Goal: Entertainment & Leisure: Consume media (video, audio)

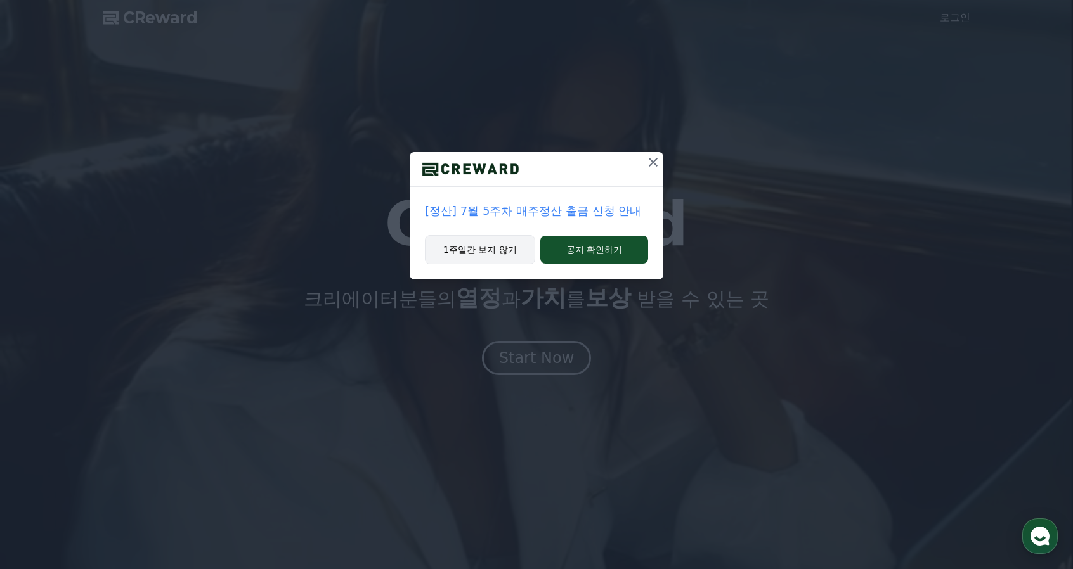
click at [500, 256] on button "1주일간 보지 않기" at bounding box center [480, 249] width 110 height 29
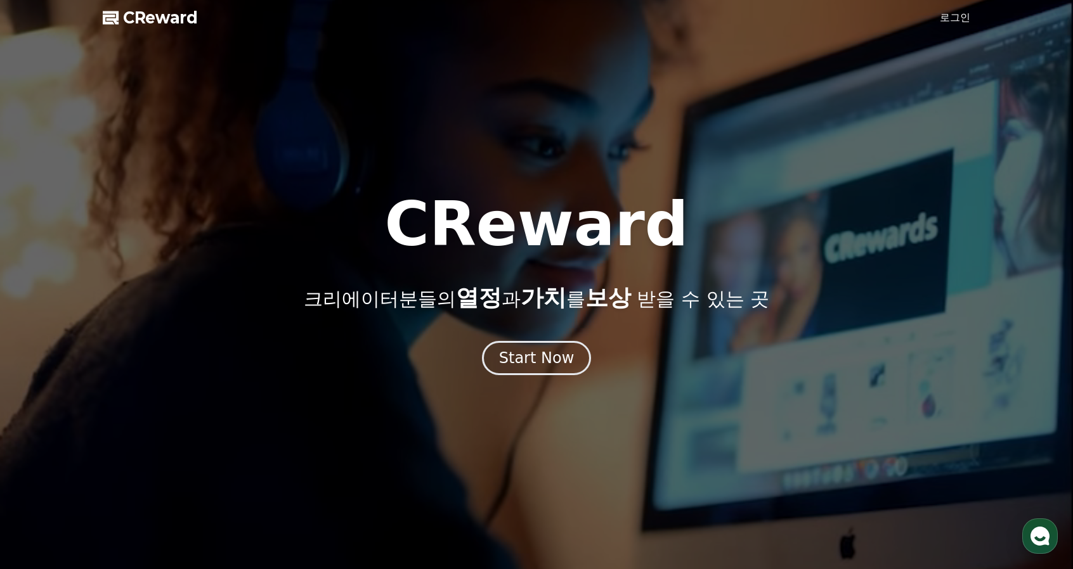
click at [955, 17] on link "로그인" at bounding box center [955, 17] width 30 height 15
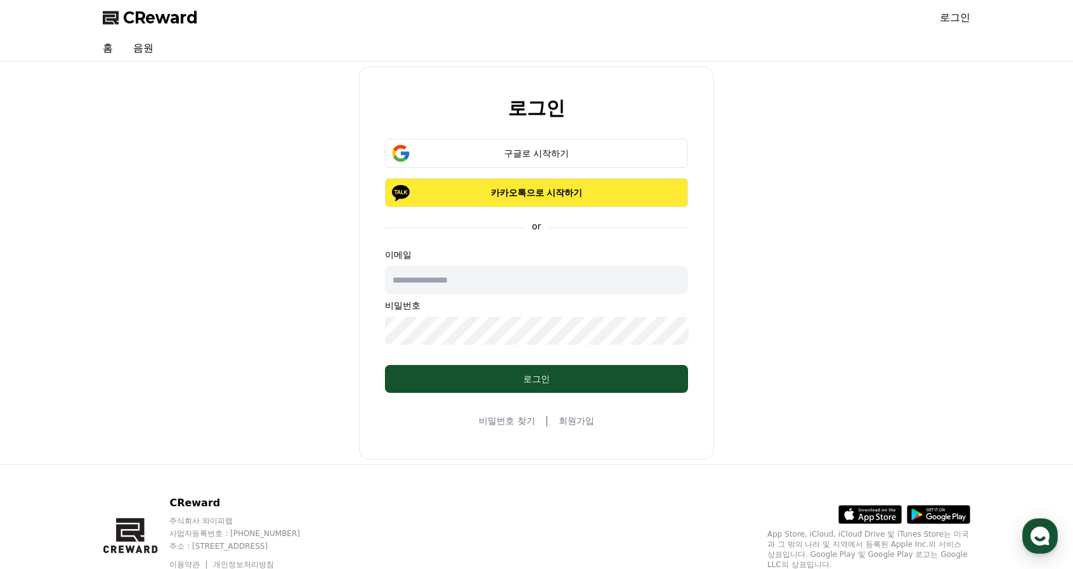
click at [591, 195] on p "카카오톡으로 시작하기" at bounding box center [536, 192] width 266 height 13
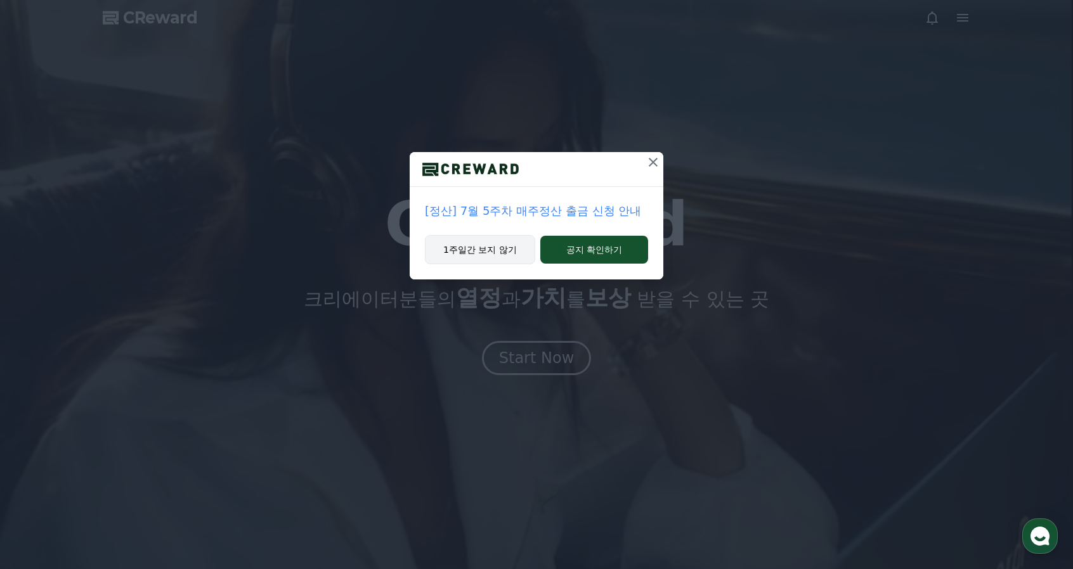
click at [519, 254] on button "1주일간 보지 않기" at bounding box center [480, 249] width 110 height 29
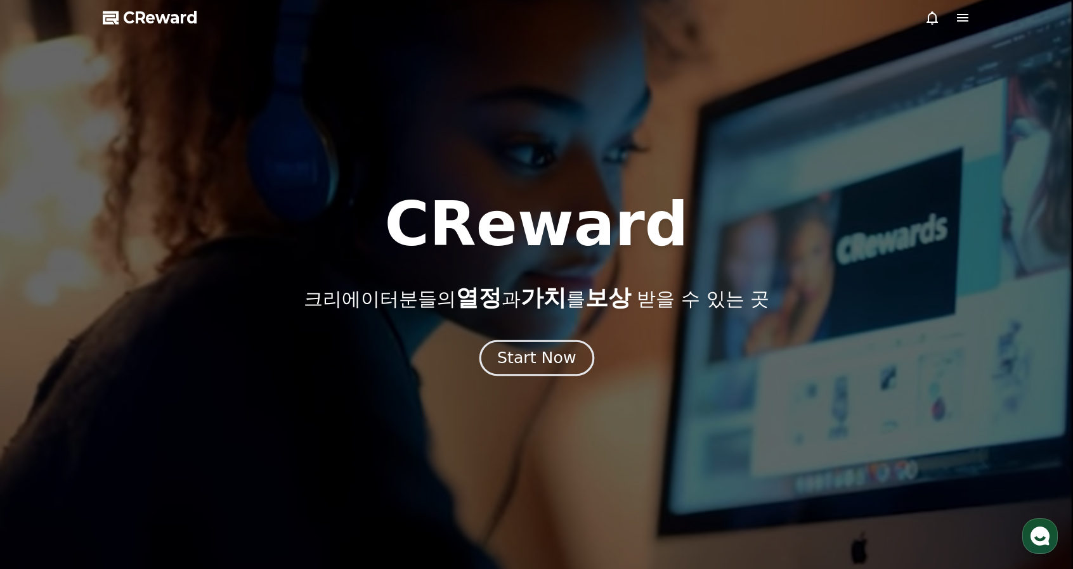
click at [570, 358] on div "Start Now" at bounding box center [536, 358] width 79 height 22
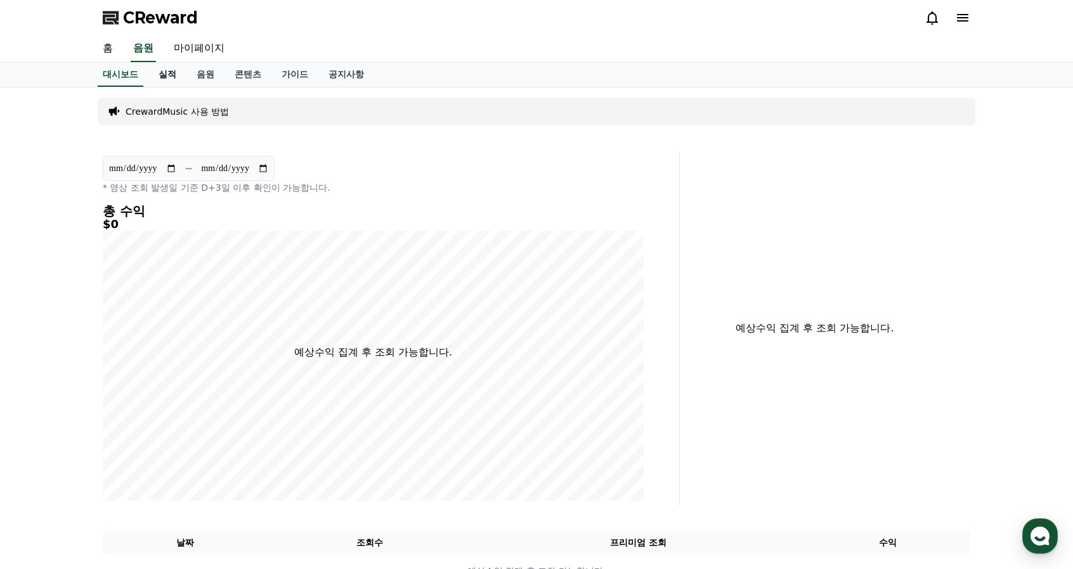
click at [162, 82] on link "실적" at bounding box center [167, 75] width 38 height 24
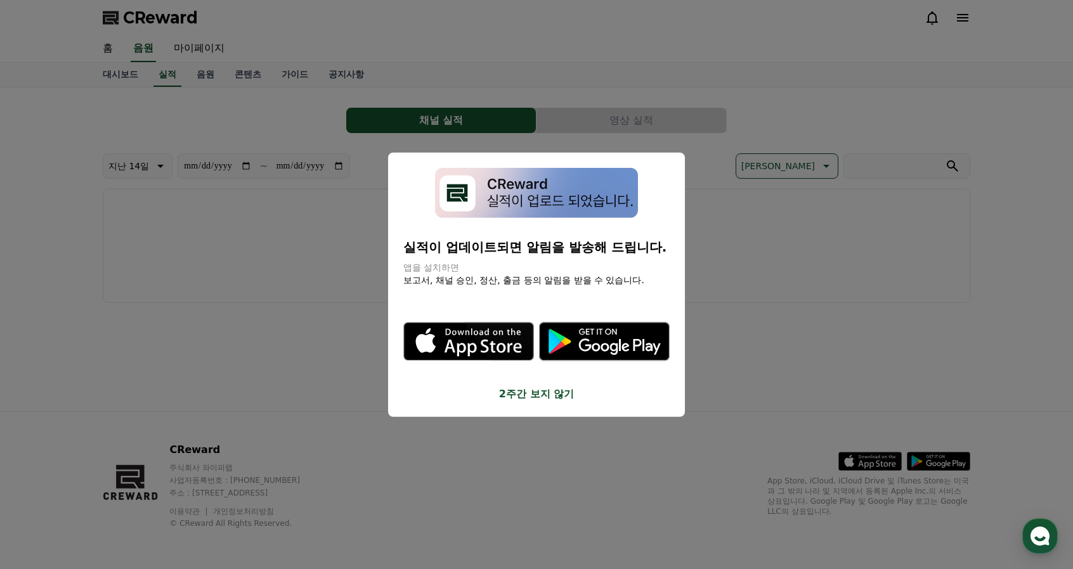
click at [125, 74] on button "close modal" at bounding box center [536, 284] width 1073 height 569
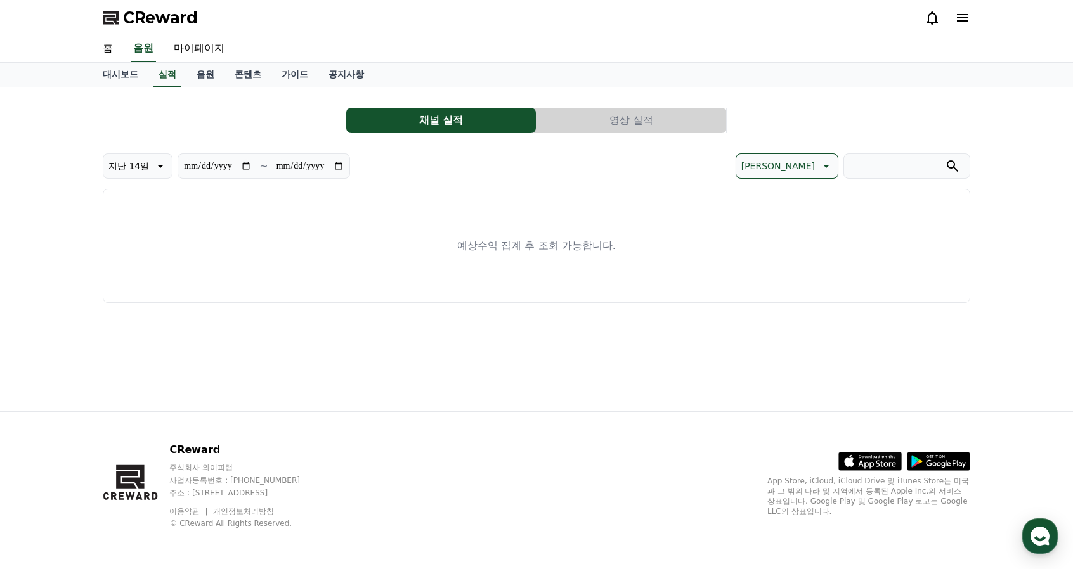
click at [125, 74] on link "대시보드" at bounding box center [121, 75] width 56 height 24
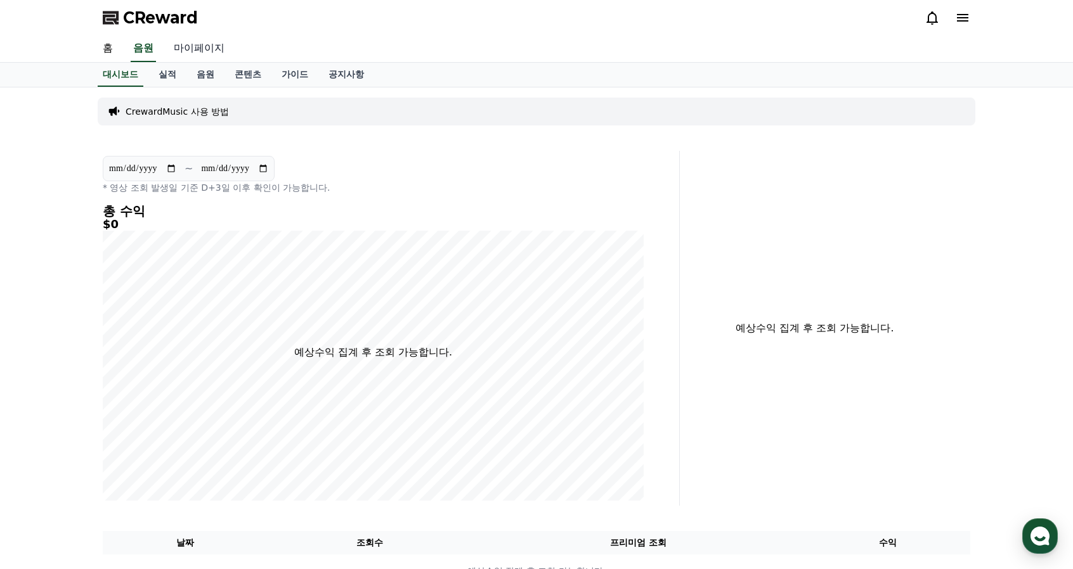
click at [218, 52] on link "마이페이지" at bounding box center [199, 49] width 71 height 27
select select "**********"
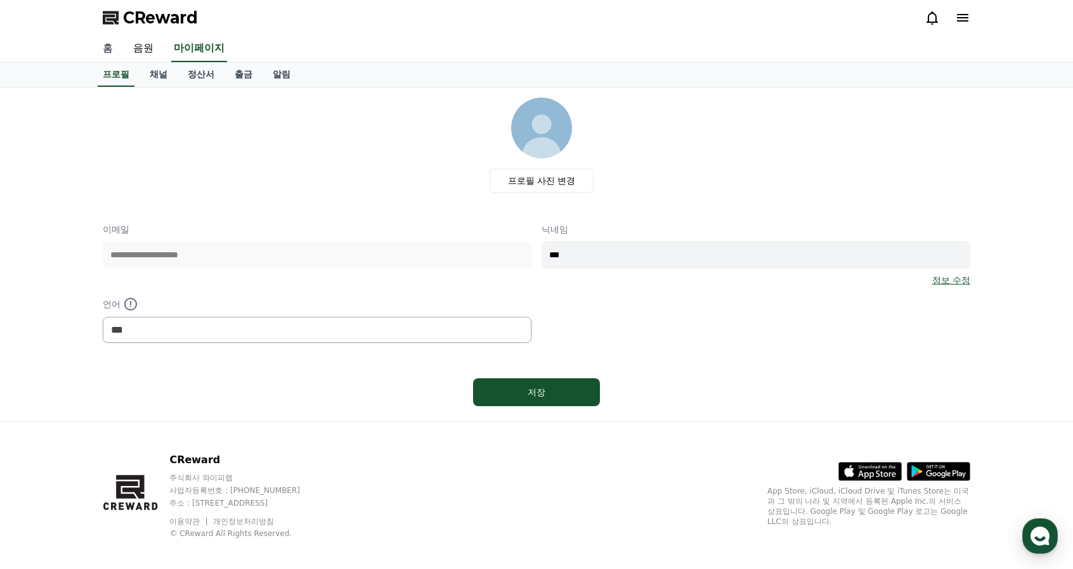
click at [113, 48] on link "홈" at bounding box center [108, 49] width 30 height 27
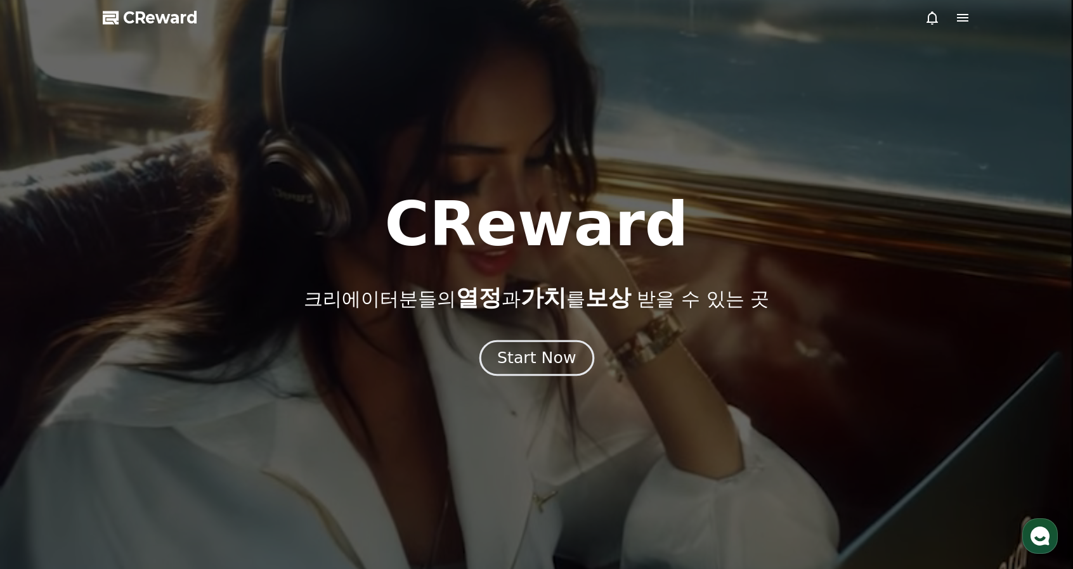
click at [571, 368] on div "Start Now" at bounding box center [536, 358] width 79 height 22
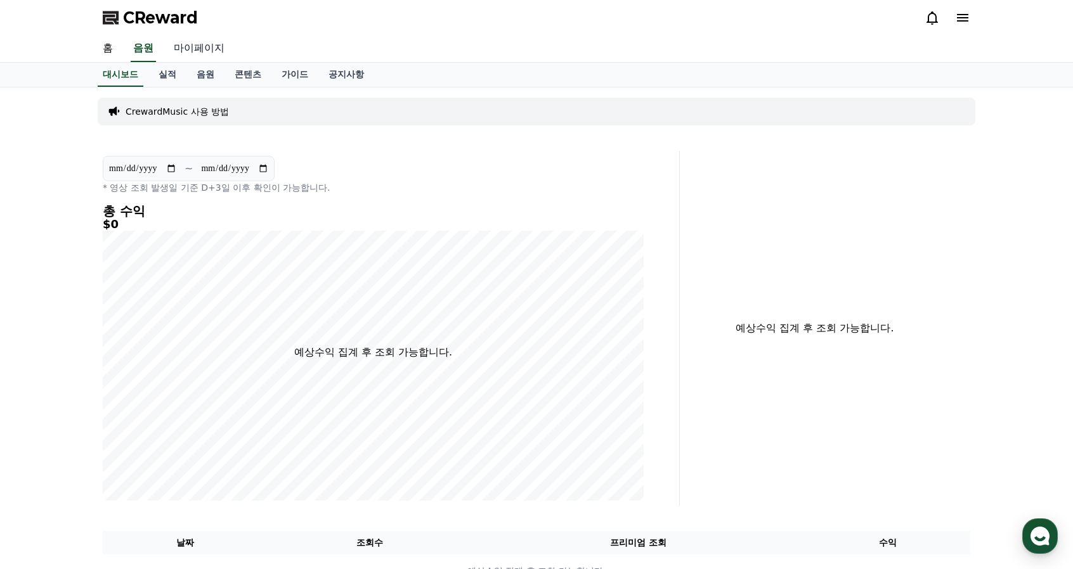
click at [207, 45] on link "마이페이지" at bounding box center [199, 49] width 71 height 27
select select "**********"
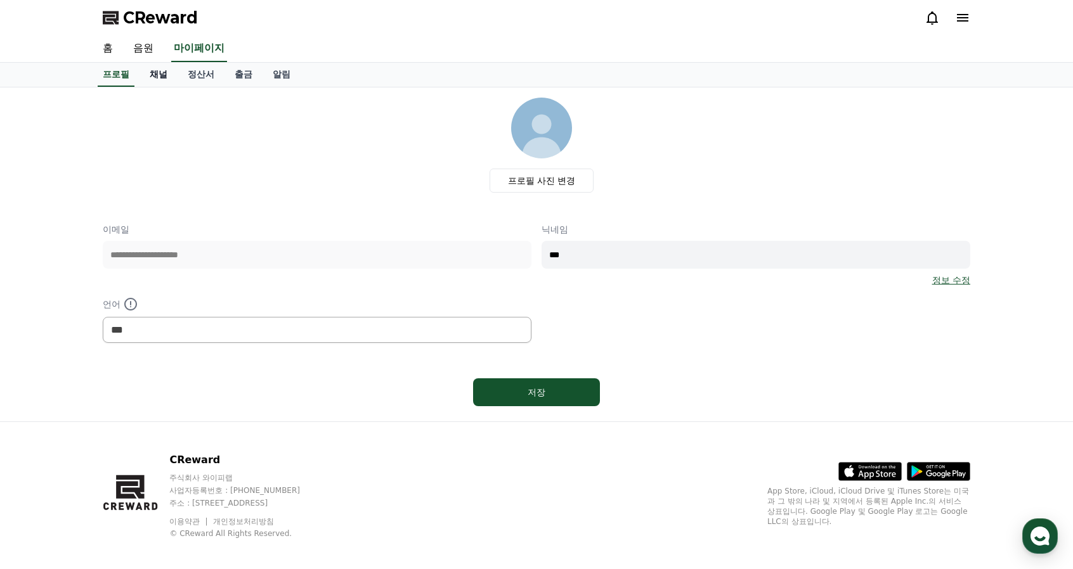
click at [169, 78] on link "채널" at bounding box center [158, 75] width 38 height 24
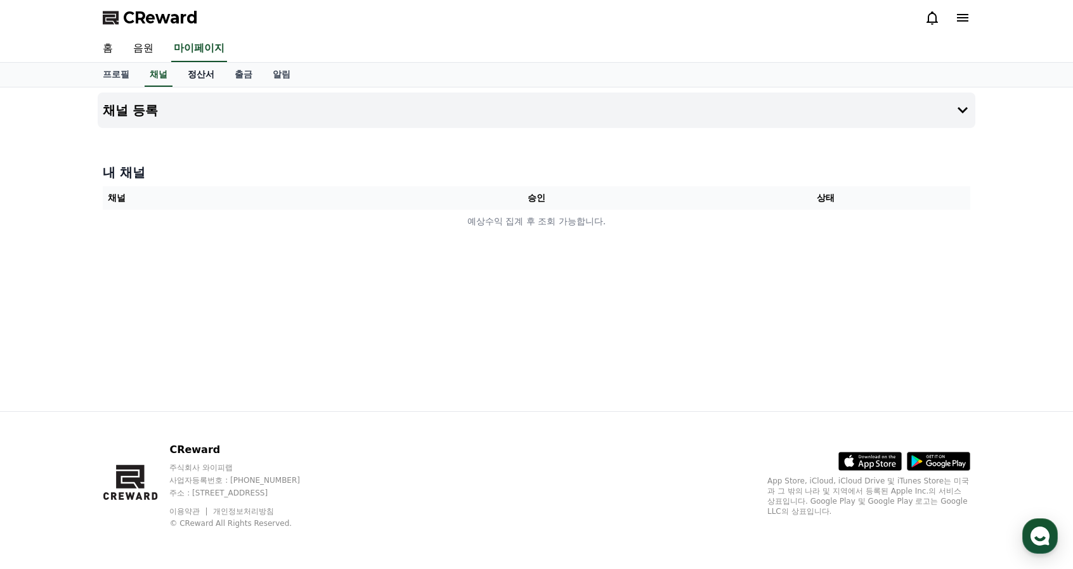
click at [205, 78] on link "정산서" at bounding box center [201, 75] width 47 height 24
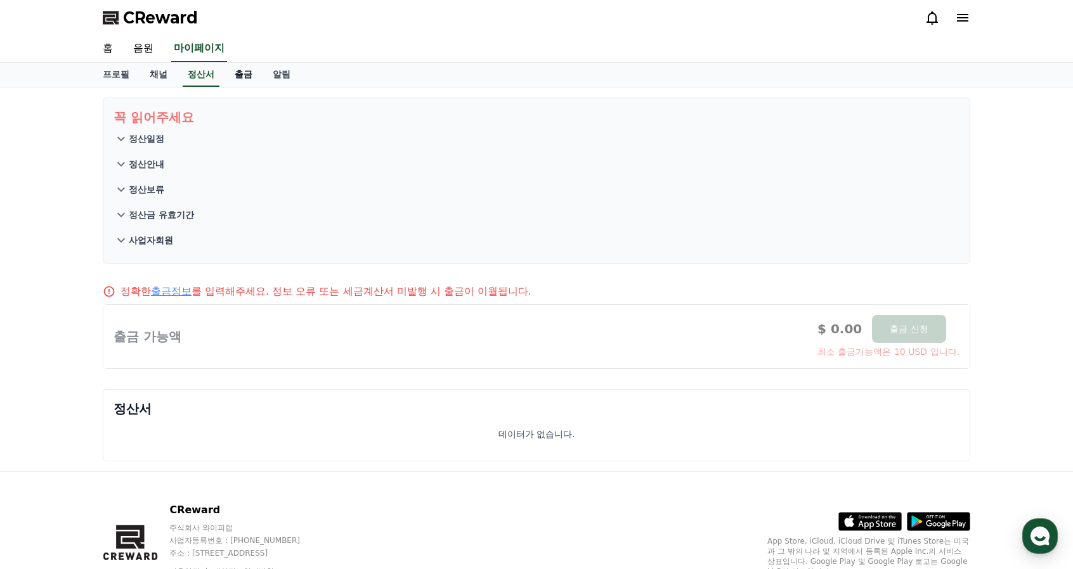
click at [249, 70] on link "출금" at bounding box center [243, 75] width 38 height 24
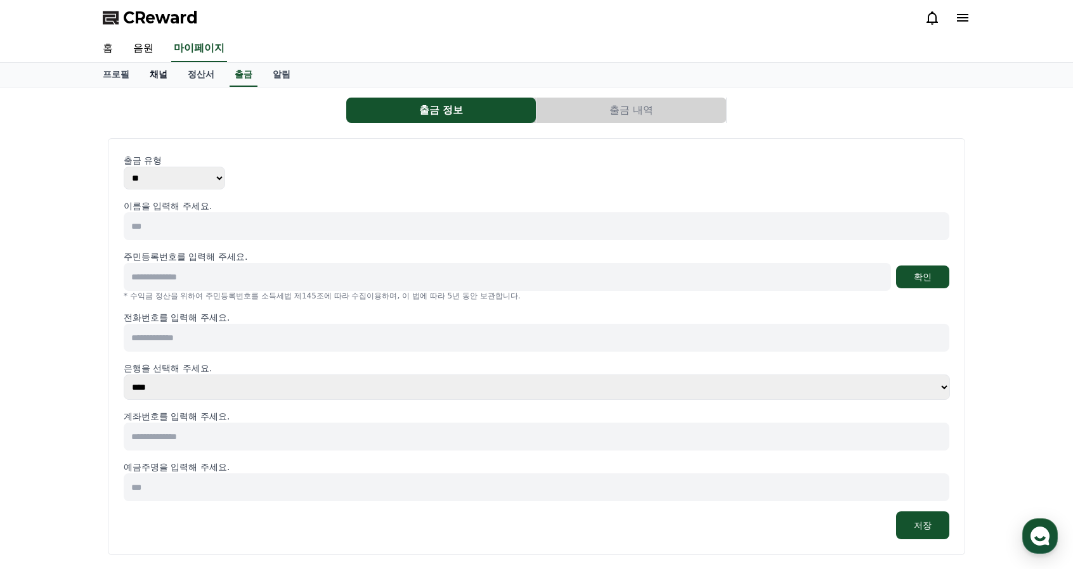
click at [161, 73] on link "채널" at bounding box center [158, 75] width 38 height 24
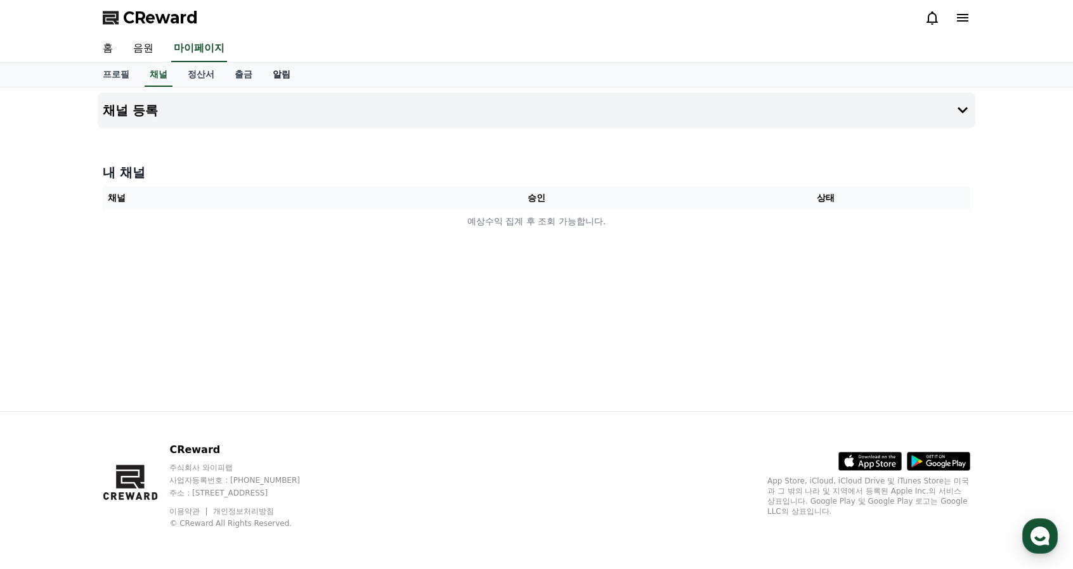
click at [289, 74] on link "알림" at bounding box center [281, 75] width 38 height 24
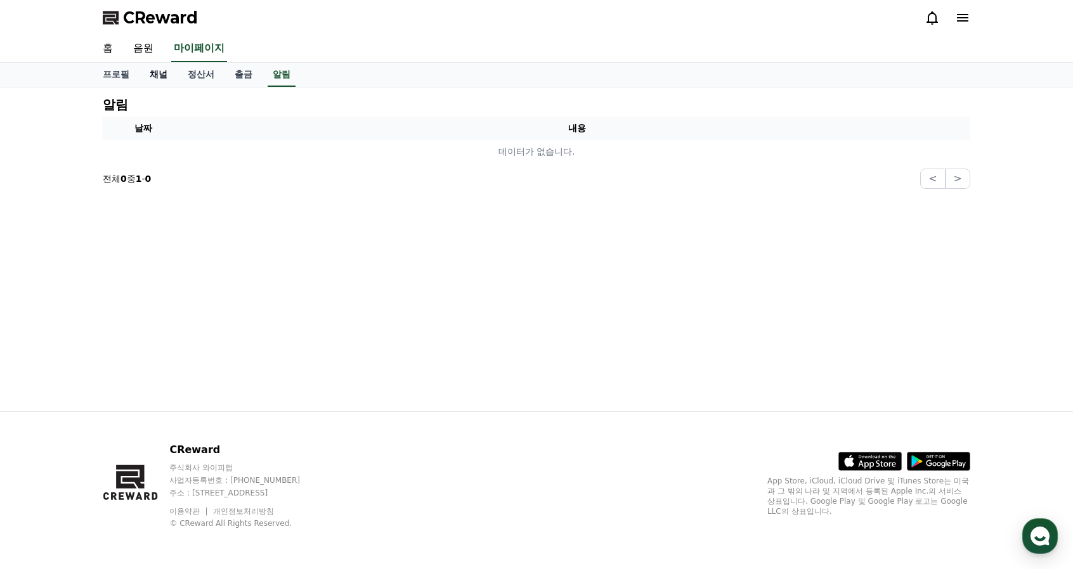
click at [152, 75] on link "채널" at bounding box center [158, 75] width 38 height 24
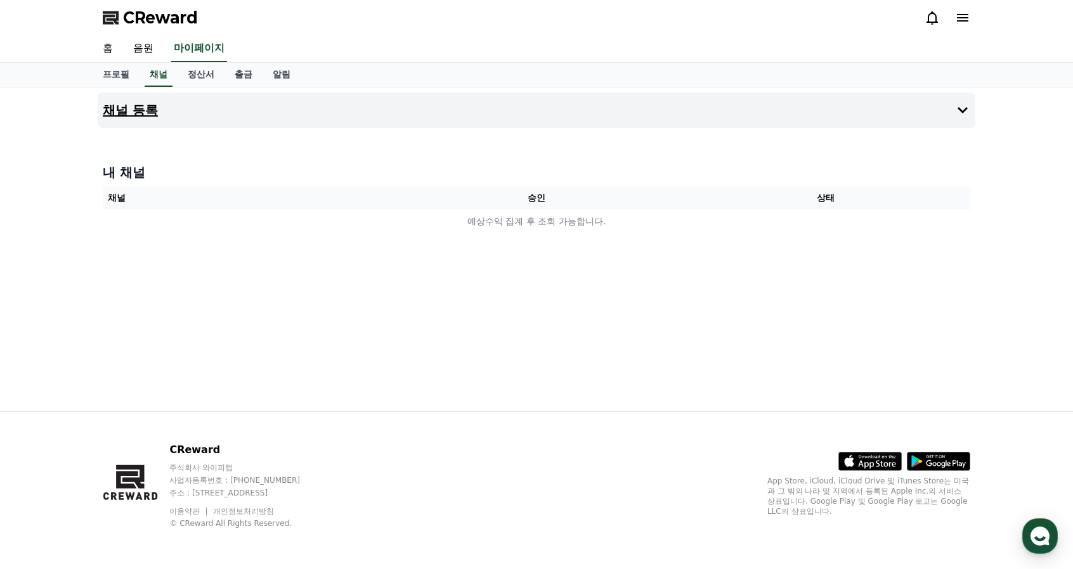
click at [148, 116] on h4 "채널 등록" at bounding box center [130, 110] width 55 height 14
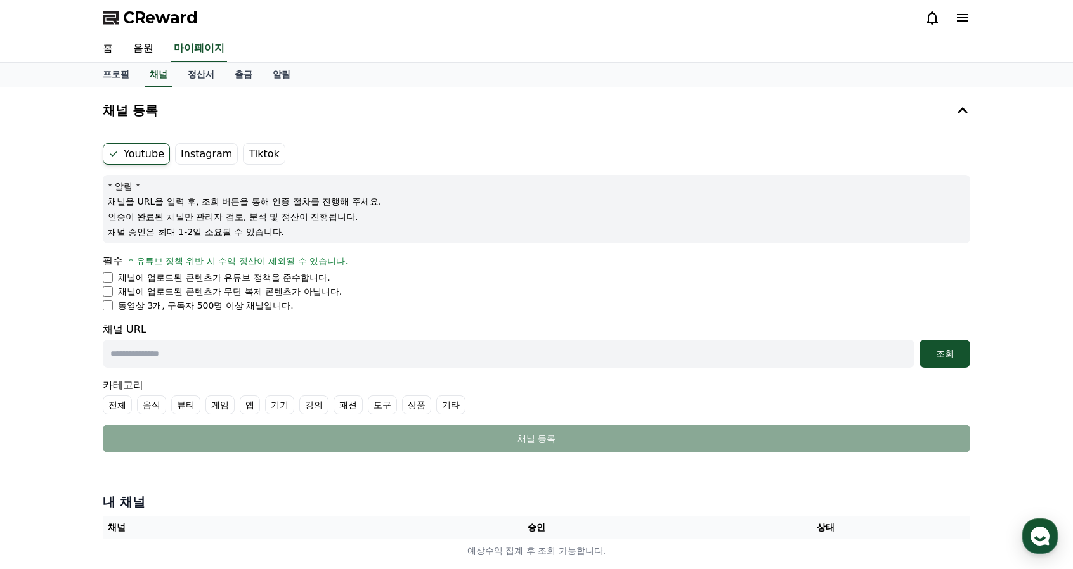
click at [102, 276] on div "Youtube Instagram Tiktok * 알림 * 채널을 URL을 입력 후, 조회 버튼을 통해 인증 절차를 진행해 주세요. 인증이 완료…" at bounding box center [536, 298] width 877 height 320
click at [103, 297] on ul "채널에 업로드된 콘텐츠가 유튜브 정책을 준수합니다. 채널에 업로드된 콘텐츠가 무단 복제 콘텐츠가 아닙니다. 동영상 3개, 구독자 500명 이상…" at bounding box center [536, 291] width 867 height 41
click at [187, 355] on input "text" at bounding box center [509, 354] width 812 height 28
paste input "**********"
type input "**********"
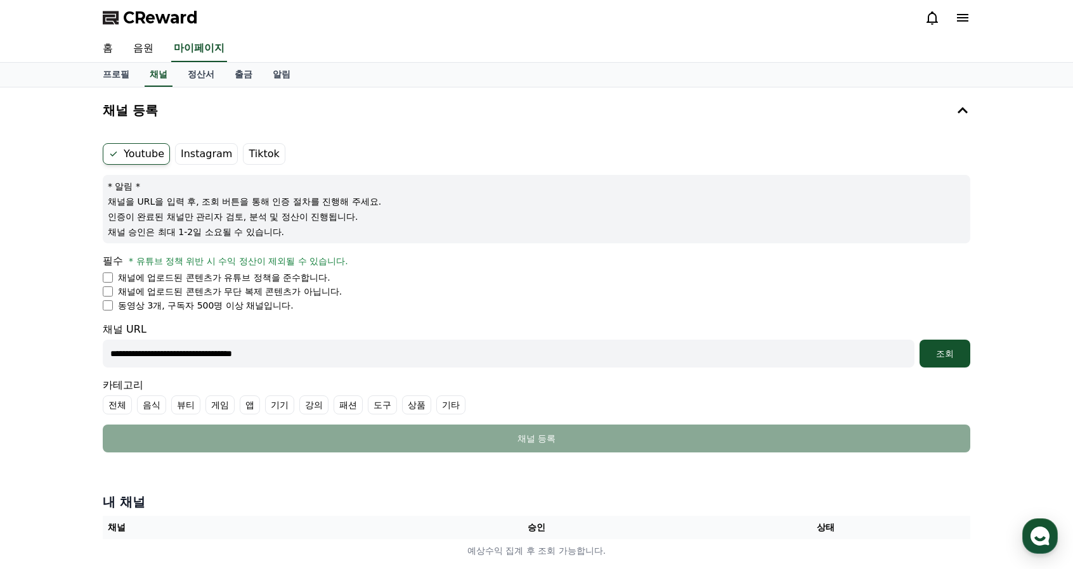
click at [65, 373] on div "**********" at bounding box center [536, 330] width 1073 height 486
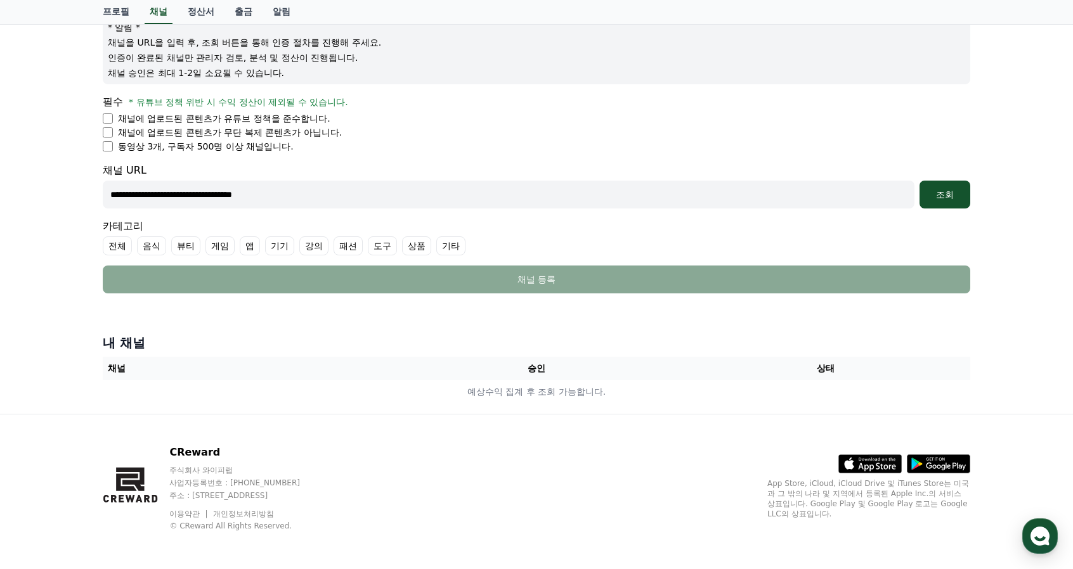
scroll to position [160, 0]
click at [119, 245] on label "전체" at bounding box center [117, 245] width 29 height 19
click at [465, 246] on label "기타" at bounding box center [465, 245] width 29 height 19
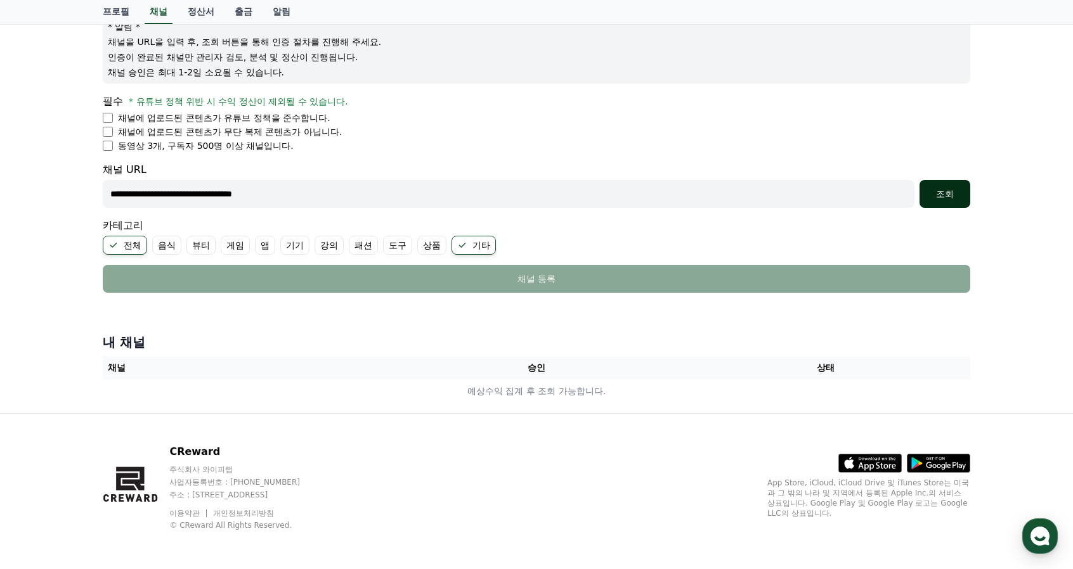
click at [951, 196] on div "조회" at bounding box center [944, 194] width 41 height 13
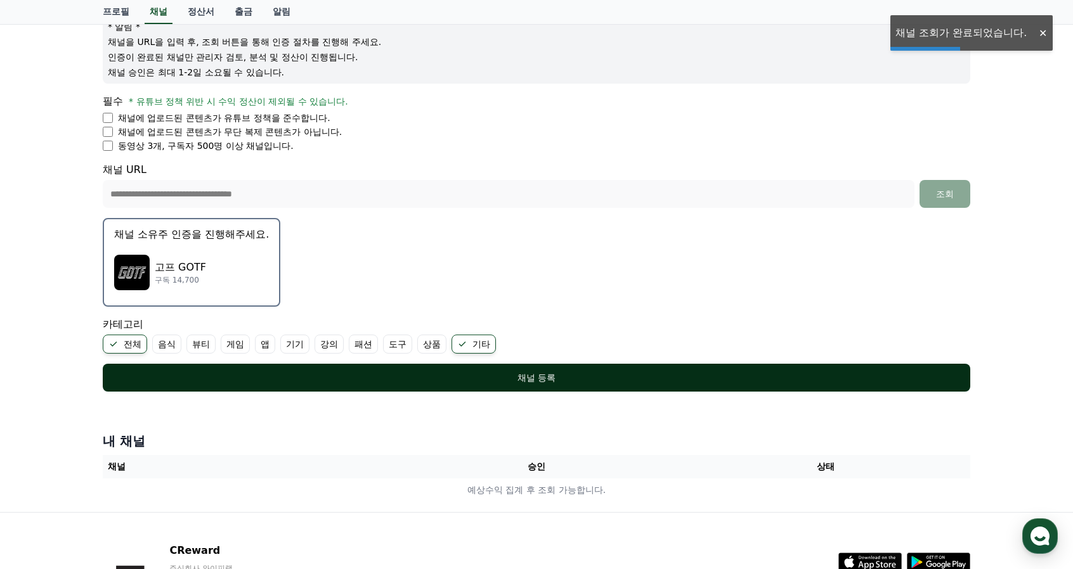
click at [529, 380] on div "채널 등록" at bounding box center [536, 378] width 817 height 13
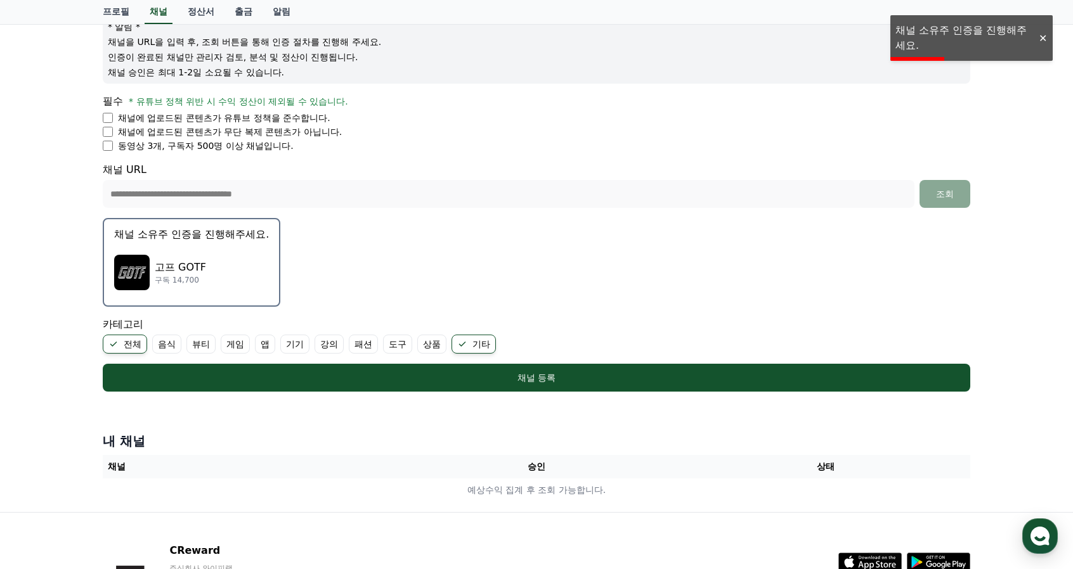
click at [926, 39] on p "채널을 URL을 입력 후, 조회 버튼을 통해 인증 절차를 진행해 주세요." at bounding box center [536, 42] width 857 height 13
click at [231, 262] on div "고프 GOTF 구독 14,700" at bounding box center [191, 272] width 155 height 51
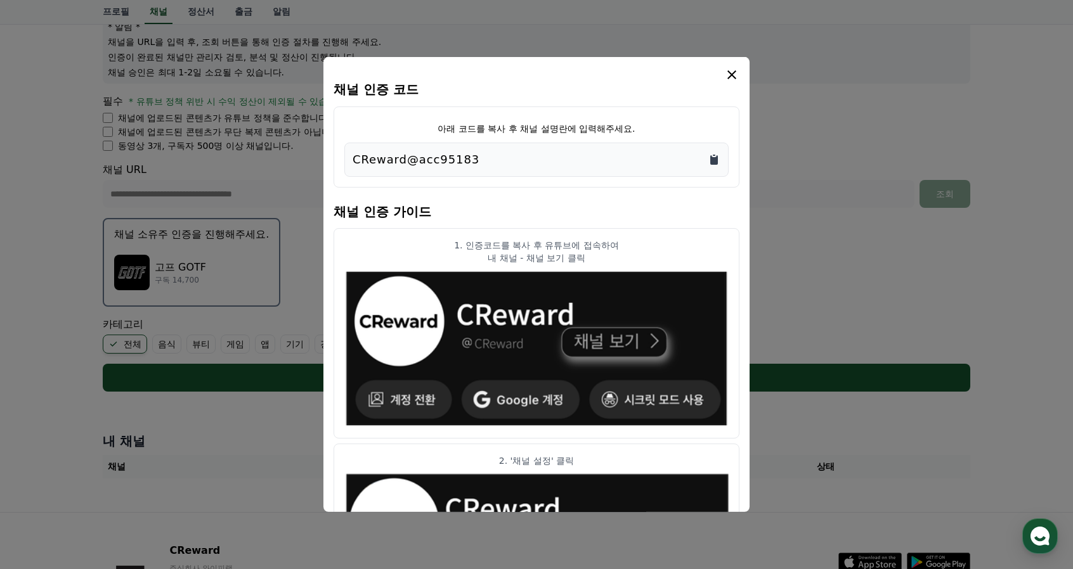
click at [719, 159] on icon "Copy to clipboard" at bounding box center [714, 159] width 13 height 13
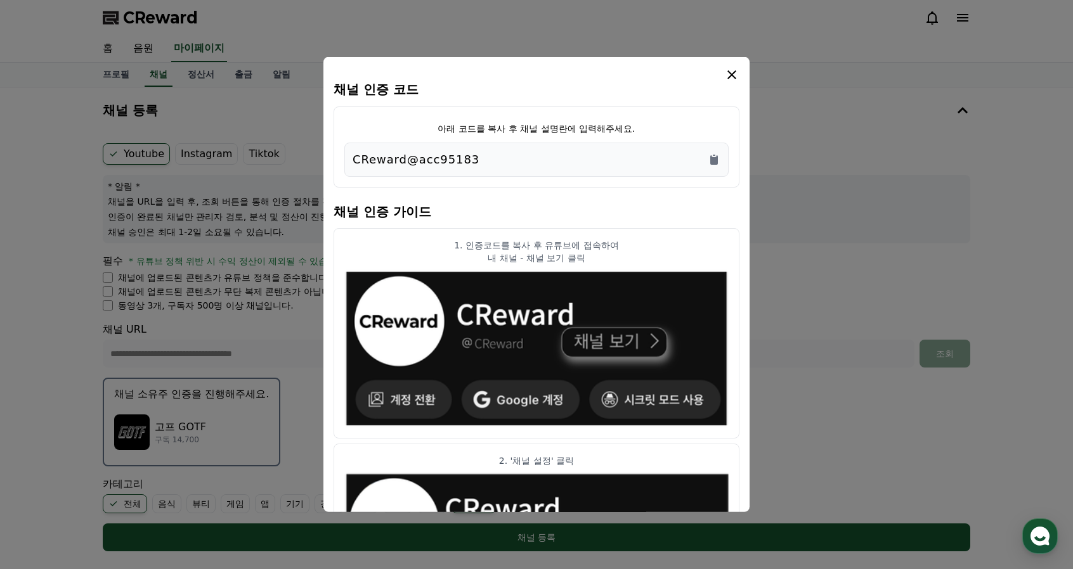
scroll to position [0, 0]
click at [732, 74] on icon "modal" at bounding box center [731, 74] width 9 height 9
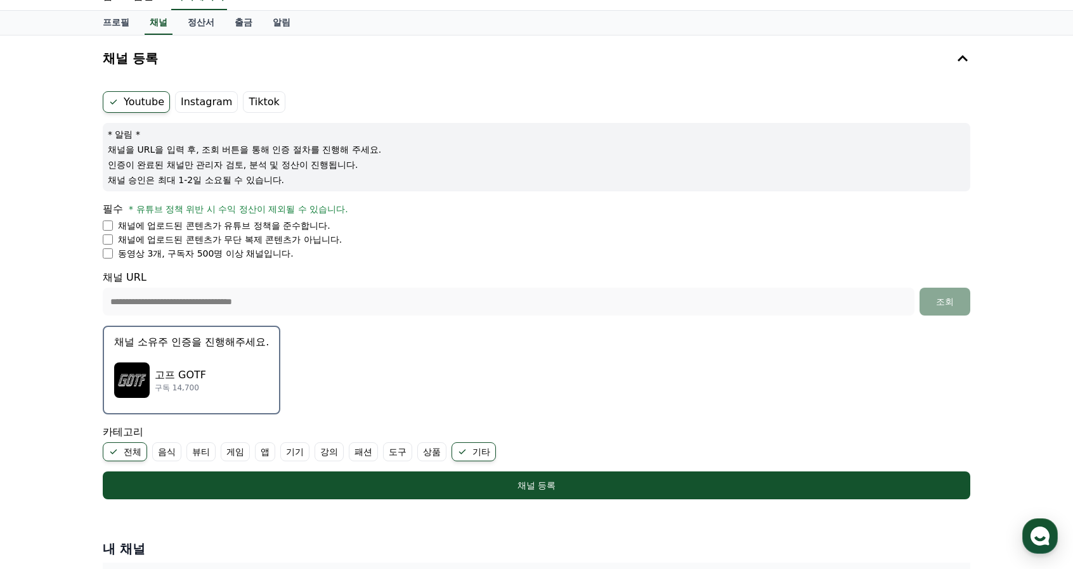
scroll to position [259, 0]
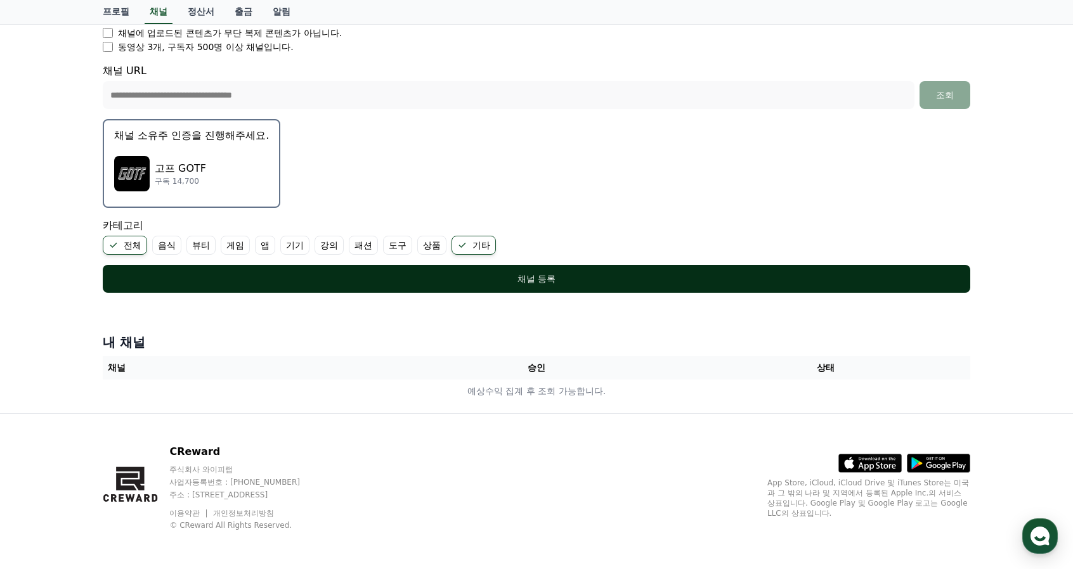
click at [574, 278] on div "채널 등록" at bounding box center [536, 279] width 817 height 13
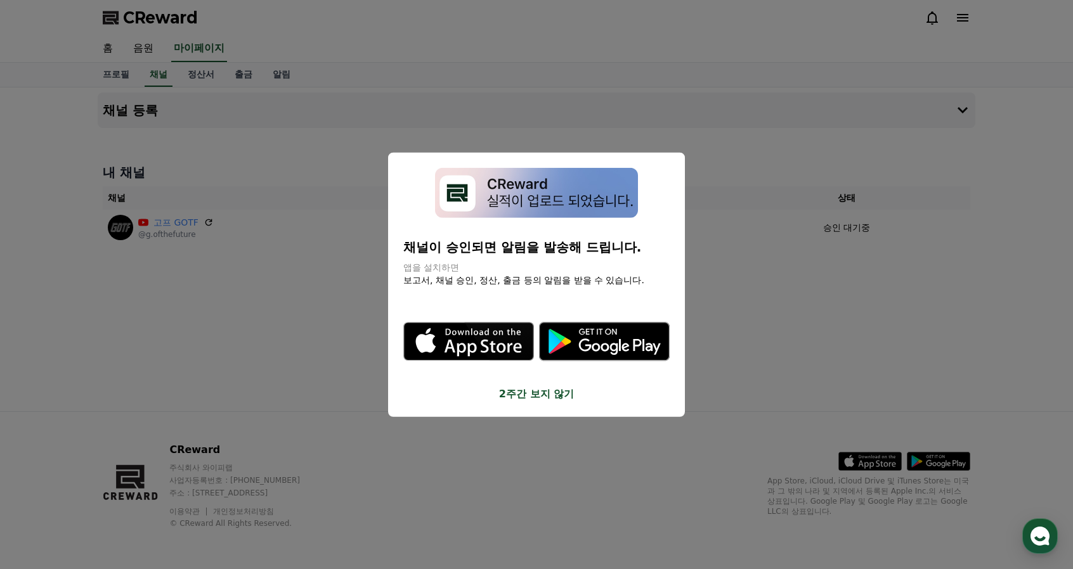
click at [569, 392] on button "2주간 보지 않기" at bounding box center [536, 393] width 266 height 15
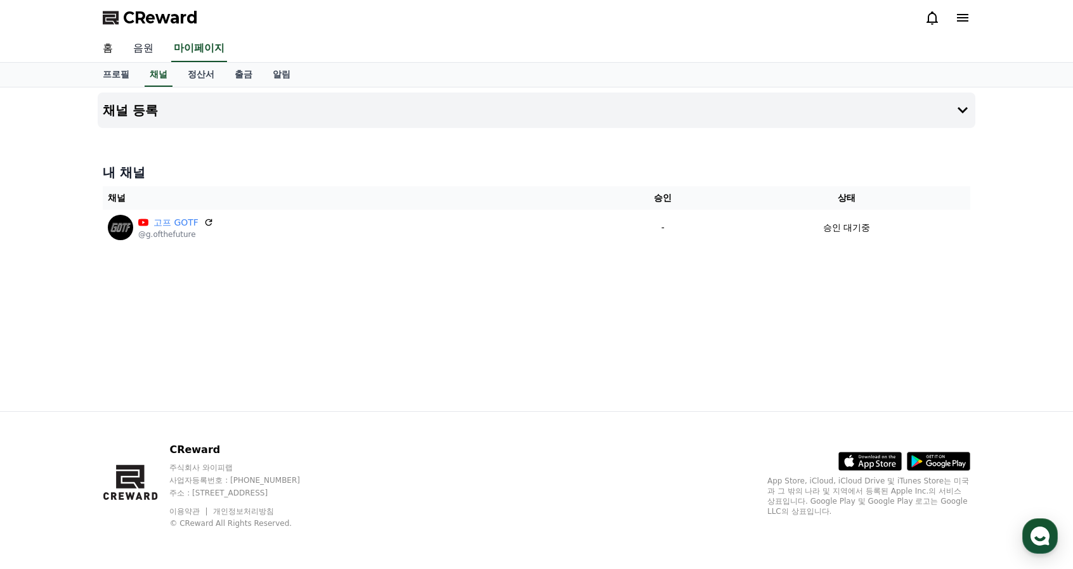
click at [142, 47] on link "음원" at bounding box center [143, 49] width 41 height 27
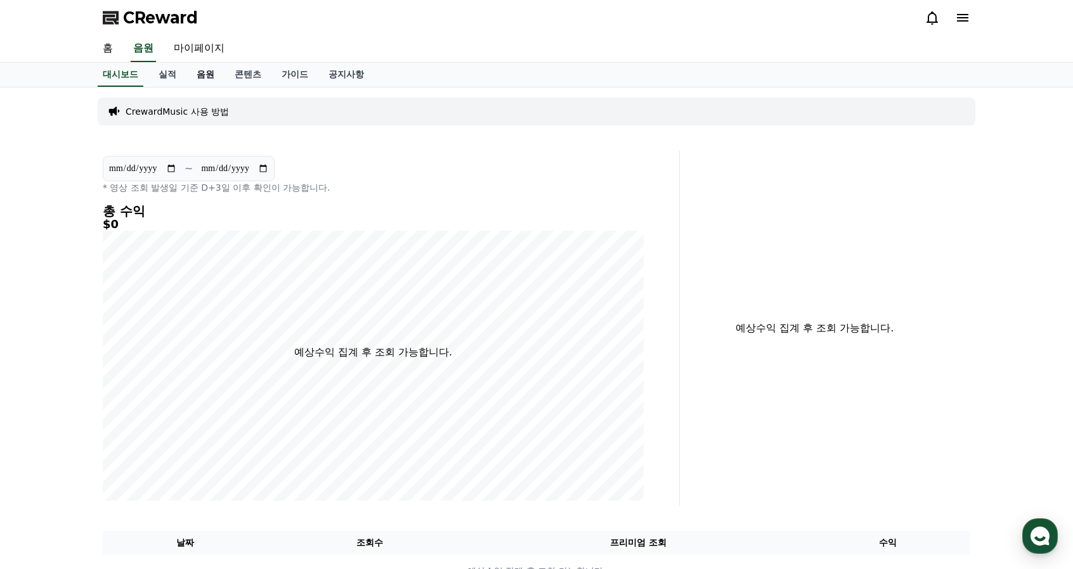
click at [202, 72] on link "음원" at bounding box center [205, 75] width 38 height 24
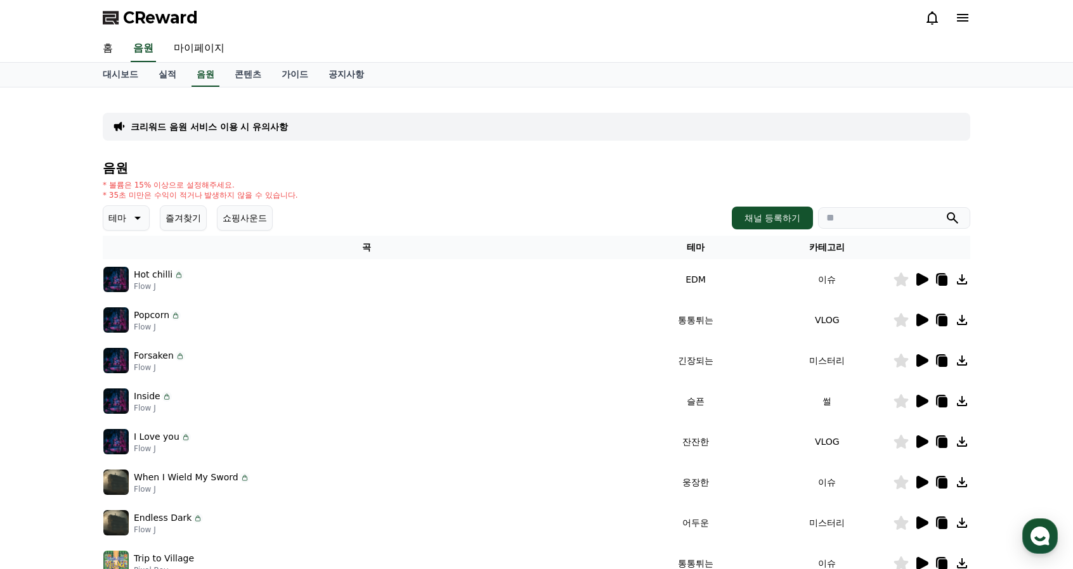
click at [129, 212] on icon at bounding box center [136, 217] width 15 height 15
click at [79, 250] on div "크리워드 음원 서비스 이용 시 유의사항 음원 * 볼륨은 15% 이상으로 설정해주세요. * 35초 미만은 수익이 적거나 발생하지 않을 수 있습니…" at bounding box center [536, 393] width 1073 height 613
click at [1014, 285] on div "크리워드 음원 서비스 이용 시 유의사항 음원 * 볼륨은 15% 이상으로 설정해주세요. * 35초 미만은 수익이 적거나 발생하지 않을 수 있습니…" at bounding box center [536, 393] width 1073 height 613
click at [129, 221] on icon at bounding box center [136, 217] width 15 height 15
click at [923, 278] on icon at bounding box center [922, 279] width 12 height 13
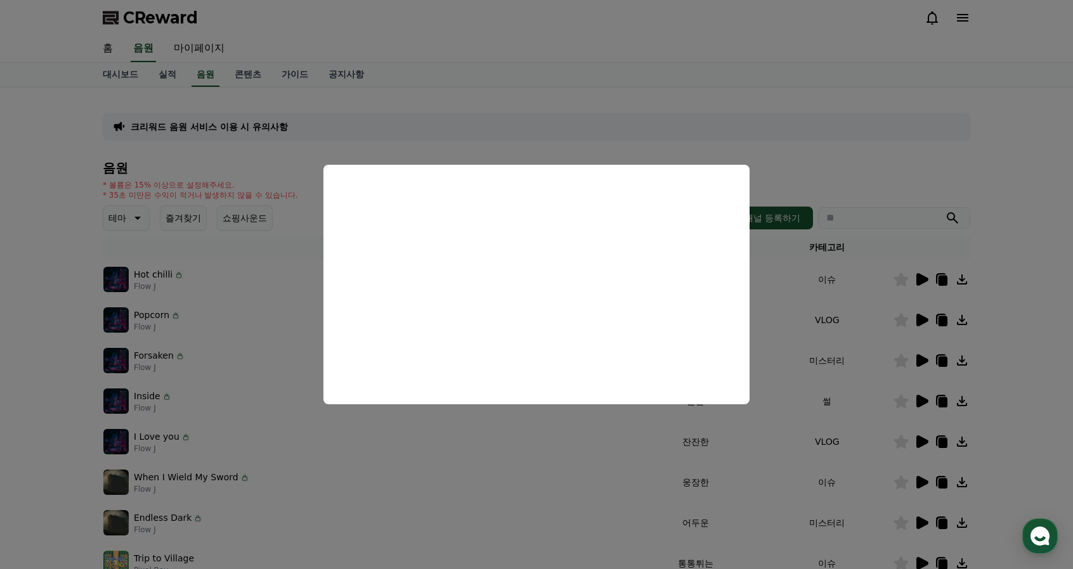
click at [993, 353] on button "close modal" at bounding box center [536, 284] width 1073 height 569
click at [993, 353] on div "크리워드 음원 서비스 이용 시 유의사항 음원 * 볼륨은 15% 이상으로 설정해주세요. * 35초 미만은 수익이 적거나 발생하지 않을 수 있습니…" at bounding box center [536, 393] width 1073 height 613
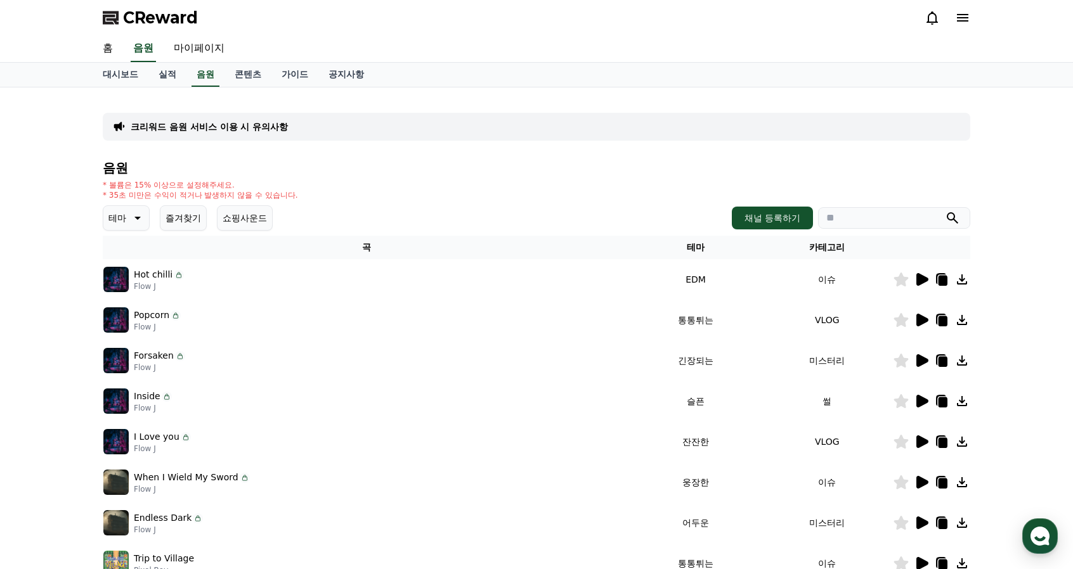
click at [921, 319] on icon at bounding box center [922, 320] width 12 height 13
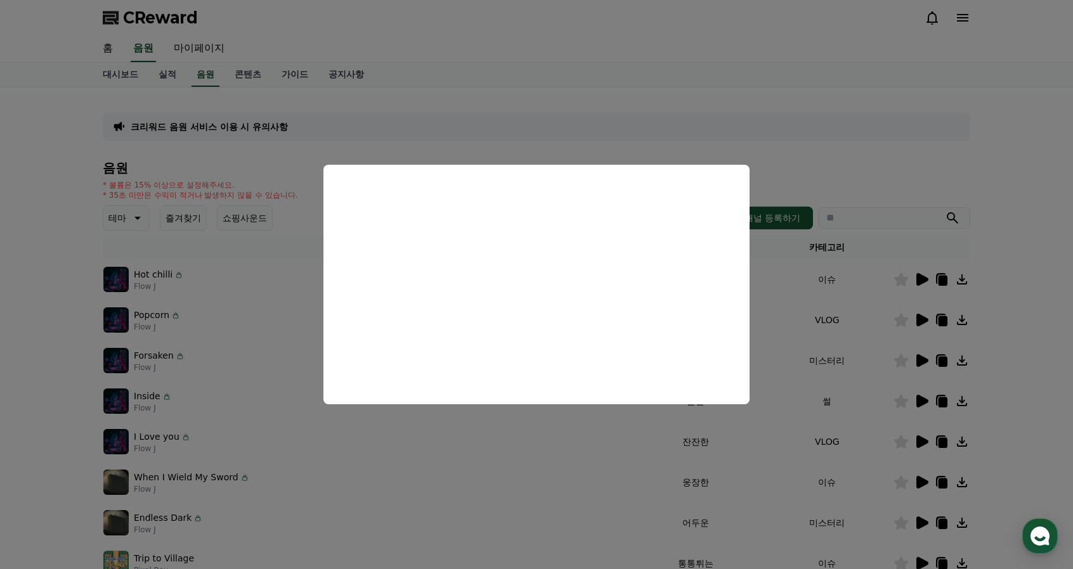
click at [1020, 372] on button "close modal" at bounding box center [536, 284] width 1073 height 569
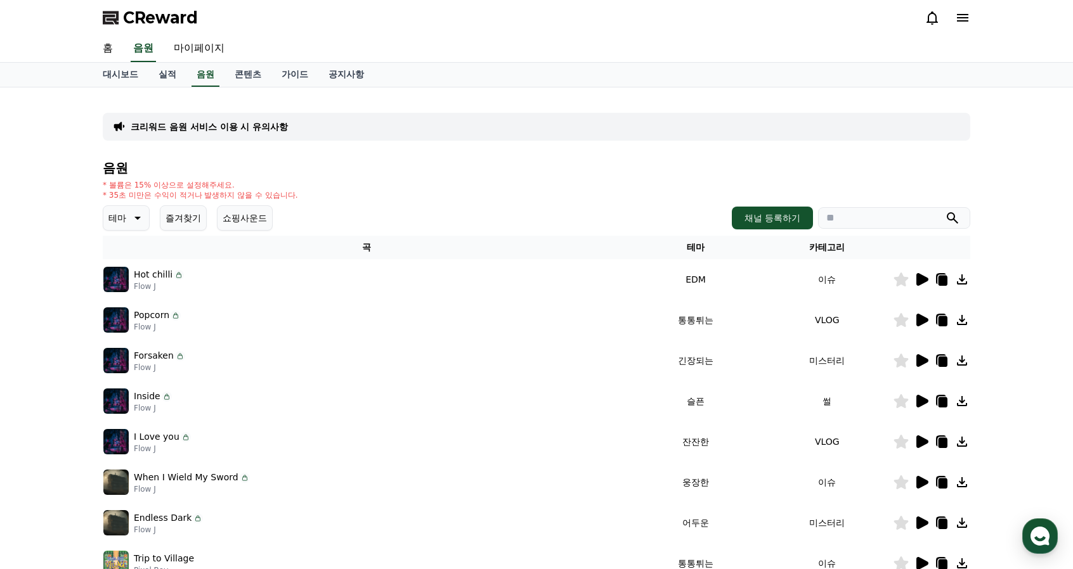
click at [920, 358] on icon at bounding box center [922, 360] width 12 height 13
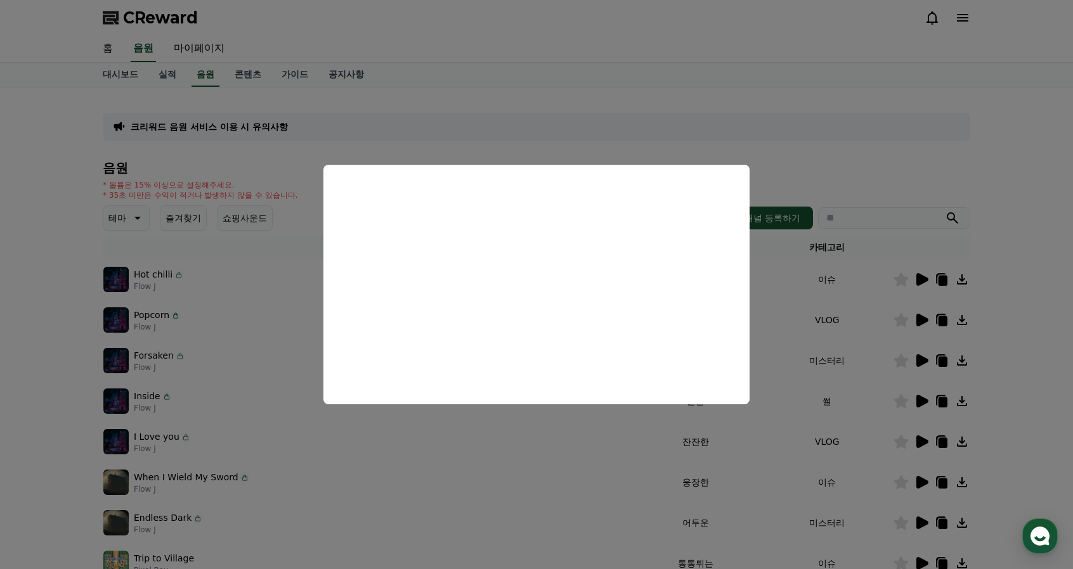
click at [1018, 376] on button "close modal" at bounding box center [536, 284] width 1073 height 569
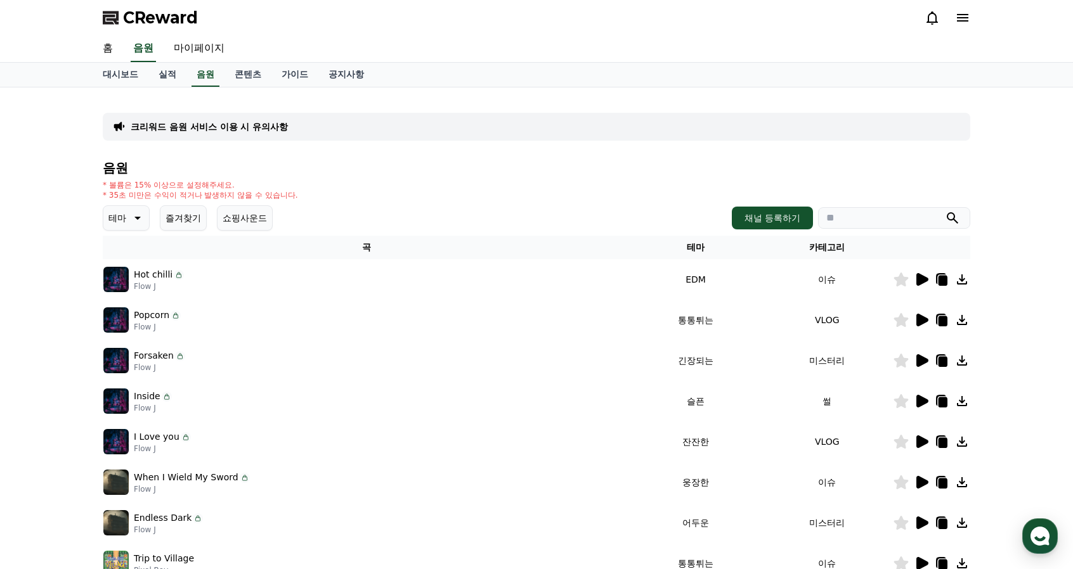
click at [1004, 377] on div "크리워드 음원 서비스 이용 시 유의사항 음원 * 볼륨은 15% 이상으로 설정해주세요. * 35초 미만은 수익이 적거나 발생하지 않을 수 있습니…" at bounding box center [536, 393] width 1073 height 613
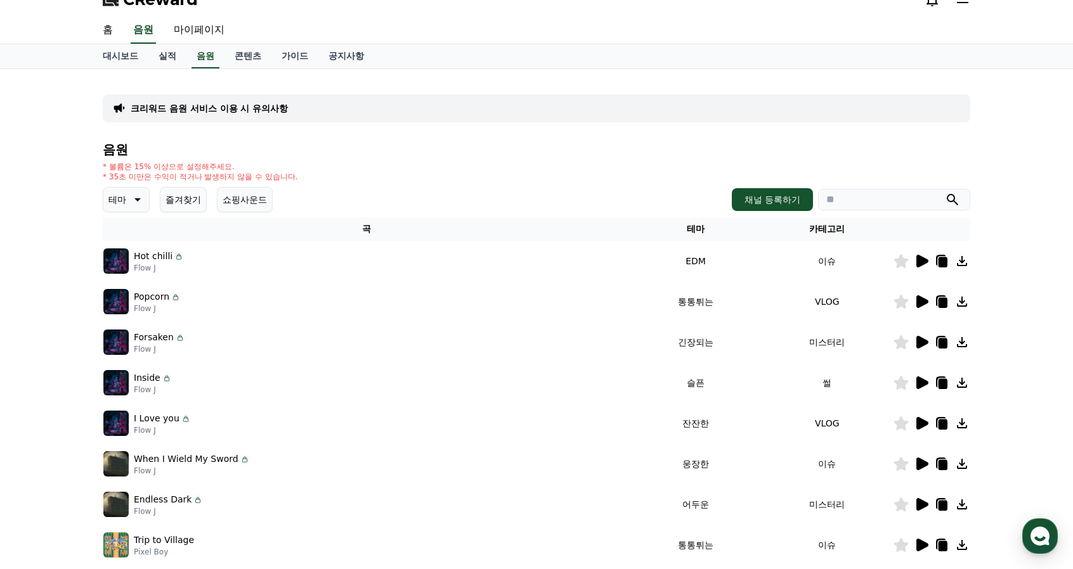
scroll to position [63, 0]
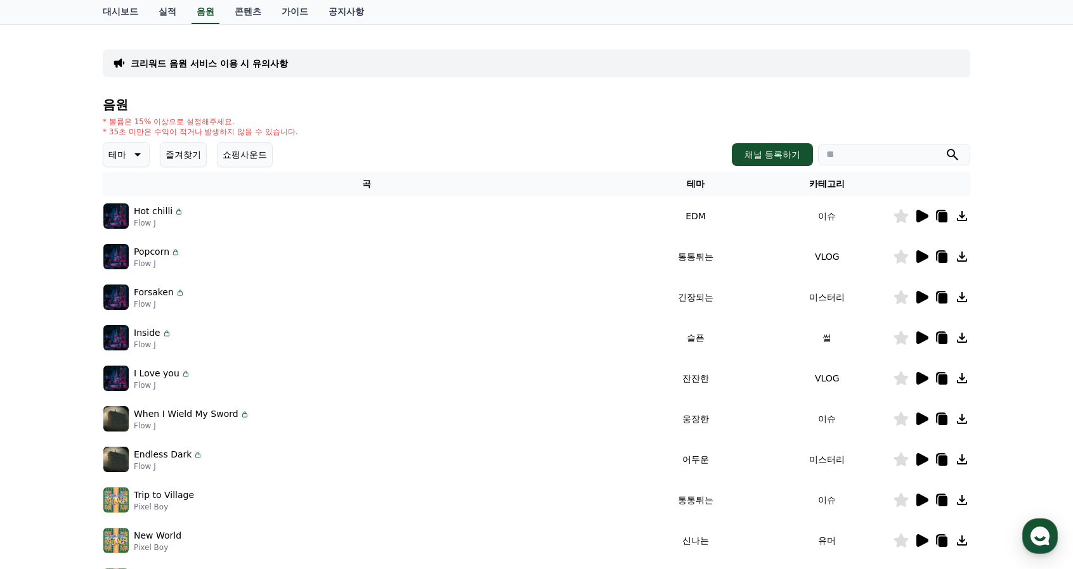
click at [922, 377] on icon at bounding box center [922, 378] width 12 height 13
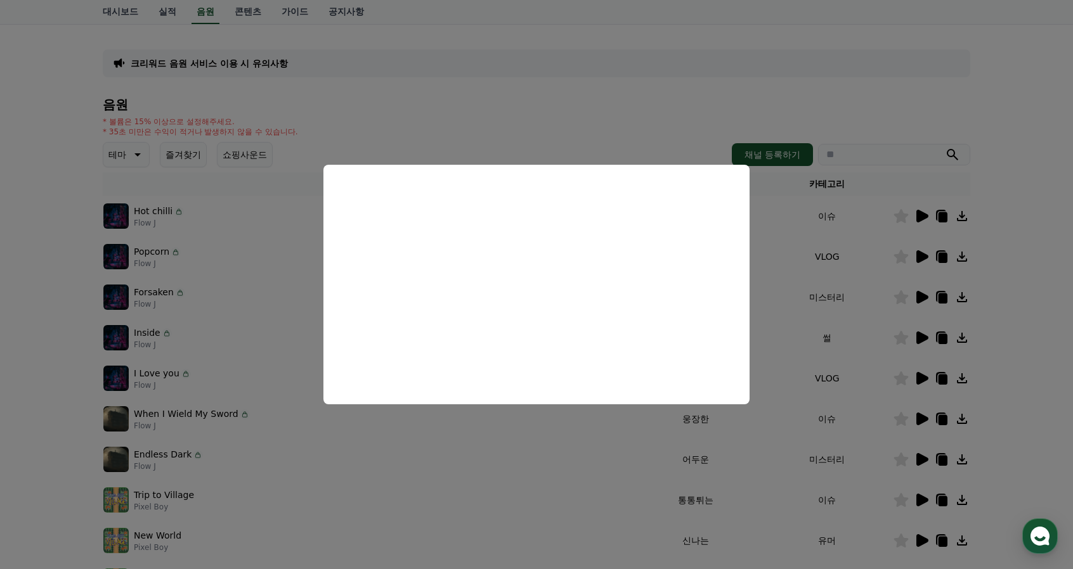
click at [1045, 391] on button "close modal" at bounding box center [536, 284] width 1073 height 569
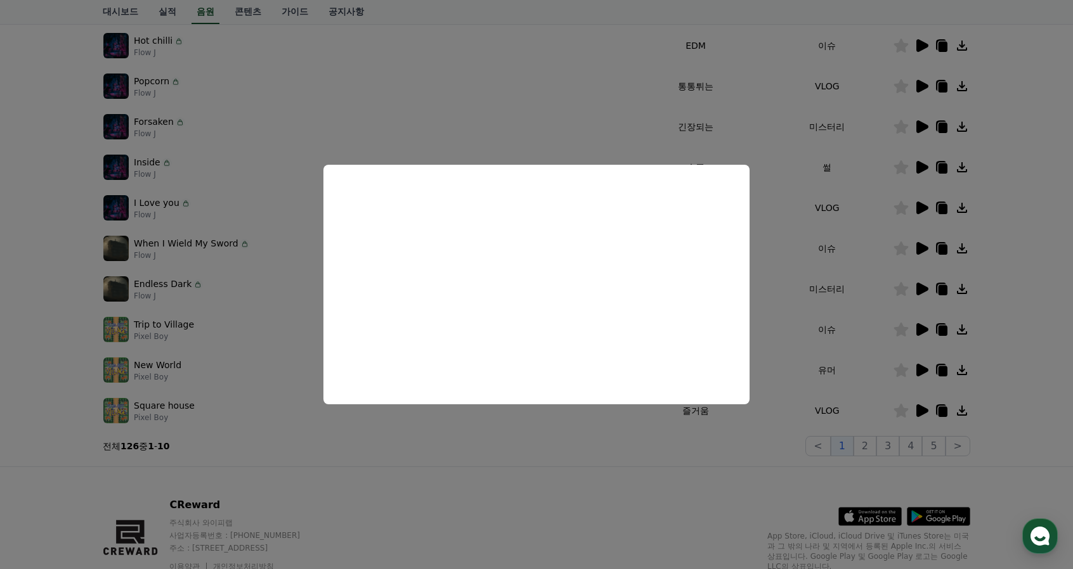
scroll to position [288, 0]
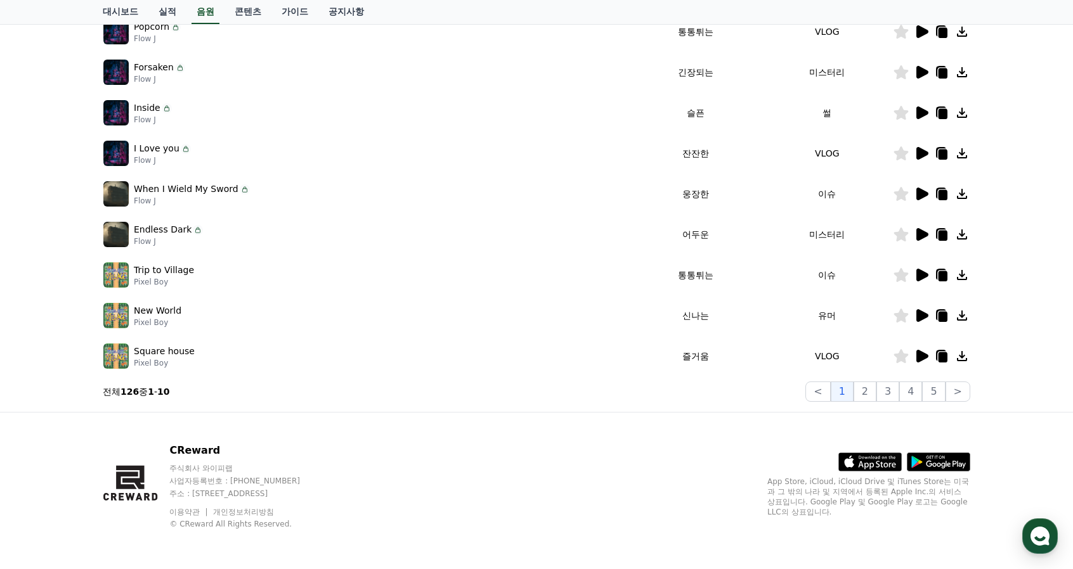
click at [922, 316] on icon at bounding box center [922, 315] width 12 height 13
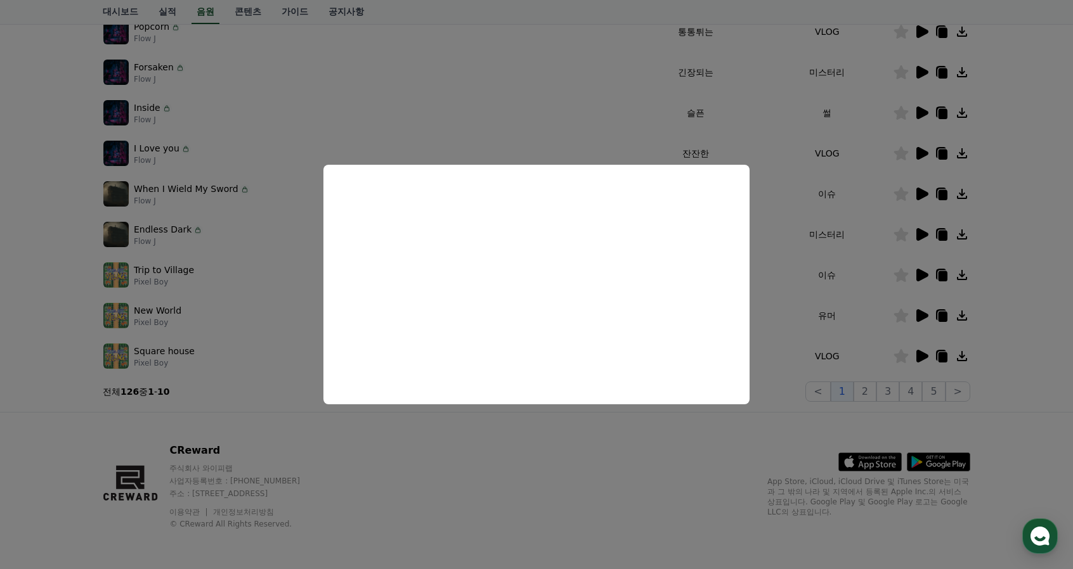
click at [999, 315] on button "close modal" at bounding box center [536, 284] width 1073 height 569
click at [999, 315] on div "크리워드 음원 서비스 이용 시 유의사항 음원 * 볼륨은 15% 이상으로 설정해주세요. * 35초 미만은 수익이 적거나 발생하지 않을 수 있습니…" at bounding box center [536, 105] width 1073 height 613
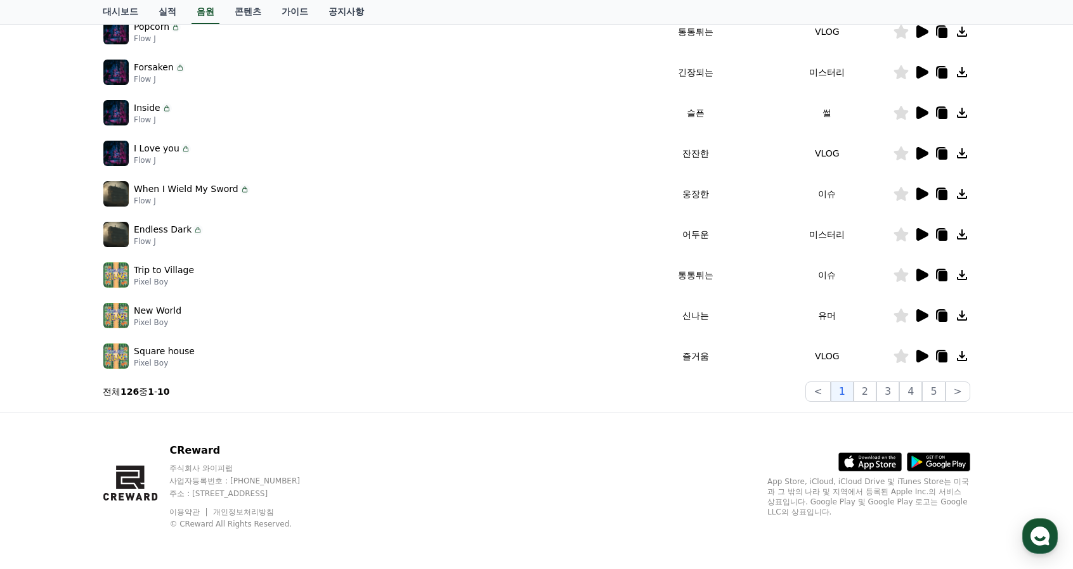
click at [902, 315] on icon at bounding box center [901, 316] width 15 height 14
click at [920, 354] on icon at bounding box center [922, 356] width 12 height 13
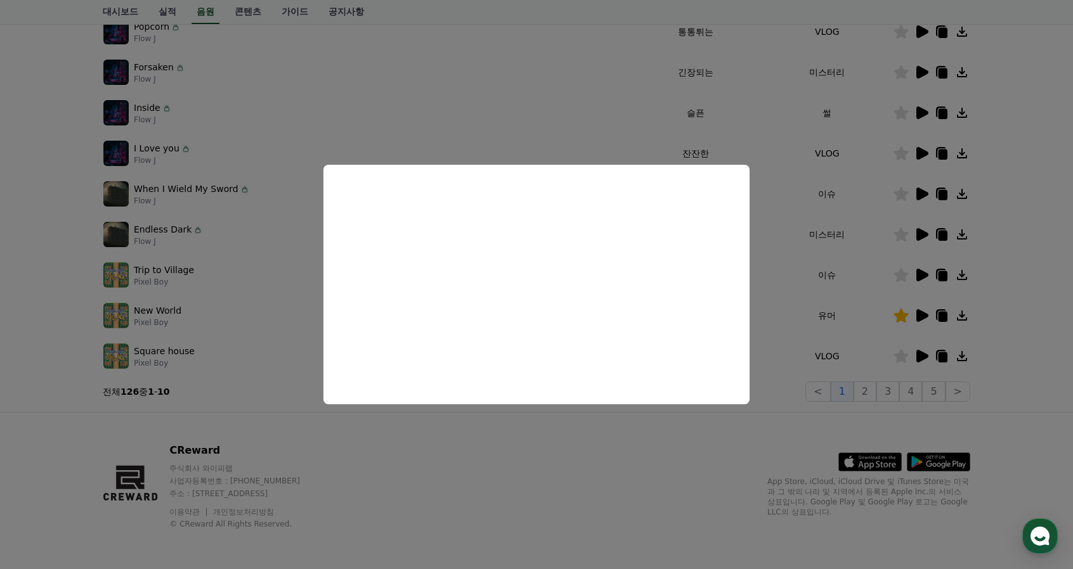
click at [621, 447] on button "close modal" at bounding box center [536, 284] width 1073 height 569
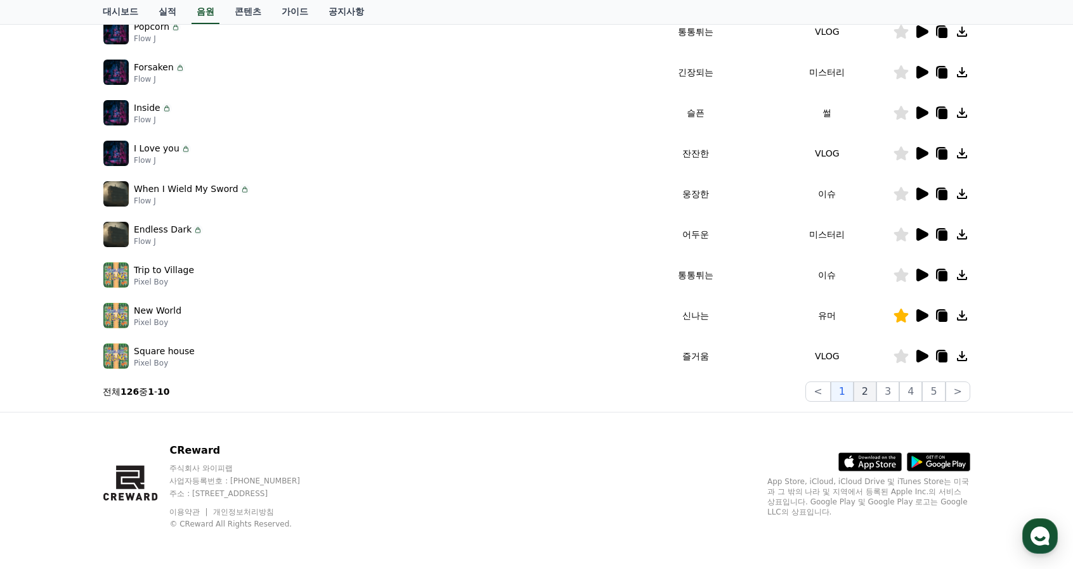
click at [876, 391] on button "2" at bounding box center [887, 392] width 23 height 20
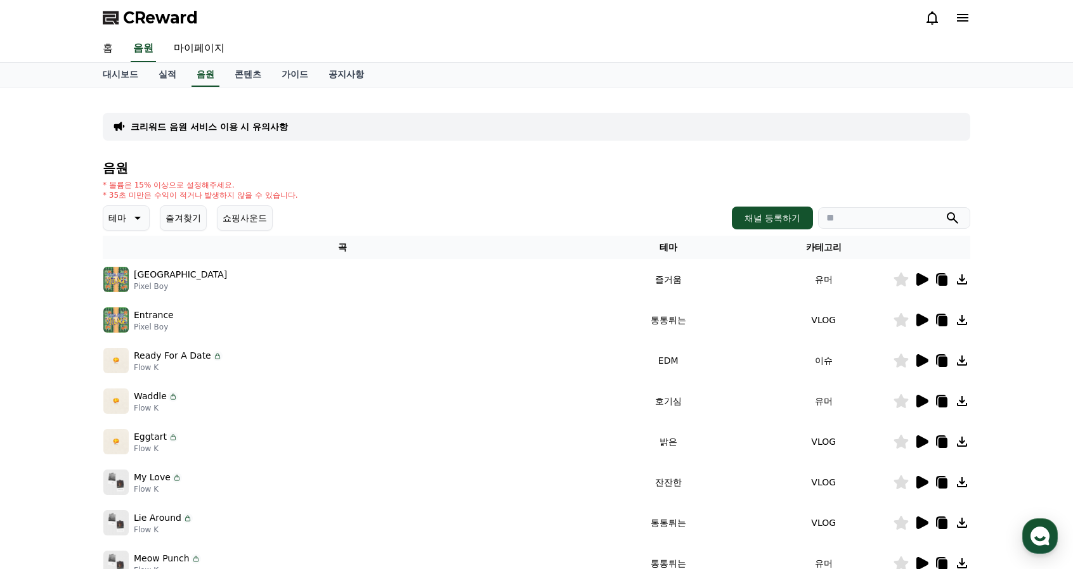
click at [920, 281] on icon at bounding box center [922, 279] width 12 height 13
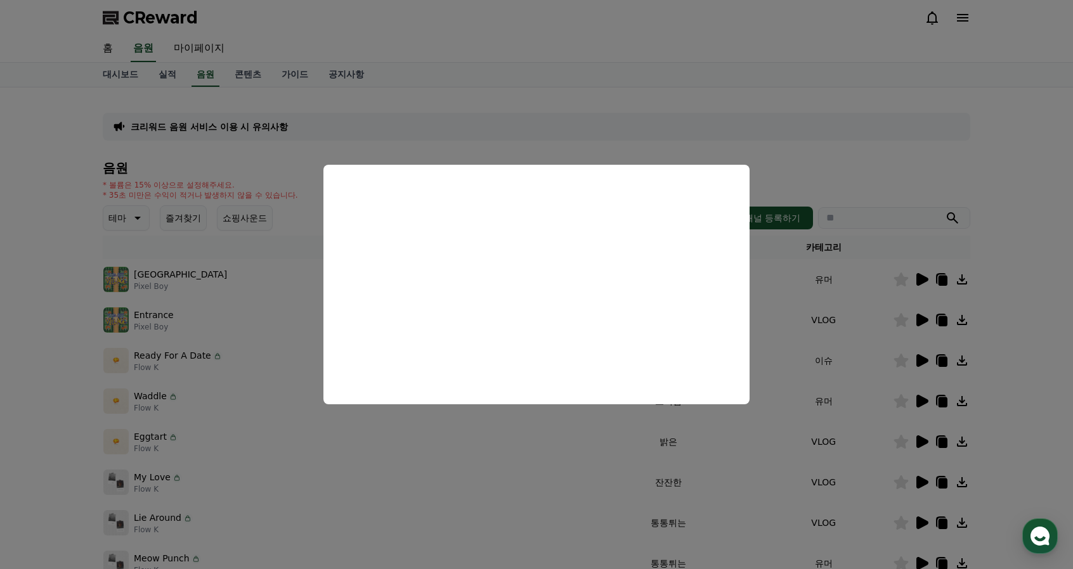
click at [1001, 396] on button "close modal" at bounding box center [536, 284] width 1073 height 569
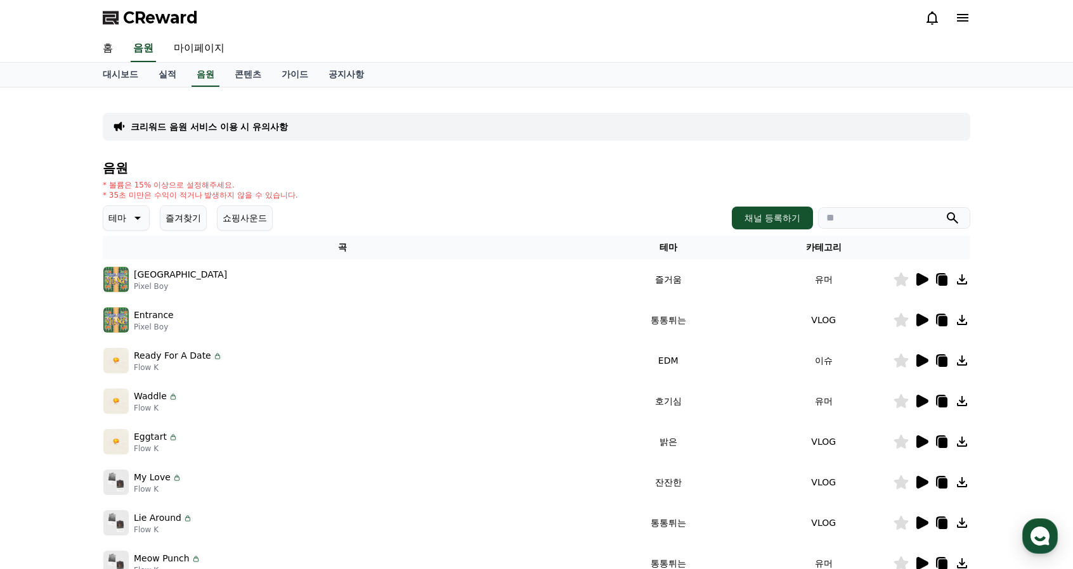
click at [922, 399] on icon at bounding box center [922, 401] width 12 height 13
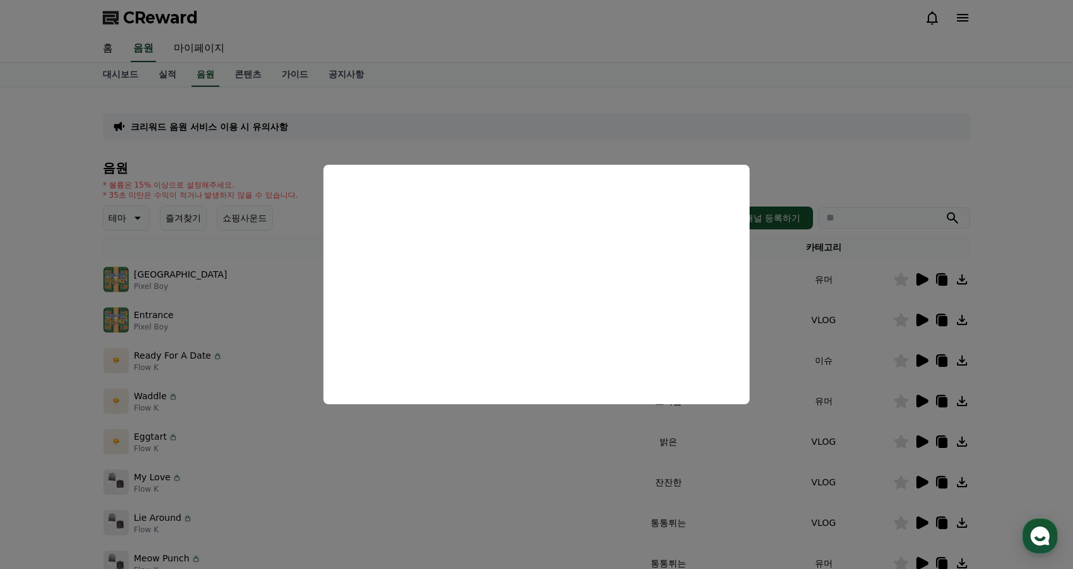
click at [1032, 370] on button "close modal" at bounding box center [536, 284] width 1073 height 569
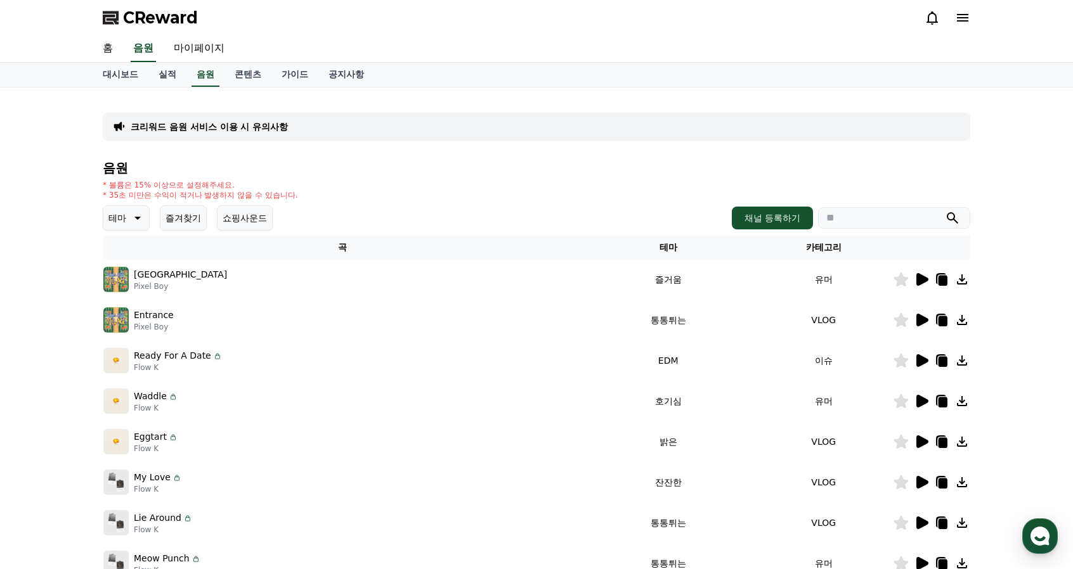
click at [902, 401] on icon at bounding box center [901, 401] width 15 height 14
click at [923, 364] on icon at bounding box center [922, 360] width 12 height 13
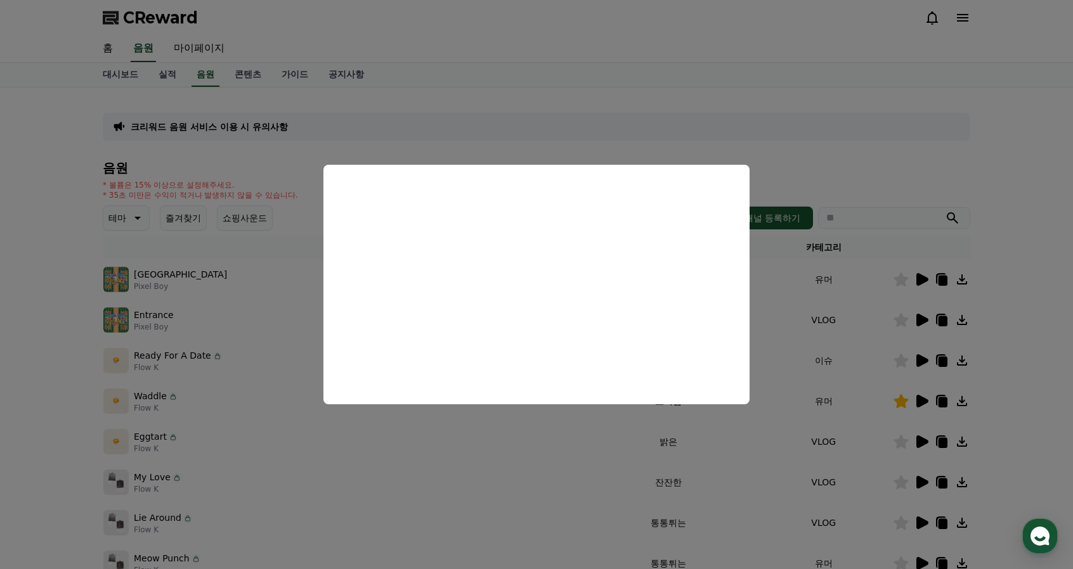
click at [1041, 337] on button "close modal" at bounding box center [536, 284] width 1073 height 569
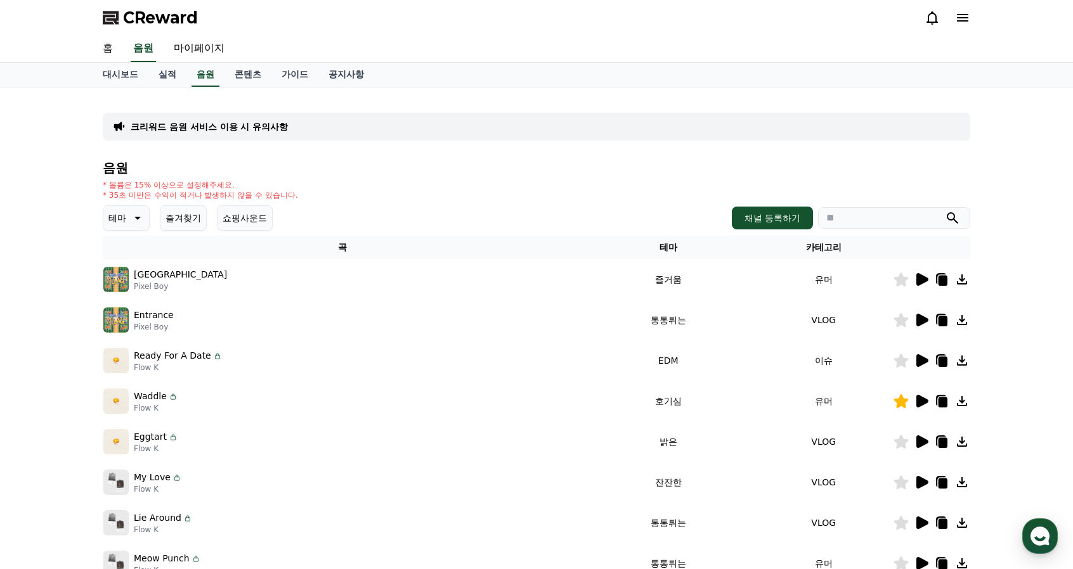
click at [904, 363] on icon at bounding box center [901, 361] width 15 height 14
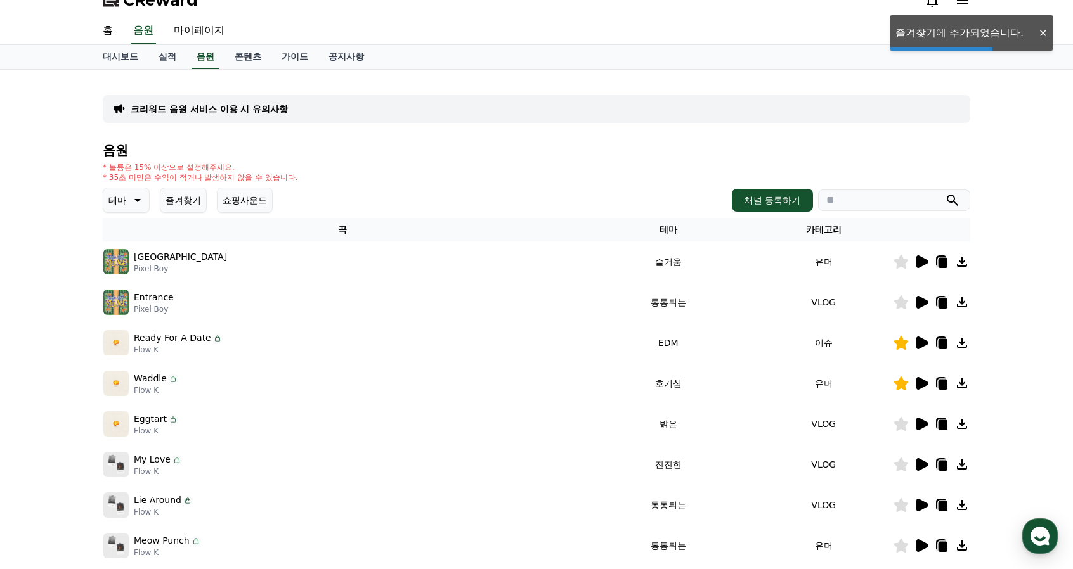
scroll to position [63, 0]
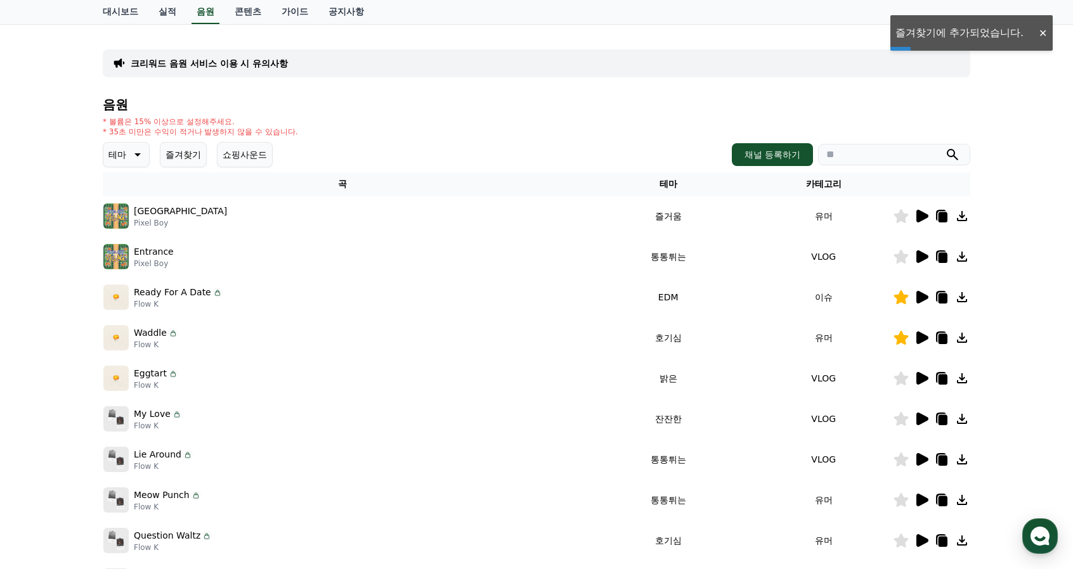
click at [922, 374] on icon at bounding box center [922, 378] width 12 height 13
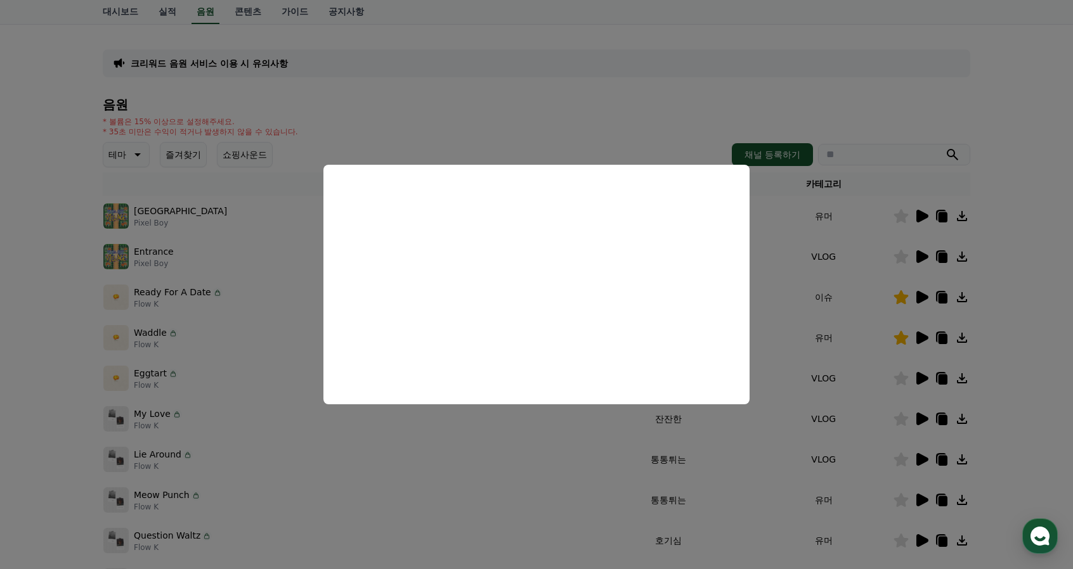
click at [988, 413] on button "close modal" at bounding box center [536, 284] width 1073 height 569
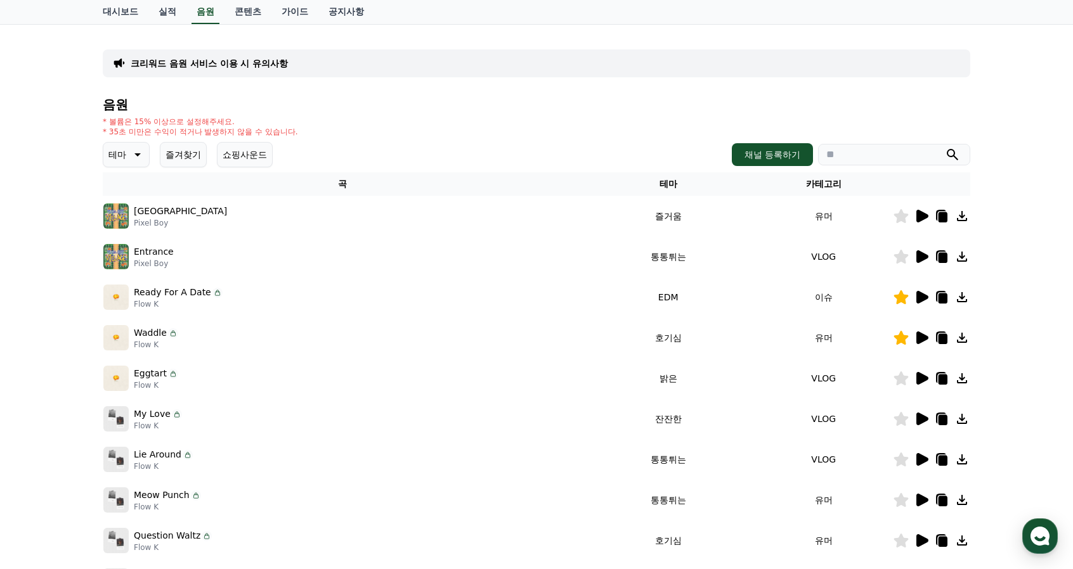
click at [921, 420] on icon at bounding box center [922, 419] width 12 height 13
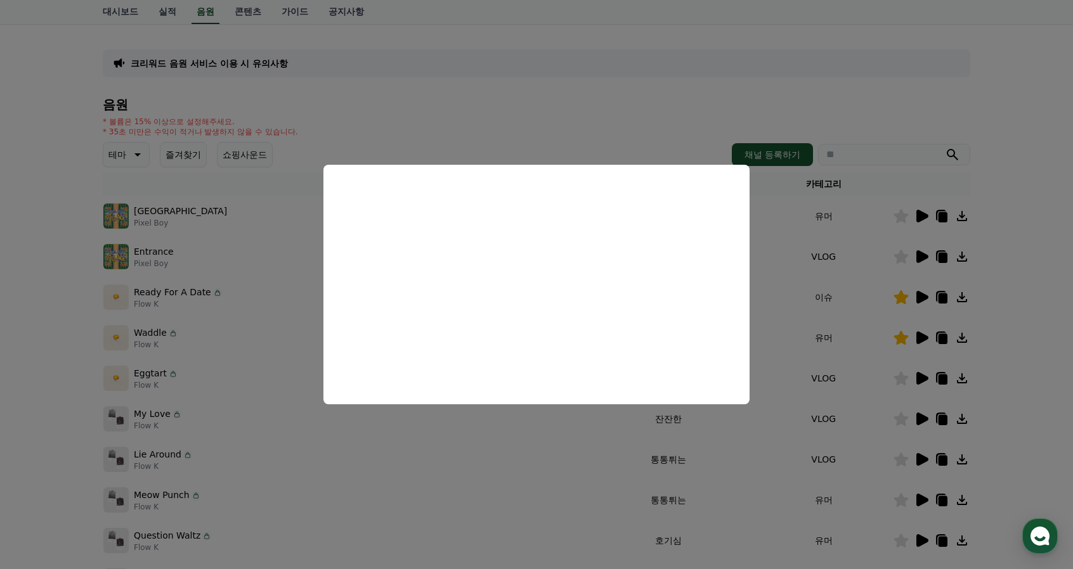
click at [1017, 380] on button "close modal" at bounding box center [536, 284] width 1073 height 569
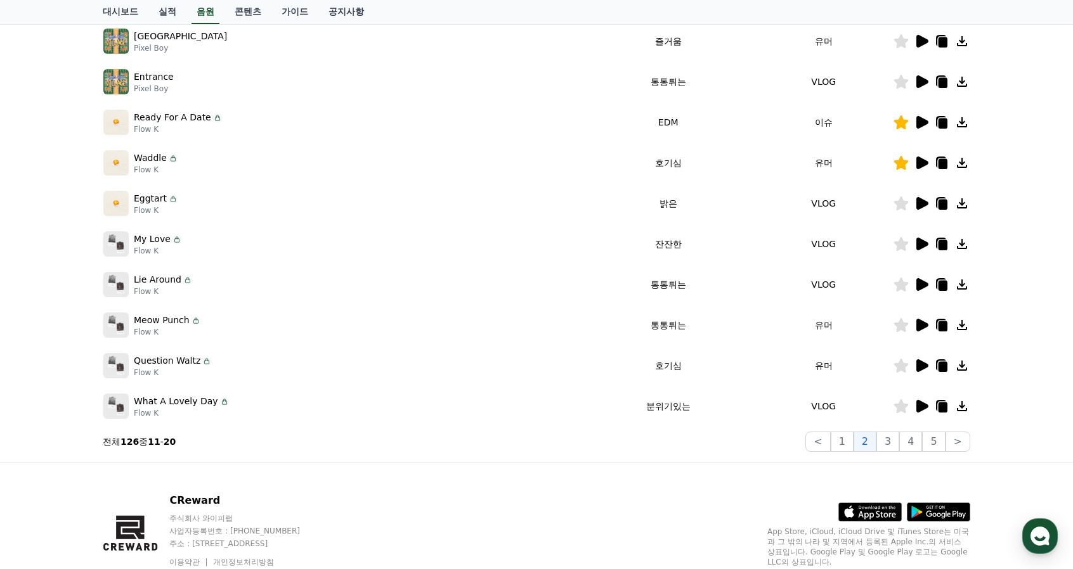
scroll to position [254, 0]
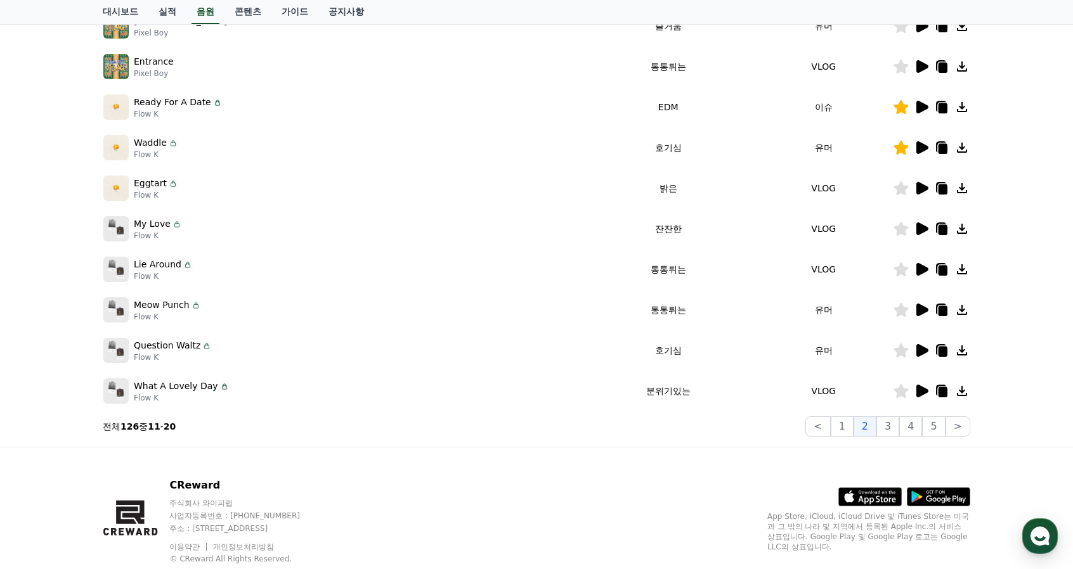
click at [922, 272] on icon at bounding box center [922, 269] width 12 height 13
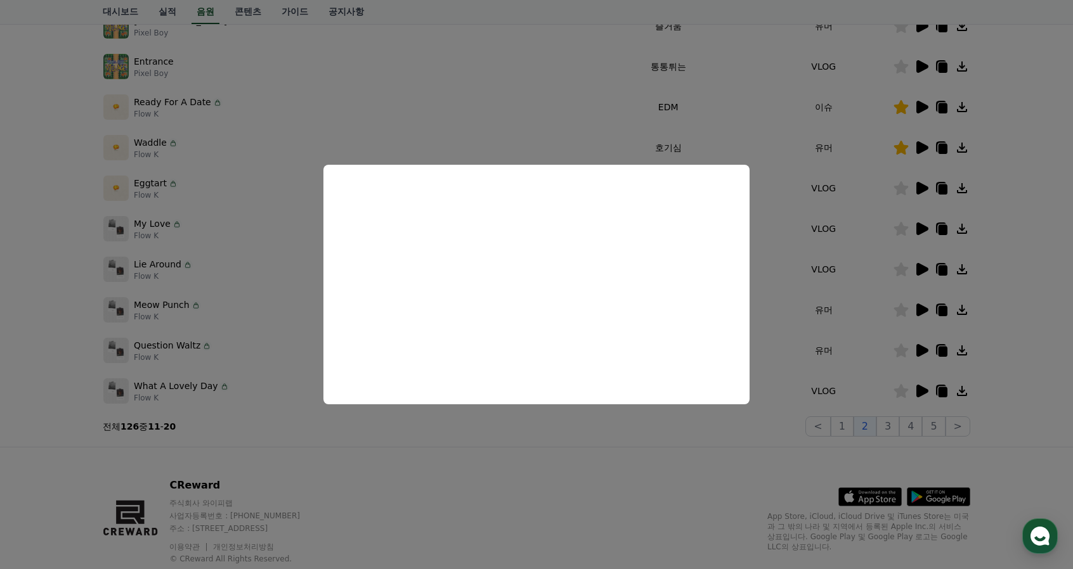
click at [1021, 302] on button "close modal" at bounding box center [536, 284] width 1073 height 569
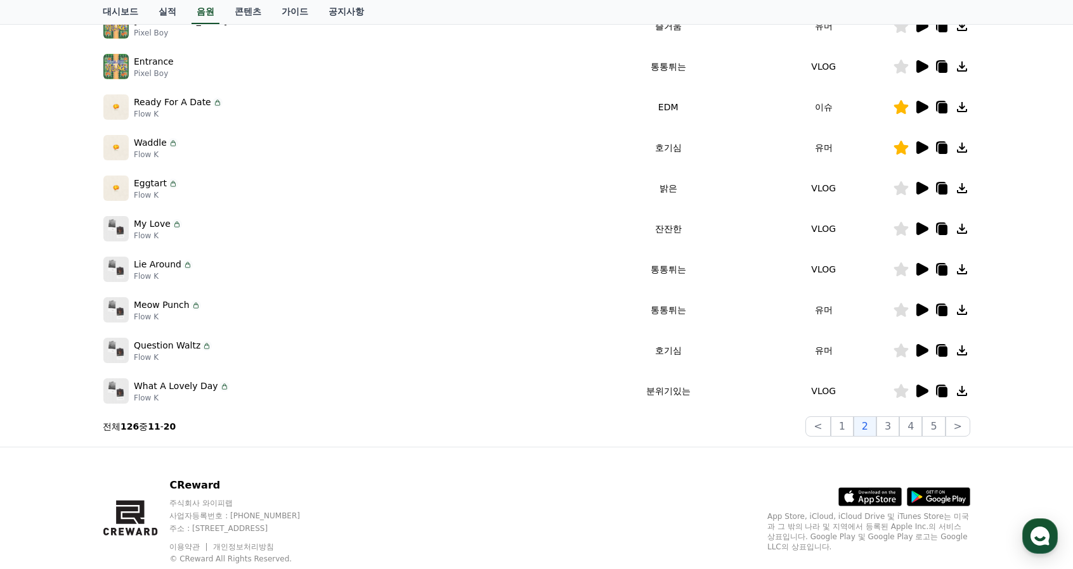
click at [921, 309] on icon at bounding box center [922, 310] width 12 height 13
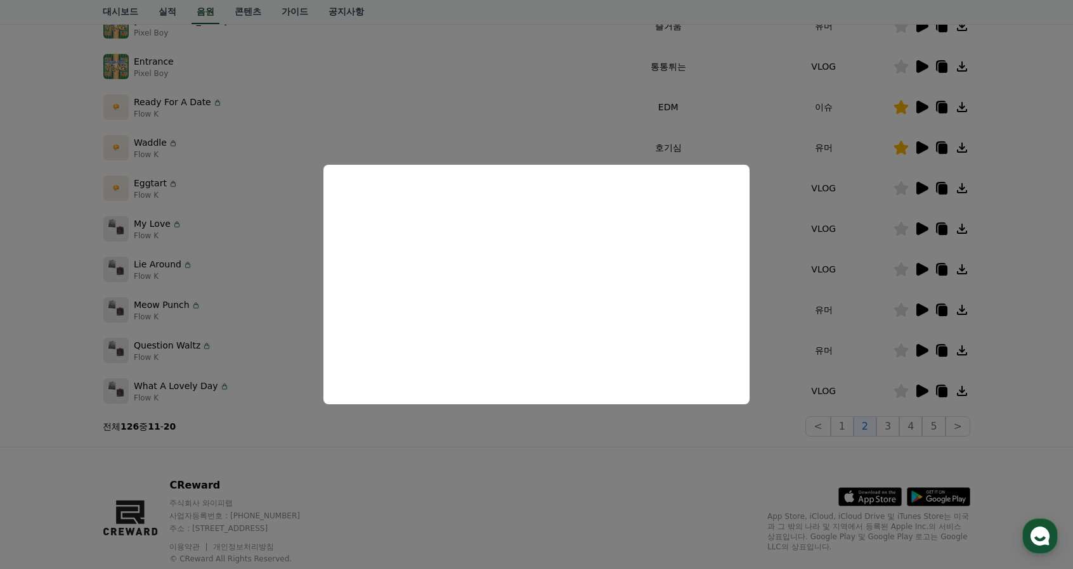
click at [1023, 406] on button "close modal" at bounding box center [536, 284] width 1073 height 569
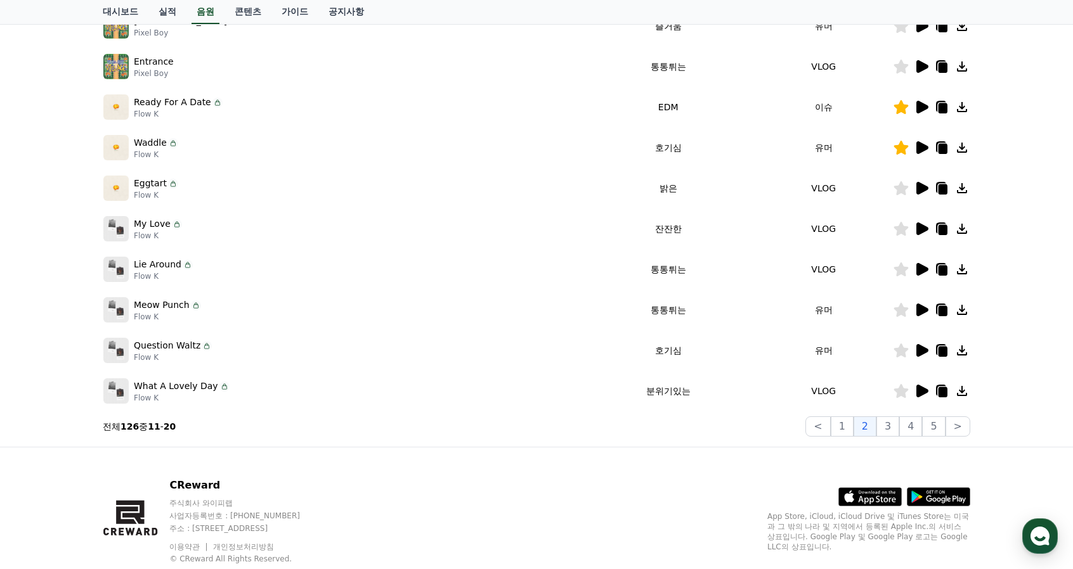
click at [923, 389] on icon at bounding box center [922, 391] width 12 height 13
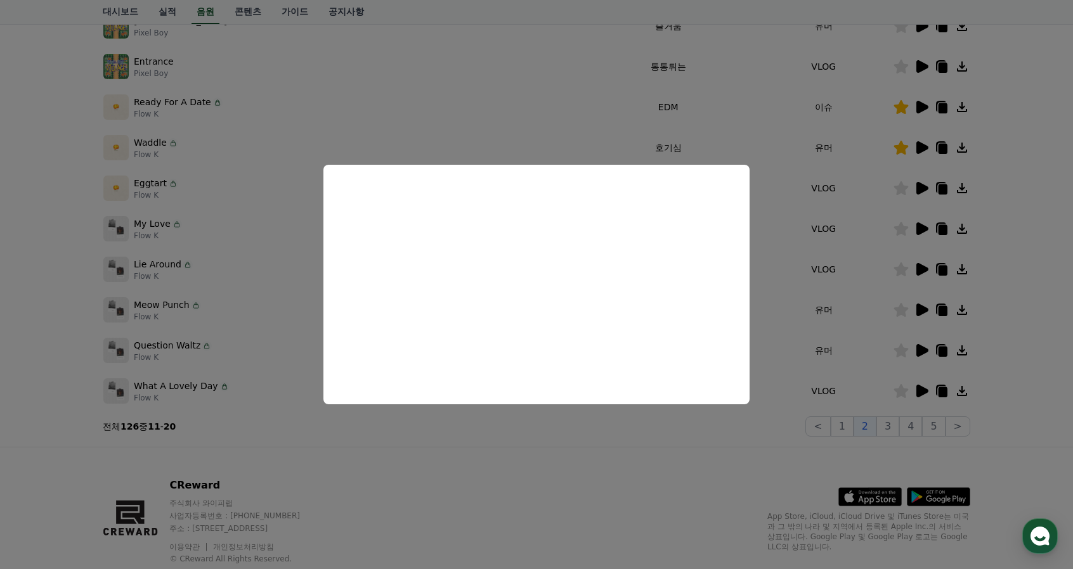
click at [901, 424] on button "close modal" at bounding box center [536, 284] width 1073 height 569
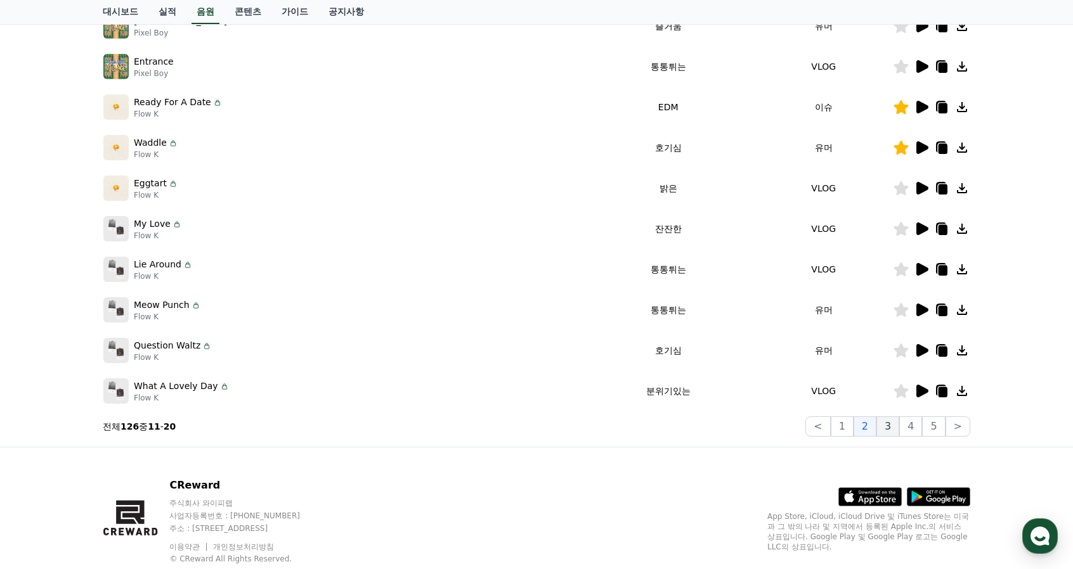
click at [922, 426] on button "3" at bounding box center [933, 427] width 23 height 20
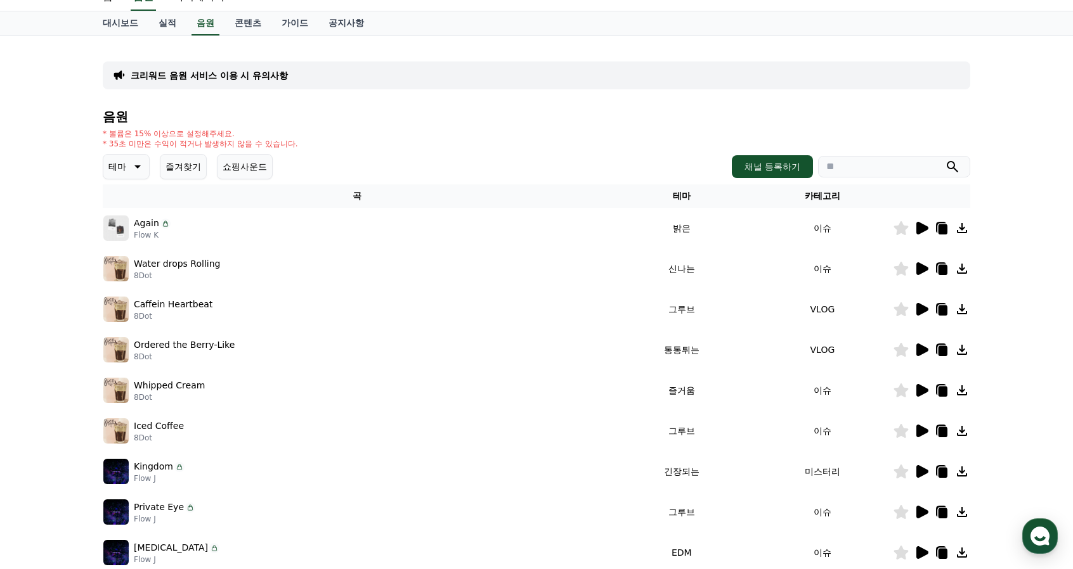
scroll to position [63, 0]
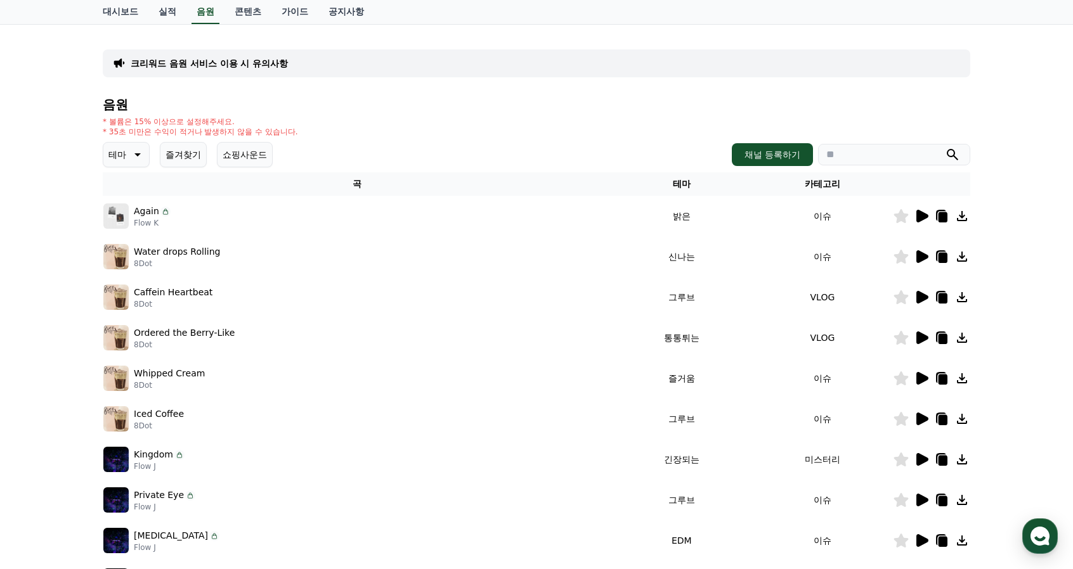
click at [926, 297] on icon at bounding box center [922, 297] width 12 height 13
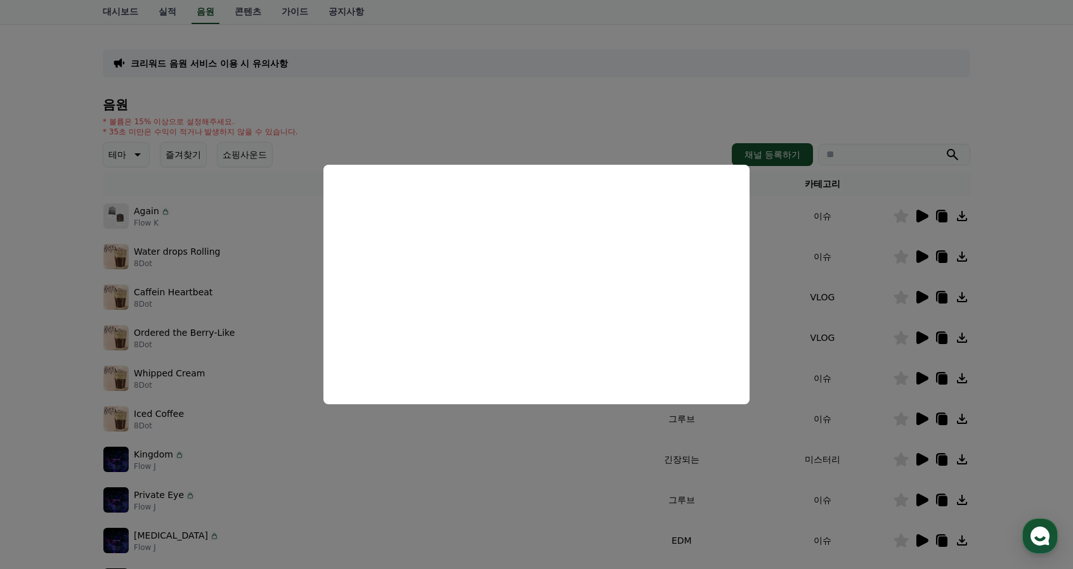
click at [1013, 364] on button "close modal" at bounding box center [536, 284] width 1073 height 569
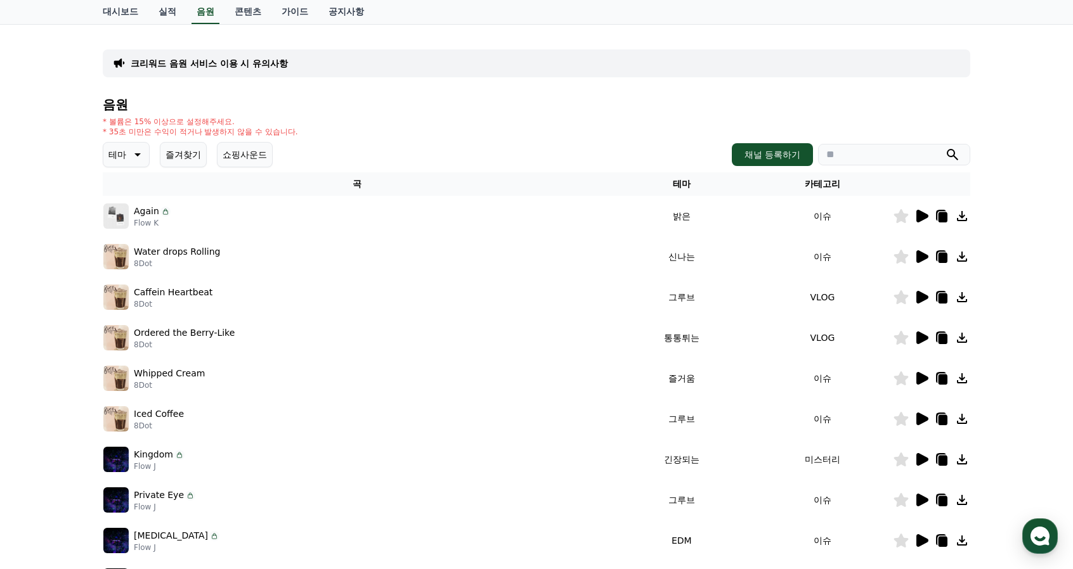
click at [1009, 278] on div "크리워드 음원 서비스 이용 시 유의사항 음원 * 볼륨은 15% 이상으로 설정해주세요. * 35초 미만은 수익이 적거나 발생하지 않을 수 있습니…" at bounding box center [536, 330] width 1073 height 613
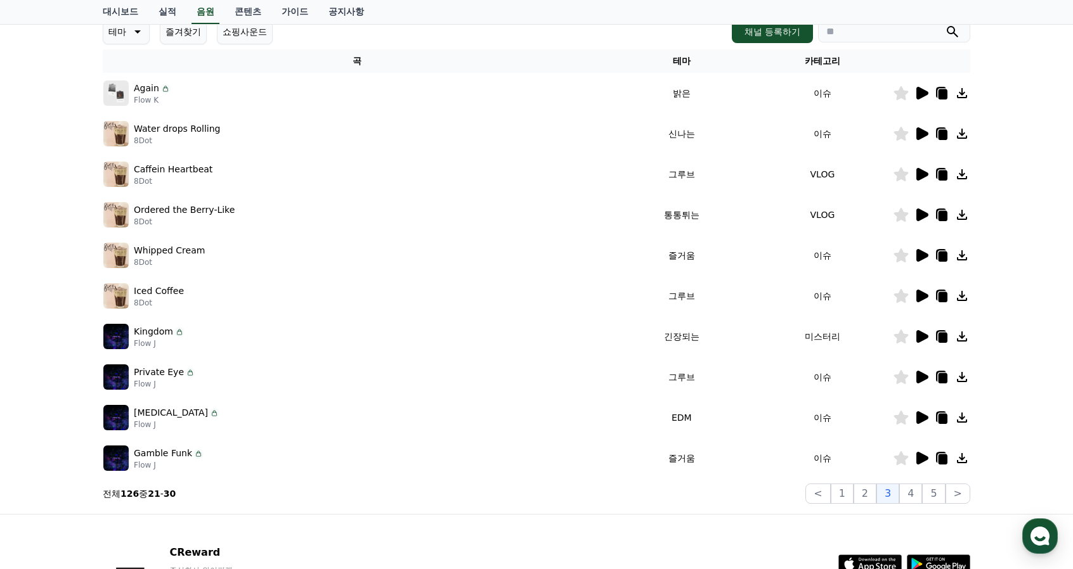
scroll to position [190, 0]
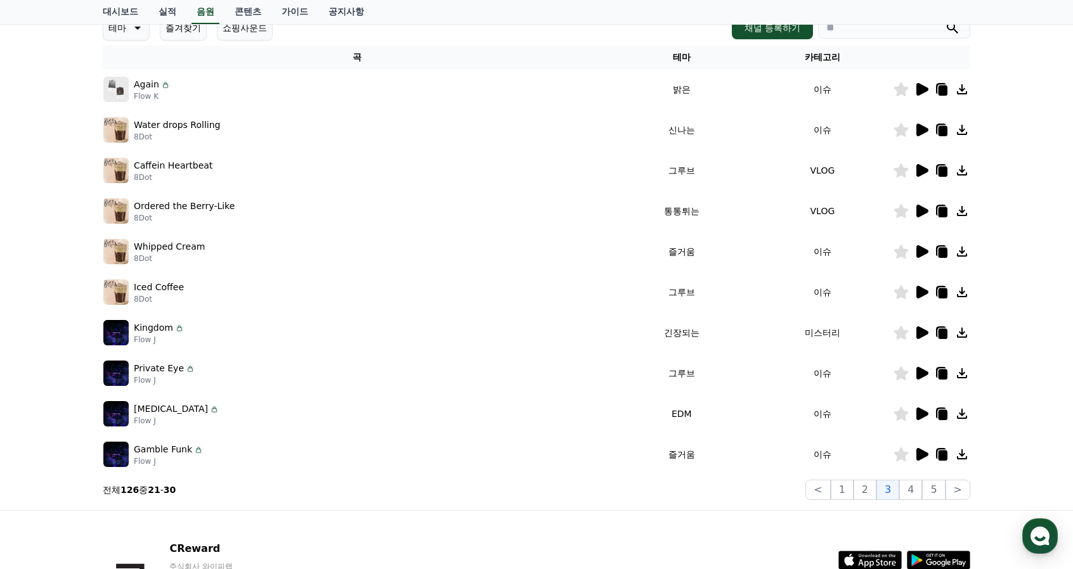
click at [921, 292] on icon at bounding box center [922, 292] width 12 height 13
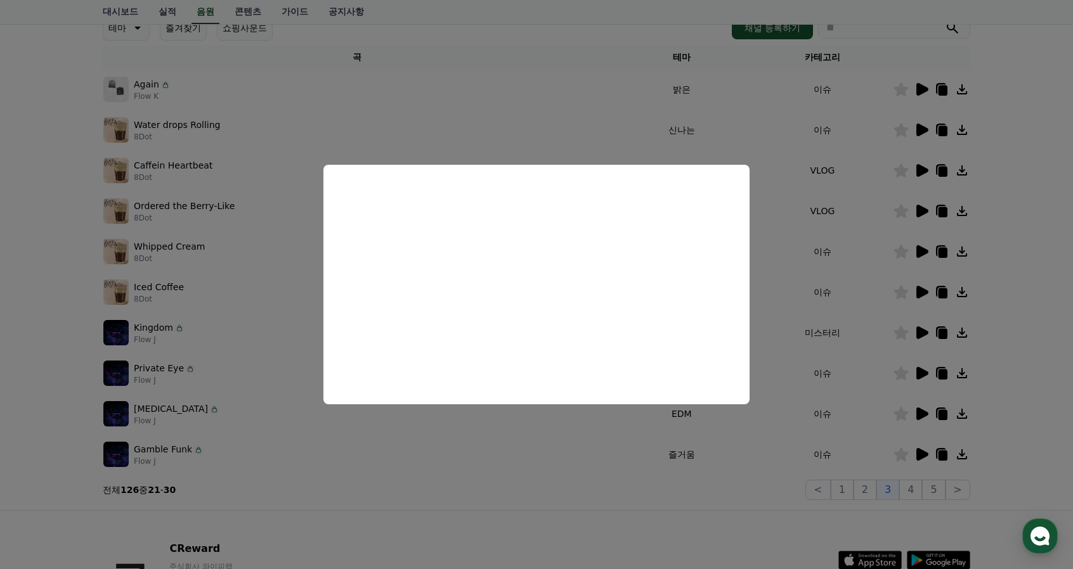
click at [1059, 403] on button "close modal" at bounding box center [536, 284] width 1073 height 569
click at [1050, 403] on div "크리워드 음원 서비스 이용 시 유의사항 음원 * 볼륨은 15% 이상으로 설정해주세요. * 35초 미만은 수익이 적거나 발생하지 않을 수 있습니…" at bounding box center [536, 203] width 1073 height 613
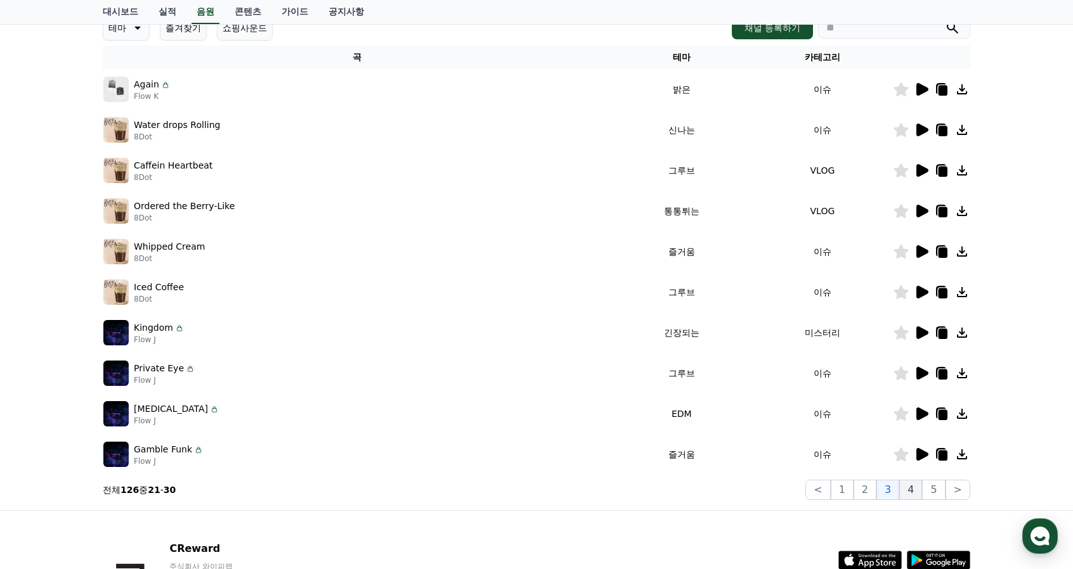
click at [921, 492] on button "4" at bounding box center [910, 490] width 23 height 20
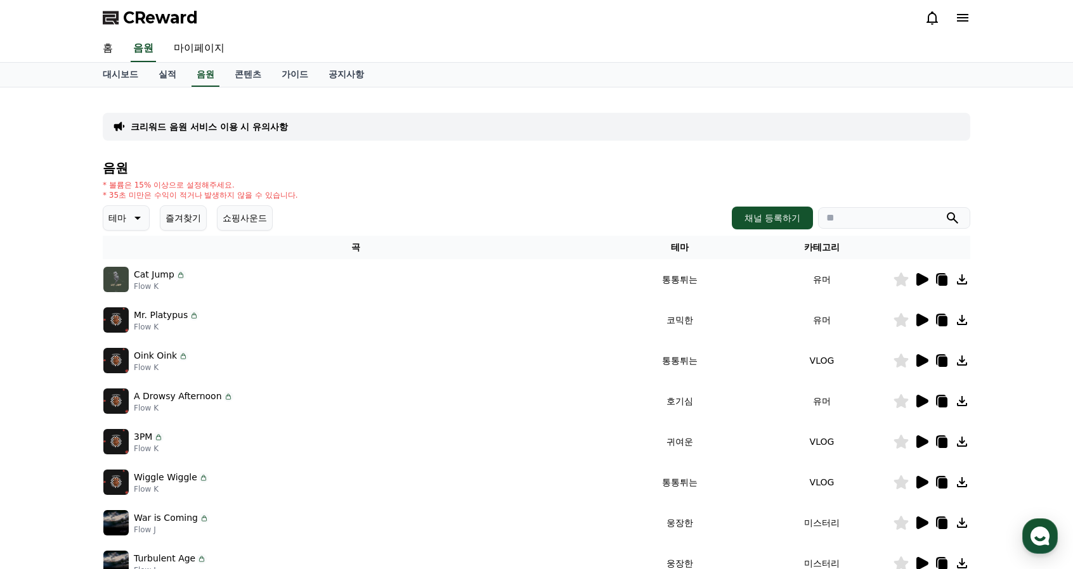
click at [922, 282] on icon at bounding box center [922, 279] width 12 height 13
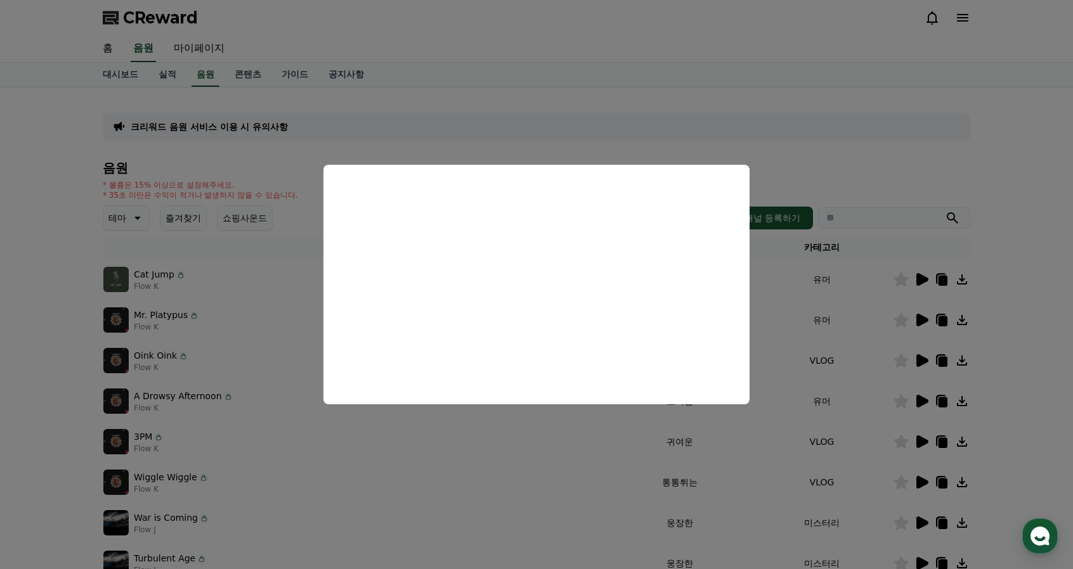
click at [1032, 365] on button "close modal" at bounding box center [536, 284] width 1073 height 569
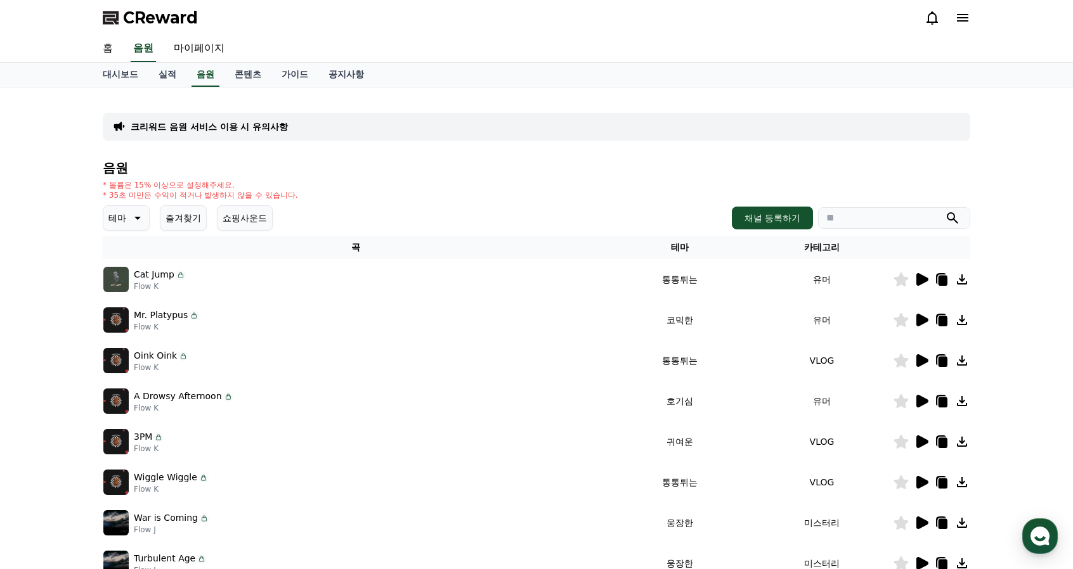
click at [907, 278] on icon at bounding box center [901, 280] width 15 height 14
click at [923, 319] on icon at bounding box center [922, 320] width 12 height 13
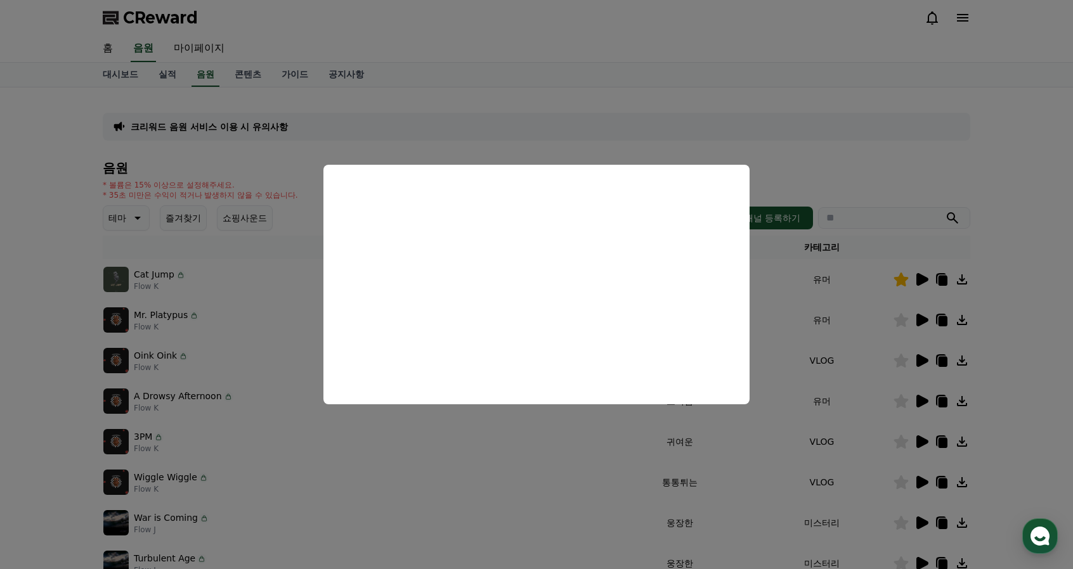
click at [1047, 342] on button "close modal" at bounding box center [536, 284] width 1073 height 569
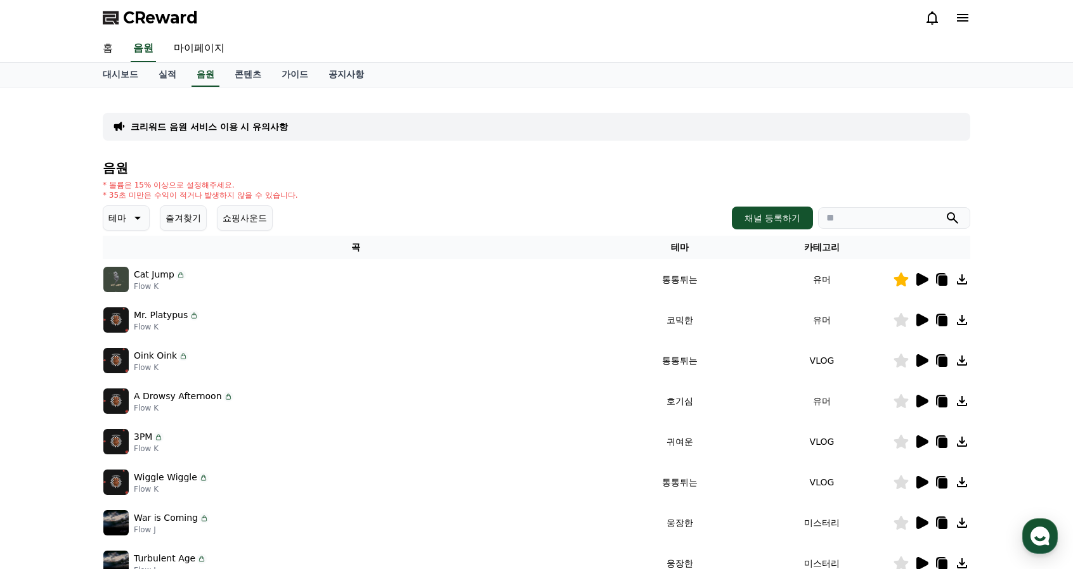
click at [900, 320] on icon at bounding box center [901, 320] width 15 height 14
click at [921, 357] on icon at bounding box center [922, 360] width 12 height 13
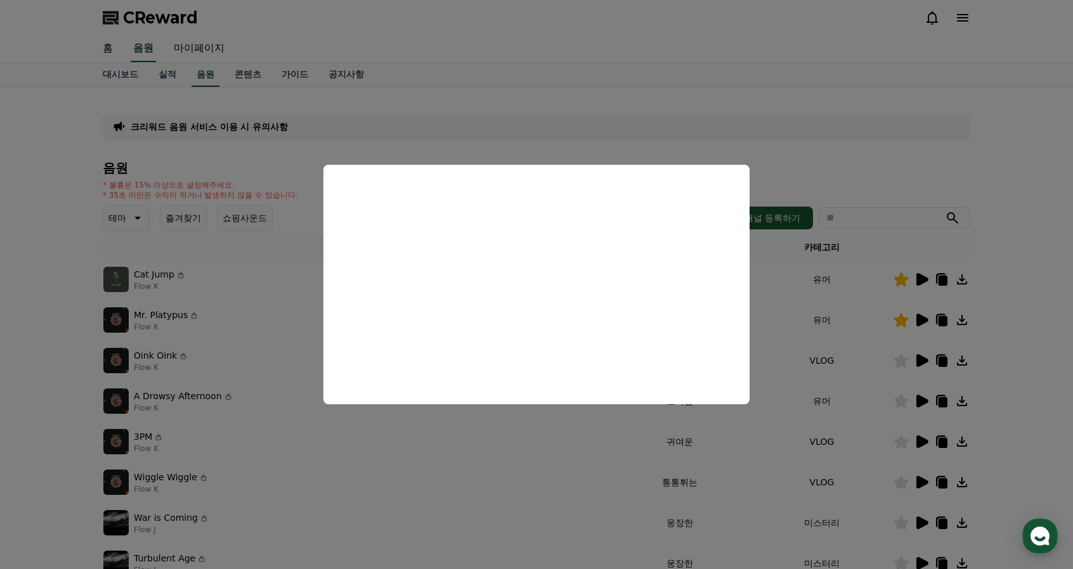
click at [1031, 399] on button "close modal" at bounding box center [536, 284] width 1073 height 569
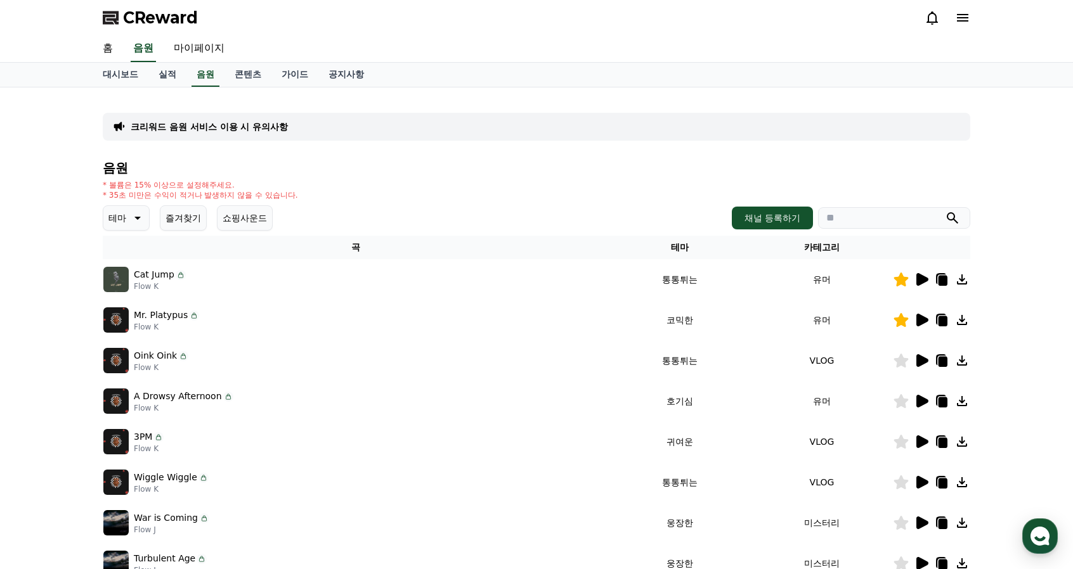
click at [902, 363] on icon at bounding box center [901, 361] width 15 height 14
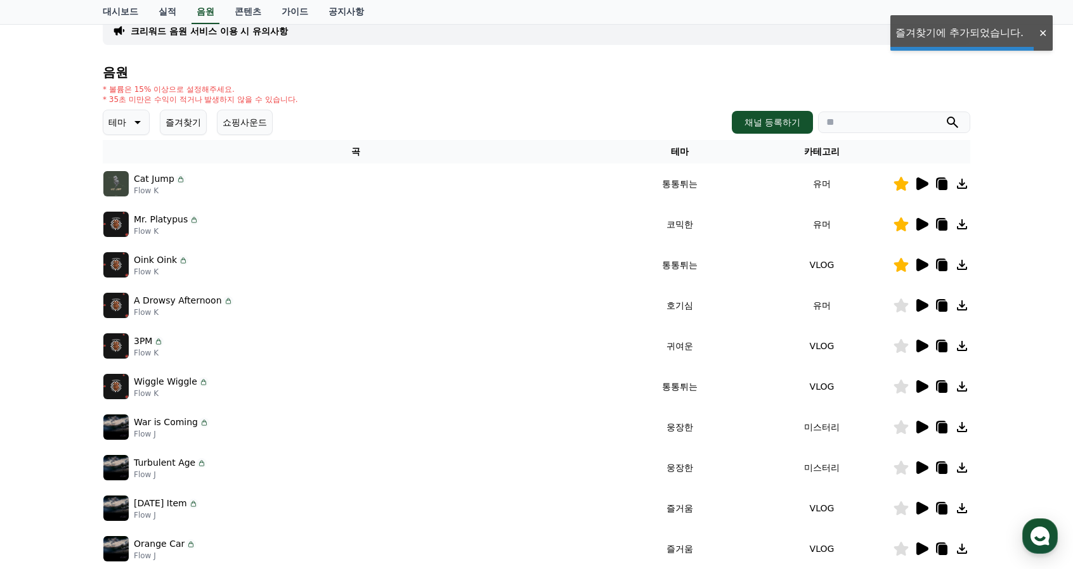
scroll to position [127, 0]
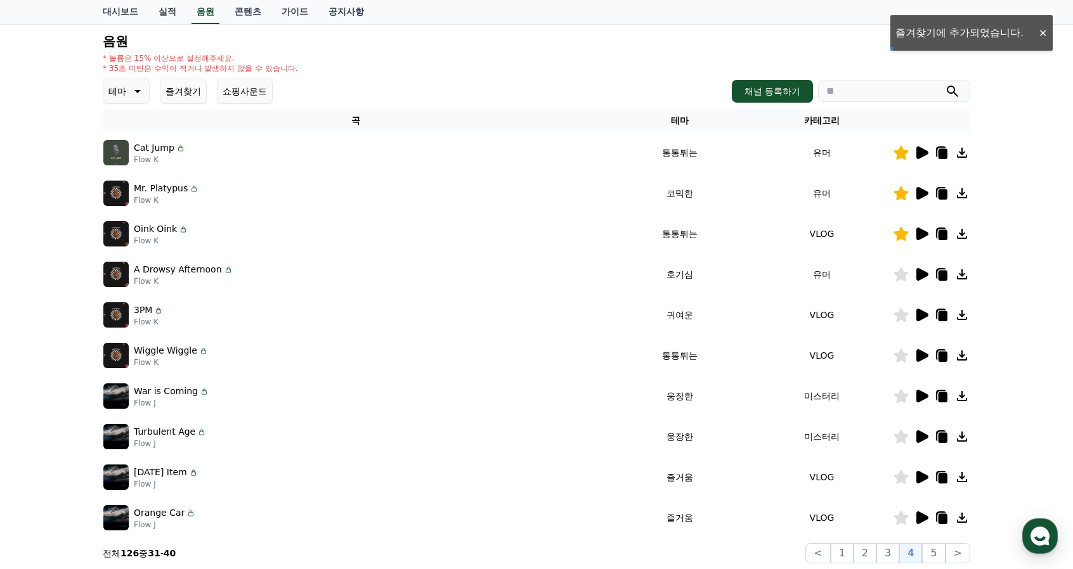
click at [917, 357] on icon at bounding box center [922, 355] width 12 height 13
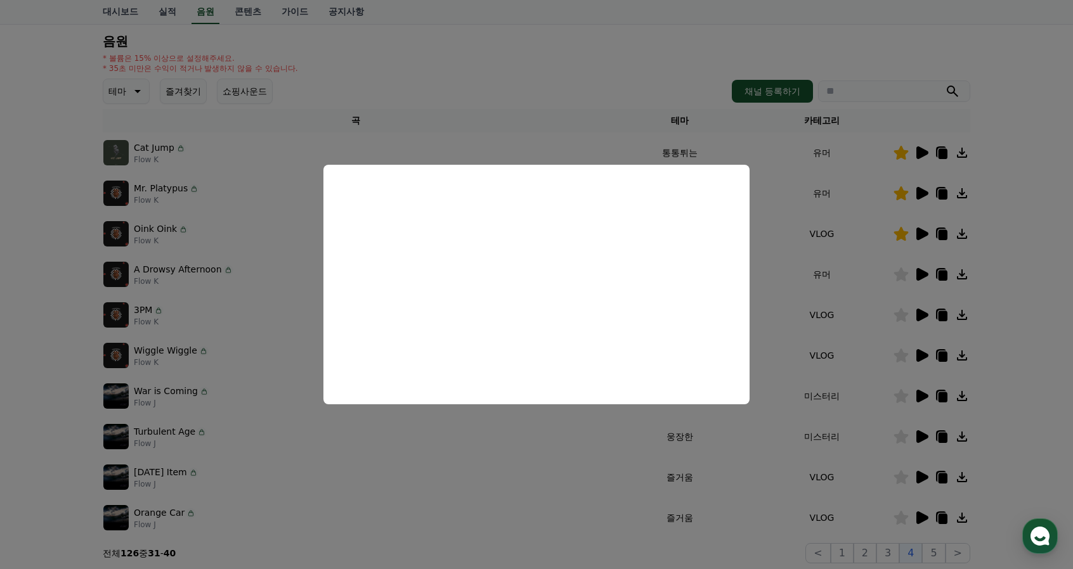
click at [1052, 386] on button "close modal" at bounding box center [536, 284] width 1073 height 569
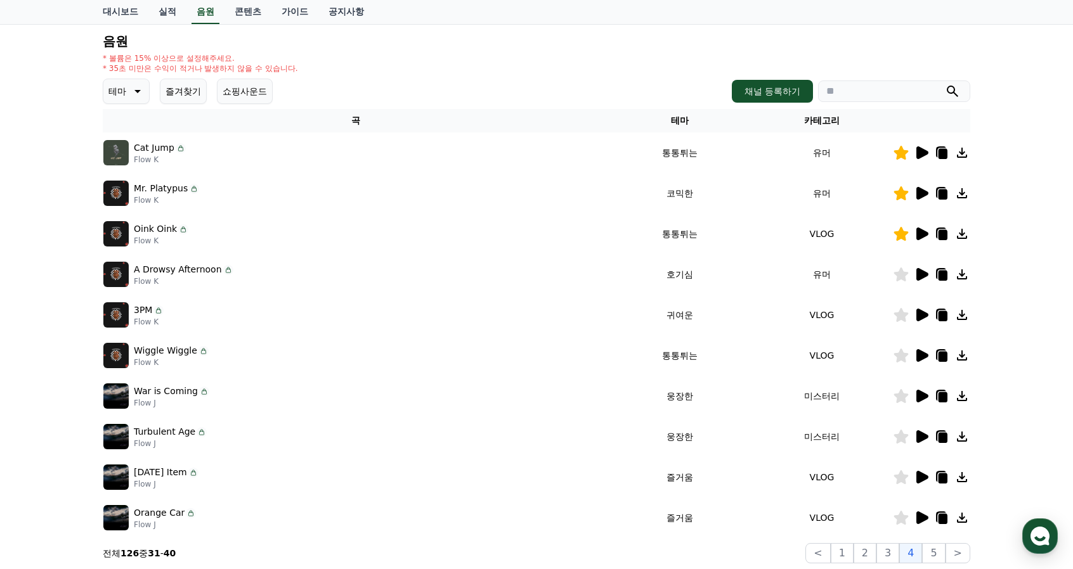
click at [904, 353] on icon at bounding box center [901, 356] width 15 height 14
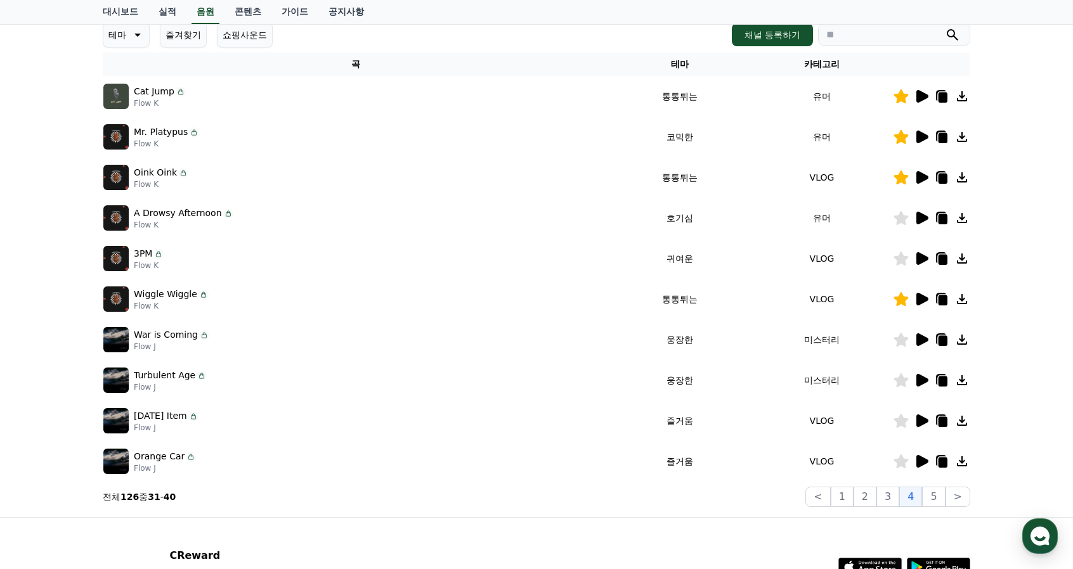
scroll to position [190, 0]
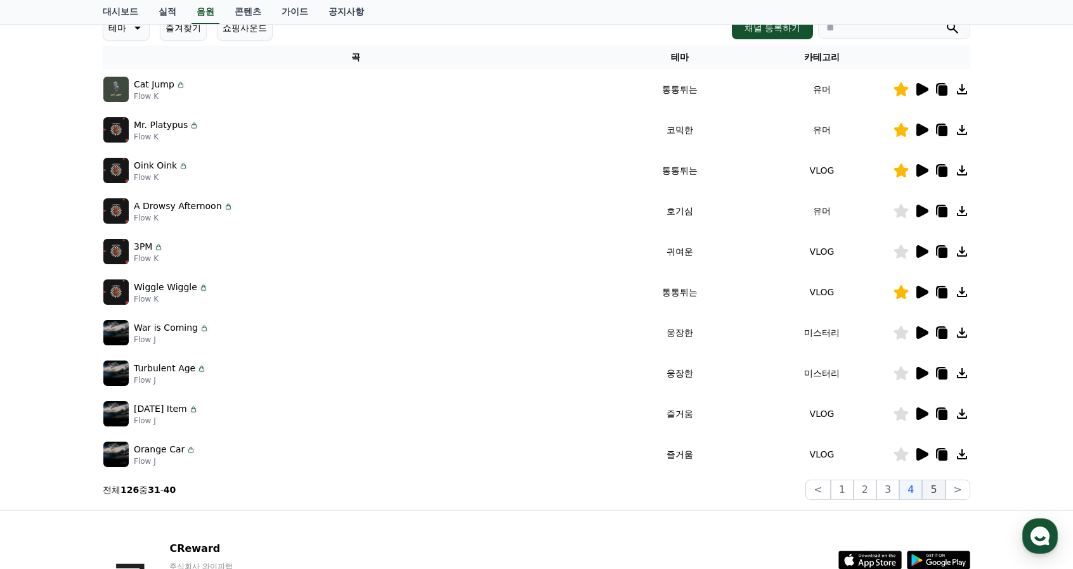
click at [940, 491] on button "5" at bounding box center [933, 490] width 23 height 20
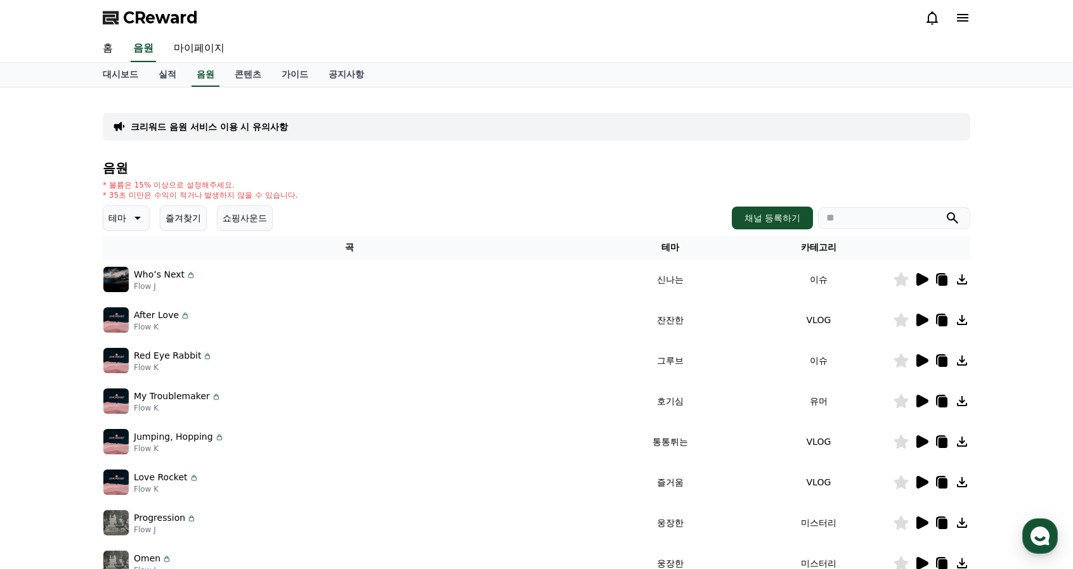
scroll to position [63, 0]
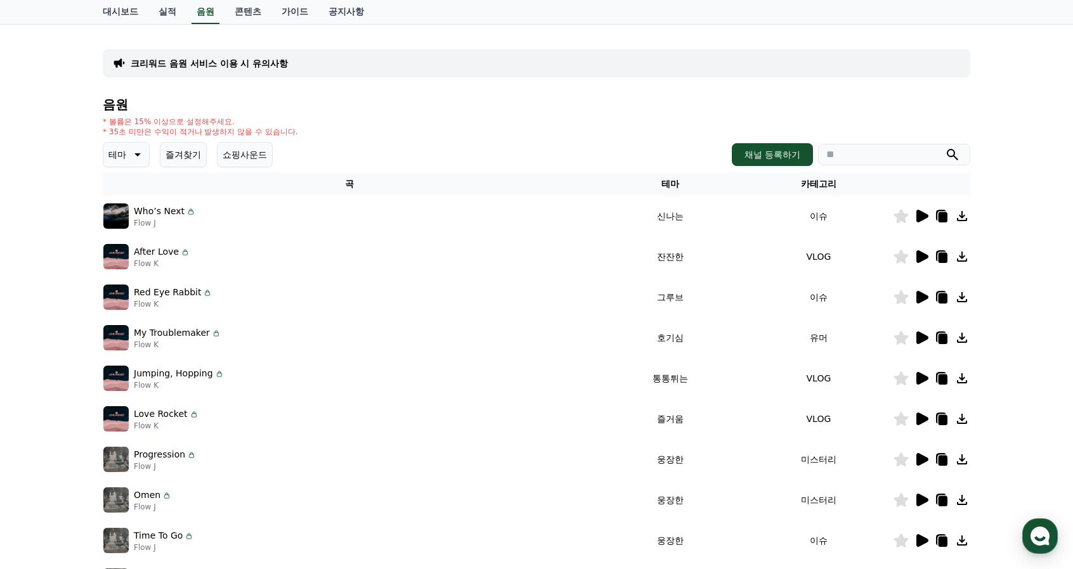
click at [921, 216] on icon at bounding box center [922, 216] width 12 height 13
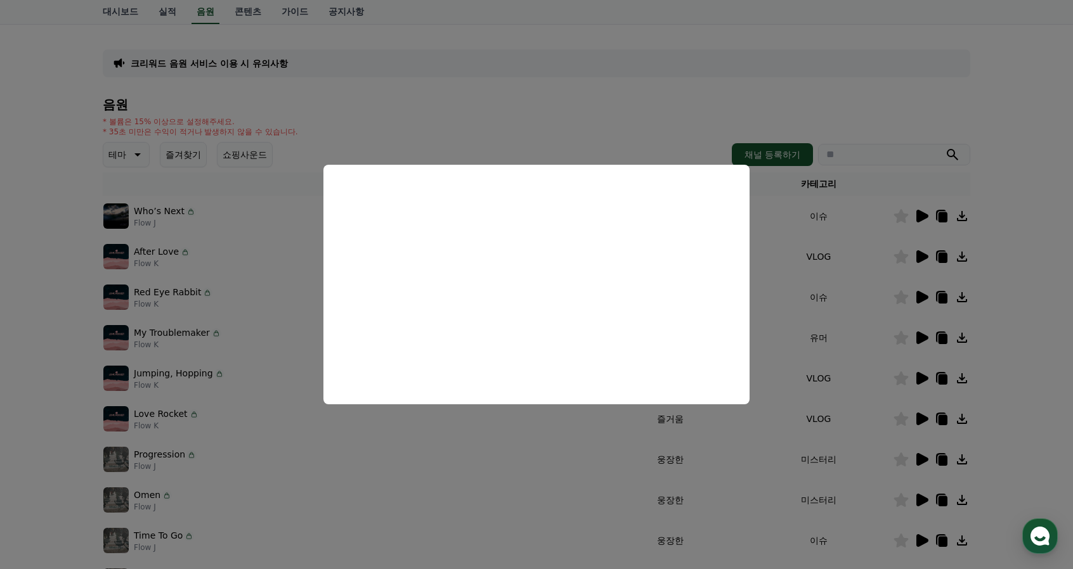
click at [1015, 394] on button "close modal" at bounding box center [536, 284] width 1073 height 569
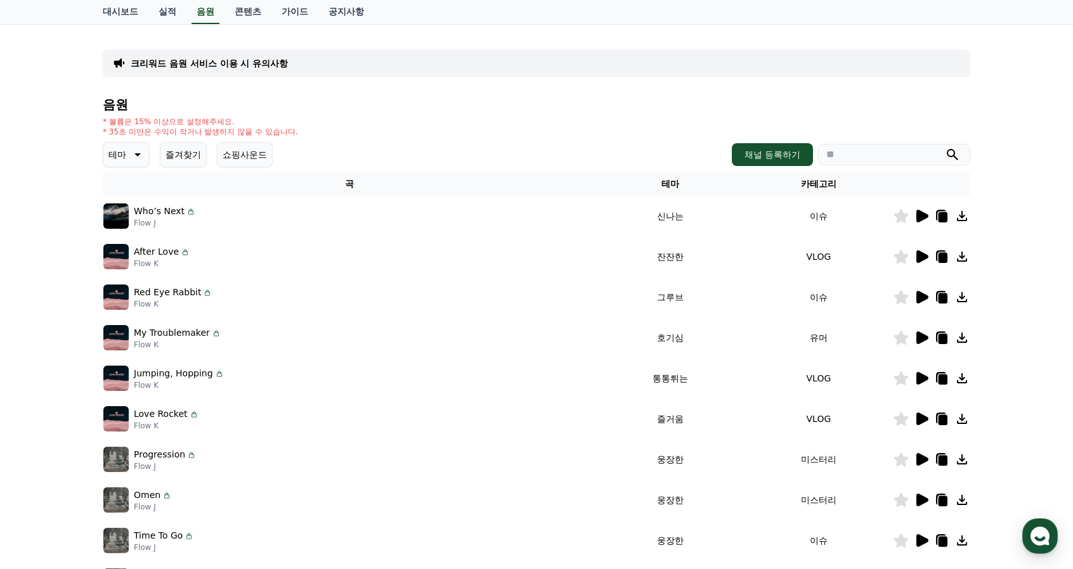
click at [1039, 391] on div "크리워드 음원 서비스 이용 시 유의사항 음원 * 볼륨은 15% 이상으로 설정해주세요. * 35초 미만은 수익이 적거나 발생하지 않을 수 있습니…" at bounding box center [536, 330] width 1073 height 613
click at [921, 256] on icon at bounding box center [922, 256] width 12 height 13
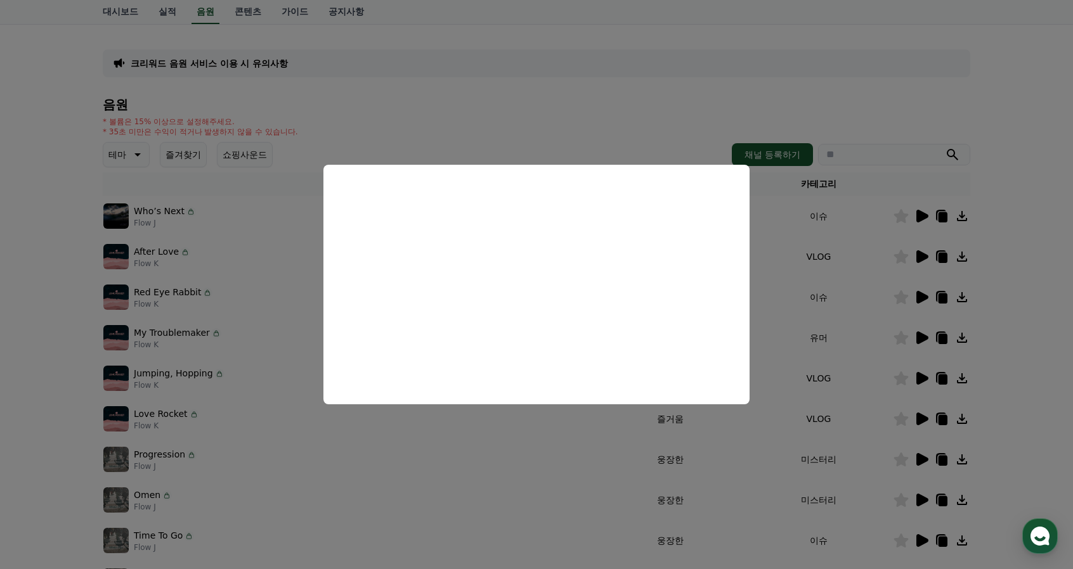
click at [1045, 385] on button "close modal" at bounding box center [536, 284] width 1073 height 569
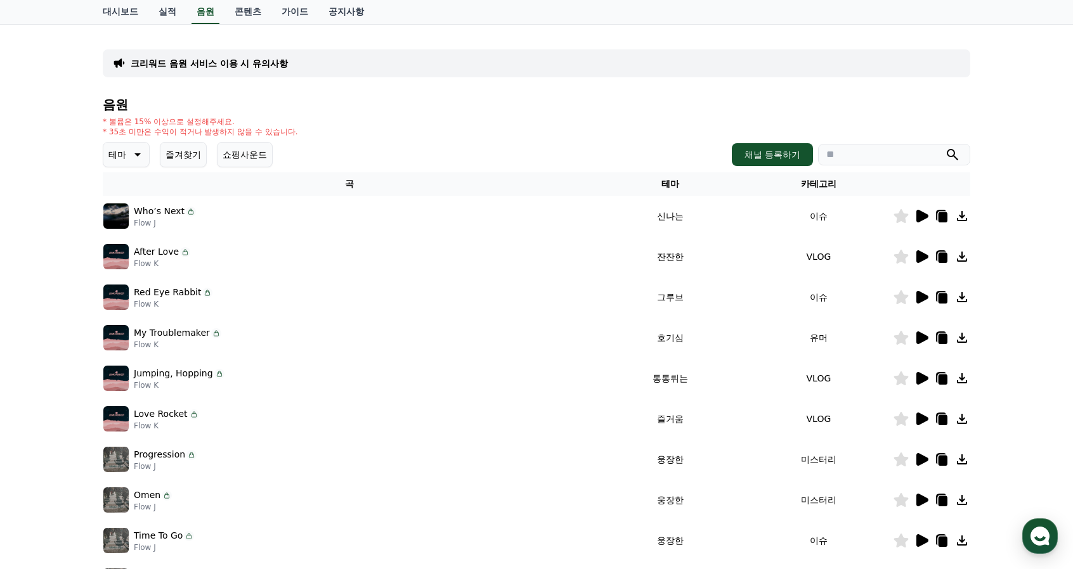
click at [921, 458] on icon at bounding box center [922, 459] width 12 height 13
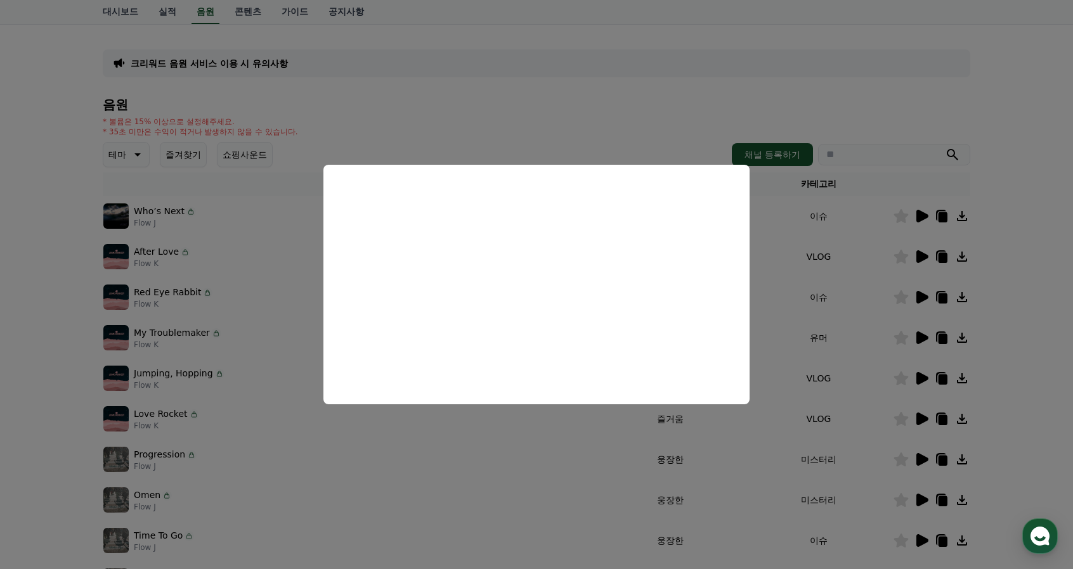
click at [0, 328] on button "close modal" at bounding box center [536, 284] width 1073 height 569
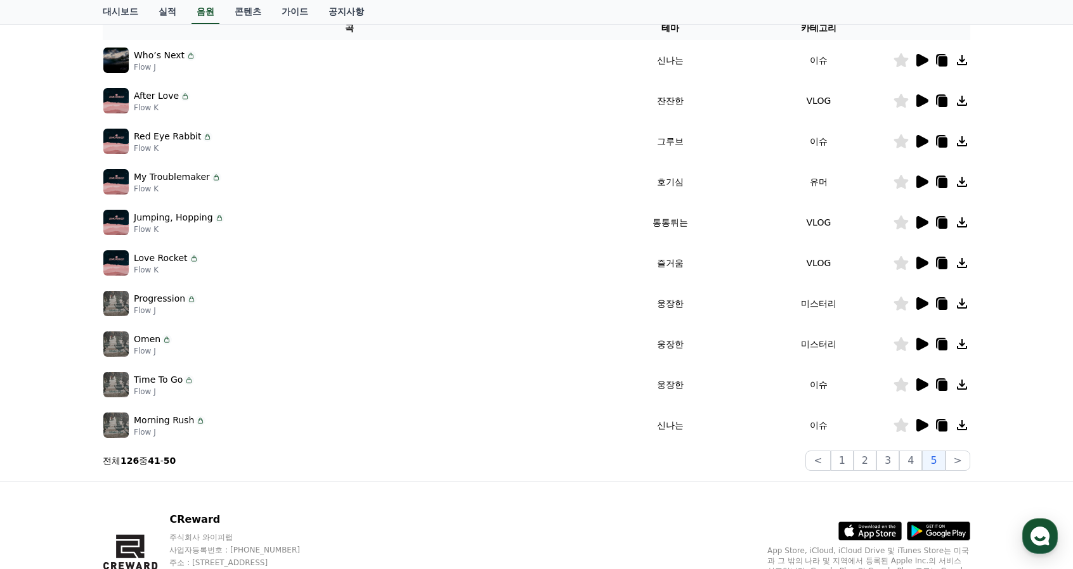
scroll to position [254, 0]
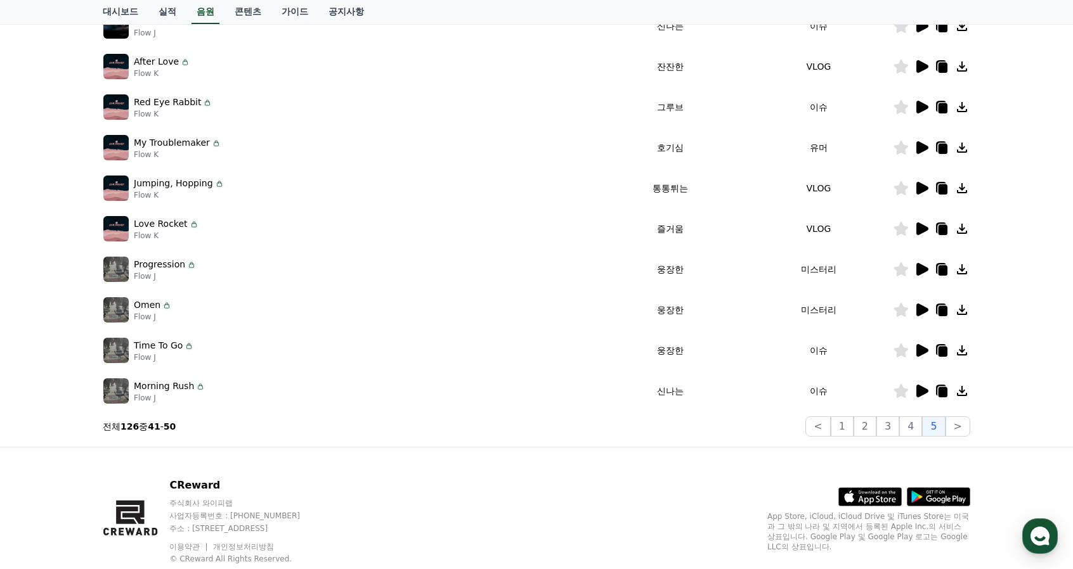
click at [0, 347] on div "크리워드 음원 서비스 이용 시 유의사항 음원 * 볼륨은 15% 이상으로 설정해주세요. * 35초 미만은 수익이 적거나 발생하지 않을 수 있습니…" at bounding box center [536, 140] width 1073 height 613
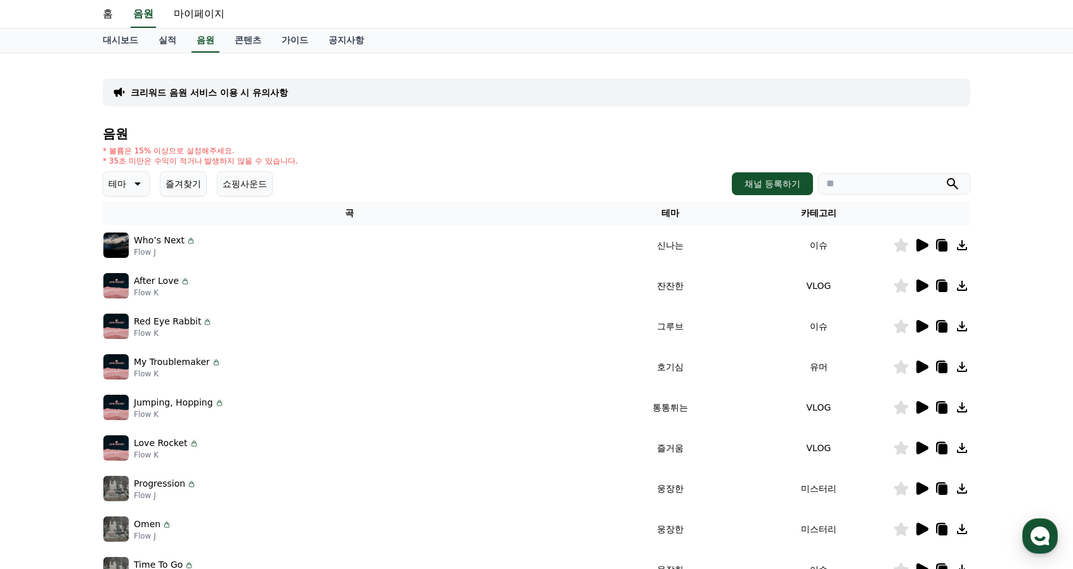
scroll to position [0, 0]
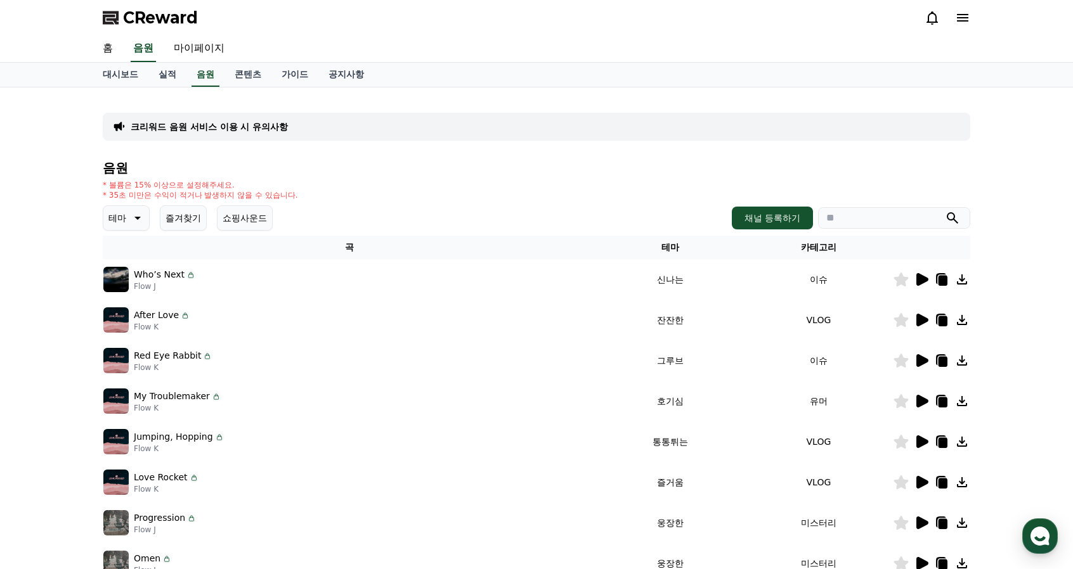
click at [1016, 256] on div "크리워드 음원 서비스 이용 시 유의사항 음원 * 볼륨은 15% 이상으로 설정해주세요. * 35초 미만은 수익이 적거나 발생하지 않을 수 있습니…" at bounding box center [536, 393] width 1073 height 613
click at [1050, 250] on div "크리워드 음원 서비스 이용 시 유의사항 음원 * 볼륨은 15% 이상으로 설정해주세요. * 35초 미만은 수익이 적거나 발생하지 않을 수 있습니…" at bounding box center [536, 393] width 1073 height 613
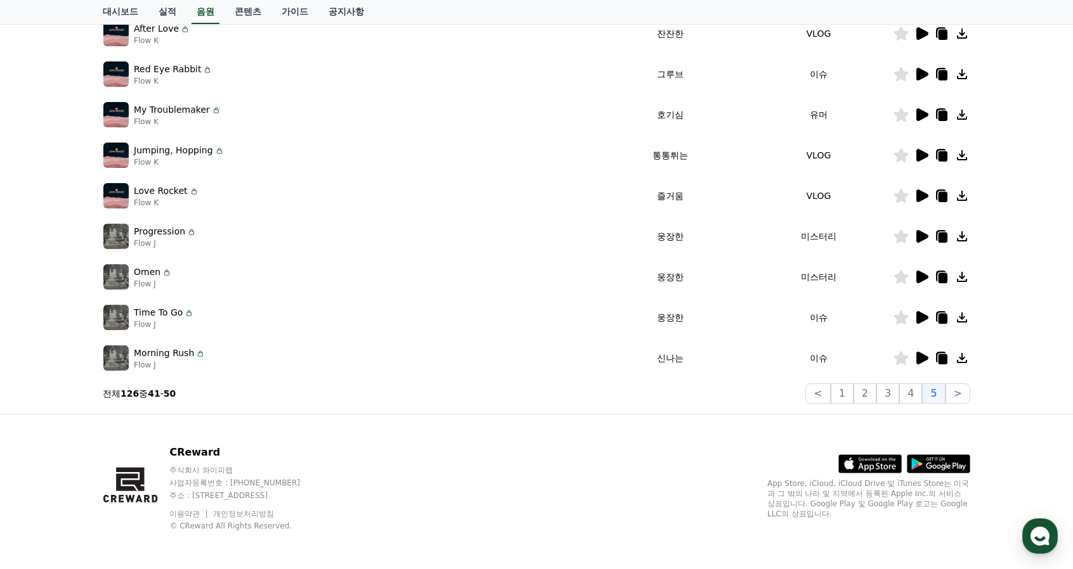
scroll to position [287, 0]
click at [1042, 375] on div "크리워드 음원 서비스 이용 시 유의사항 음원 * 볼륨은 15% 이상으로 설정해주세요. * 35초 미만은 수익이 적거나 발생하지 않을 수 있습니…" at bounding box center [536, 107] width 1073 height 613
click at [845, 389] on button "1" at bounding box center [842, 394] width 23 height 20
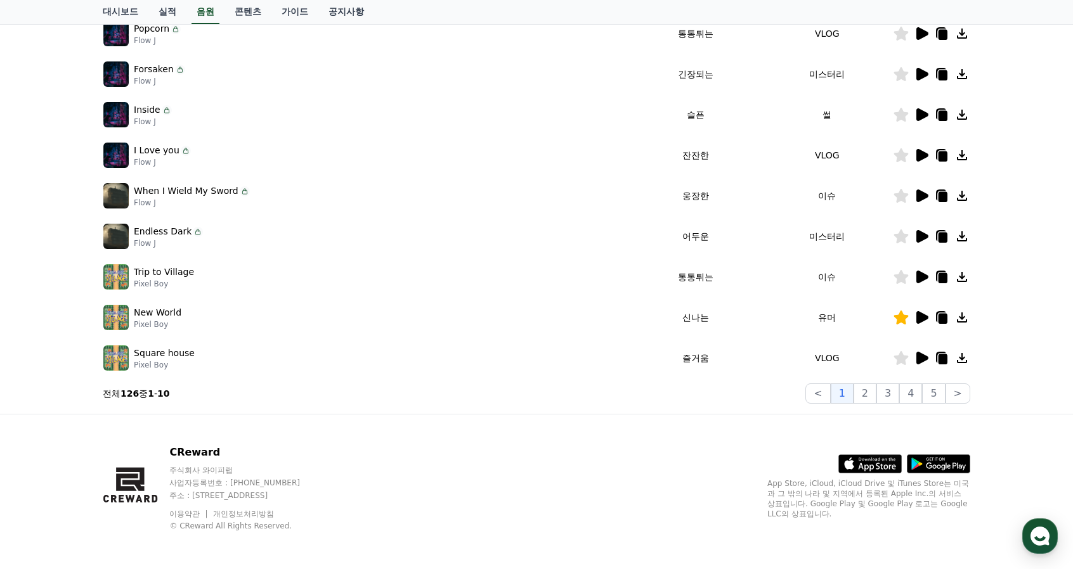
scroll to position [288, 0]
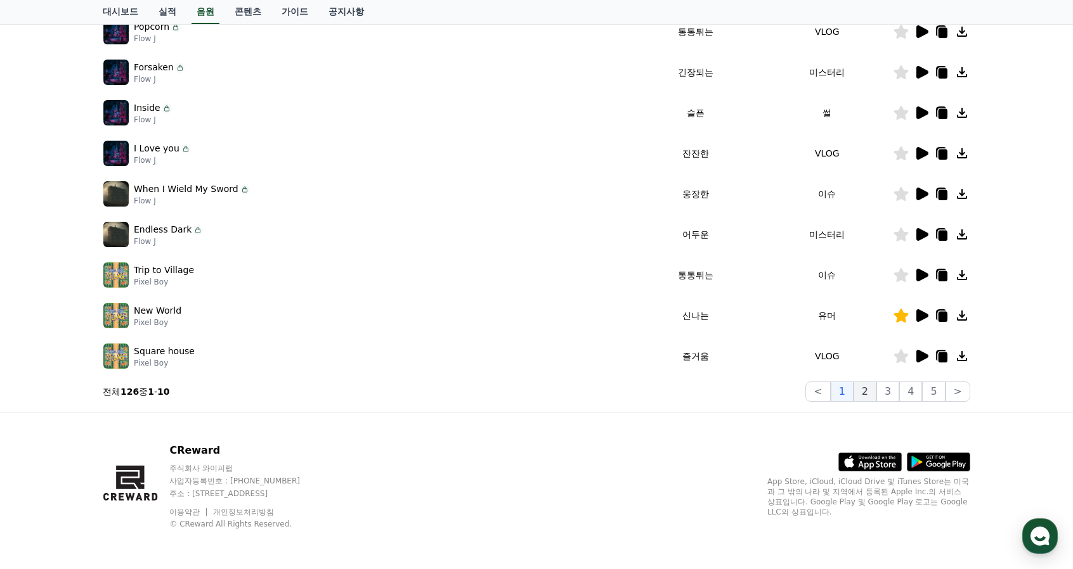
click at [877, 390] on button "2" at bounding box center [887, 392] width 23 height 20
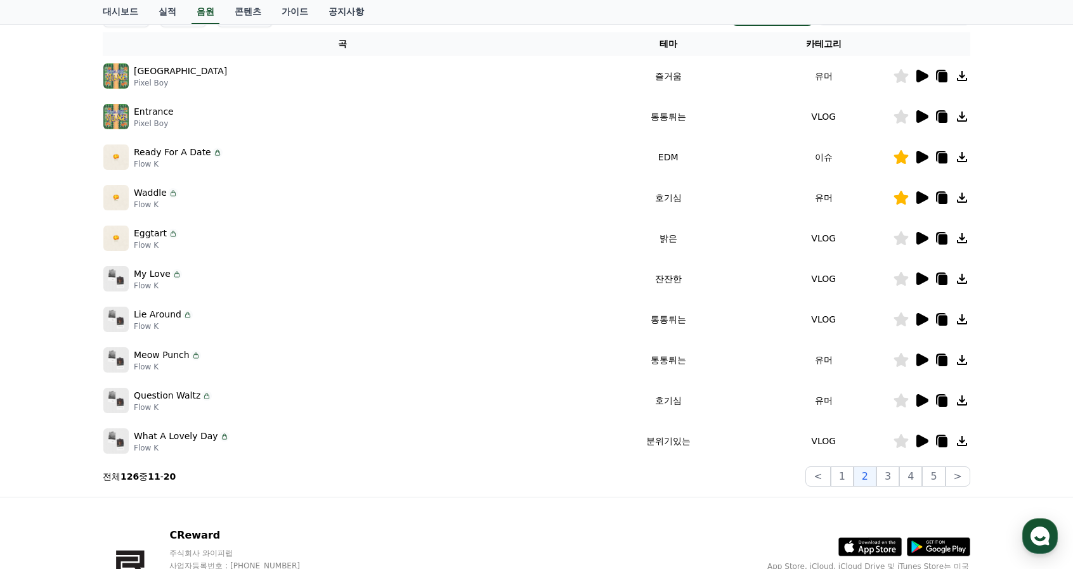
scroll to position [98, 0]
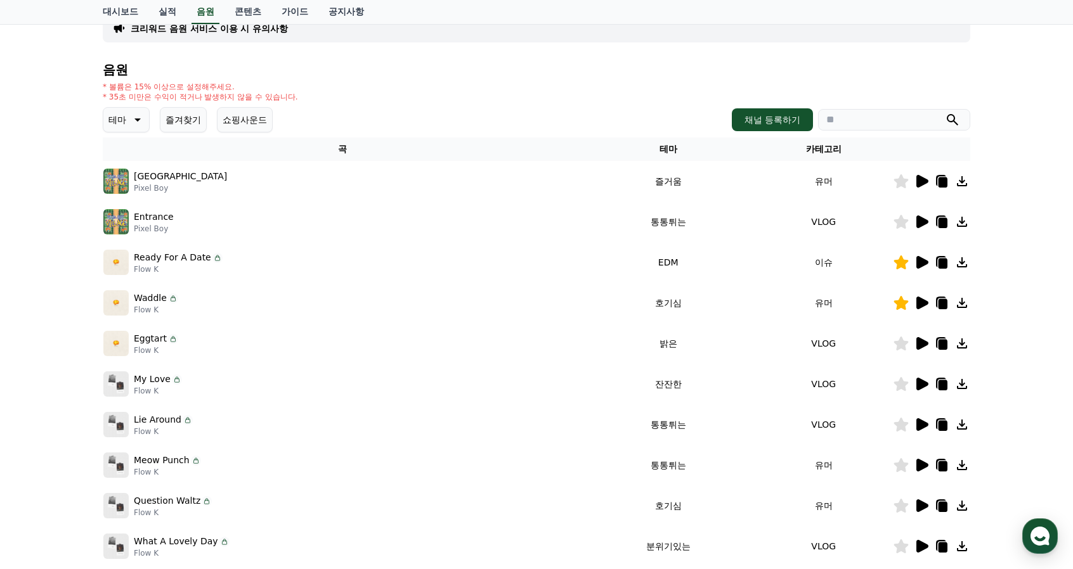
drag, startPoint x: 984, startPoint y: 179, endPoint x: 57, endPoint y: 189, distance: 927.0
click at [57, 189] on div "크리워드 음원 서비스 이용 시 유의사항 음원 * 볼륨은 15% 이상으로 설정해주세요. * 35초 미만은 수익이 적거나 발생하지 않을 수 있습니…" at bounding box center [536, 295] width 1073 height 613
drag, startPoint x: 60, startPoint y: 178, endPoint x: 1006, endPoint y: 339, distance: 959.7
click at [1006, 339] on div "크리워드 음원 서비스 이용 시 유의사항 음원 * 볼륨은 15% 이상으로 설정해주세요. * 35초 미만은 수익이 적거나 발생하지 않을 수 있습니…" at bounding box center [536, 295] width 1073 height 613
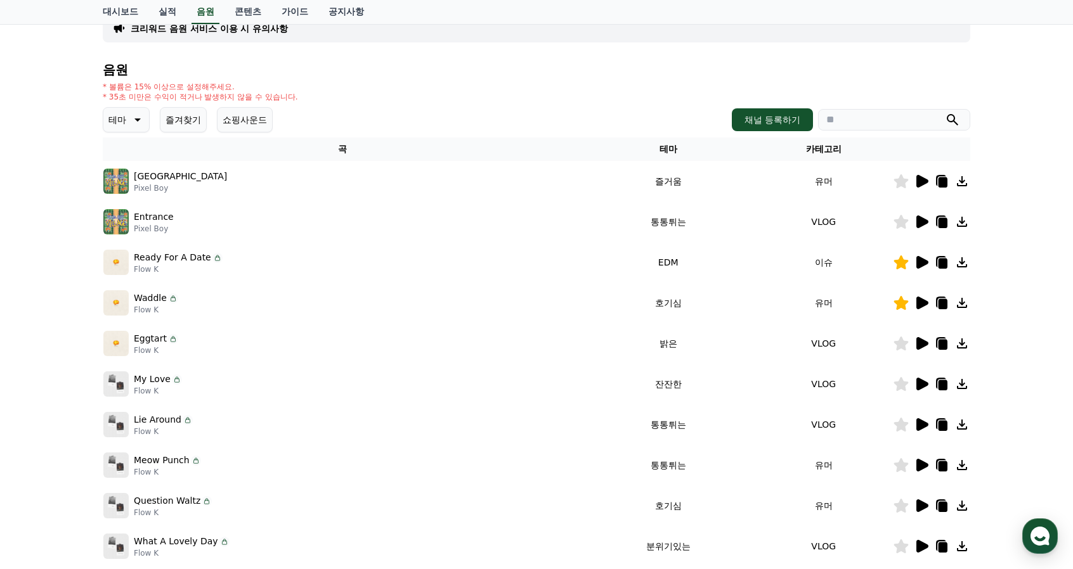
click at [1007, 349] on div "크리워드 음원 서비스 이용 시 유의사항 음원 * 볼륨은 15% 이상으로 설정해주세요. * 35초 미만은 수익이 적거나 발생하지 않을 수 있습니…" at bounding box center [536, 295] width 1073 height 613
click at [1037, 289] on div "크리워드 음원 서비스 이용 시 유의사항 음원 * 볼륨은 15% 이상으로 설정해주세요. * 35초 미만은 수익이 적거나 발생하지 않을 수 있습니…" at bounding box center [536, 295] width 1073 height 613
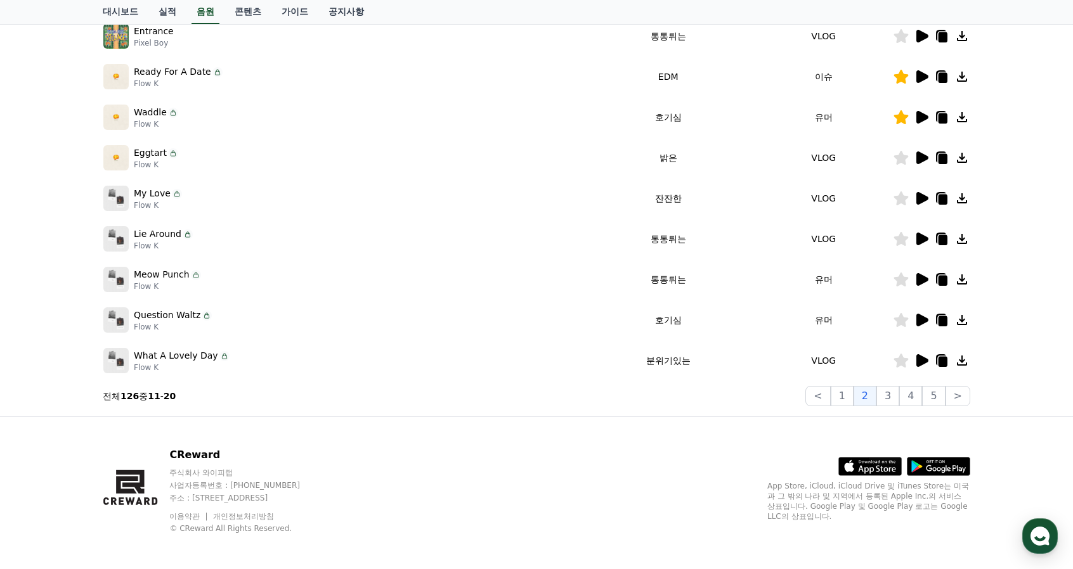
scroll to position [288, 0]
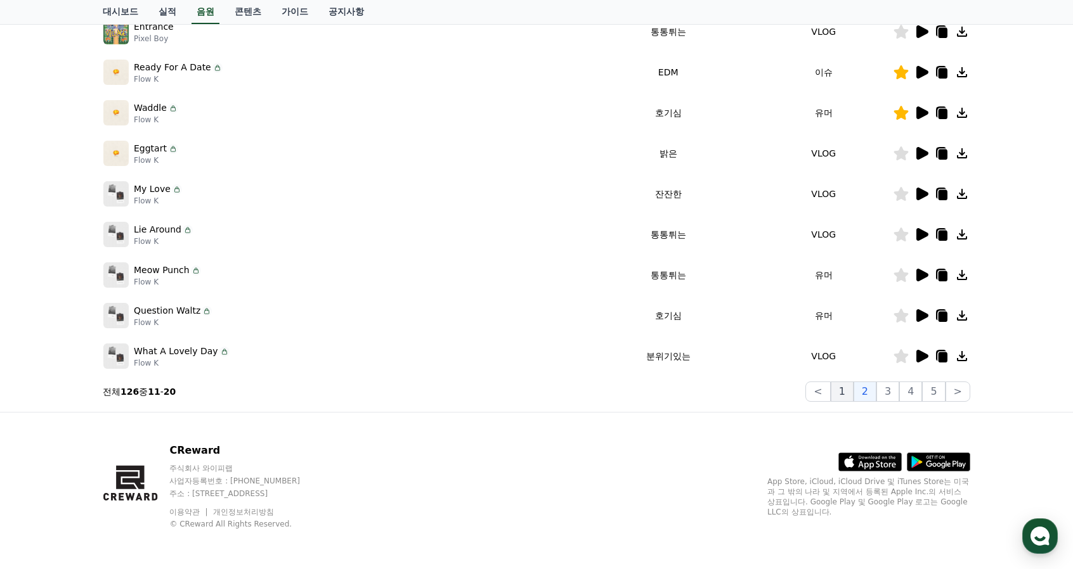
click at [853, 395] on button "1" at bounding box center [842, 392] width 23 height 20
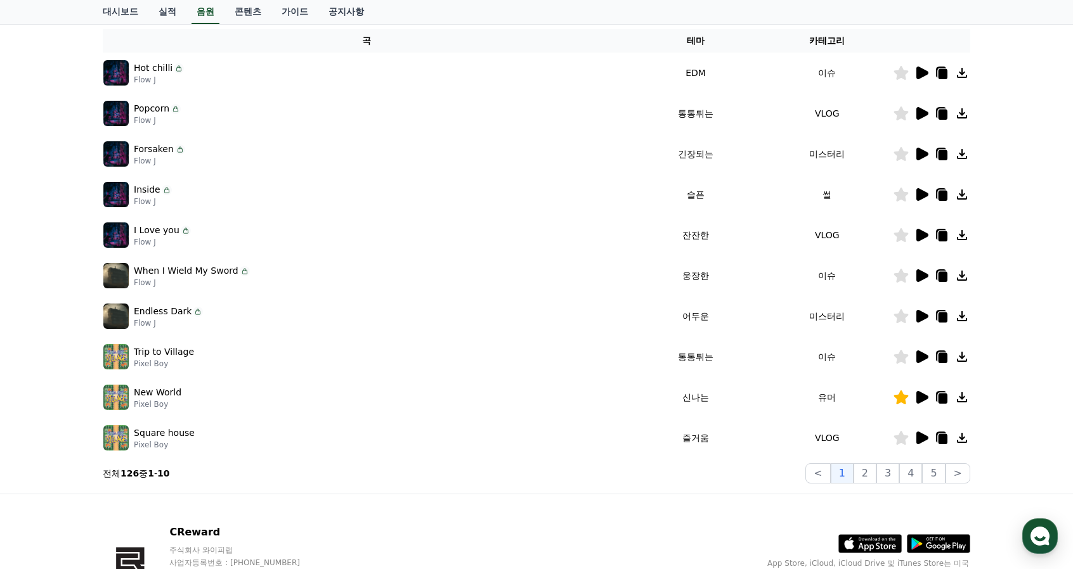
scroll to position [162, 0]
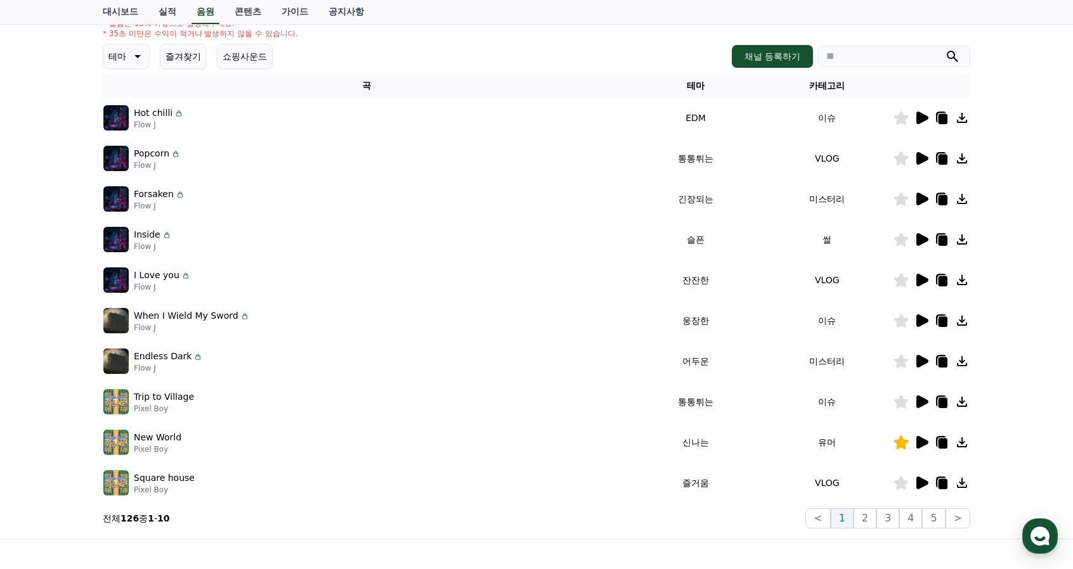
click at [1019, 465] on div "크리워드 음원 서비스 이용 시 유의사항 음원 * 볼륨은 15% 이상으로 설정해주세요. * 35초 미만은 수익이 적거나 발생하지 않을 수 있습니…" at bounding box center [536, 232] width 1073 height 613
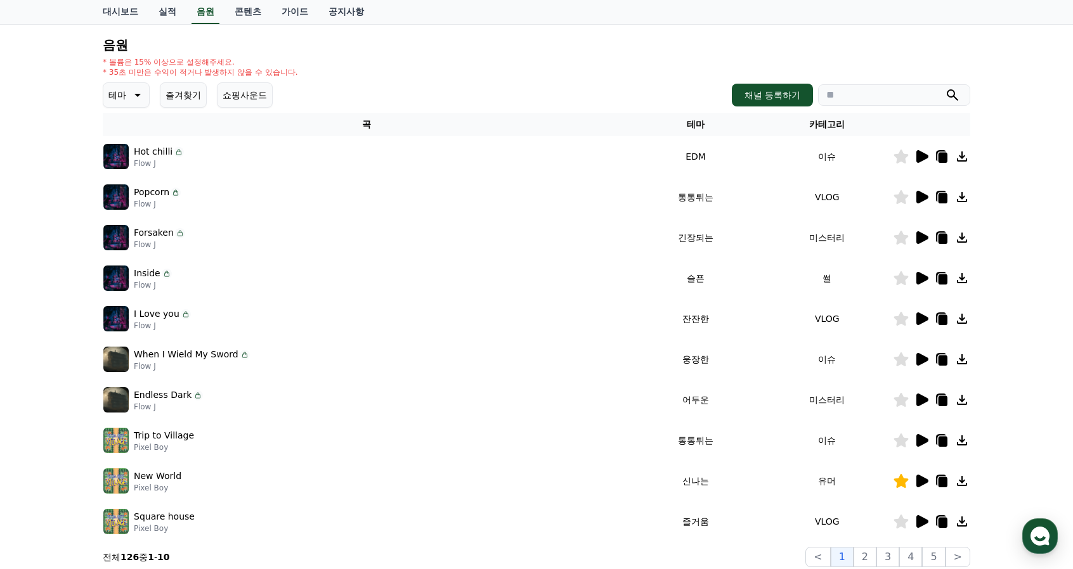
scroll to position [138, 0]
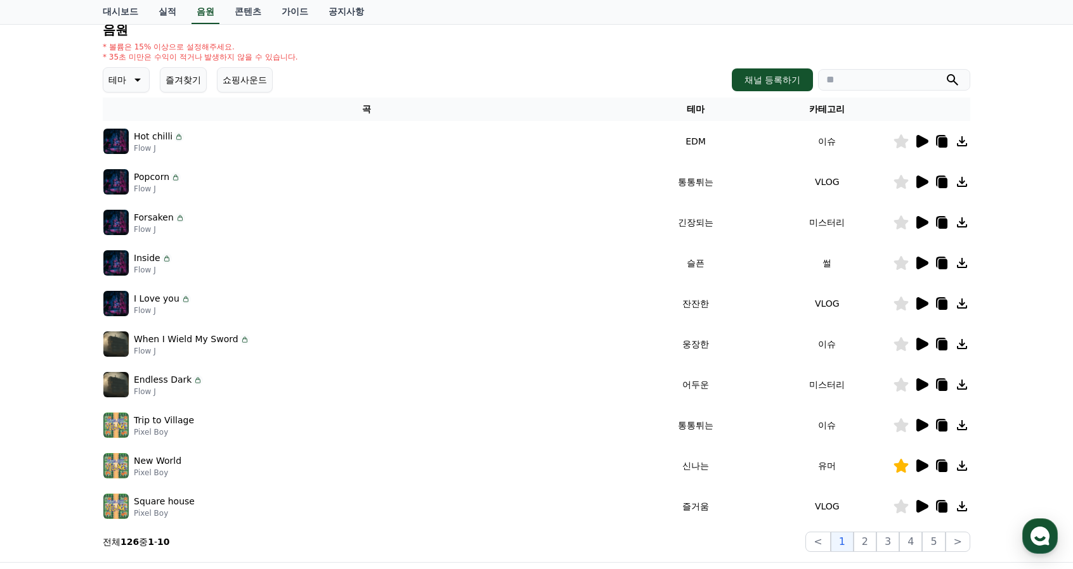
click at [998, 472] on div "크리워드 음원 서비스 이용 시 유의사항 음원 * 볼륨은 15% 이상으로 설정해주세요. * 35초 미만은 수익이 적거나 발생하지 않을 수 있습니…" at bounding box center [536, 255] width 1073 height 613
drag, startPoint x: 985, startPoint y: 500, endPoint x: 82, endPoint y: 139, distance: 972.5
click at [82, 139] on div "크리워드 음원 서비스 이용 시 유의사항 음원 * 볼륨은 15% 이상으로 설정해주세요. * 35초 미만은 수익이 적거나 발생하지 않을 수 있습니…" at bounding box center [536, 255] width 1073 height 613
drag, startPoint x: 82, startPoint y: 107, endPoint x: 1003, endPoint y: 500, distance: 1001.0
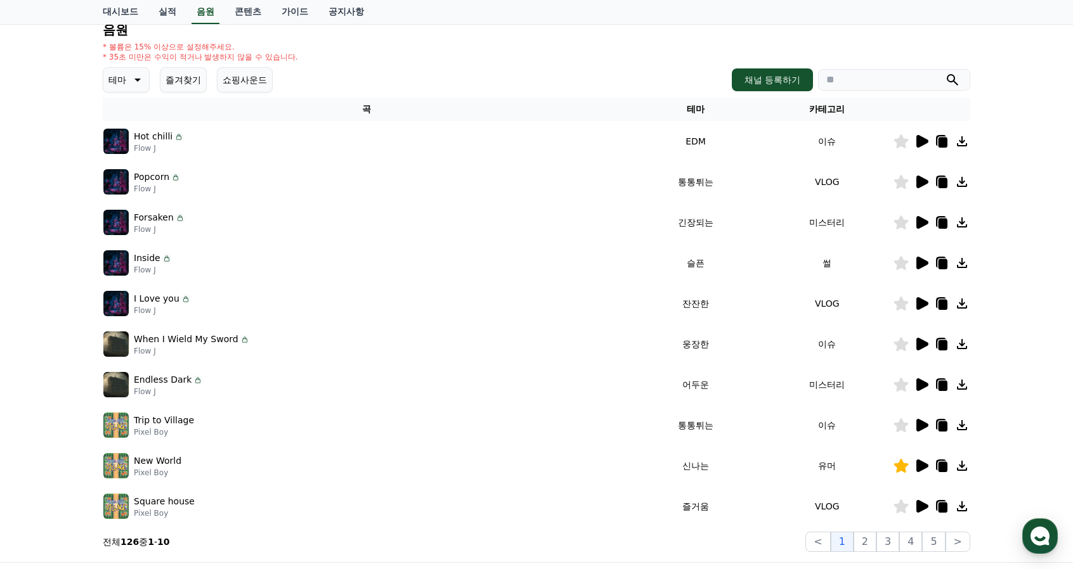
click at [1002, 498] on div "크리워드 음원 서비스 이용 시 유의사항 음원 * 볼륨은 15% 이상으로 설정해주세요. * 35초 미만은 수익이 적거나 발생하지 않을 수 있습니…" at bounding box center [536, 255] width 1073 height 613
click at [1011, 510] on div "크리워드 음원 서비스 이용 시 유의사항 음원 * 볼륨은 15% 이상으로 설정해주세요. * 35초 미만은 수익이 적거나 발생하지 않을 수 있습니…" at bounding box center [536, 255] width 1073 height 613
drag, startPoint x: 997, startPoint y: 507, endPoint x: 70, endPoint y: 110, distance: 1008.9
click at [70, 110] on div "크리워드 음원 서비스 이용 시 유의사항 음원 * 볼륨은 15% 이상으로 설정해주세요. * 35초 미만은 수익이 적거나 발생하지 않을 수 있습니…" at bounding box center [536, 255] width 1073 height 613
click at [72, 115] on div "크리워드 음원 서비스 이용 시 유의사항 음원 * 볼륨은 15% 이상으로 설정해주세요. * 35초 미만은 수익이 적거나 발생하지 않을 수 있습니…" at bounding box center [536, 255] width 1073 height 613
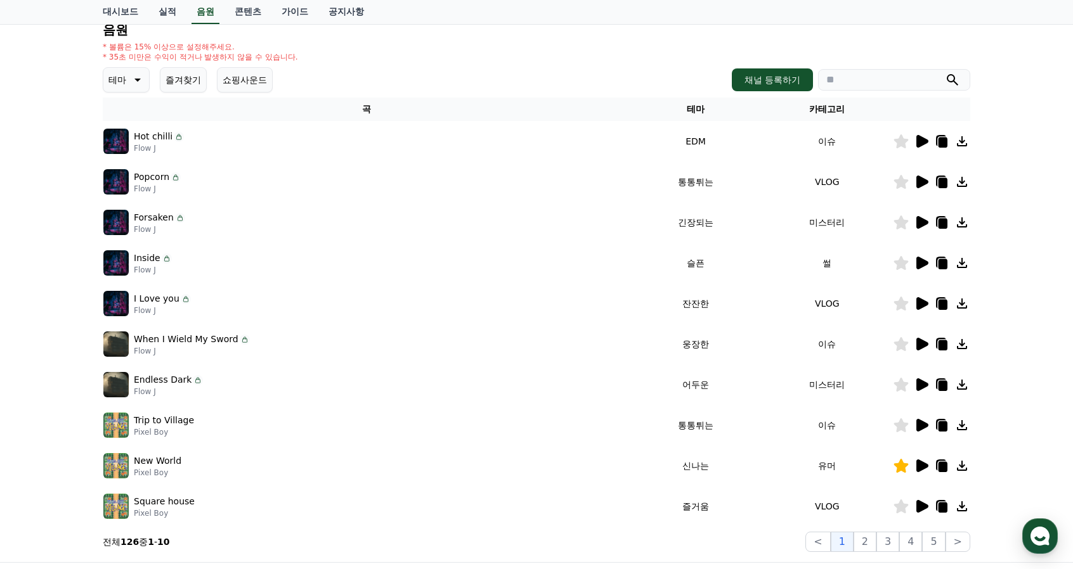
drag, startPoint x: 346, startPoint y: 110, endPoint x: 880, endPoint y: 129, distance: 534.8
click at [880, 129] on table "곡 테마 카테고리 Hot chilli Flow J EDM 이슈 Popcorn Flow J 통통튀는 VLOG Forsaken Flow J 긴장되…" at bounding box center [536, 312] width 867 height 429
click at [416, 101] on th "곡" at bounding box center [366, 109] width 527 height 23
drag, startPoint x: 326, startPoint y: 111, endPoint x: 1005, endPoint y: 210, distance: 686.2
click at [1005, 210] on div "크리워드 음원 서비스 이용 시 유의사항 음원 * 볼륨은 15% 이상으로 설정해주세요. * 35초 미만은 수익이 적거나 발생하지 않을 수 있습니…" at bounding box center [536, 255] width 1073 height 613
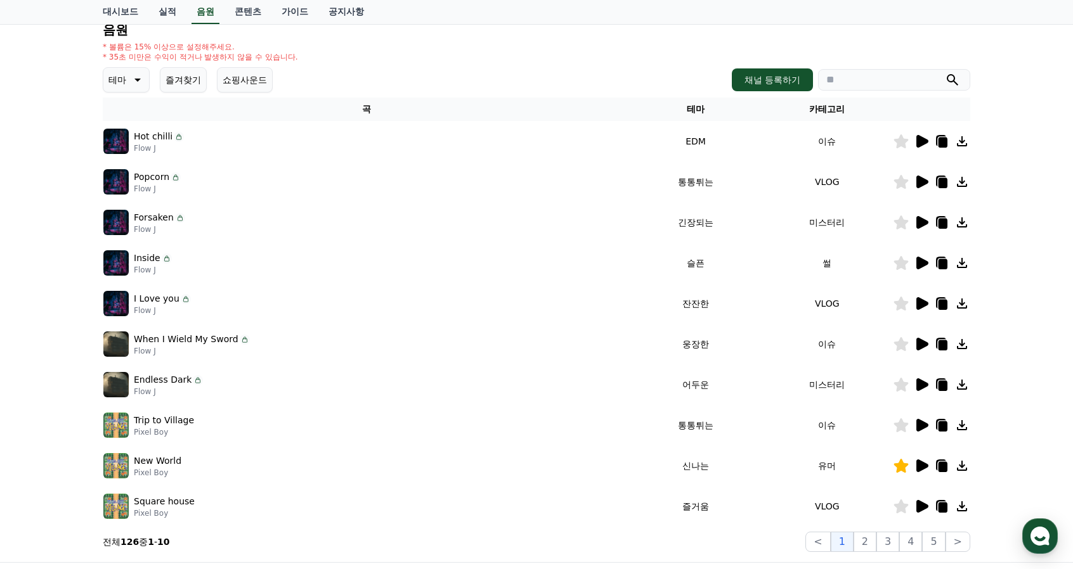
click at [1005, 210] on div "크리워드 음원 서비스 이용 시 유의사항 음원 * 볼륨은 15% 이상으로 설정해주세요. * 35초 미만은 수익이 적거나 발생하지 않을 수 있습니…" at bounding box center [536, 255] width 1073 height 613
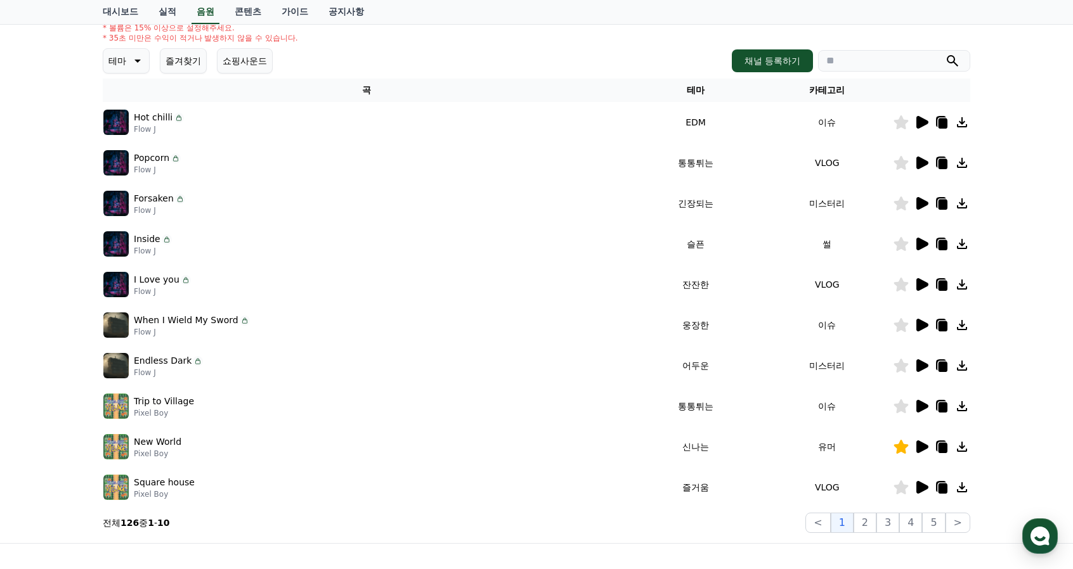
scroll to position [202, 0]
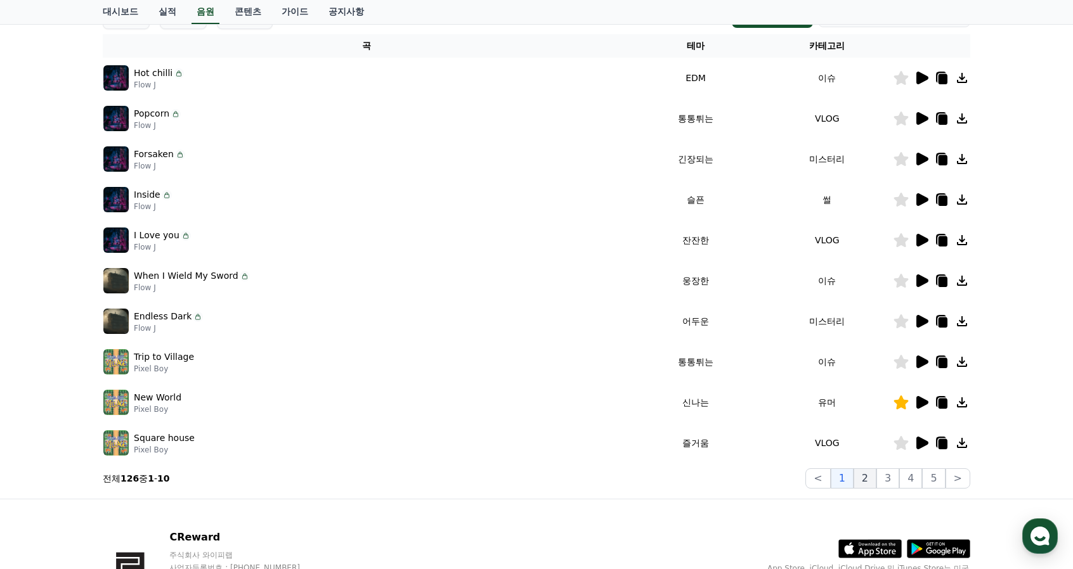
click at [876, 484] on button "2" at bounding box center [887, 479] width 23 height 20
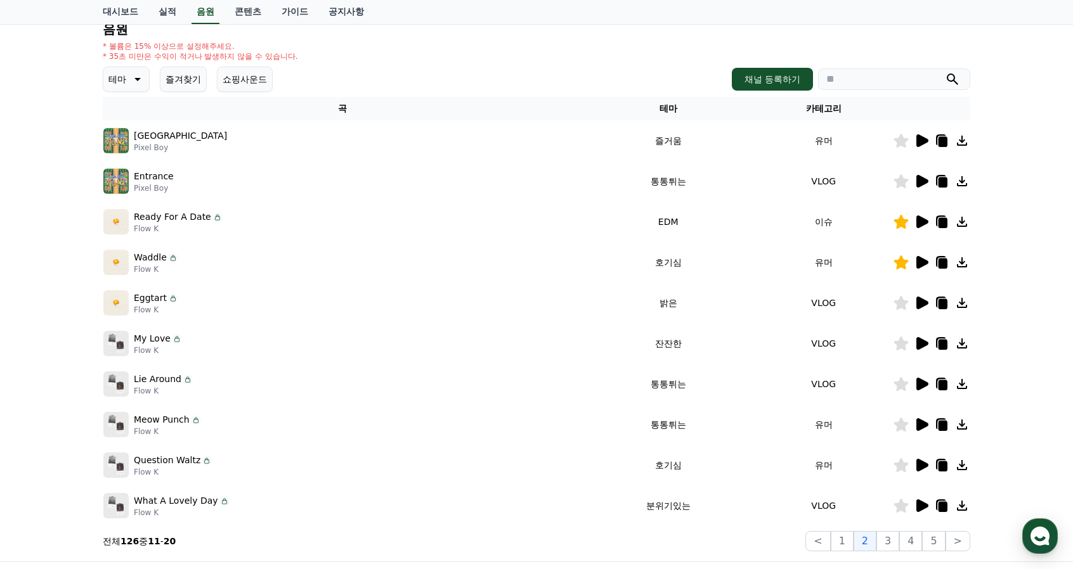
scroll to position [75, 0]
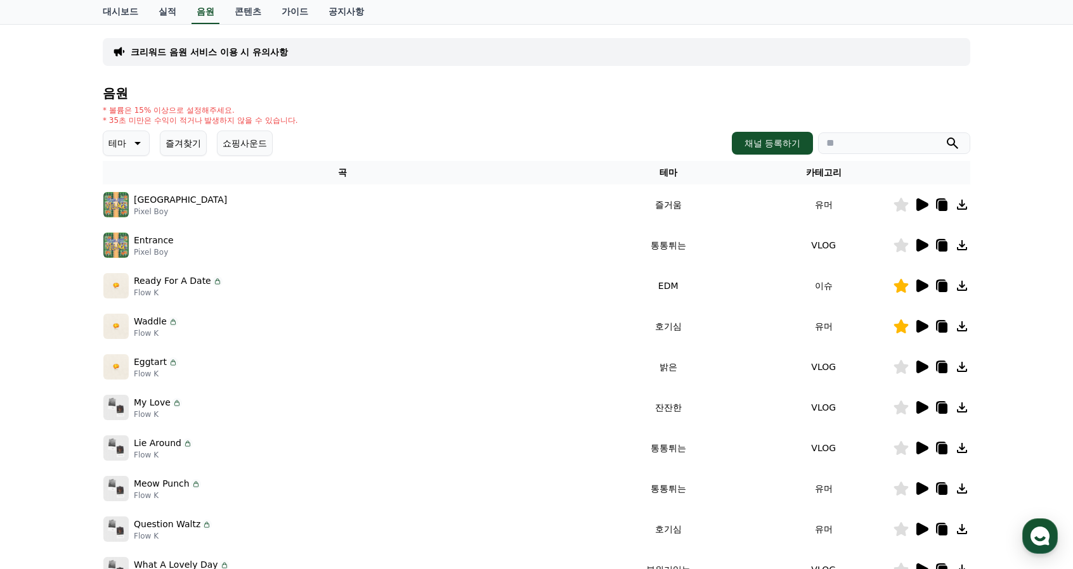
click at [1015, 190] on div "크리워드 음원 서비스 이용 시 유의사항 음원 * 볼륨은 15% 이상으로 설정해주세요. * 35초 미만은 수익이 적거나 발생하지 않을 수 있습니…" at bounding box center [536, 319] width 1073 height 613
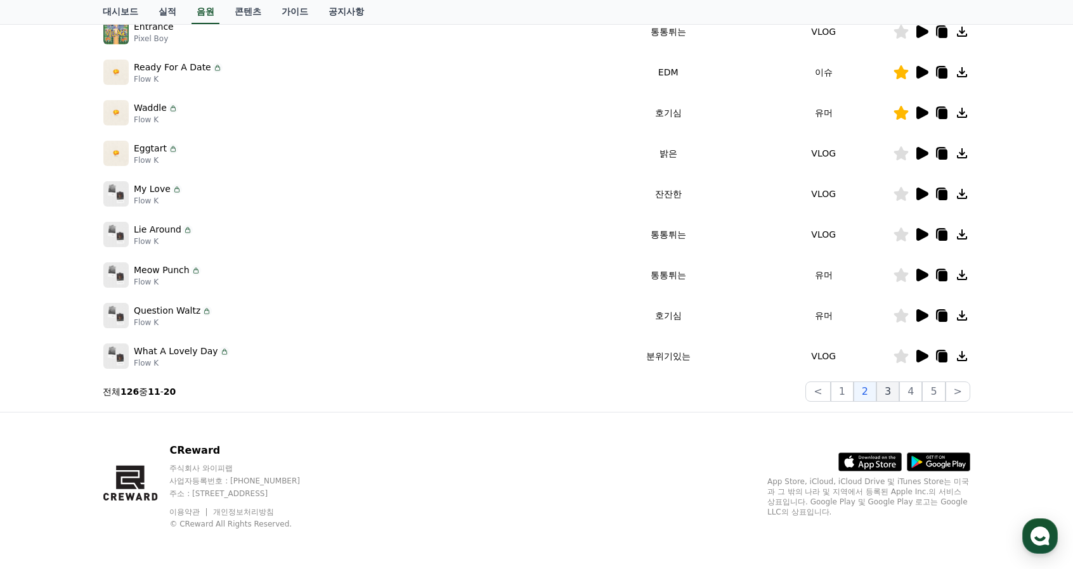
click at [922, 394] on button "3" at bounding box center [933, 392] width 23 height 20
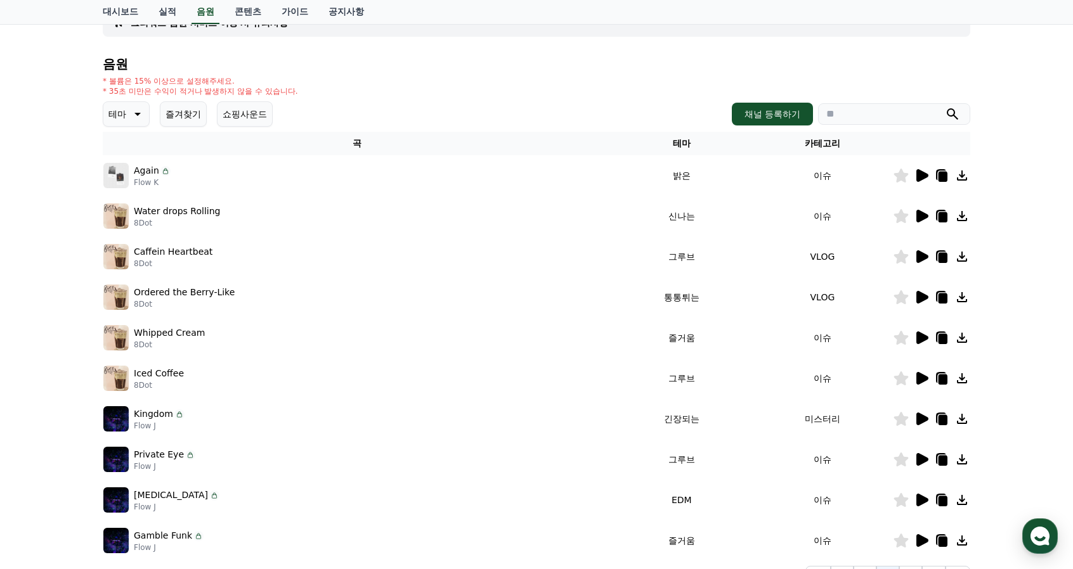
scroll to position [98, 0]
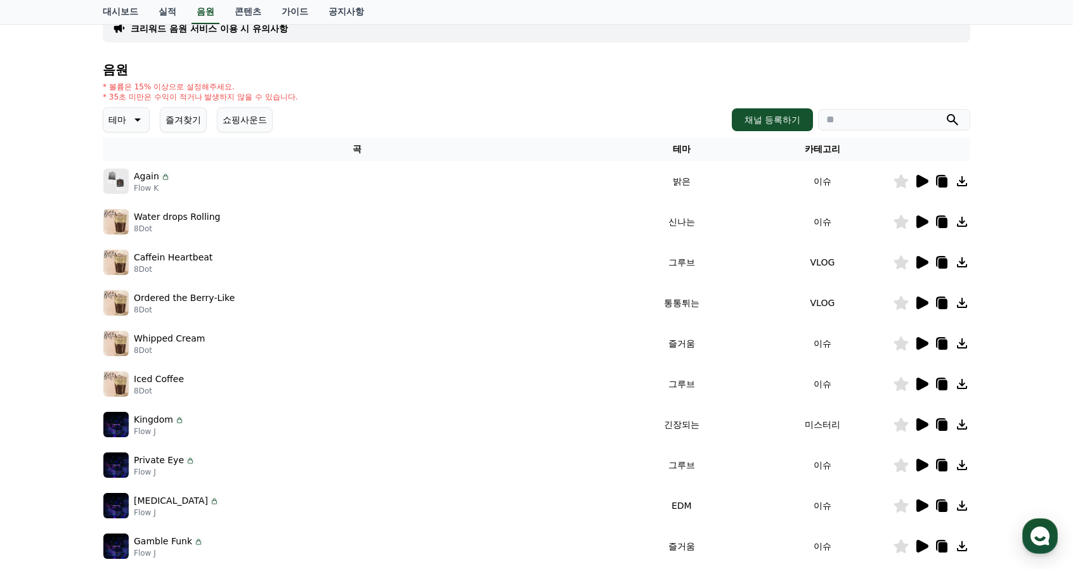
click at [919, 185] on icon at bounding box center [922, 181] width 12 height 13
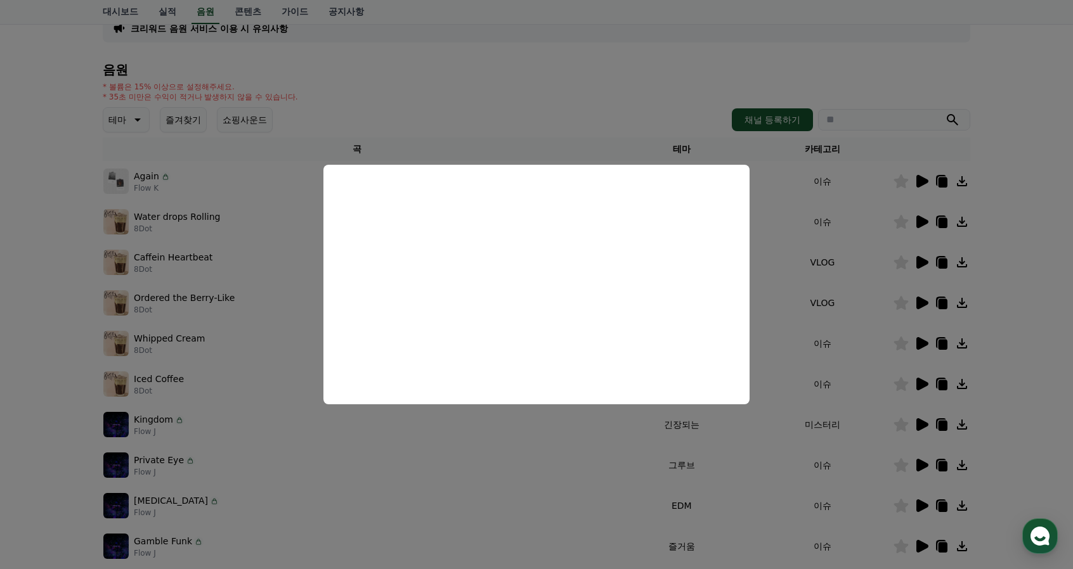
click at [1016, 290] on button "close modal" at bounding box center [536, 284] width 1073 height 569
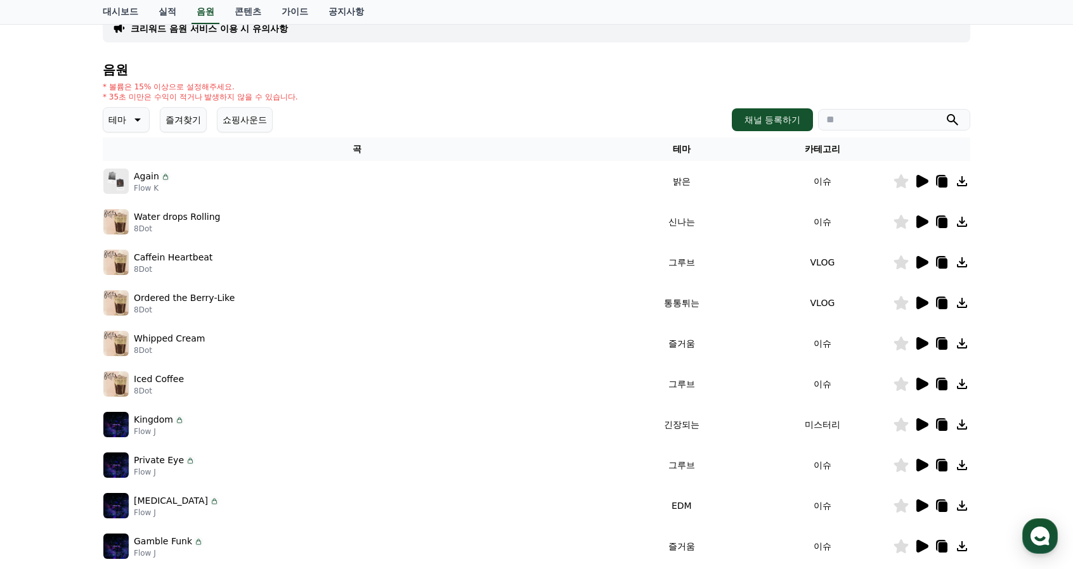
click at [917, 259] on icon at bounding box center [922, 262] width 12 height 13
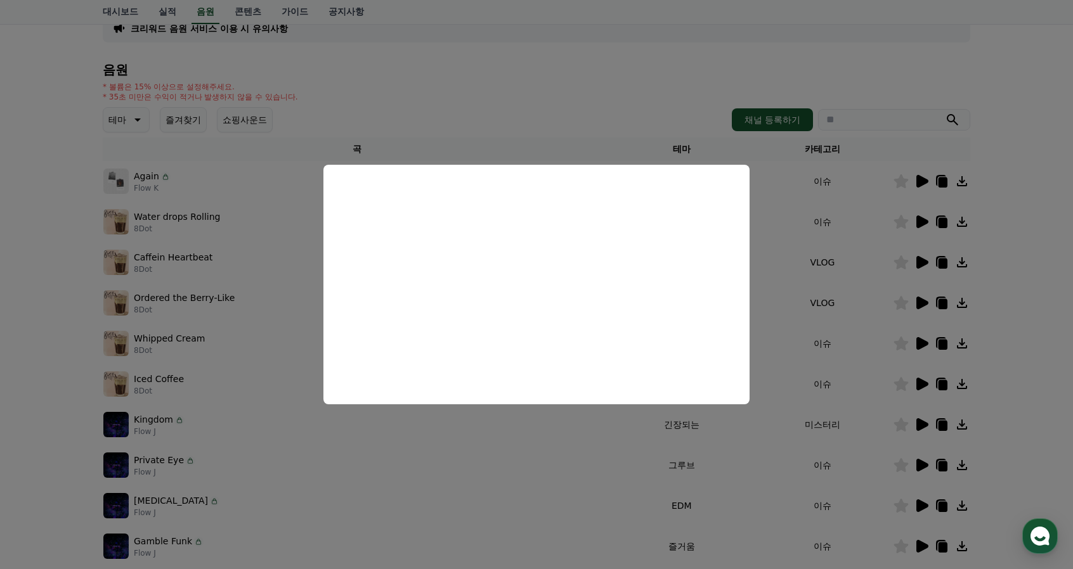
click at [1019, 329] on button "close modal" at bounding box center [536, 284] width 1073 height 569
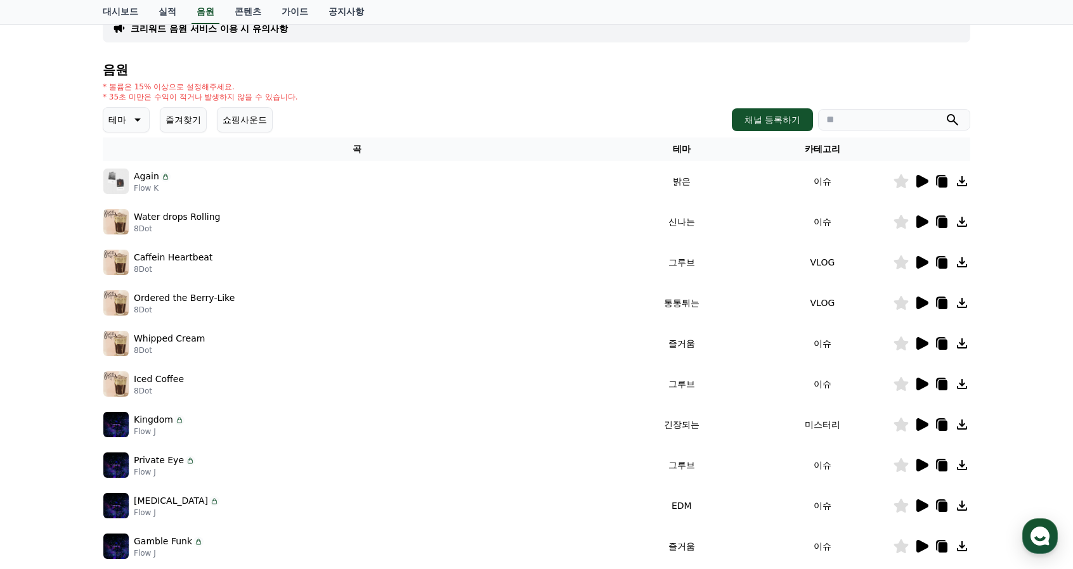
click at [918, 301] on icon at bounding box center [922, 303] width 12 height 13
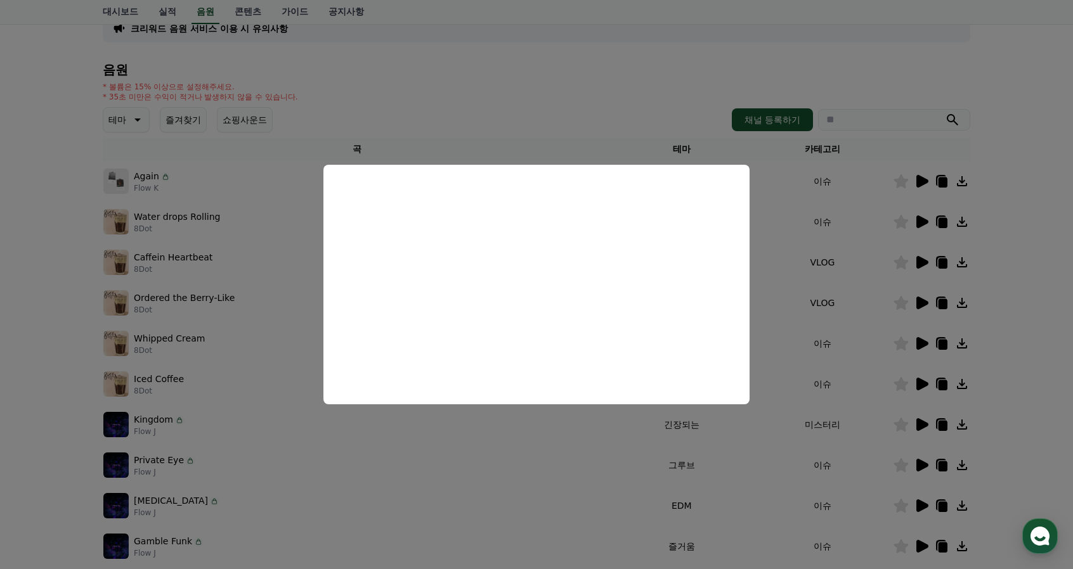
click at [1025, 389] on button "close modal" at bounding box center [536, 284] width 1073 height 569
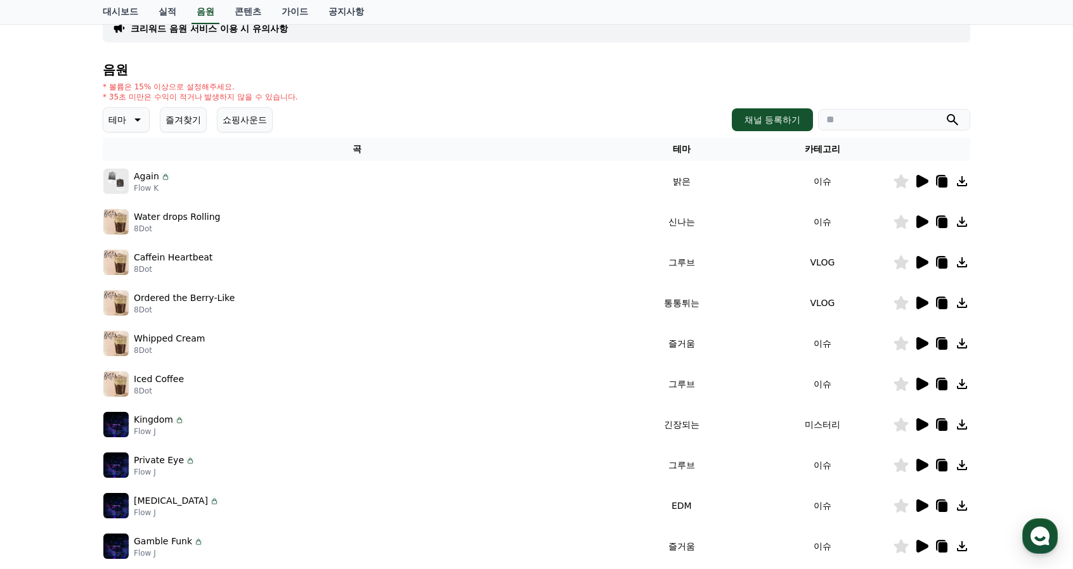
click at [1025, 389] on div "크리워드 음원 서비스 이용 시 유의사항 음원 * 볼륨은 15% 이상으로 설정해주세요. * 35초 미만은 수익이 적거나 발생하지 않을 수 있습니…" at bounding box center [536, 295] width 1073 height 613
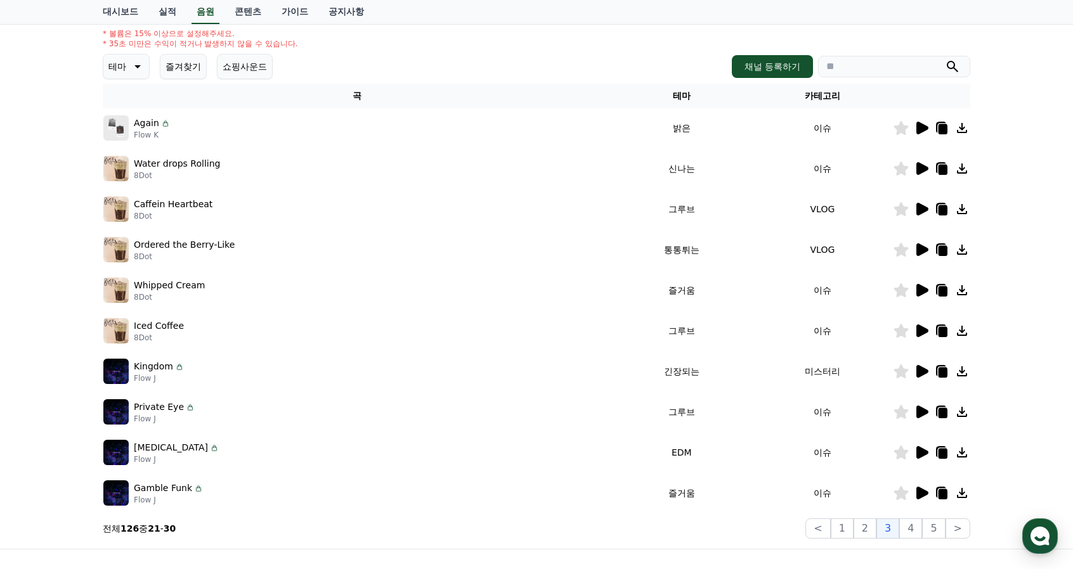
scroll to position [162, 0]
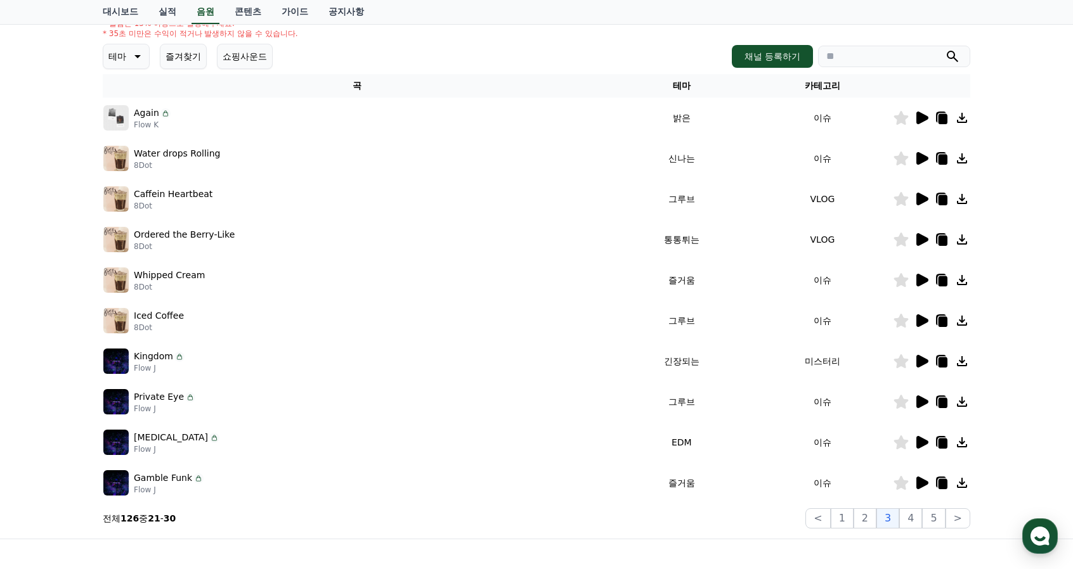
click at [922, 277] on icon at bounding box center [922, 280] width 12 height 13
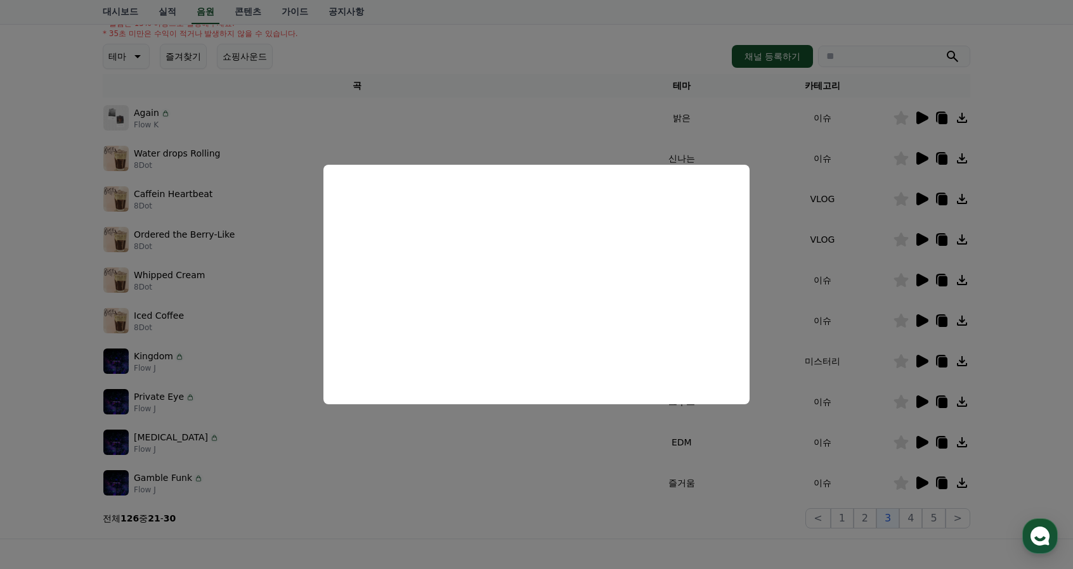
click at [1052, 378] on button "close modal" at bounding box center [536, 284] width 1073 height 569
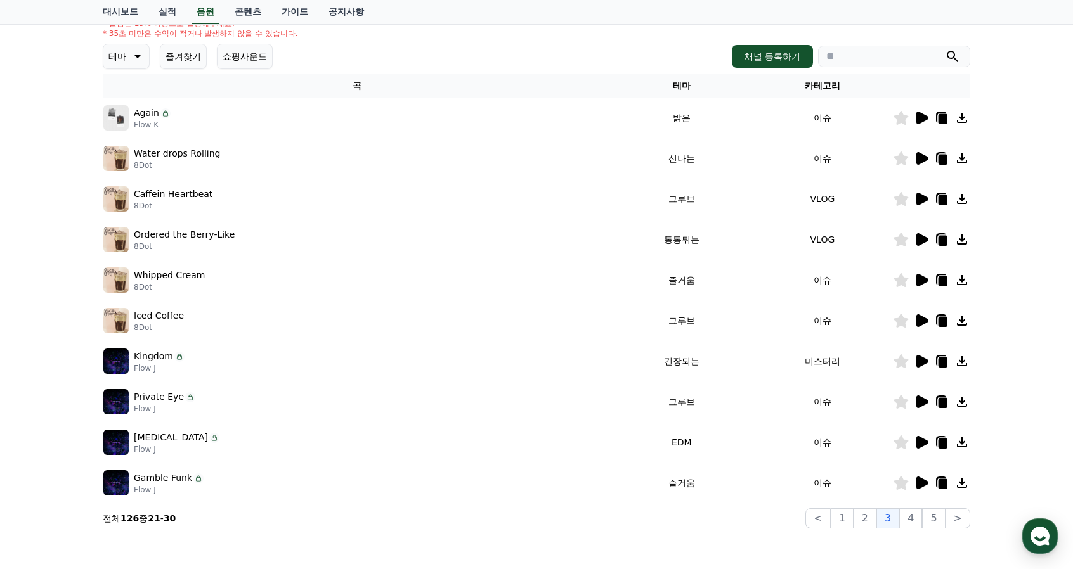
click at [919, 359] on icon at bounding box center [922, 361] width 12 height 13
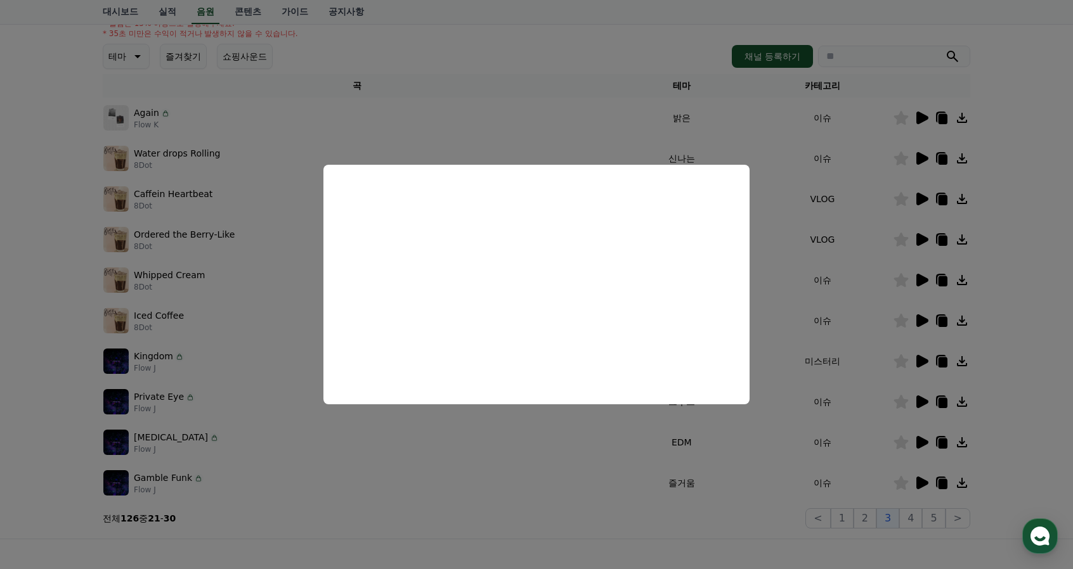
click at [1041, 433] on button "close modal" at bounding box center [536, 284] width 1073 height 569
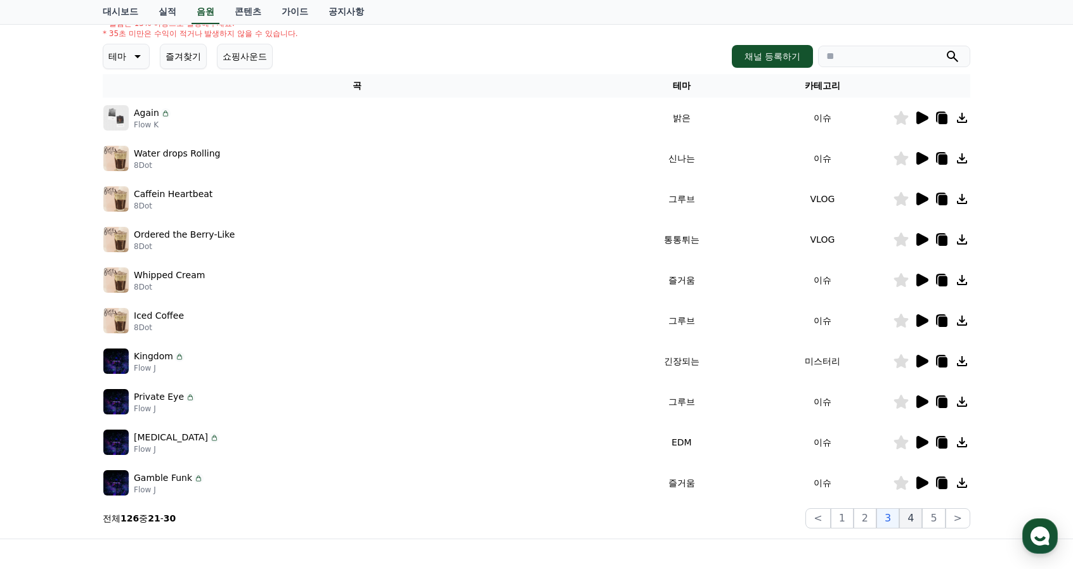
click at [913, 515] on button "4" at bounding box center [910, 518] width 23 height 20
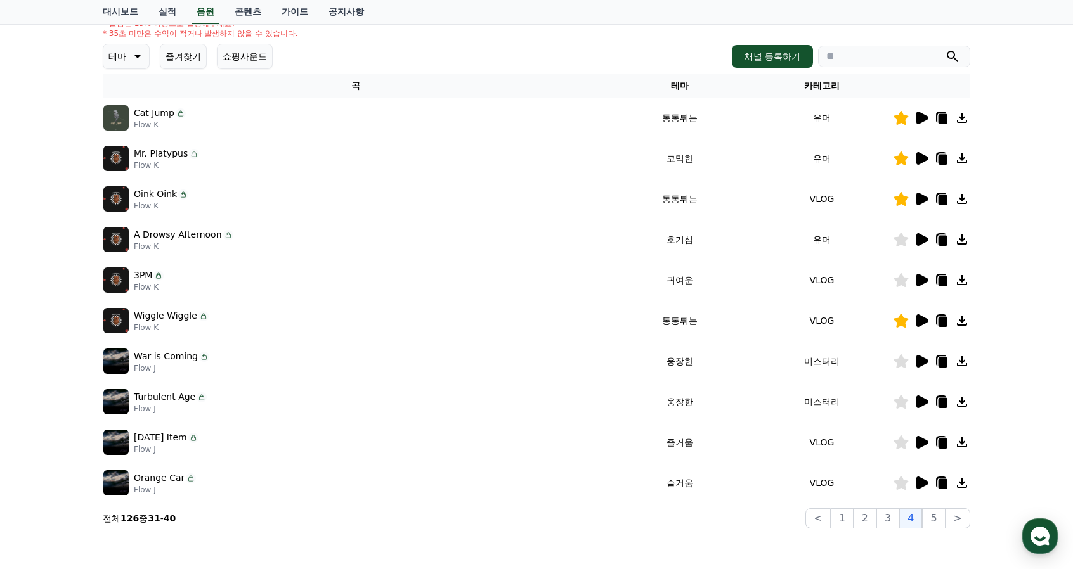
click at [1035, 276] on div "크리워드 음원 서비스 이용 시 유의사항 음원 * 볼륨은 15% 이상으로 설정해주세요. * 35초 미만은 수익이 적거나 발생하지 않을 수 있습니…" at bounding box center [536, 232] width 1073 height 613
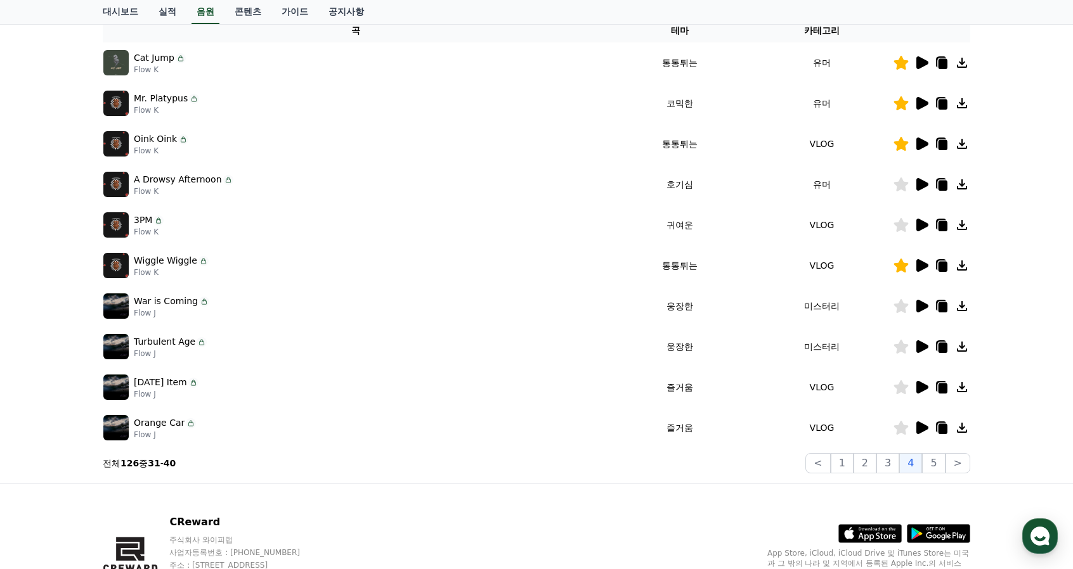
scroll to position [225, 0]
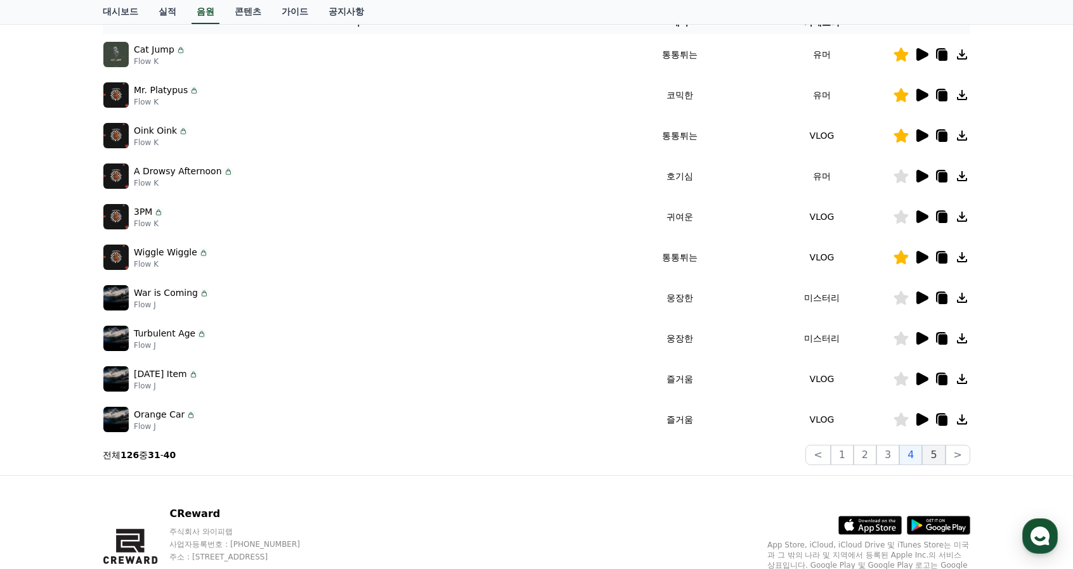
click at [928, 452] on button "5" at bounding box center [933, 455] width 23 height 20
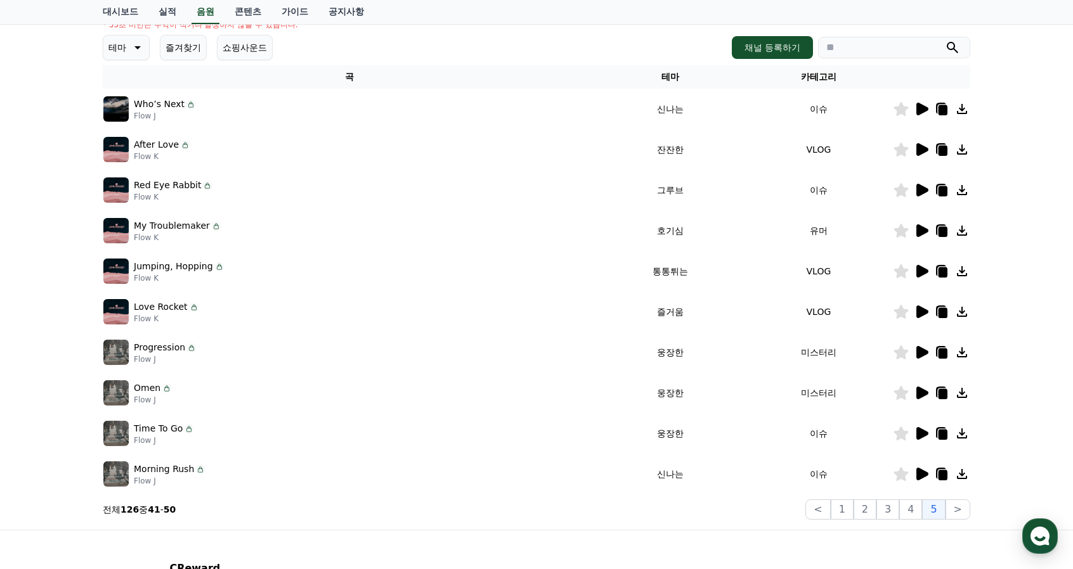
scroll to position [162, 0]
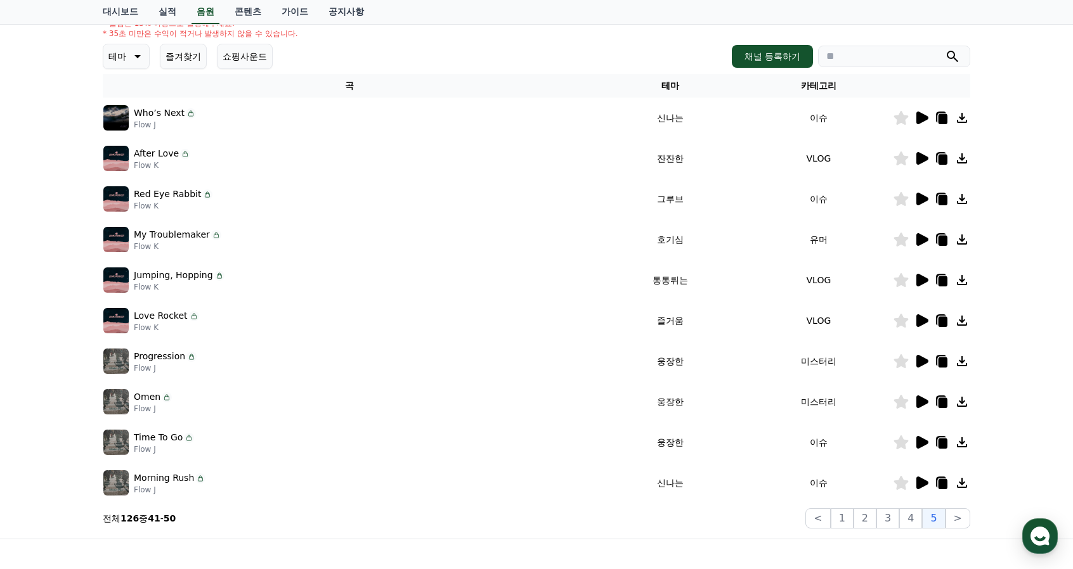
click at [917, 119] on icon at bounding box center [922, 118] width 12 height 13
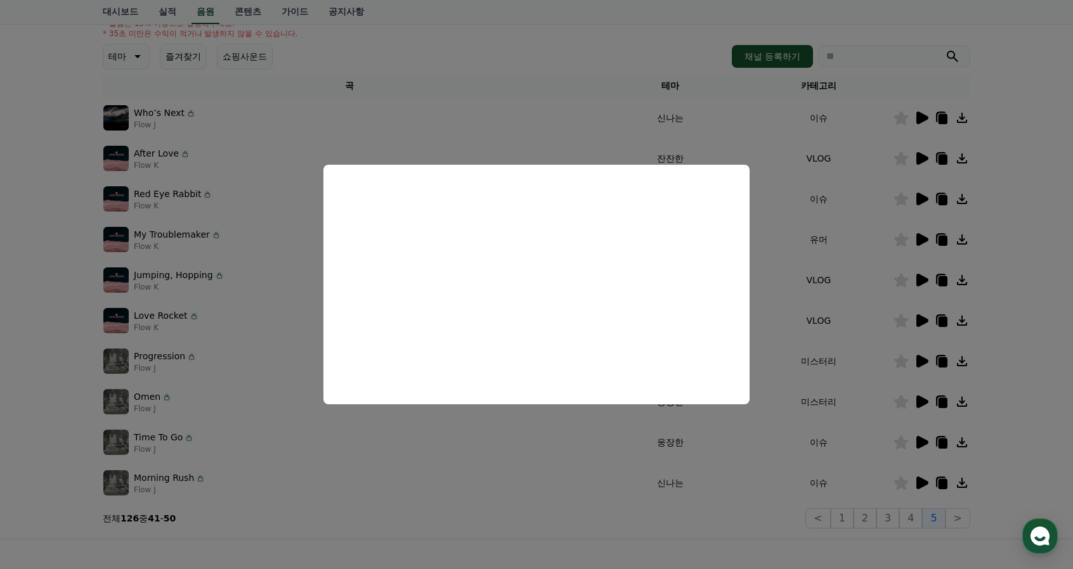
click at [1052, 311] on button "close modal" at bounding box center [536, 284] width 1073 height 569
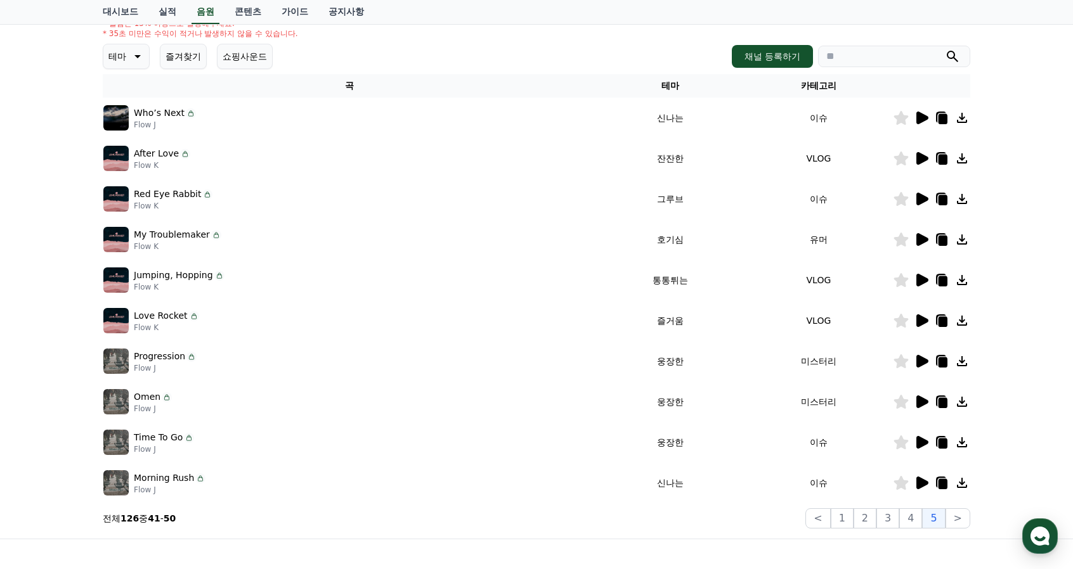
click at [917, 158] on icon at bounding box center [922, 158] width 12 height 13
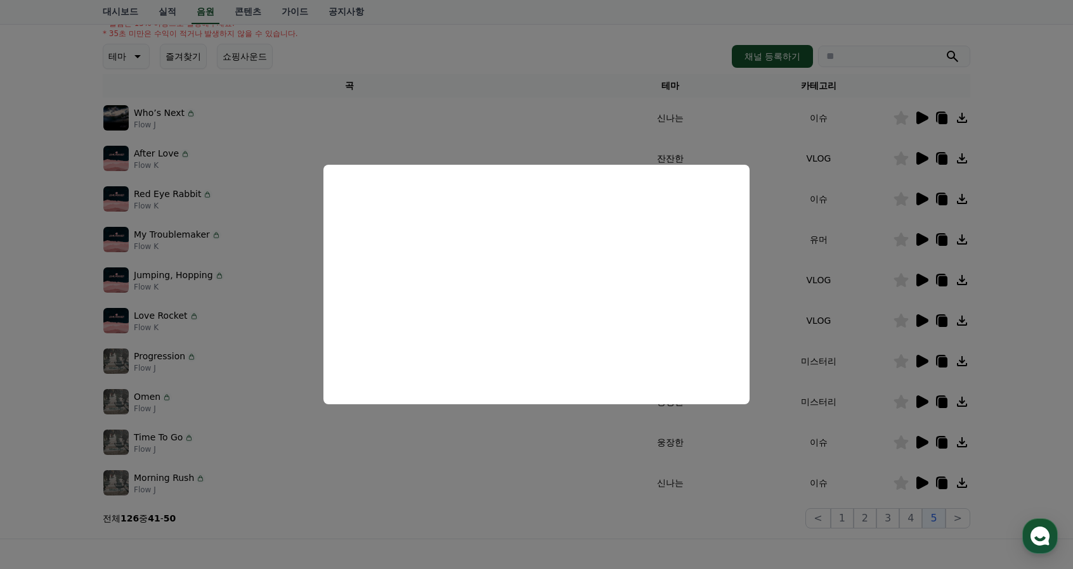
click at [1011, 270] on button "close modal" at bounding box center [536, 284] width 1073 height 569
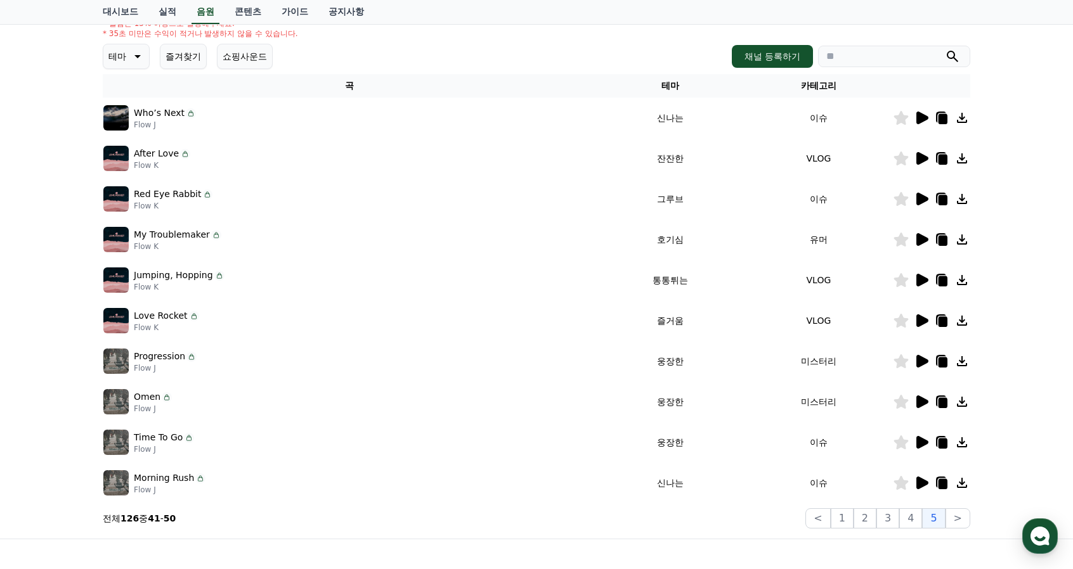
click at [923, 241] on icon at bounding box center [922, 239] width 12 height 13
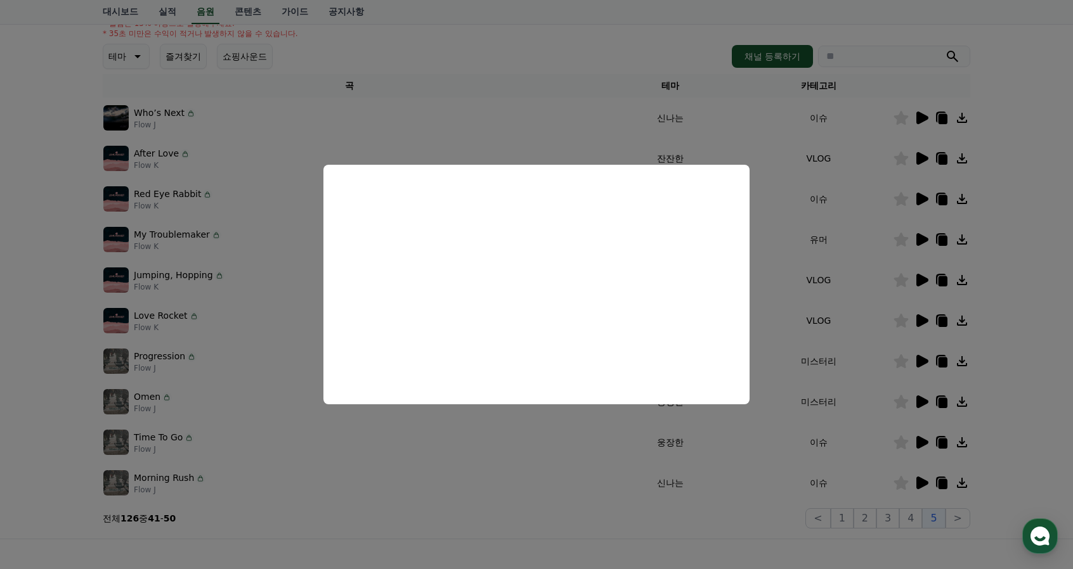
click at [1042, 365] on button "close modal" at bounding box center [536, 284] width 1073 height 569
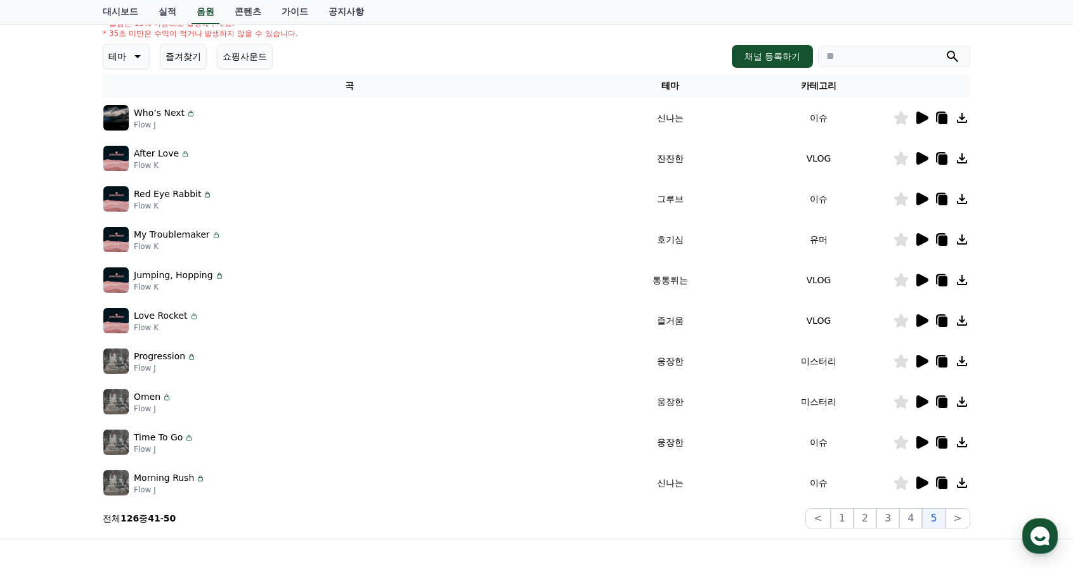
click at [919, 280] on icon at bounding box center [922, 280] width 12 height 13
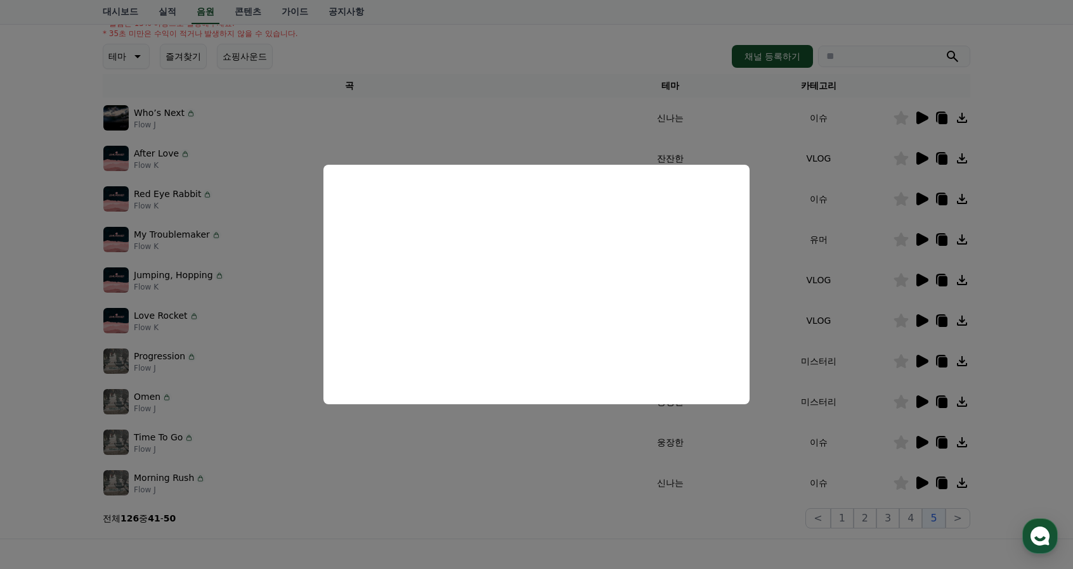
click at [1058, 378] on button "close modal" at bounding box center [536, 284] width 1073 height 569
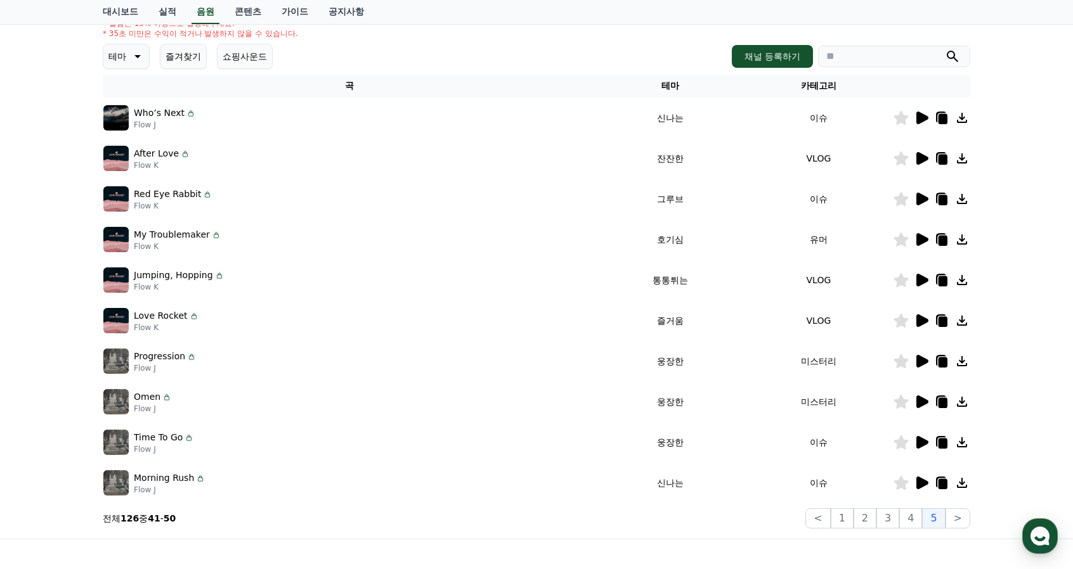
click at [914, 323] on icon at bounding box center [921, 320] width 15 height 15
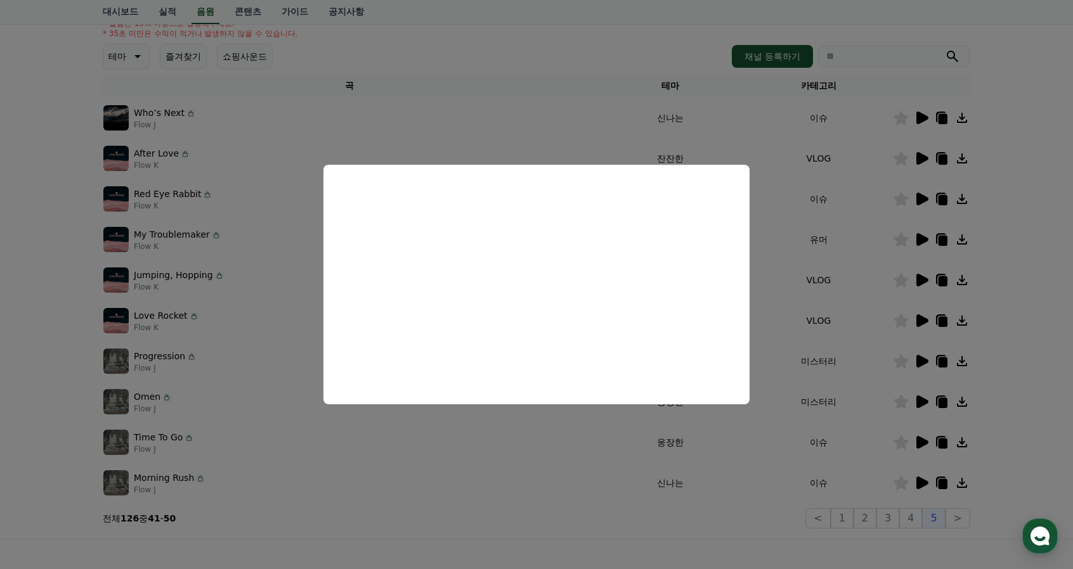
click at [1054, 378] on button "close modal" at bounding box center [536, 284] width 1073 height 569
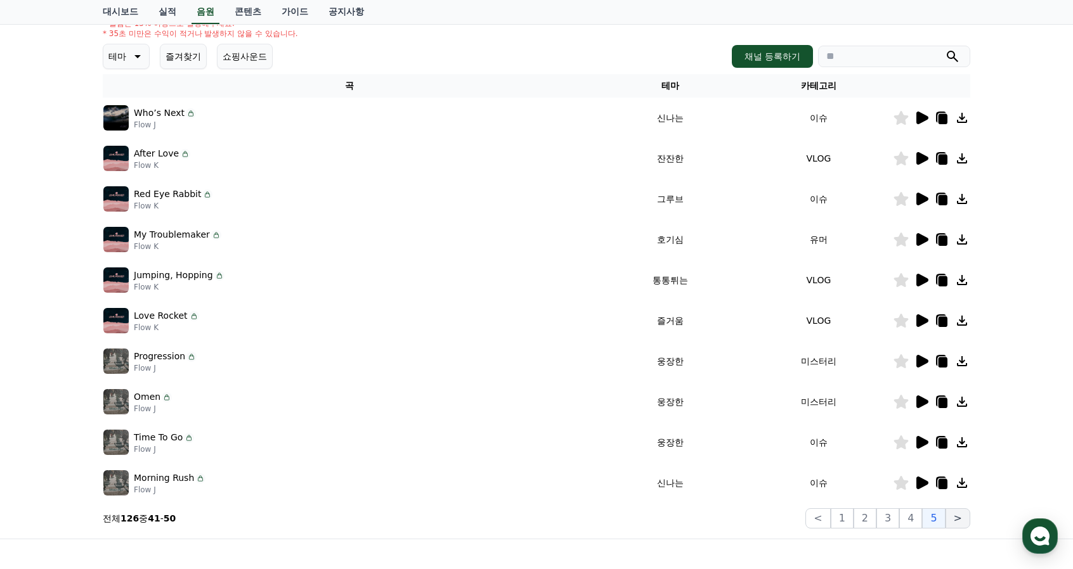
click at [954, 519] on button ">" at bounding box center [957, 518] width 25 height 20
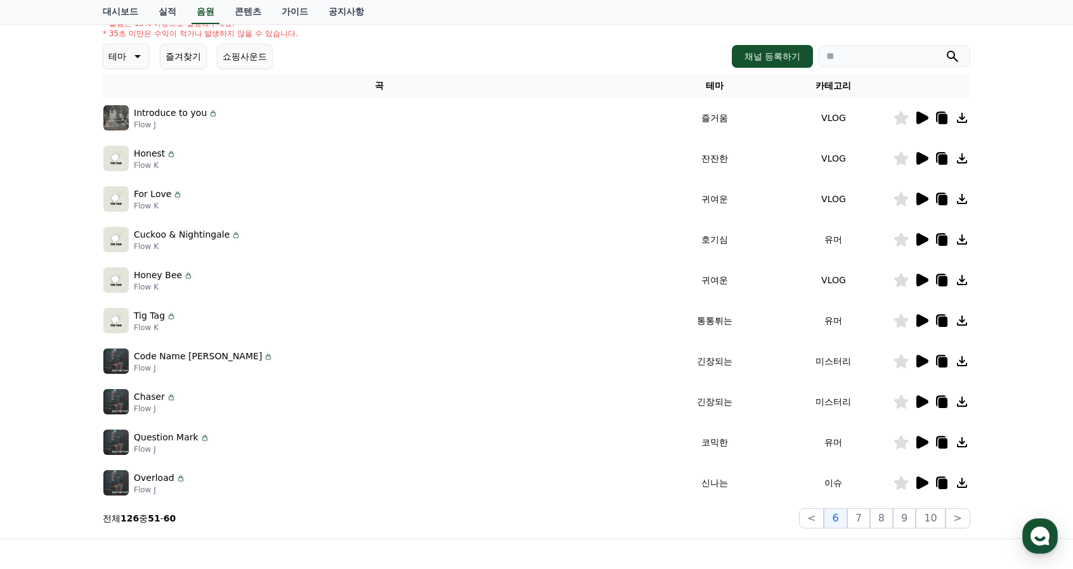
click at [924, 120] on icon at bounding box center [922, 118] width 12 height 13
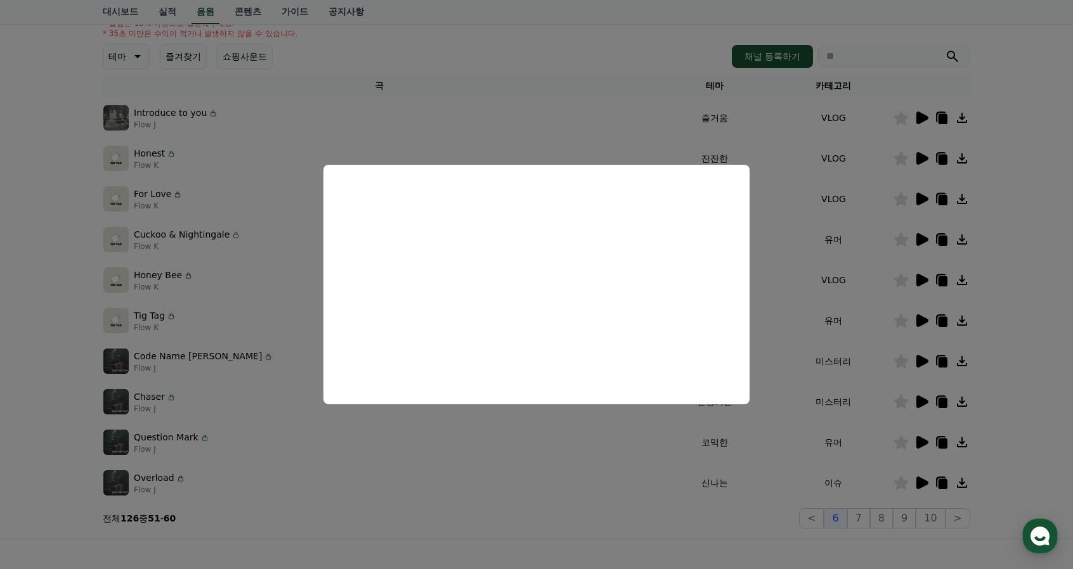
click at [1054, 306] on button "close modal" at bounding box center [536, 284] width 1073 height 569
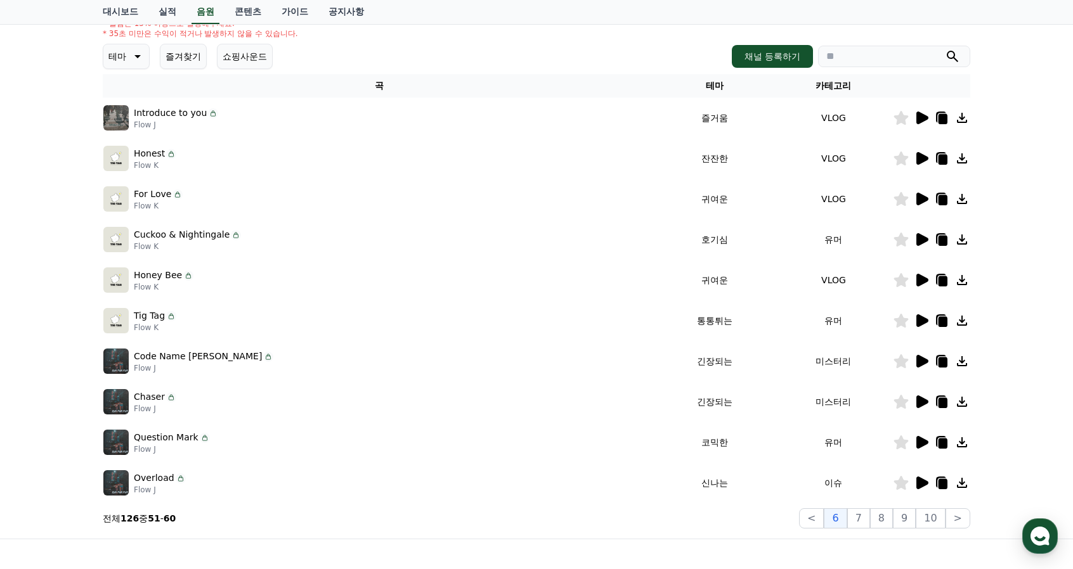
click at [922, 159] on icon at bounding box center [922, 158] width 12 height 13
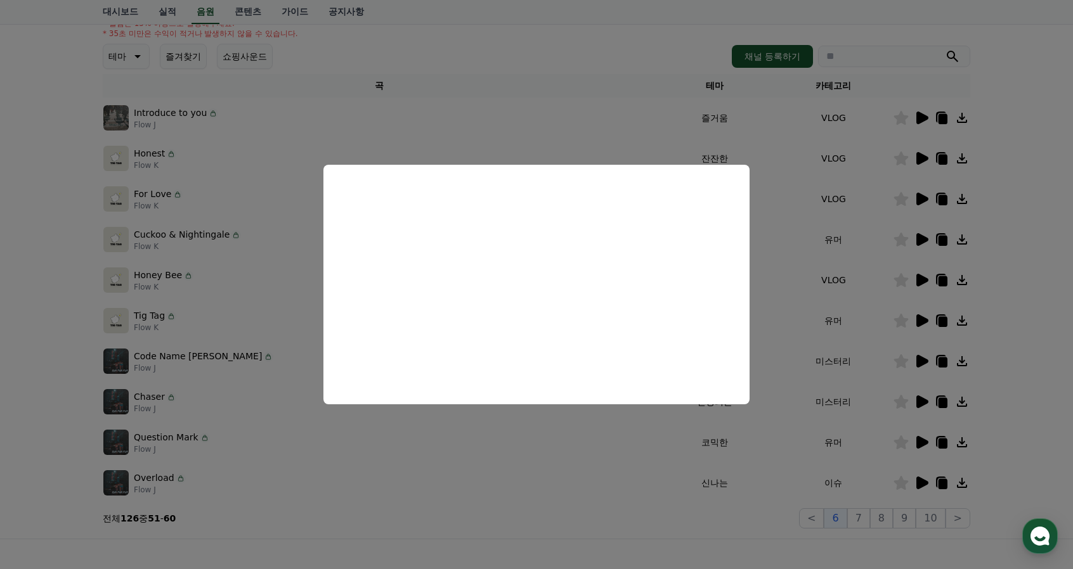
click at [1046, 294] on button "close modal" at bounding box center [536, 284] width 1073 height 569
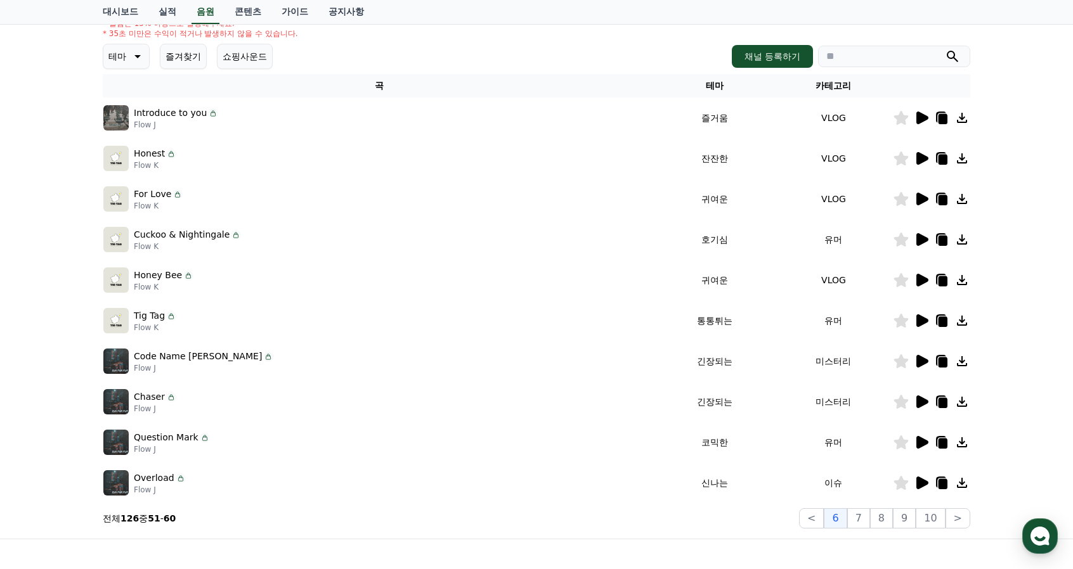
click at [924, 201] on icon at bounding box center [922, 199] width 12 height 13
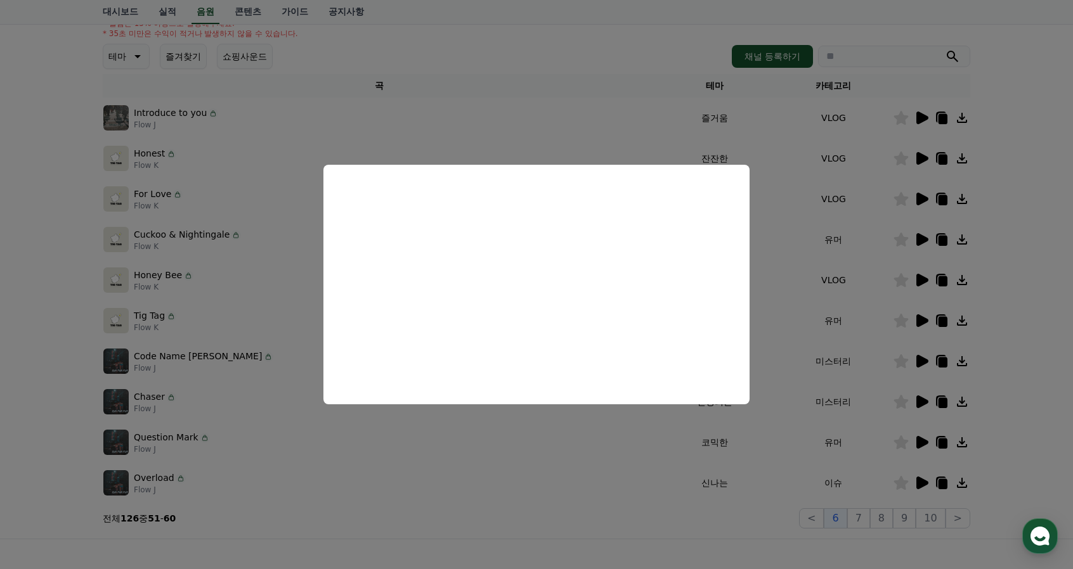
click at [1046, 292] on button "close modal" at bounding box center [536, 284] width 1073 height 569
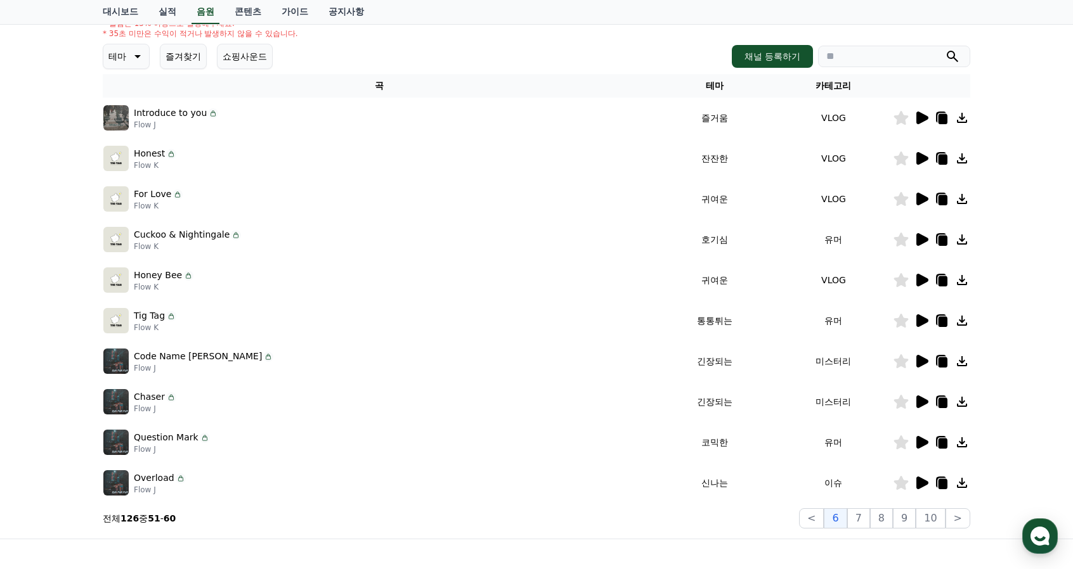
click at [917, 197] on icon at bounding box center [922, 199] width 12 height 13
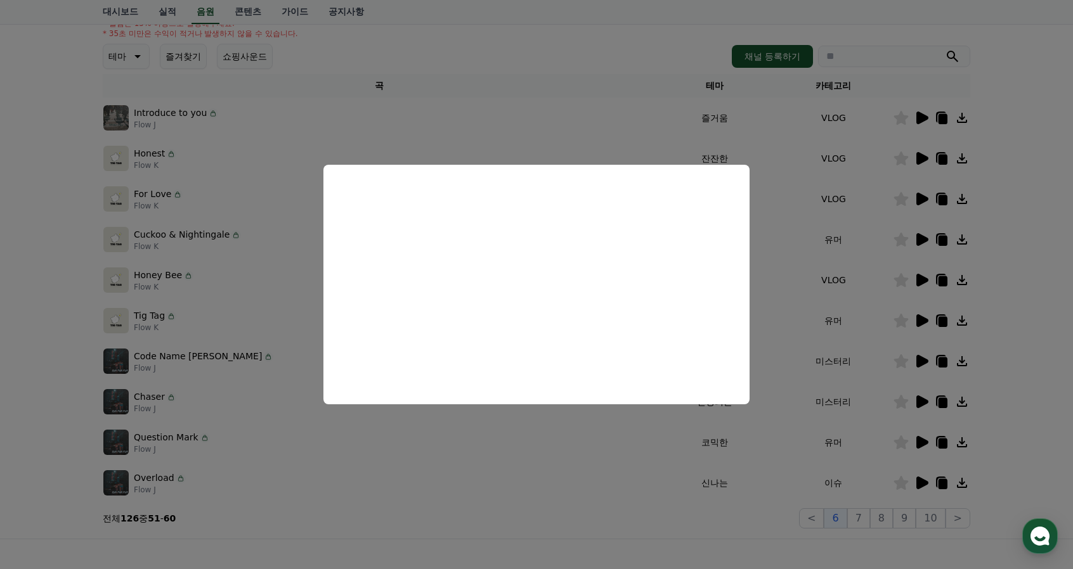
click at [1050, 333] on button "close modal" at bounding box center [536, 284] width 1073 height 569
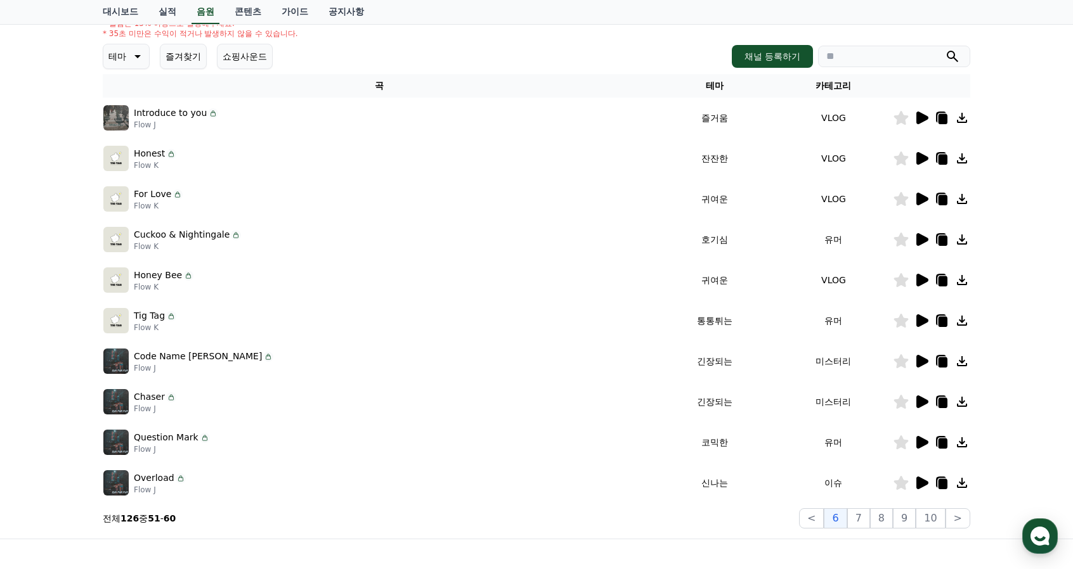
click at [921, 235] on icon at bounding box center [922, 239] width 12 height 13
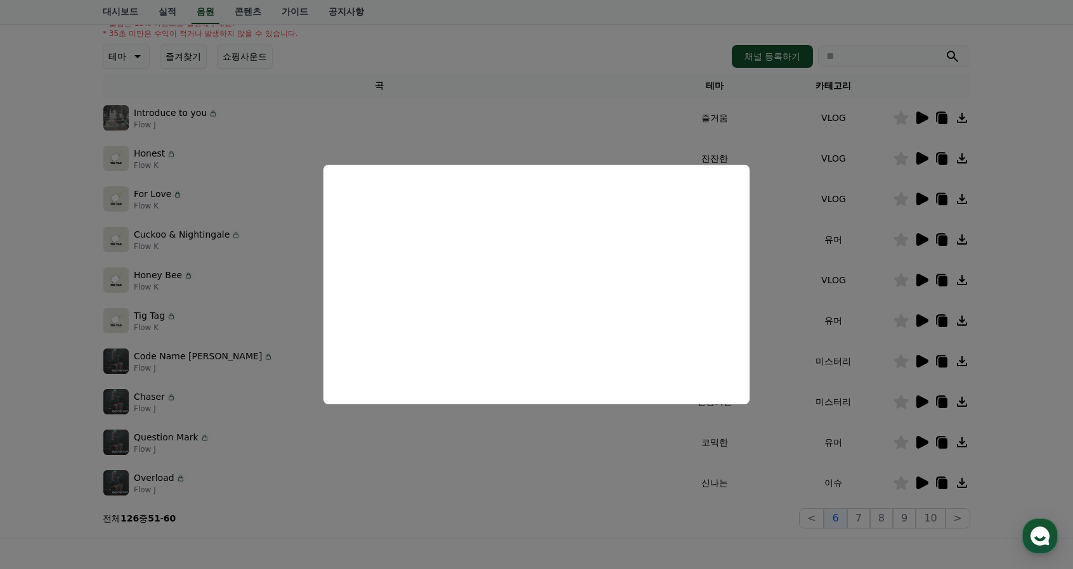
click at [1040, 343] on button "close modal" at bounding box center [536, 284] width 1073 height 569
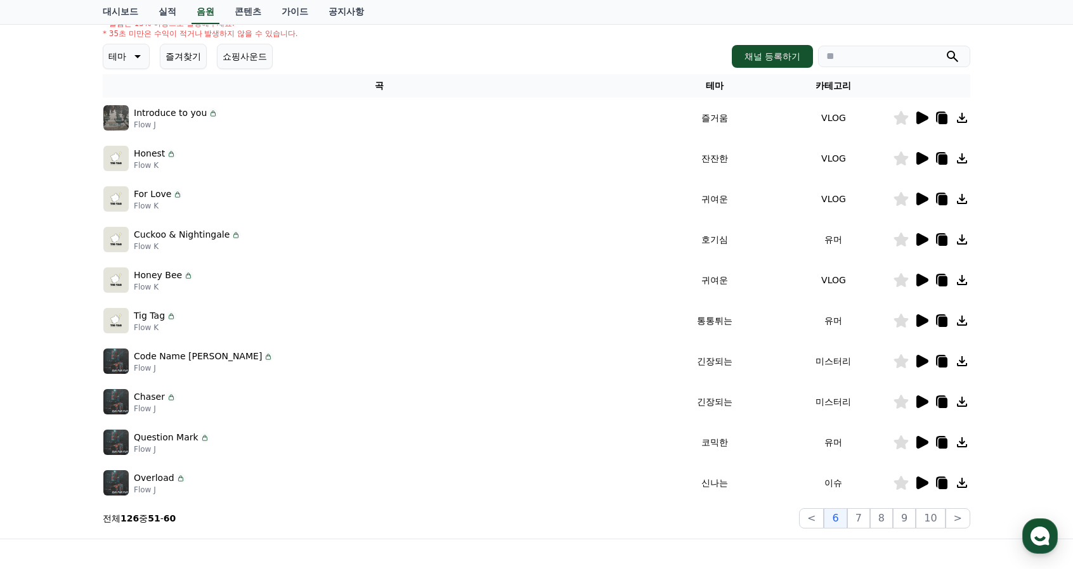
click at [922, 320] on icon at bounding box center [922, 320] width 12 height 13
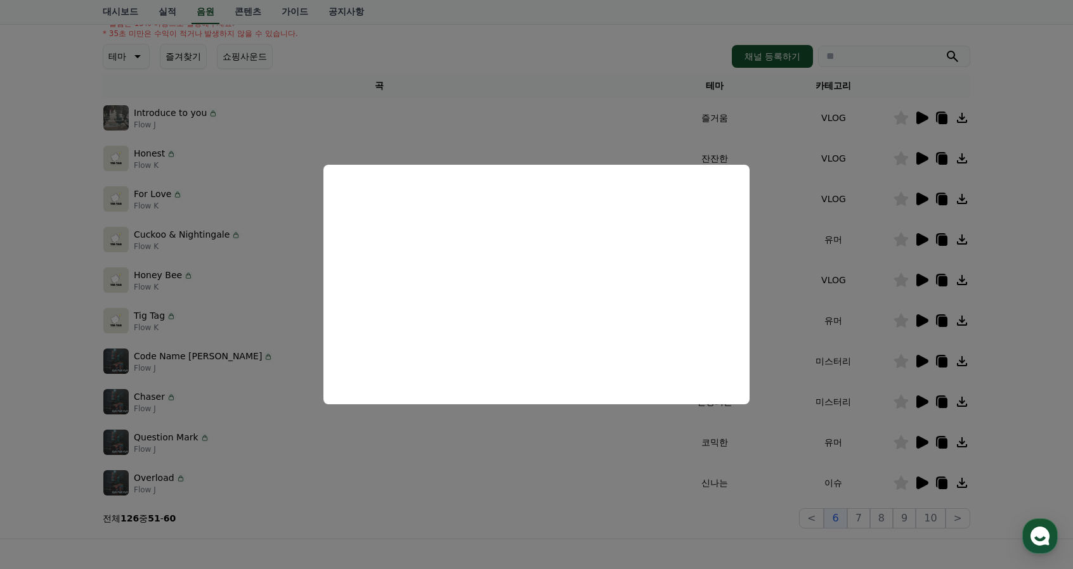
click at [1023, 403] on button "close modal" at bounding box center [536, 284] width 1073 height 569
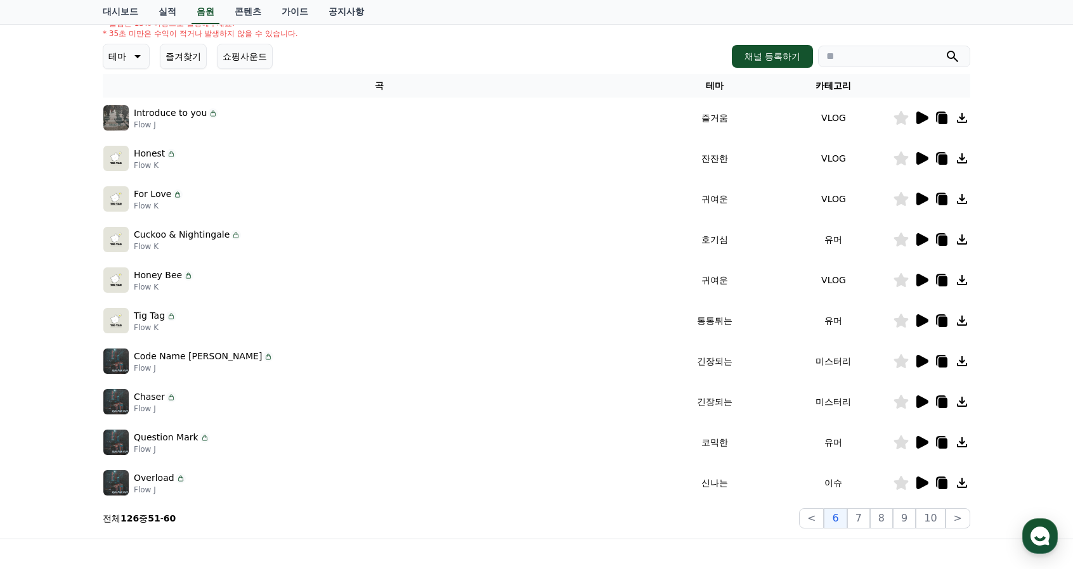
click at [924, 439] on icon at bounding box center [922, 442] width 12 height 13
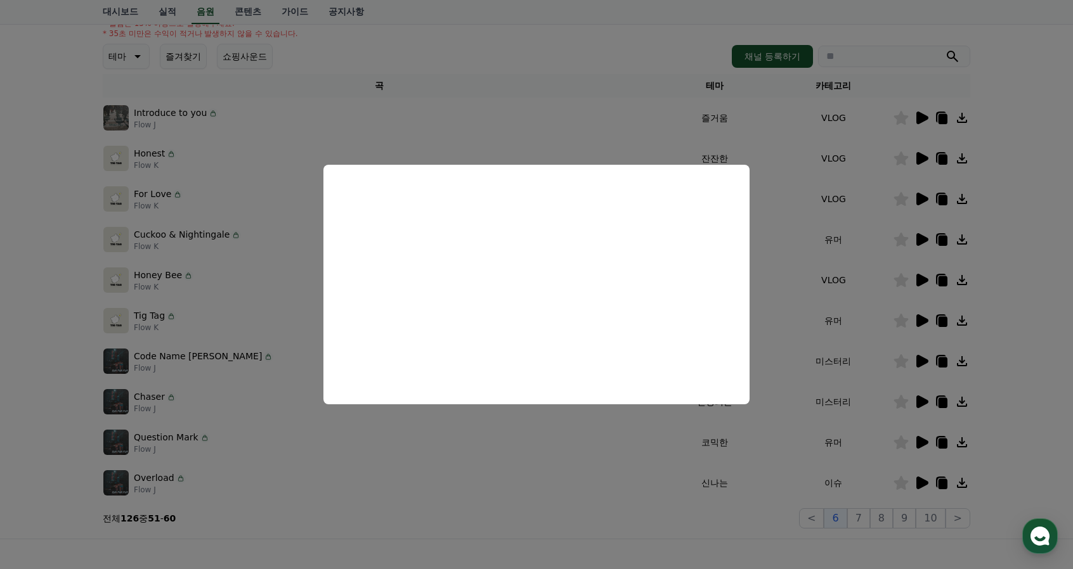
click at [1026, 455] on button "close modal" at bounding box center [536, 284] width 1073 height 569
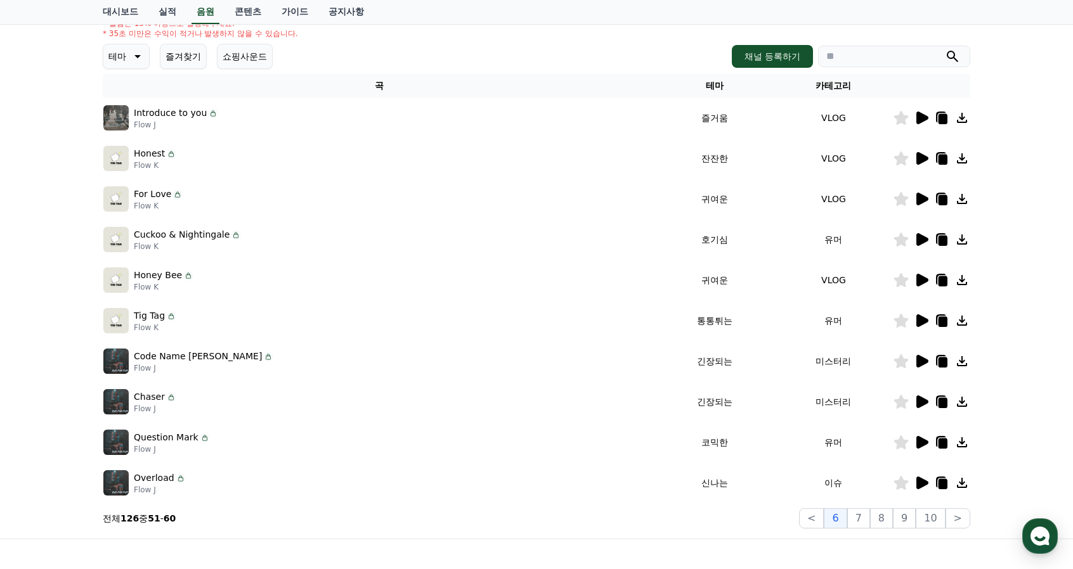
click at [917, 482] on icon at bounding box center [922, 483] width 12 height 13
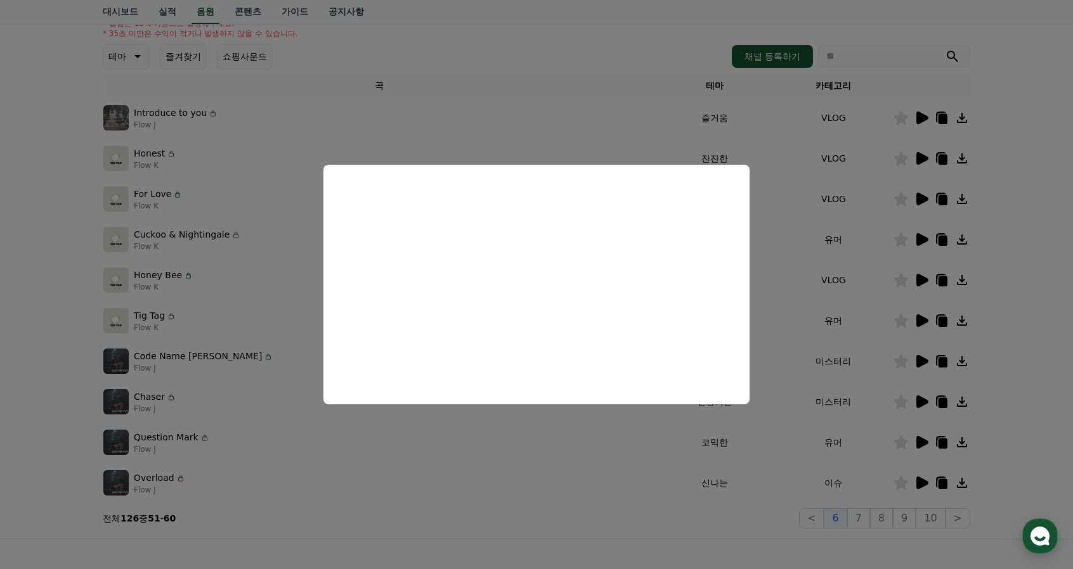
click at [871, 519] on button "close modal" at bounding box center [536, 284] width 1073 height 569
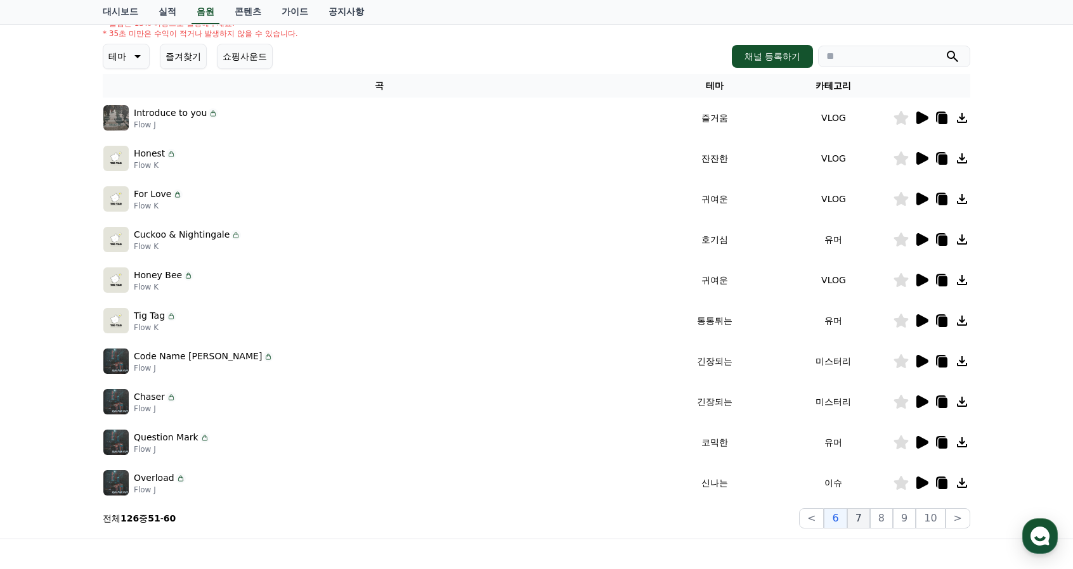
click at [870, 521] on button "7" at bounding box center [881, 518] width 23 height 20
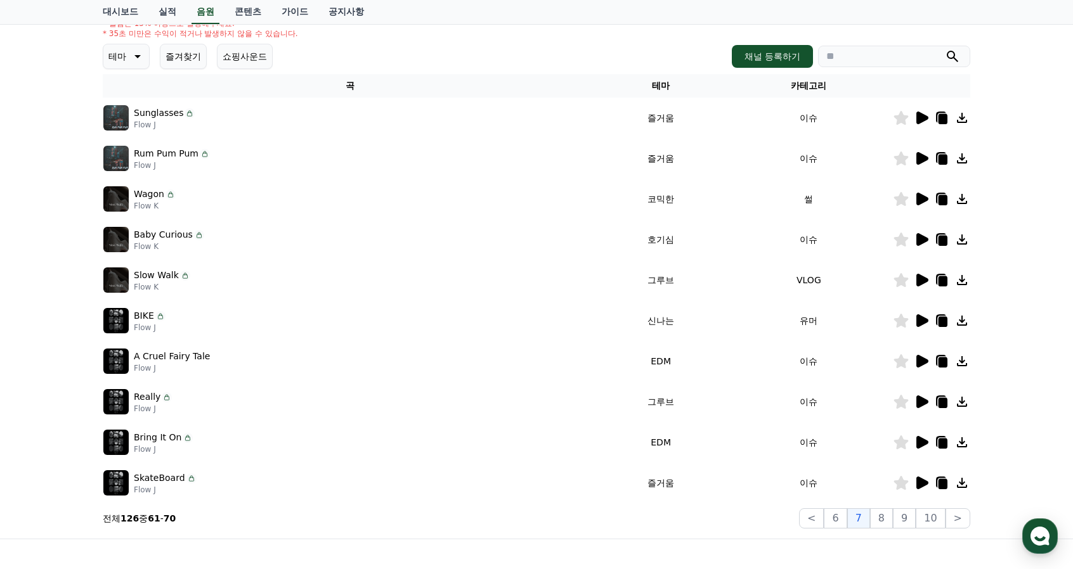
click at [925, 119] on icon at bounding box center [922, 118] width 12 height 13
click at [920, 113] on icon at bounding box center [922, 118] width 12 height 13
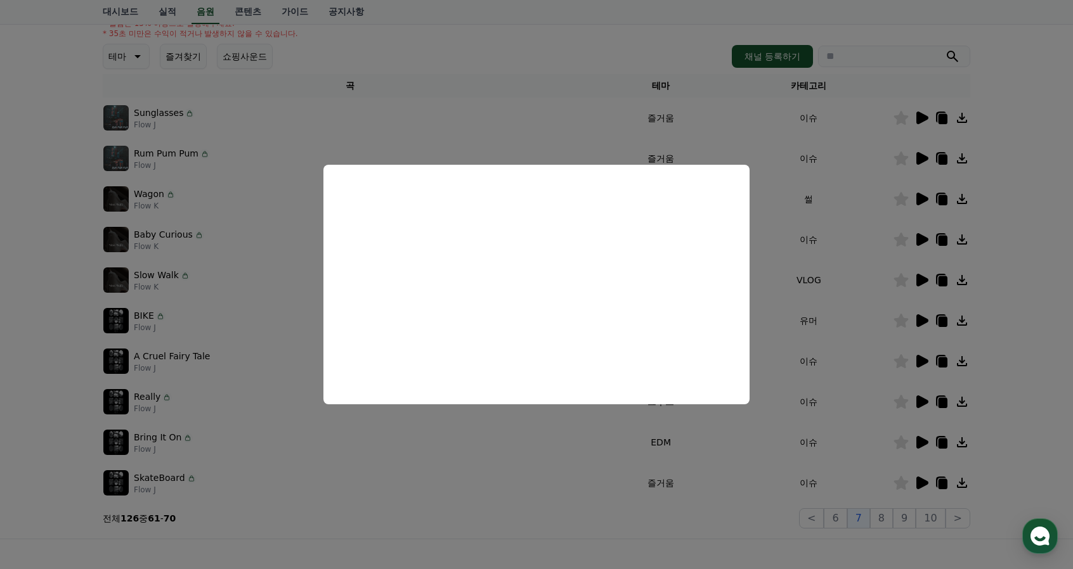
click at [1054, 327] on button "close modal" at bounding box center [536, 284] width 1073 height 569
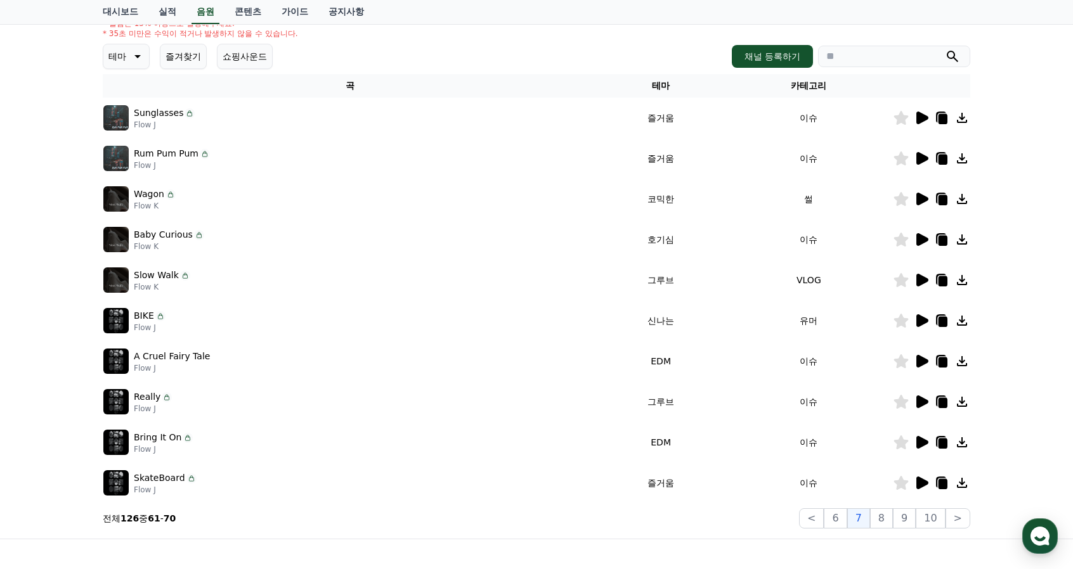
click at [926, 160] on icon at bounding box center [921, 158] width 15 height 15
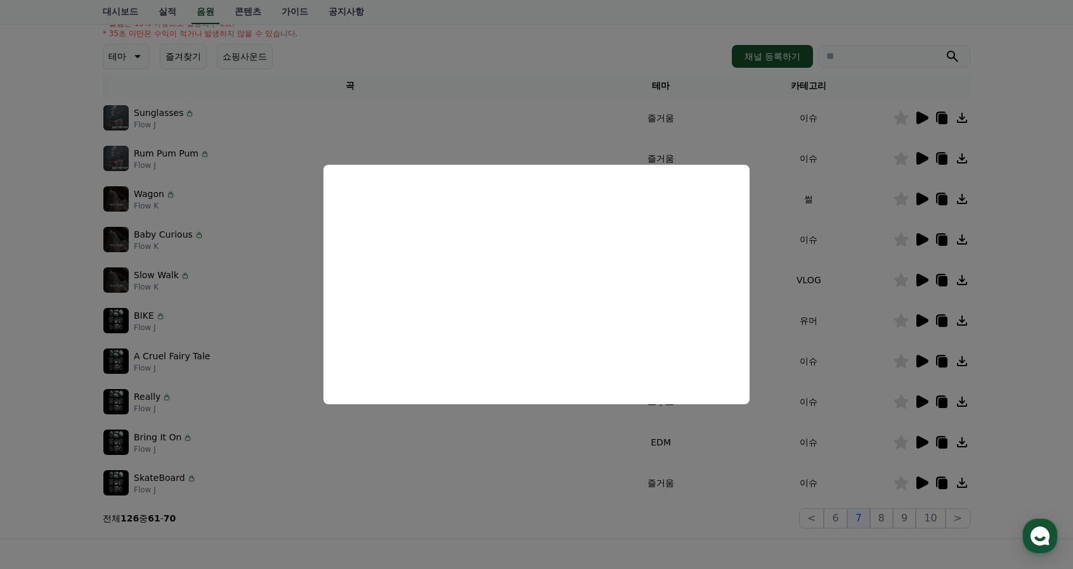
click at [1068, 268] on button "close modal" at bounding box center [536, 284] width 1073 height 569
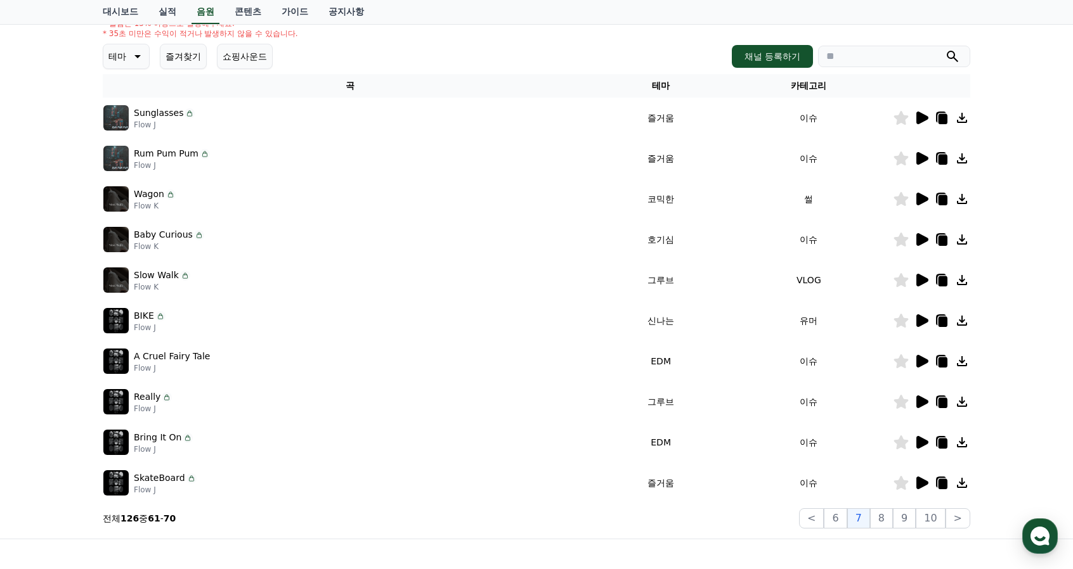
click at [922, 195] on icon at bounding box center [922, 199] width 12 height 13
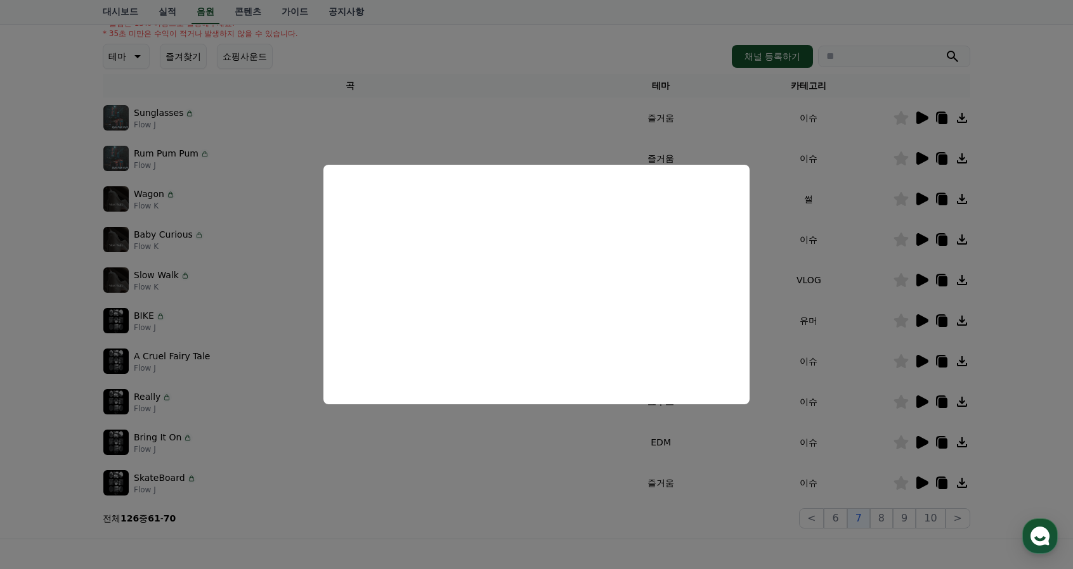
click at [1035, 249] on button "close modal" at bounding box center [536, 284] width 1073 height 569
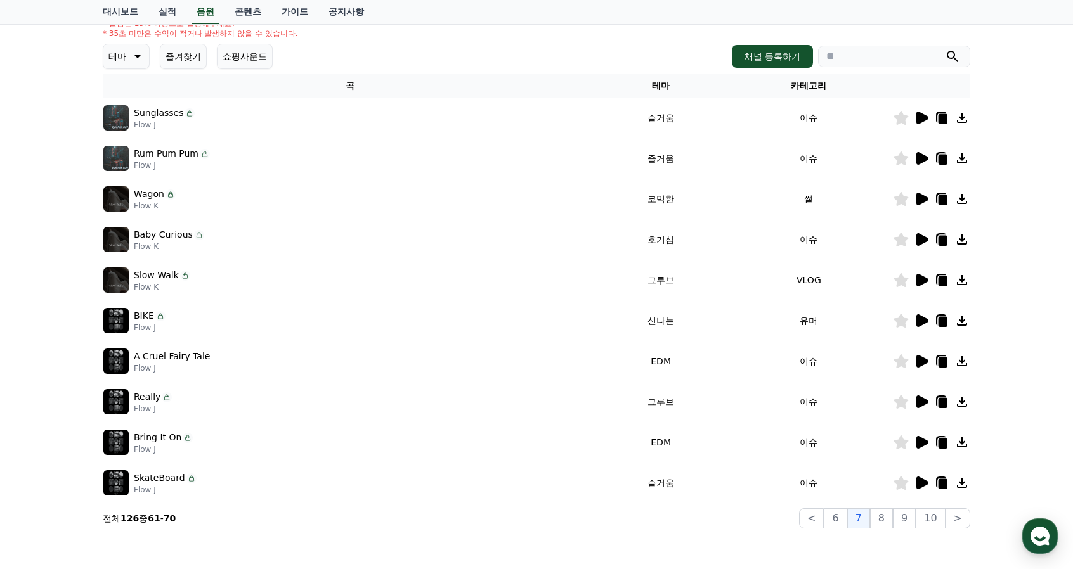
click at [900, 196] on icon at bounding box center [901, 199] width 15 height 14
click at [921, 240] on icon at bounding box center [922, 239] width 12 height 13
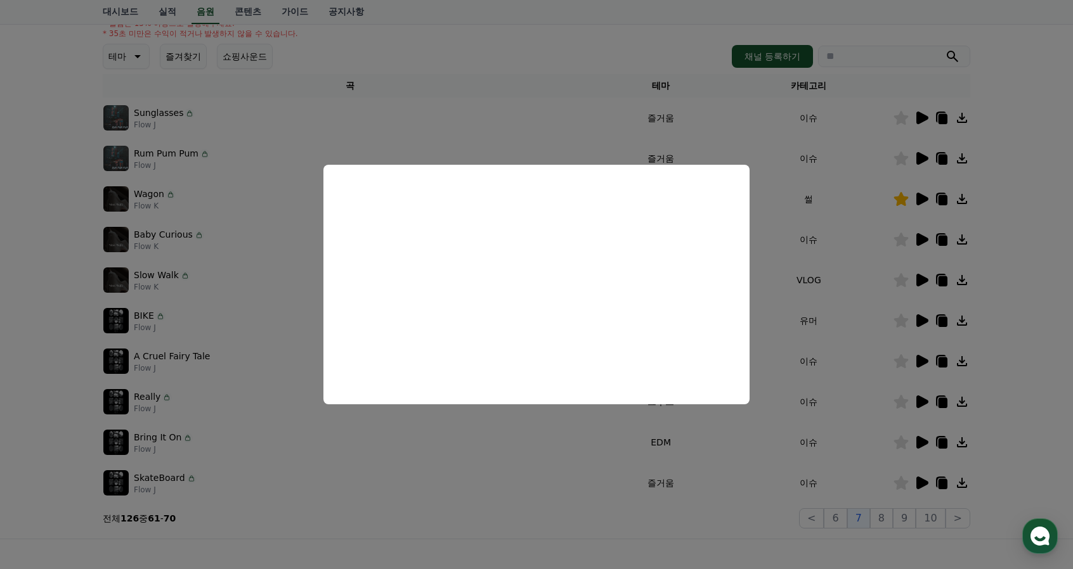
click at [1040, 342] on button "close modal" at bounding box center [536, 284] width 1073 height 569
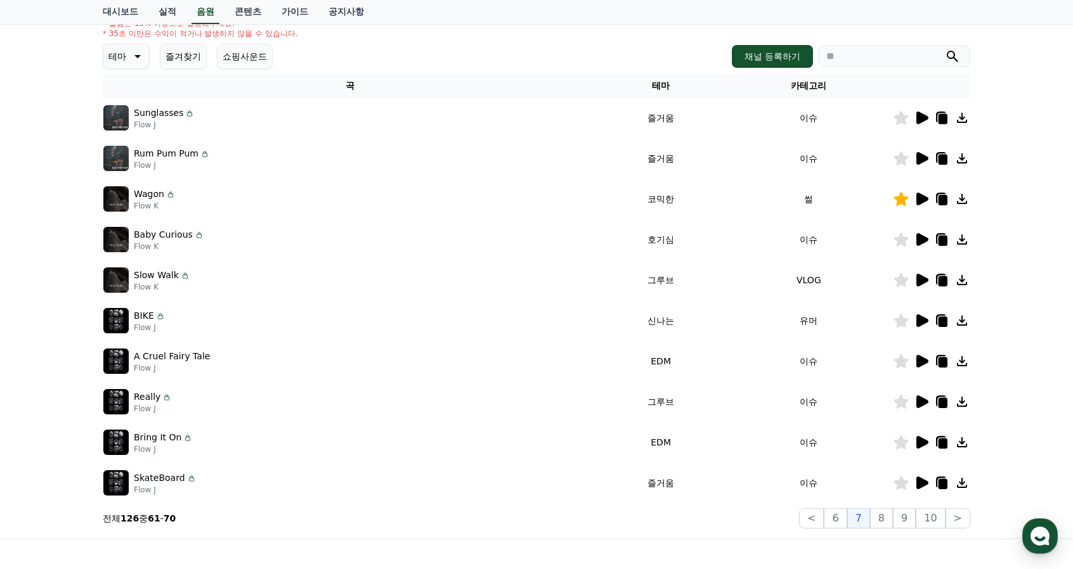
click at [922, 275] on icon at bounding box center [922, 280] width 12 height 13
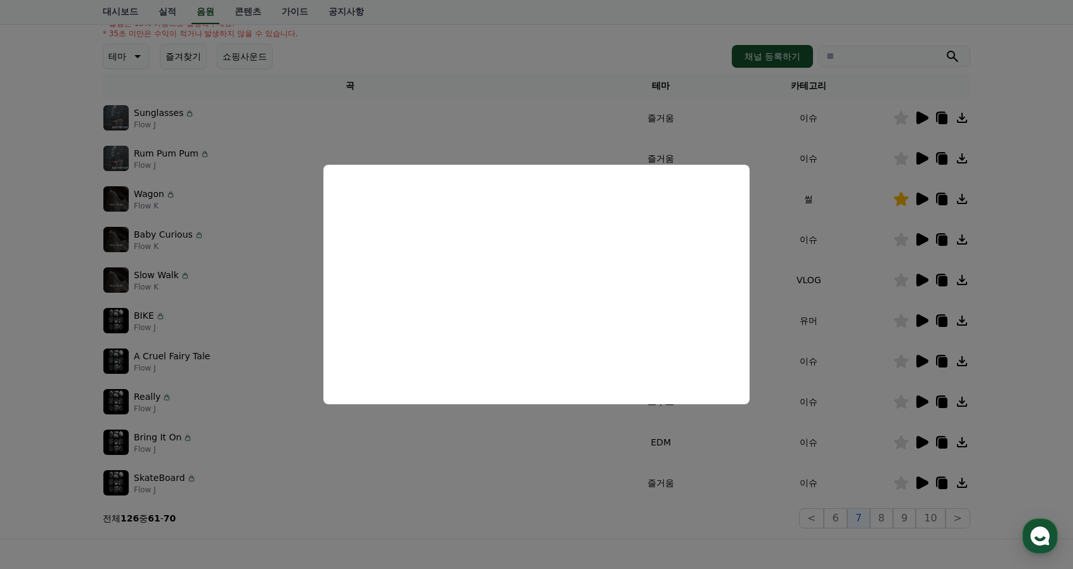
click at [1071, 360] on button "close modal" at bounding box center [536, 284] width 1073 height 569
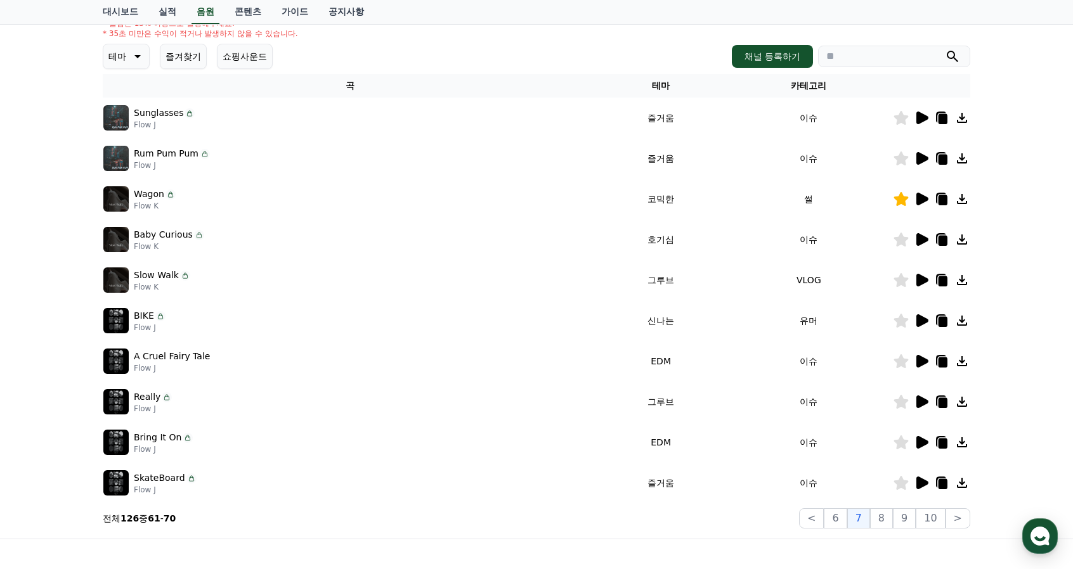
click at [925, 317] on icon at bounding box center [921, 320] width 15 height 15
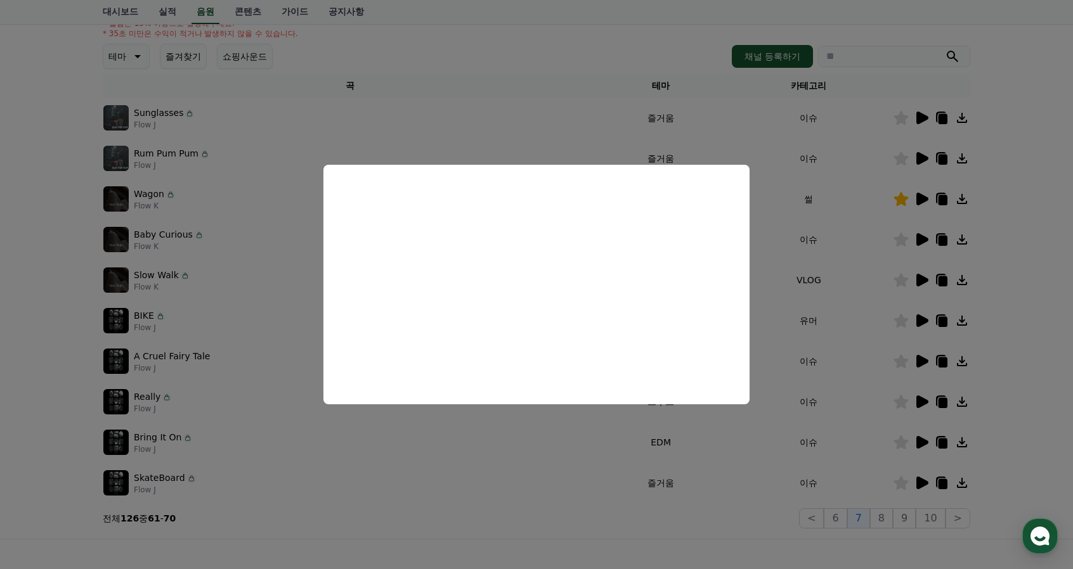
click at [1035, 354] on button "close modal" at bounding box center [536, 284] width 1073 height 569
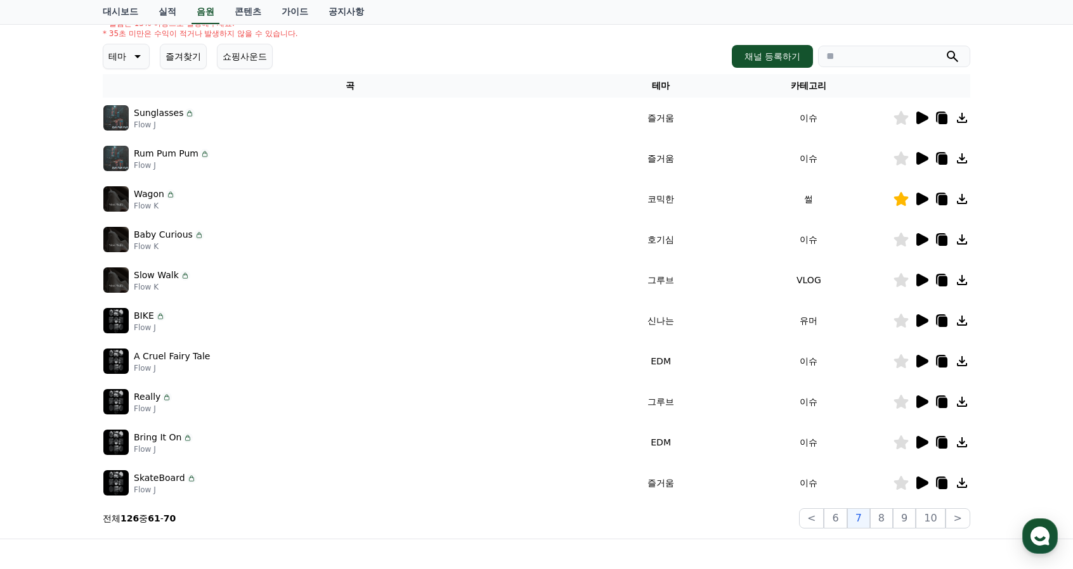
click at [924, 361] on icon at bounding box center [922, 361] width 12 height 13
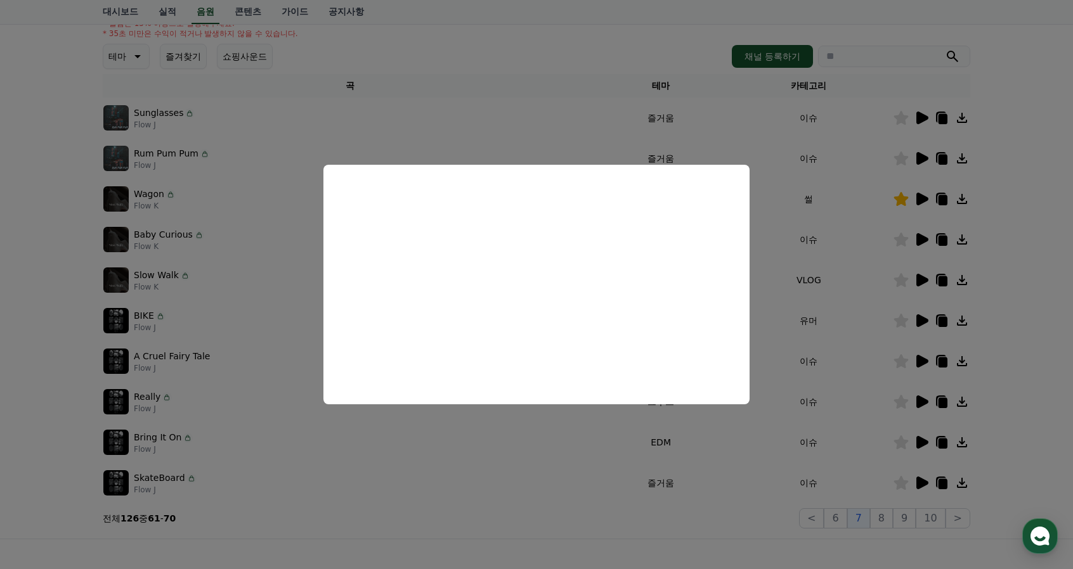
click at [1030, 409] on button "close modal" at bounding box center [536, 284] width 1073 height 569
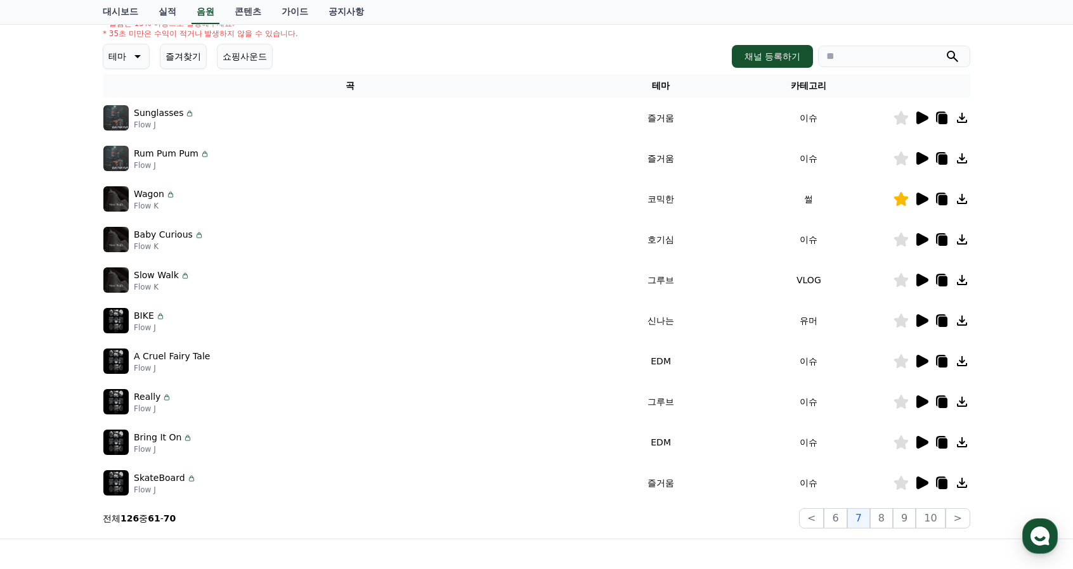
click at [917, 480] on icon at bounding box center [922, 483] width 12 height 13
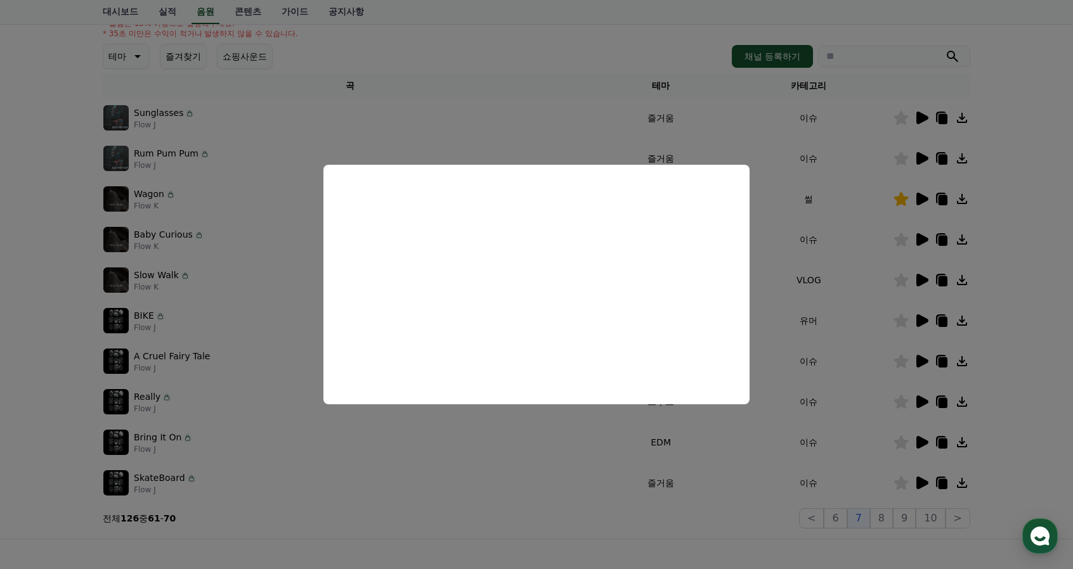
click at [1030, 490] on button "close modal" at bounding box center [536, 284] width 1073 height 569
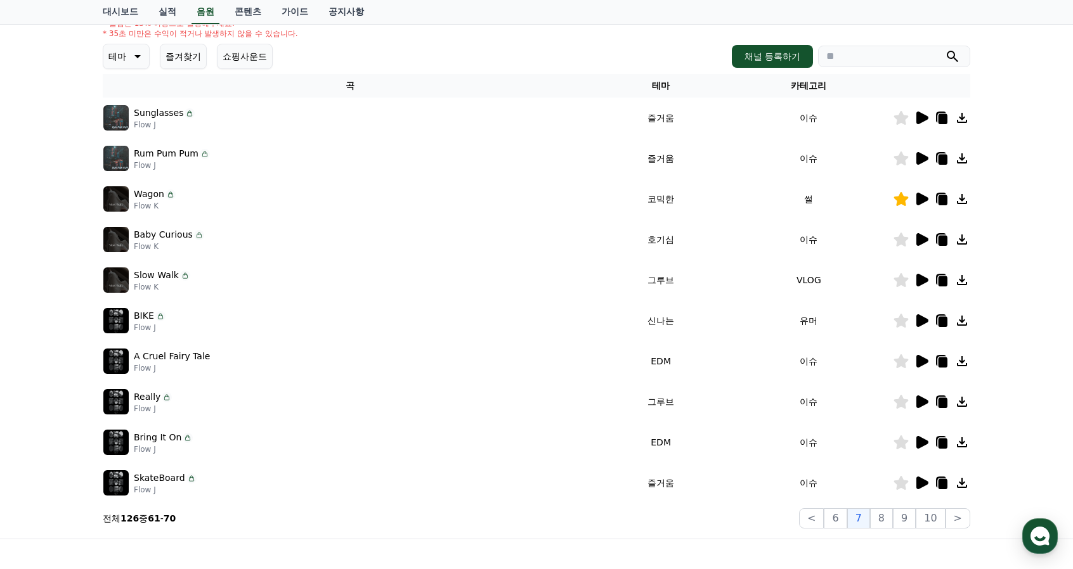
click at [900, 479] on icon at bounding box center [901, 483] width 15 height 14
click at [926, 443] on icon at bounding box center [922, 442] width 12 height 13
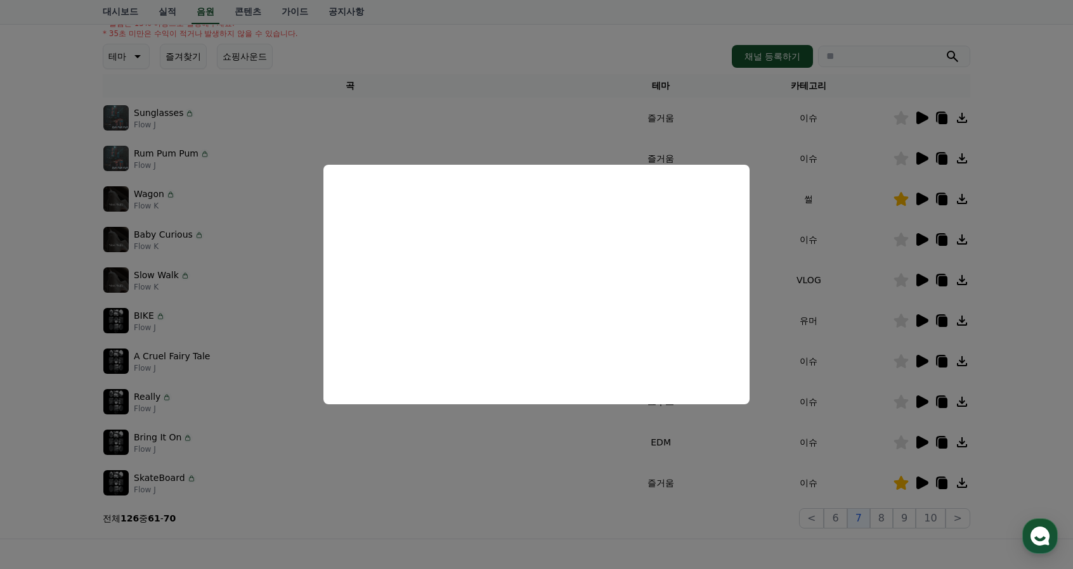
click at [1044, 441] on button "close modal" at bounding box center [536, 284] width 1073 height 569
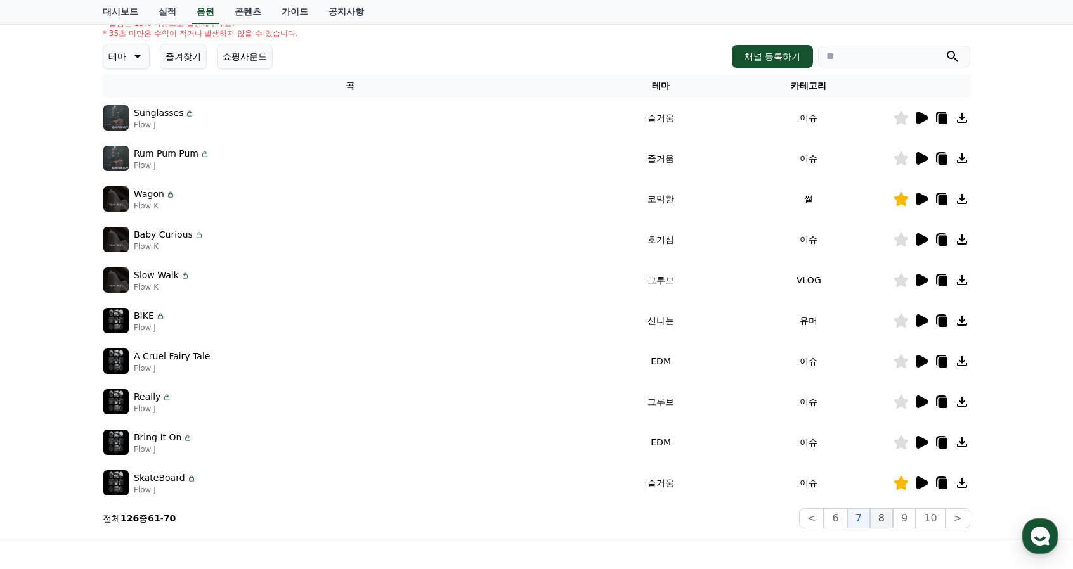
click at [916, 518] on button "8" at bounding box center [930, 518] width 29 height 20
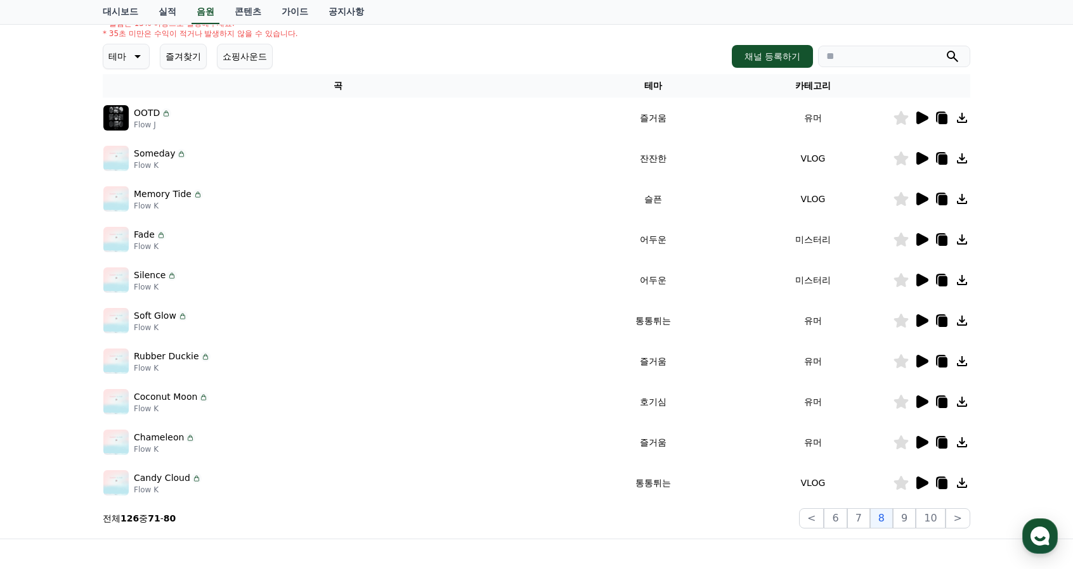
click at [922, 117] on icon at bounding box center [922, 118] width 12 height 13
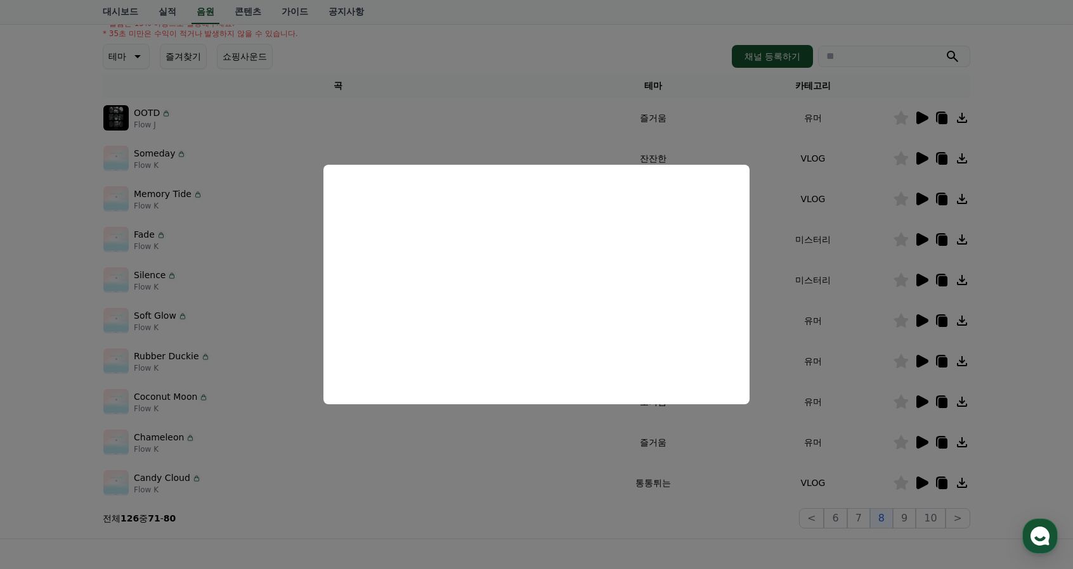
click at [1054, 322] on button "close modal" at bounding box center [536, 284] width 1073 height 569
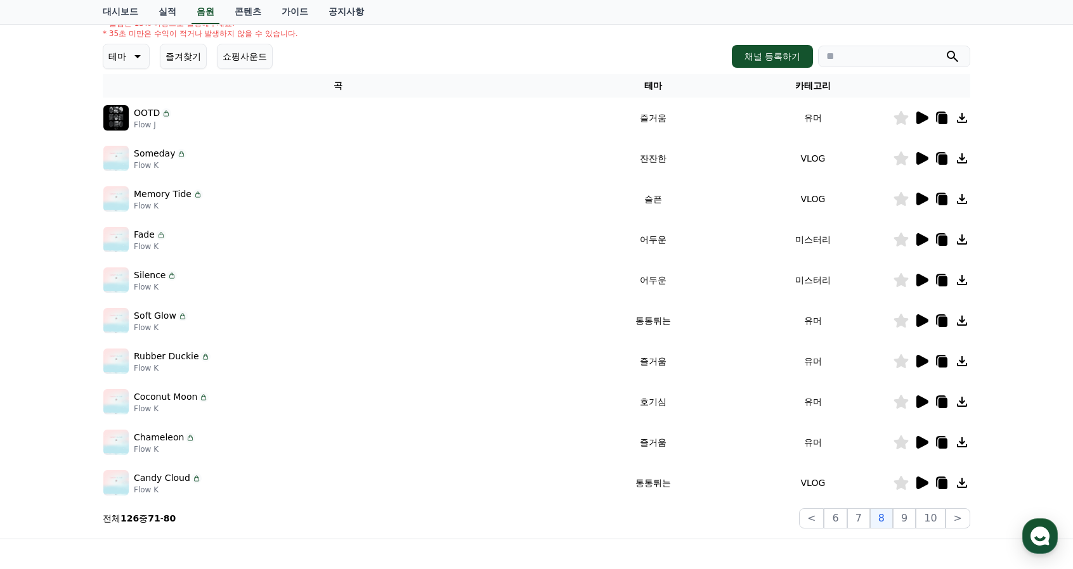
click at [924, 160] on icon at bounding box center [922, 158] width 12 height 13
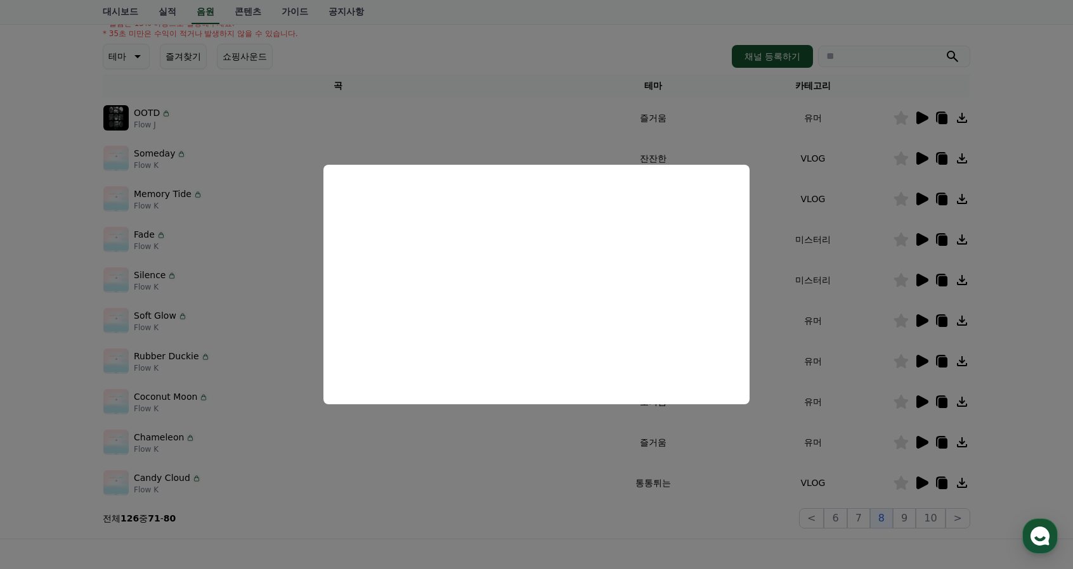
click at [1063, 357] on button "close modal" at bounding box center [536, 284] width 1073 height 569
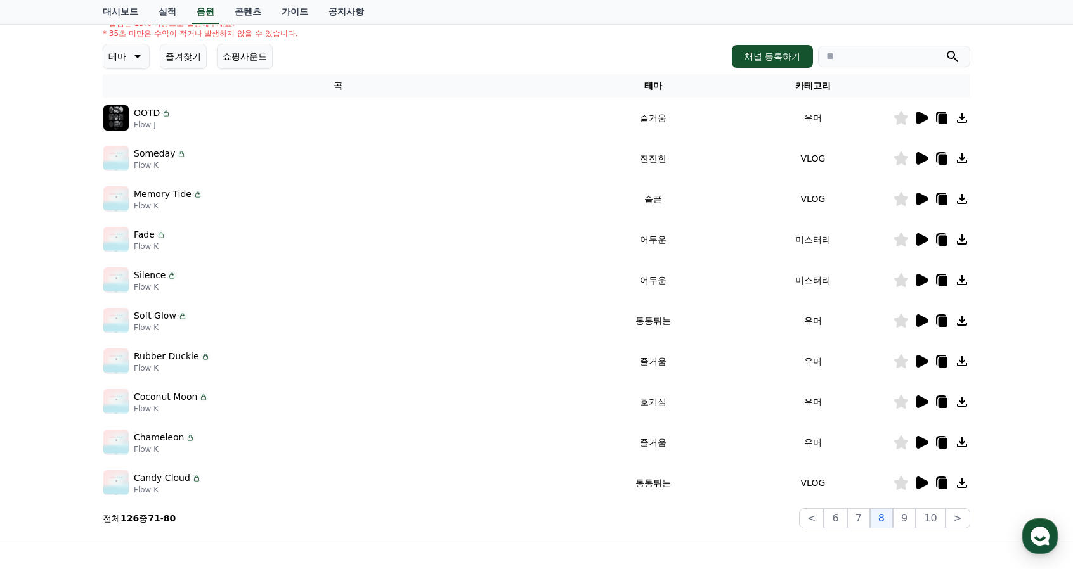
click at [922, 197] on icon at bounding box center [922, 199] width 12 height 13
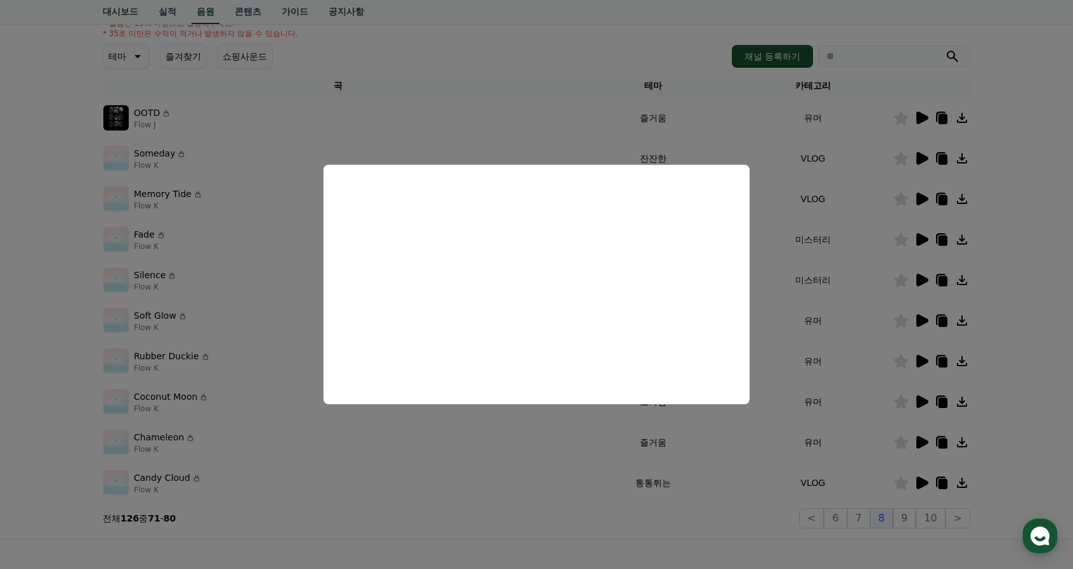
click at [1033, 362] on button "close modal" at bounding box center [536, 284] width 1073 height 569
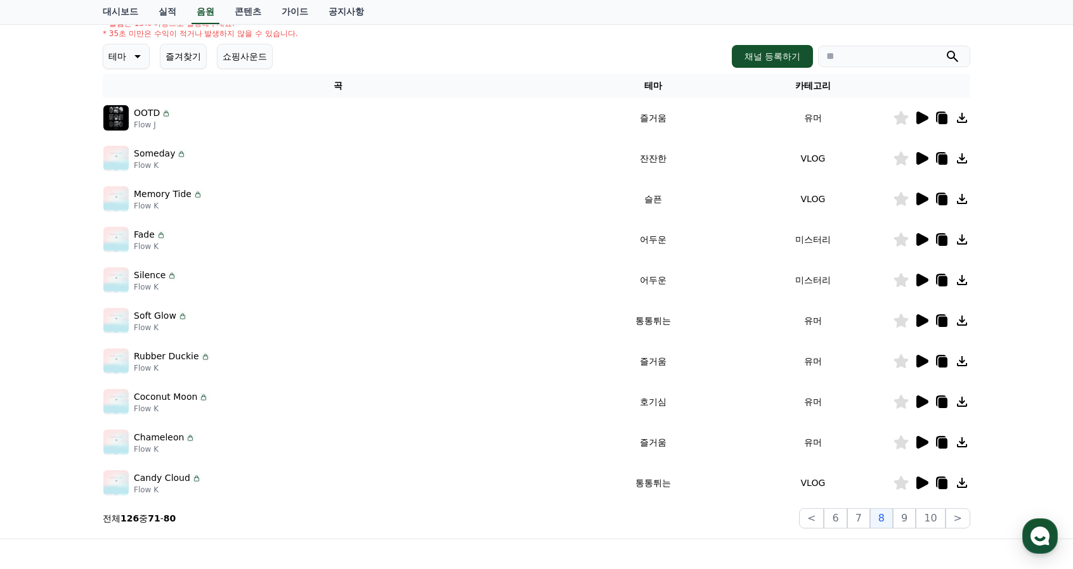
click at [918, 321] on icon at bounding box center [922, 320] width 12 height 13
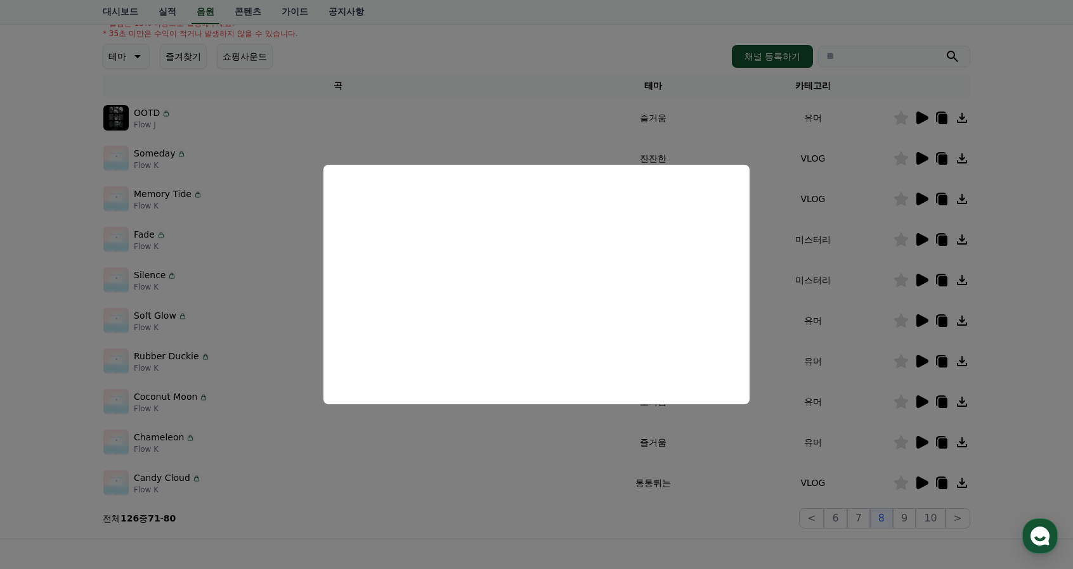
click at [1061, 380] on button "close modal" at bounding box center [536, 284] width 1073 height 569
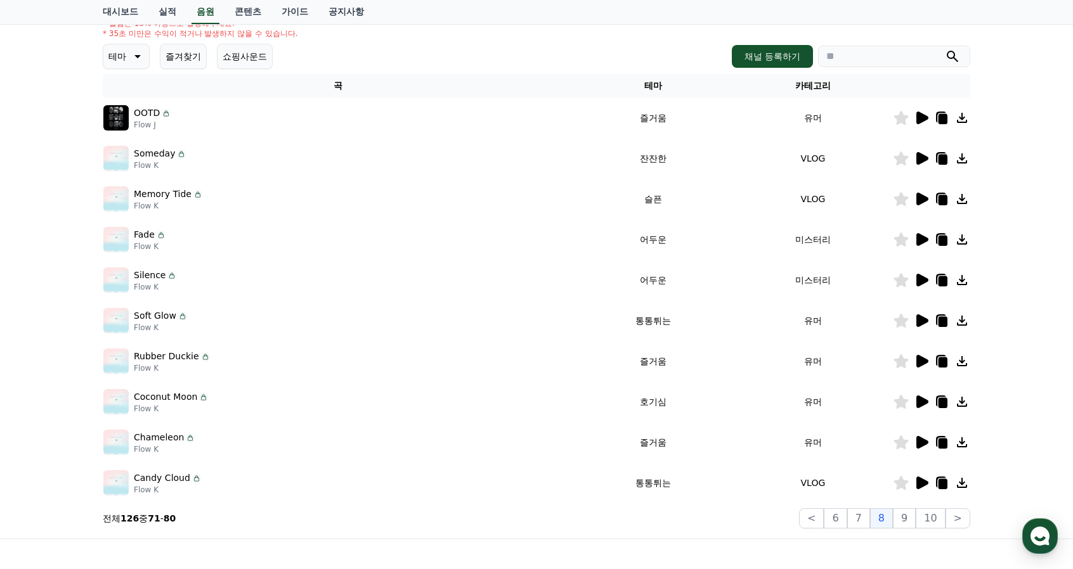
click at [917, 482] on icon at bounding box center [922, 483] width 12 height 13
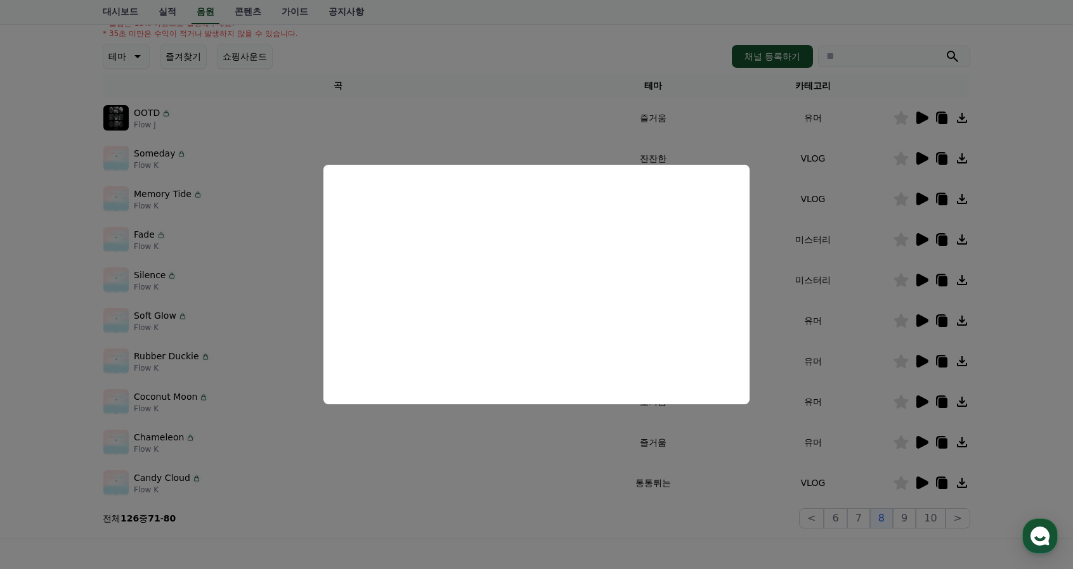
click at [1049, 471] on button "close modal" at bounding box center [536, 284] width 1073 height 569
click at [912, 517] on button "9" at bounding box center [904, 518] width 23 height 20
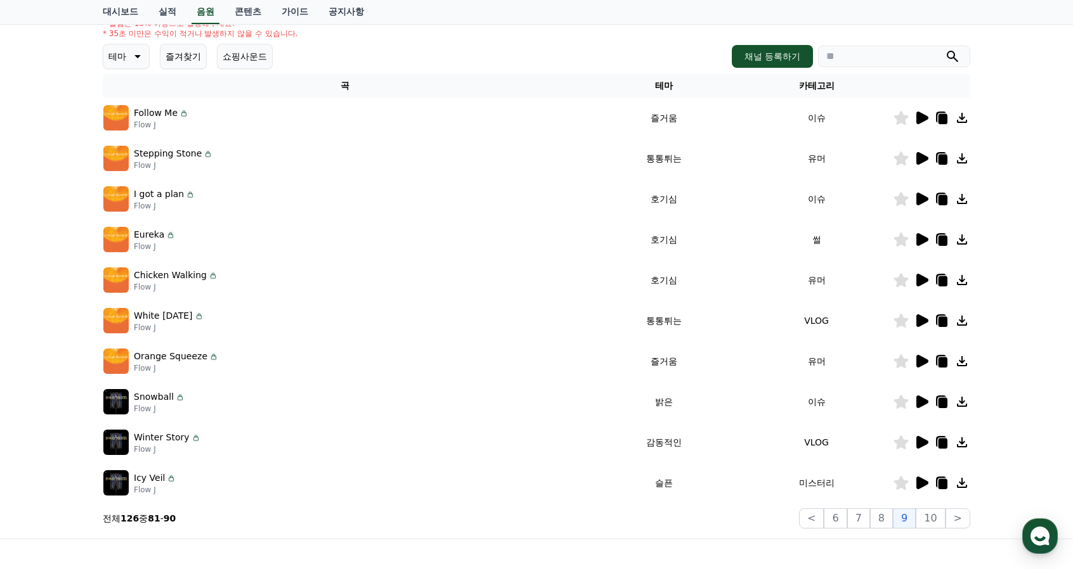
click at [924, 116] on icon at bounding box center [922, 118] width 12 height 13
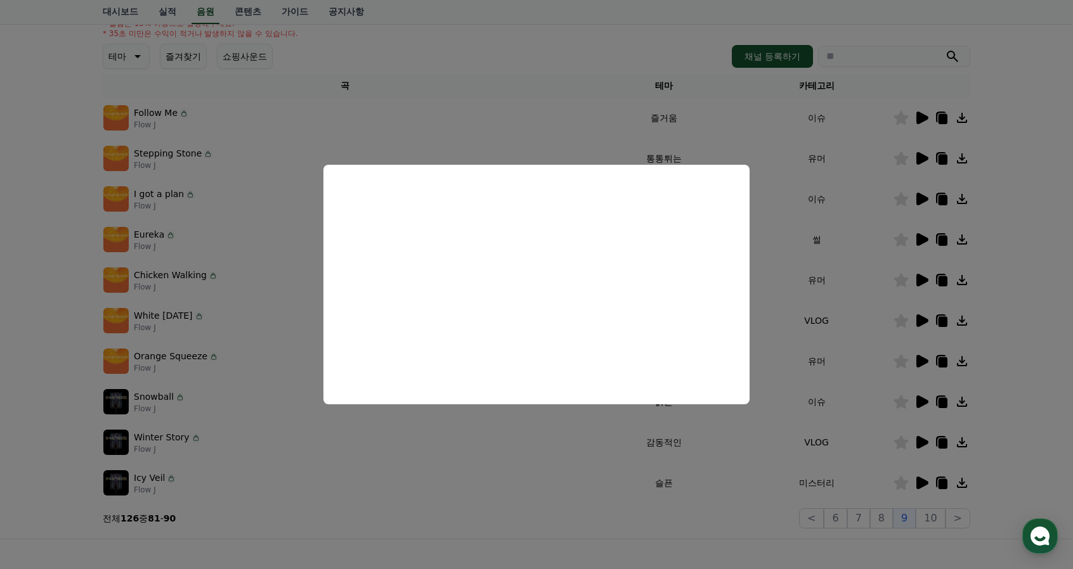
click at [1046, 375] on button "close modal" at bounding box center [536, 284] width 1073 height 569
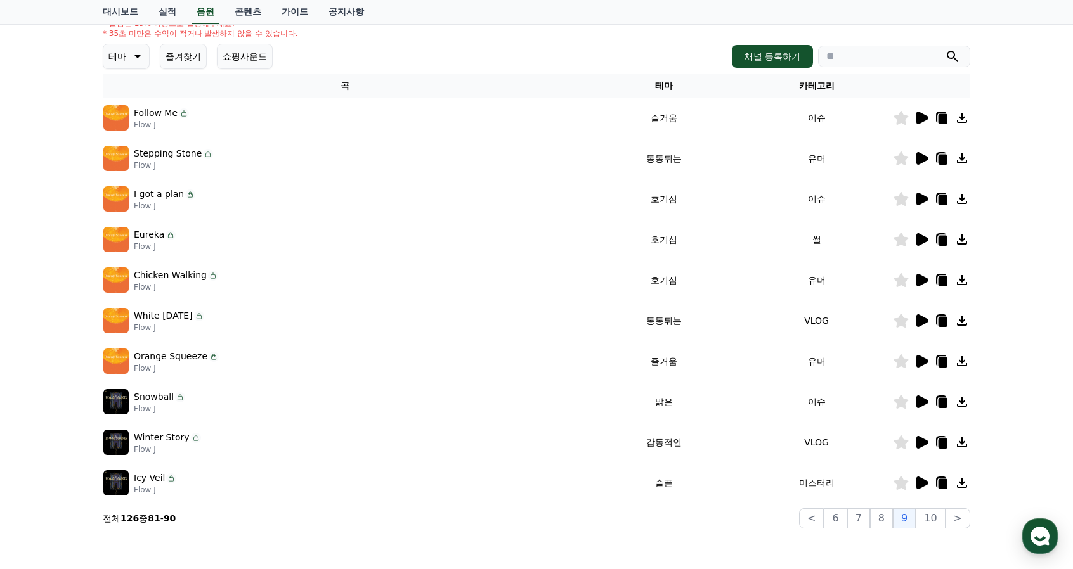
click at [916, 160] on icon at bounding box center [921, 158] width 15 height 15
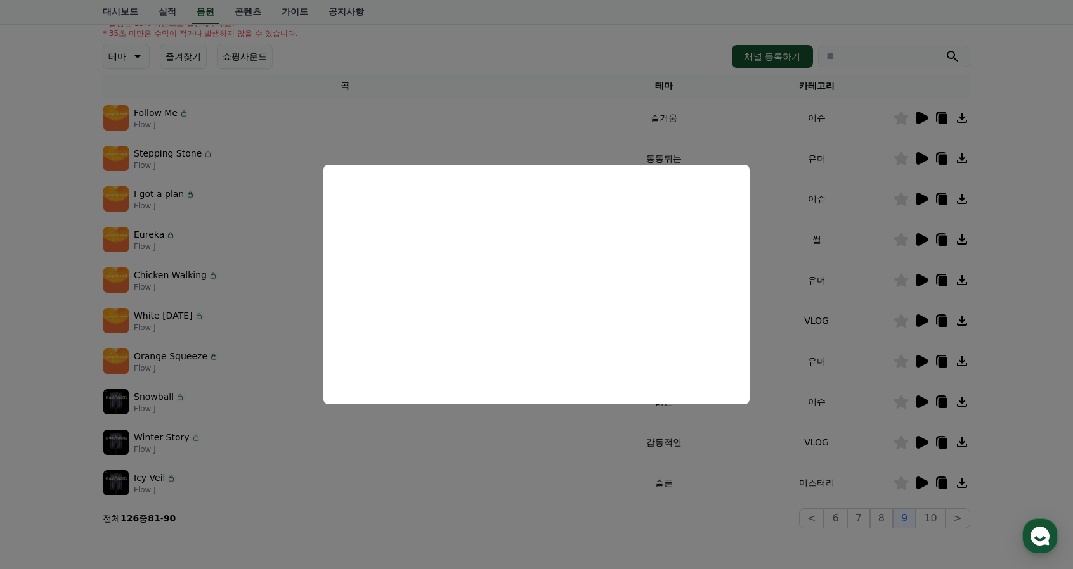
click at [1026, 379] on button "close modal" at bounding box center [536, 284] width 1073 height 569
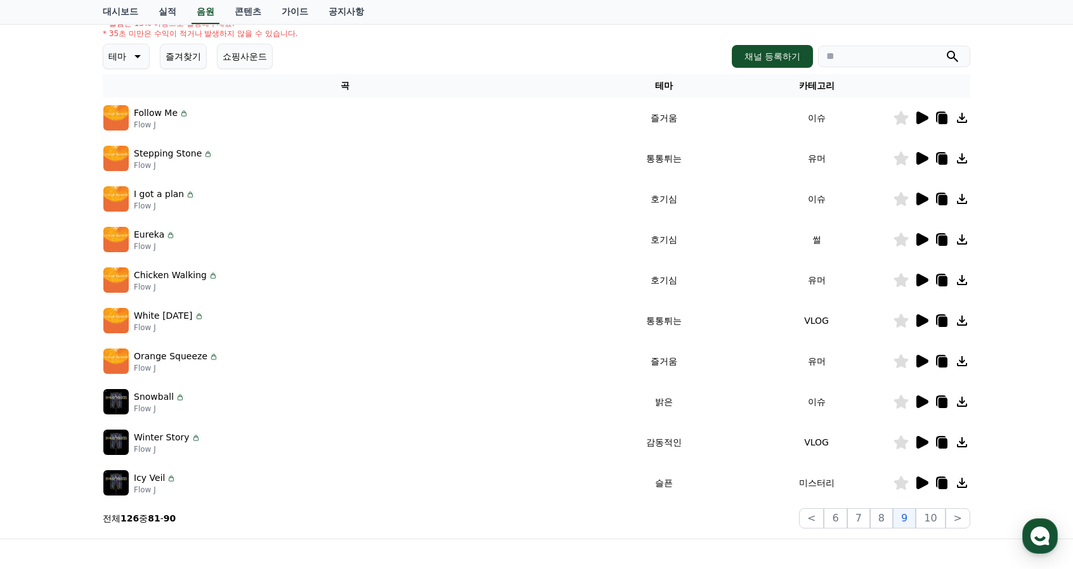
click at [919, 242] on icon at bounding box center [922, 239] width 12 height 13
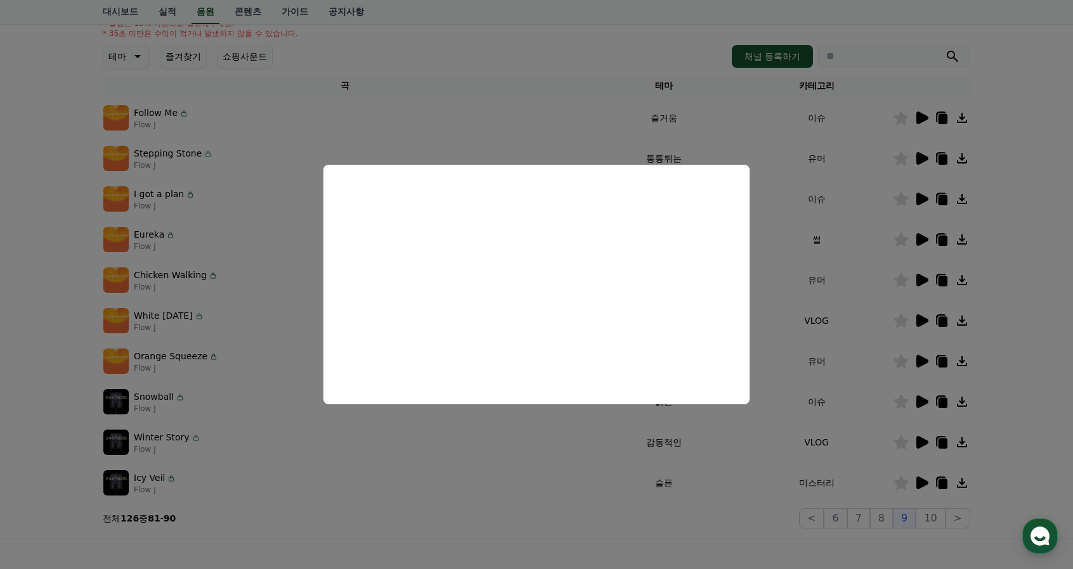
click at [1032, 368] on button "close modal" at bounding box center [536, 284] width 1073 height 569
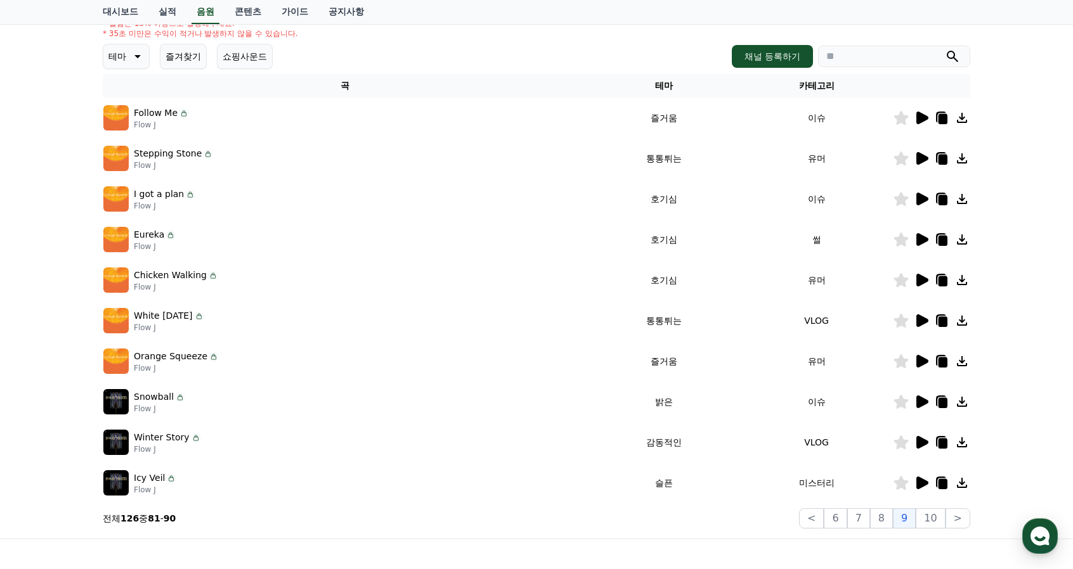
click at [904, 238] on icon at bounding box center [901, 240] width 15 height 14
click at [932, 512] on button "10" at bounding box center [930, 518] width 29 height 20
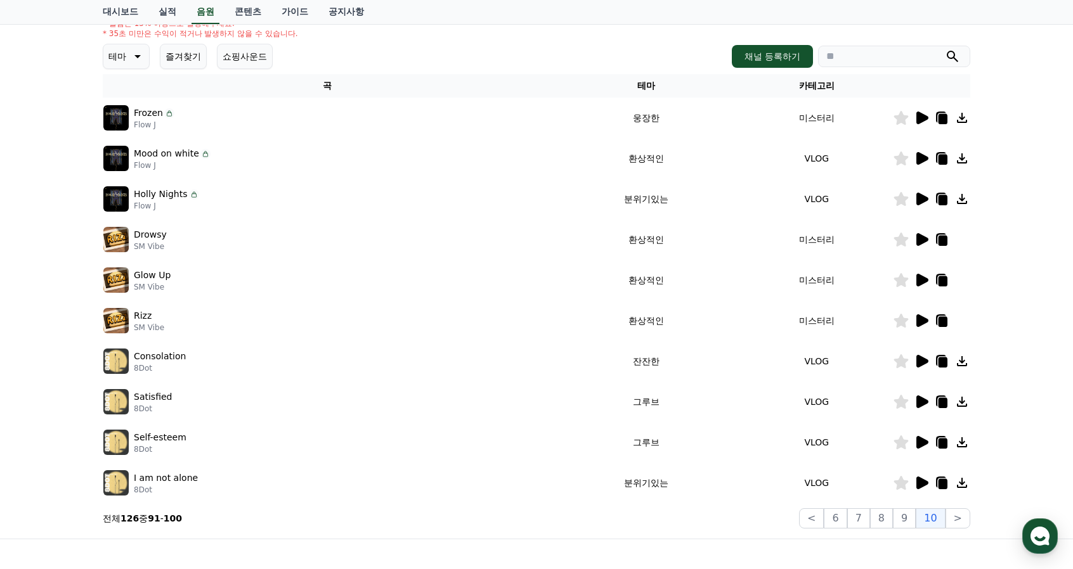
click at [923, 152] on icon at bounding box center [921, 158] width 15 height 15
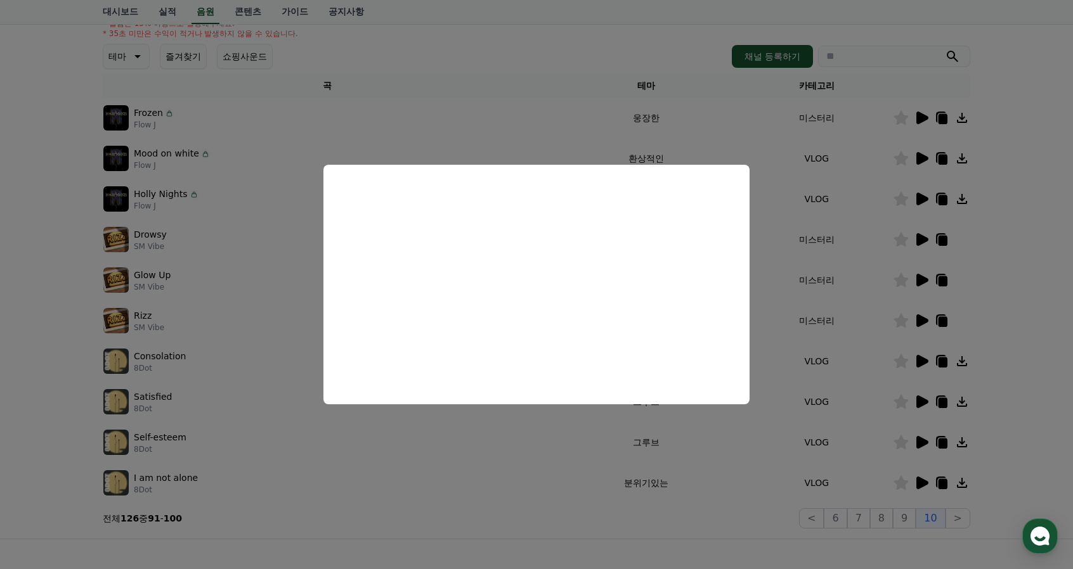
click at [1044, 275] on button "close modal" at bounding box center [536, 284] width 1073 height 569
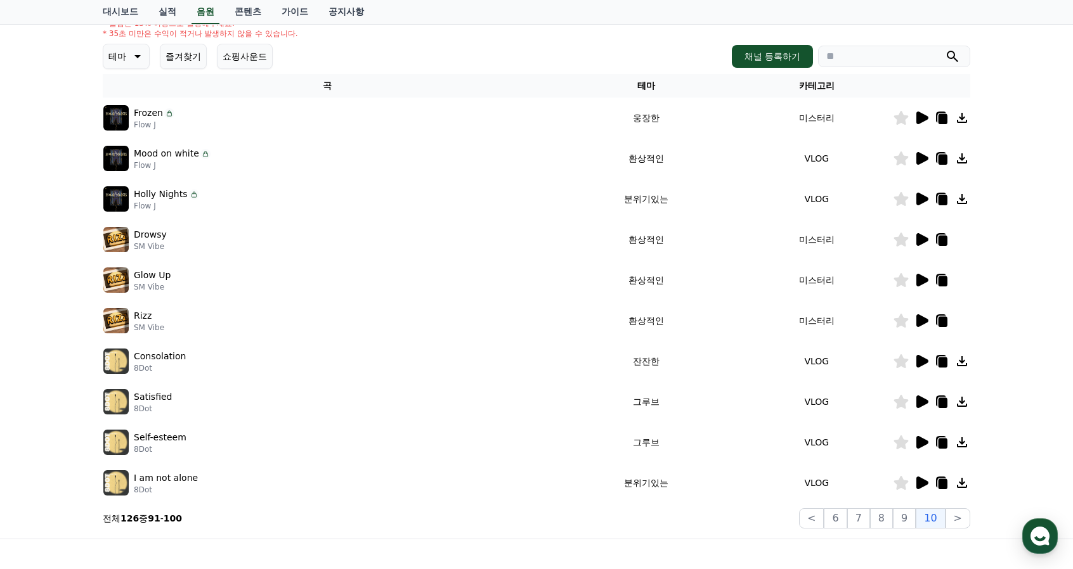
click at [923, 197] on icon at bounding box center [922, 199] width 12 height 13
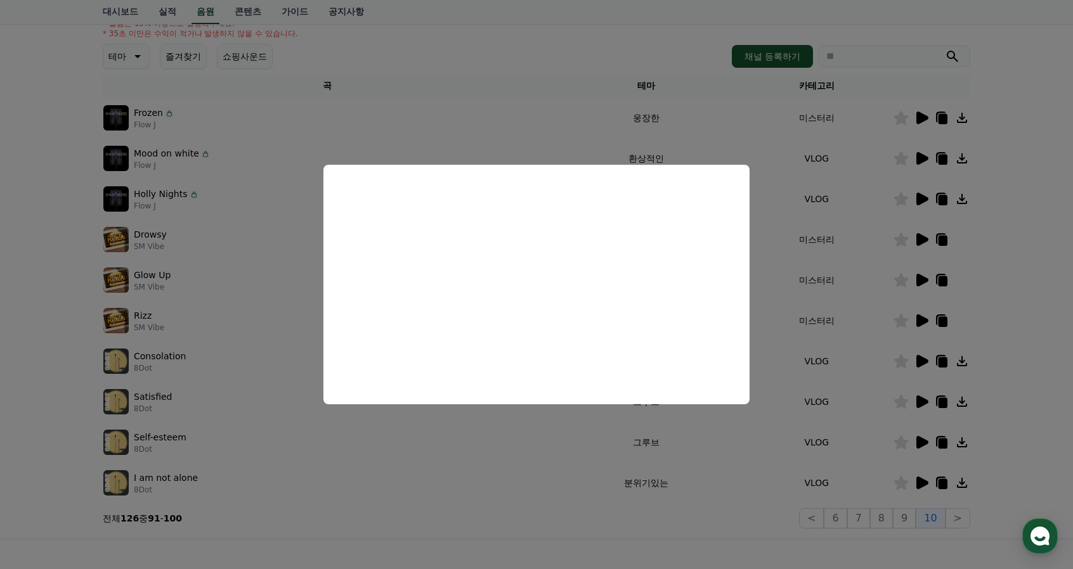
click at [1044, 353] on button "close modal" at bounding box center [536, 284] width 1073 height 569
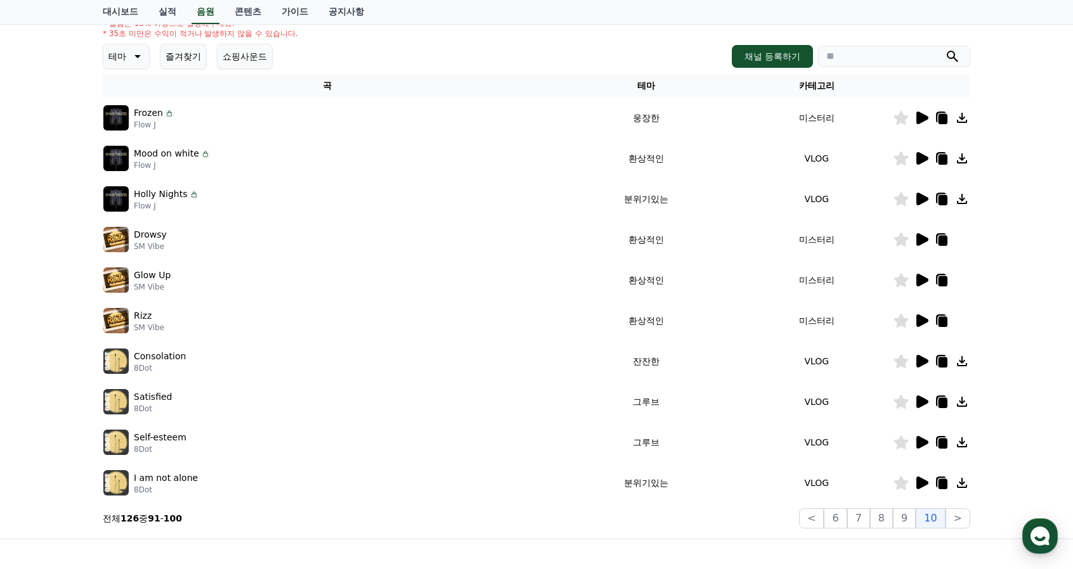
click at [1040, 351] on div "크리워드 음원 서비스 이용 시 유의사항 음원 * 볼륨은 15% 이상으로 설정해주세요. * 35초 미만은 수익이 적거나 발생하지 않을 수 있습니…" at bounding box center [536, 232] width 1073 height 613
click at [950, 519] on button ">" at bounding box center [957, 518] width 25 height 20
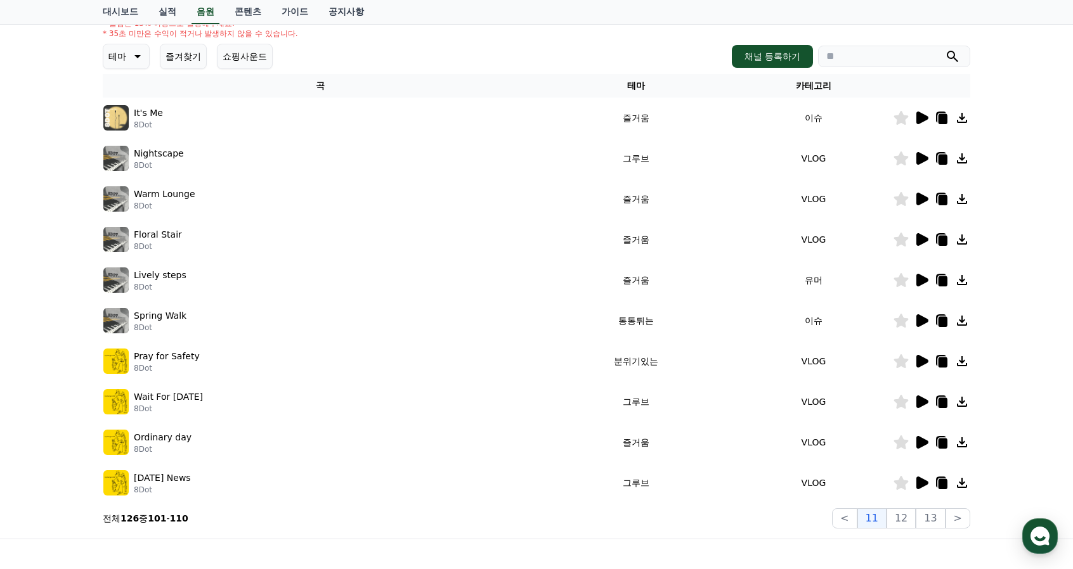
click at [929, 436] on div at bounding box center [931, 442] width 76 height 15
click at [930, 438] on div at bounding box center [931, 442] width 76 height 15
click at [922, 444] on icon at bounding box center [922, 442] width 12 height 13
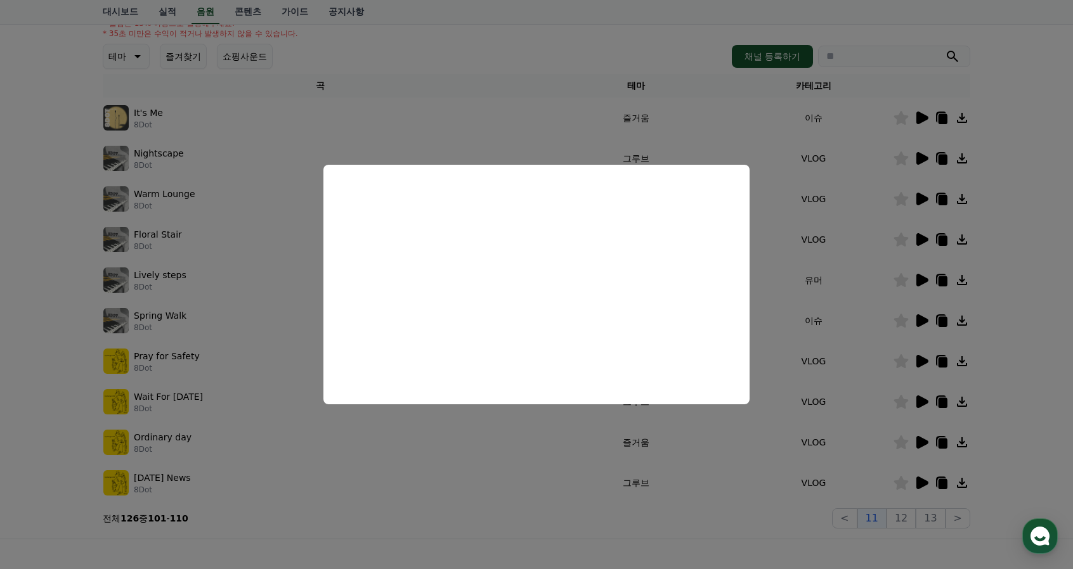
click at [1039, 434] on button "close modal" at bounding box center [536, 284] width 1073 height 569
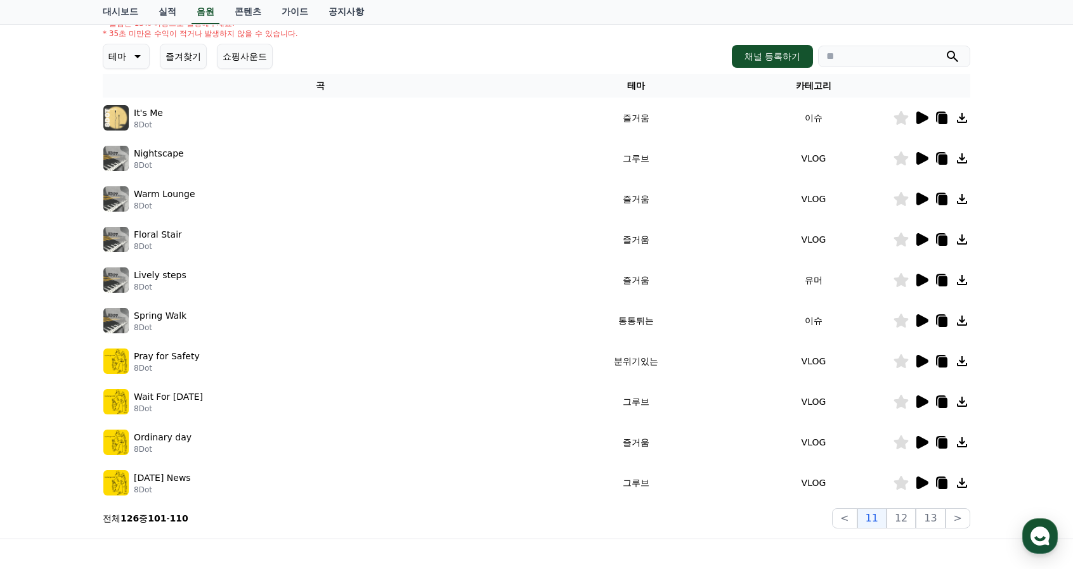
drag, startPoint x: 935, startPoint y: 540, endPoint x: 990, endPoint y: 506, distance: 64.9
click at [990, 506] on div "크리워드 음원 서비스 이용 시 유의사항 음원 * 볼륨은 15% 이상으로 설정해주세요. * 35초 미만은 수익이 적거나 발생하지 않을 수 있습니…" at bounding box center [536, 232] width 1073 height 613
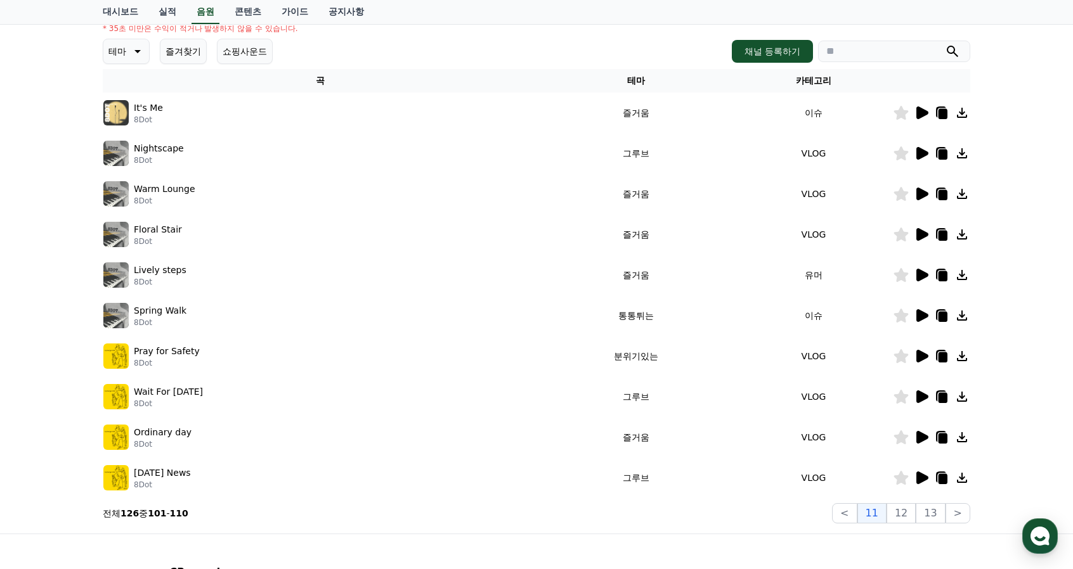
scroll to position [190, 0]
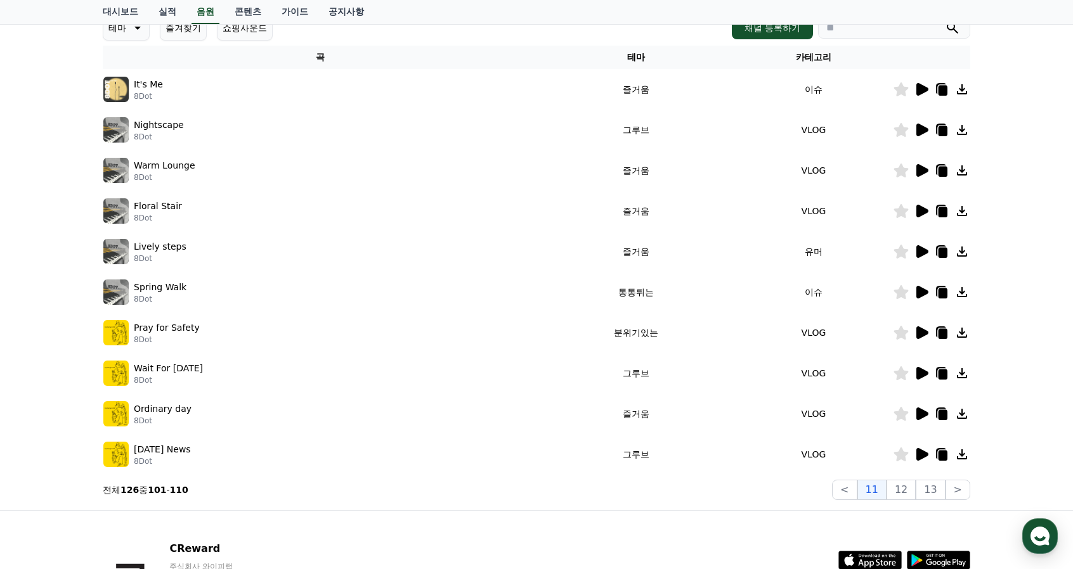
click at [921, 252] on icon at bounding box center [922, 251] width 12 height 13
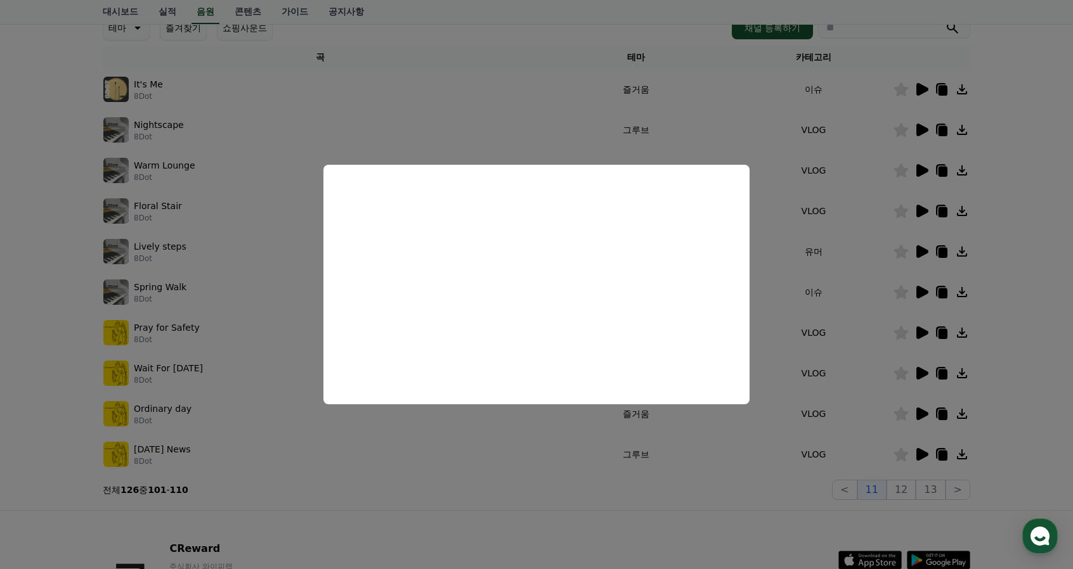
click at [1037, 424] on button "close modal" at bounding box center [536, 284] width 1073 height 569
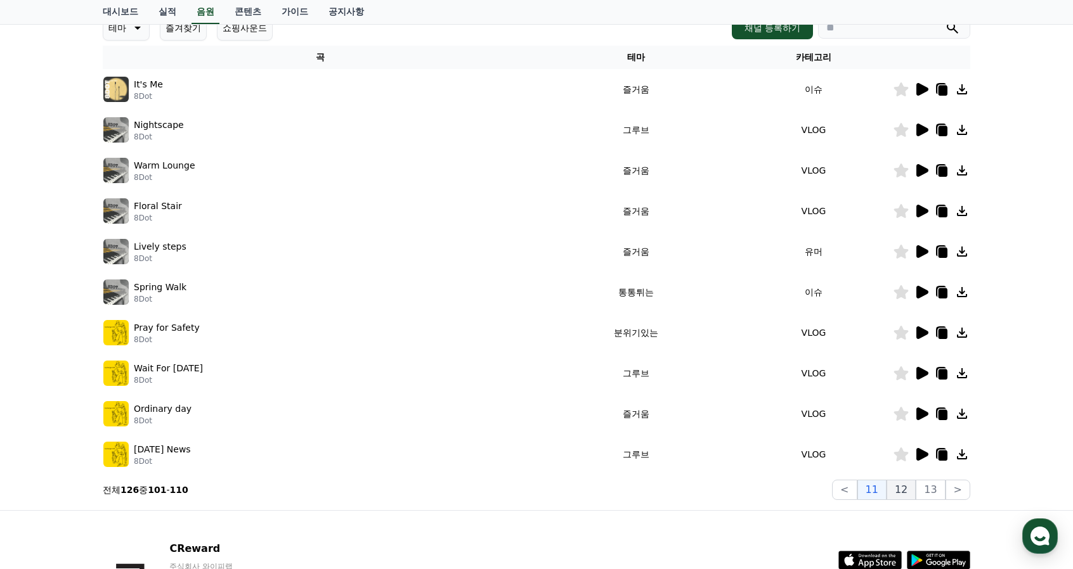
click at [916, 487] on button "12" at bounding box center [930, 490] width 29 height 20
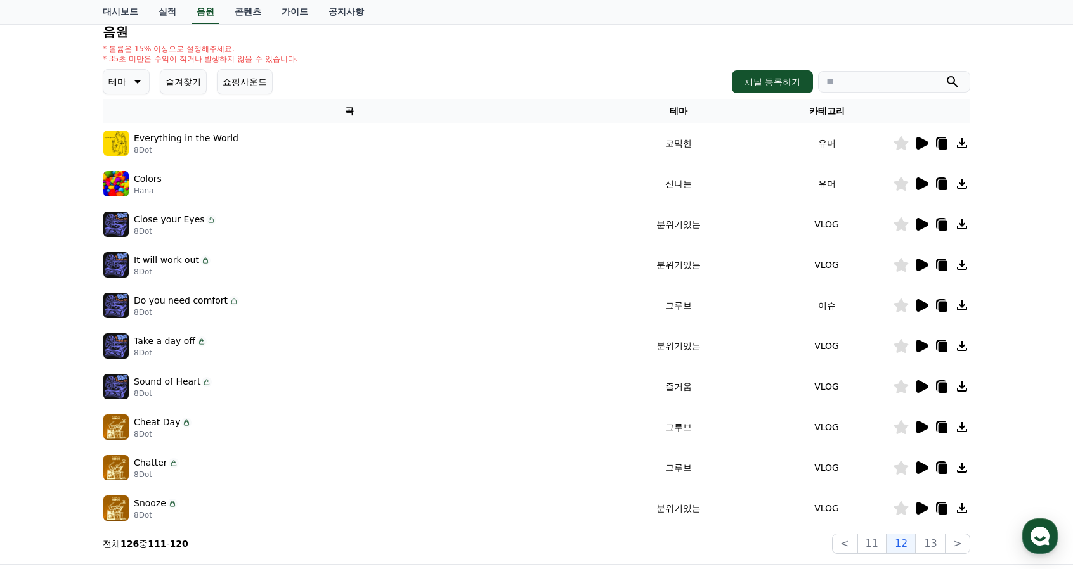
scroll to position [127, 0]
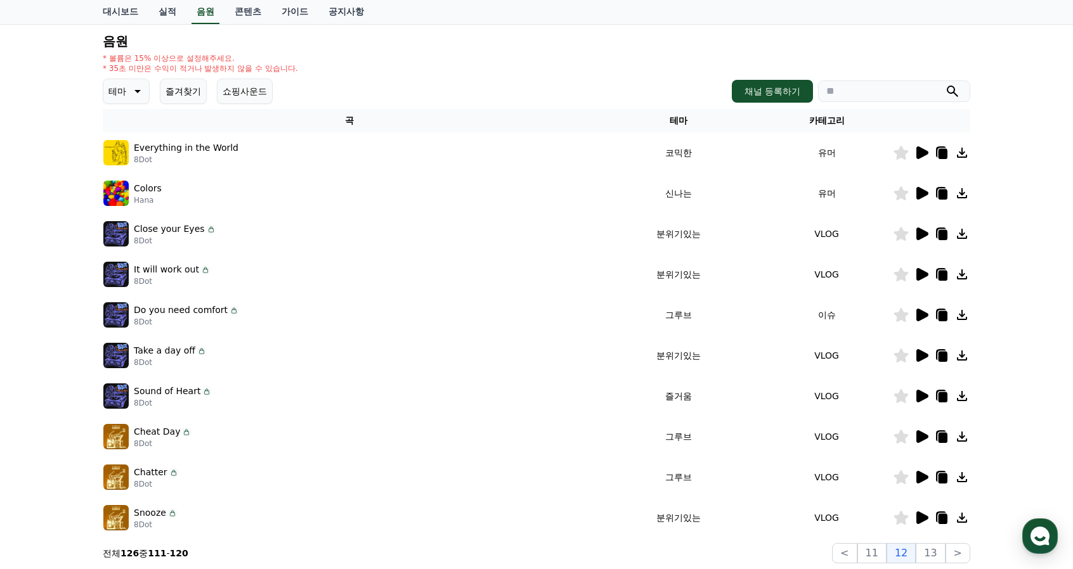
click at [919, 151] on icon at bounding box center [922, 152] width 12 height 13
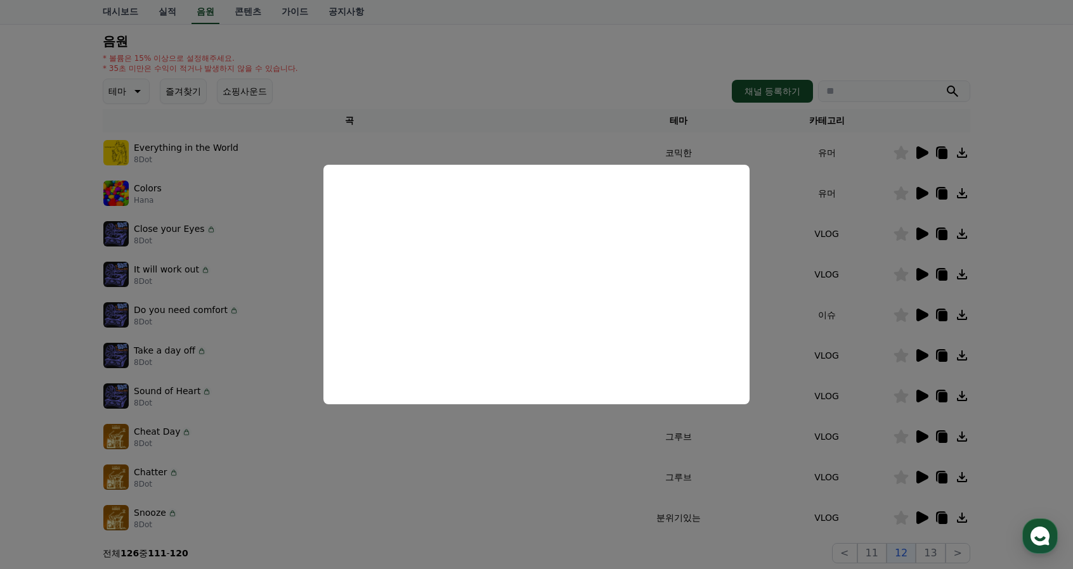
click at [1055, 339] on button "close modal" at bounding box center [536, 284] width 1073 height 569
click at [1033, 337] on div "크리워드 음원 서비스 이용 시 유의사항 음원 * 볼륨은 15% 이상으로 설정해주세요. * 35초 미만은 수익이 적거나 발생하지 않을 수 있습니…" at bounding box center [536, 267] width 1073 height 613
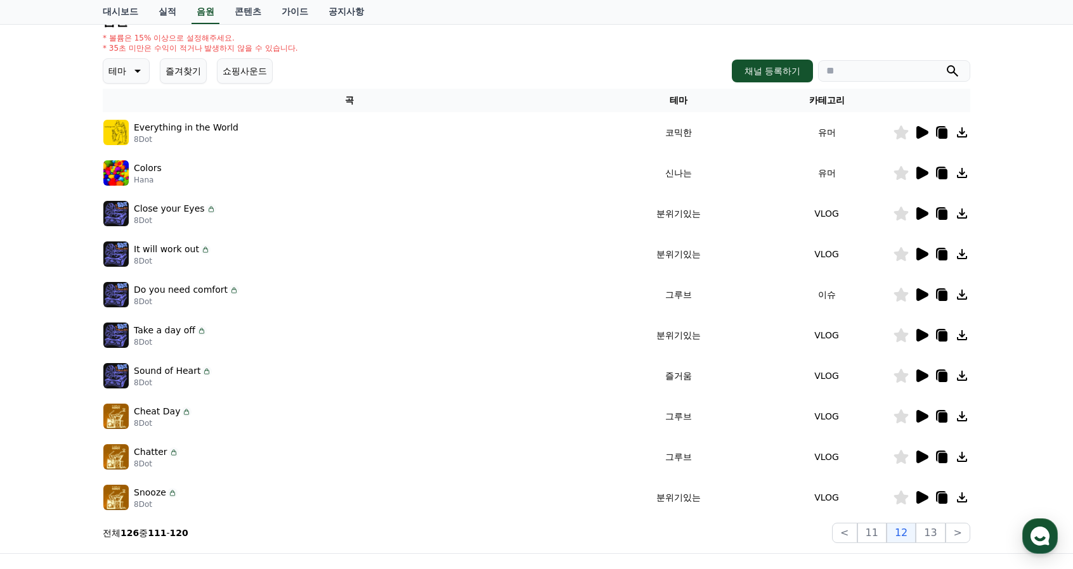
scroll to position [254, 0]
